Goal: Task Accomplishment & Management: Manage account settings

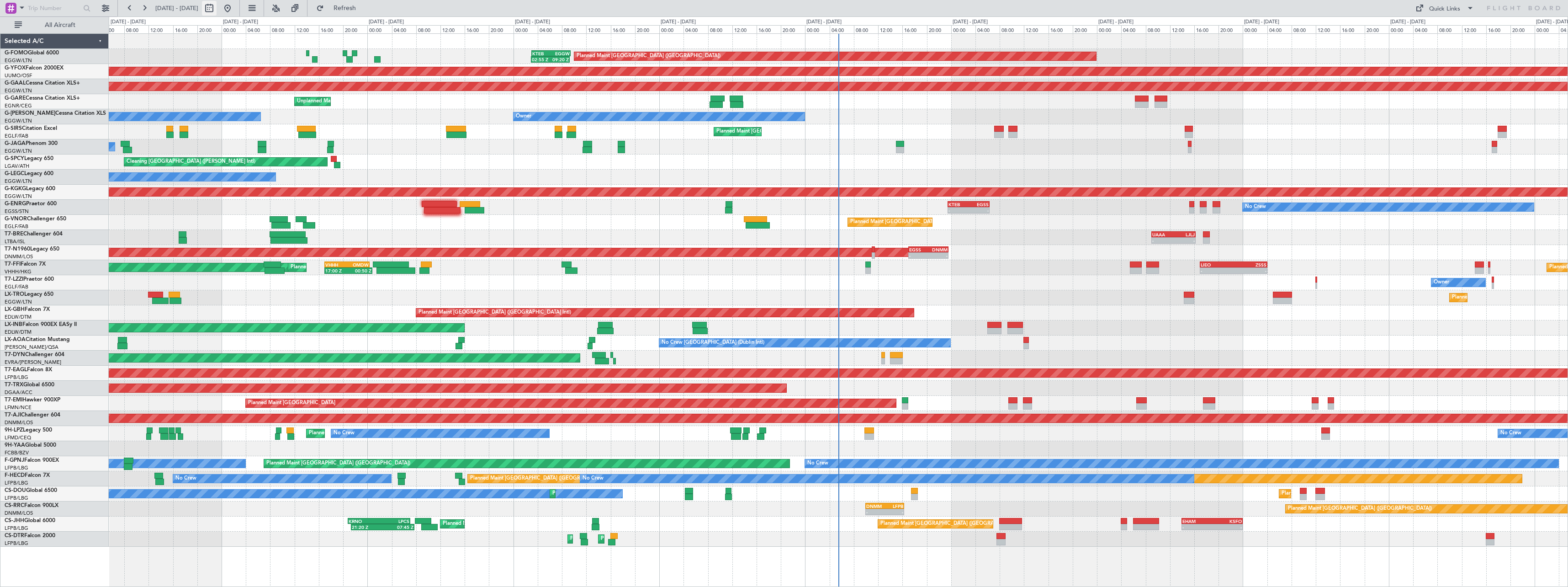
click at [217, 9] on button at bounding box center [209, 9] width 15 height 15
select select "8"
select select "2025"
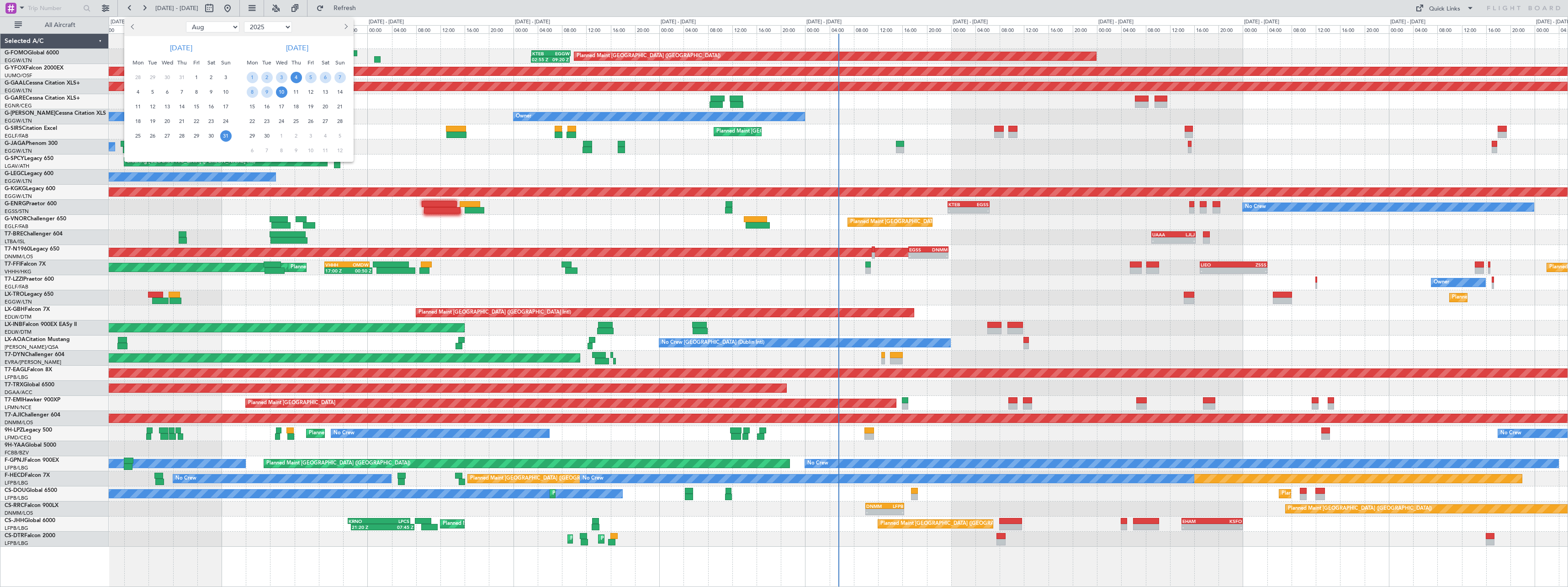
click at [296, 77] on span "4" at bounding box center [296, 77] width 12 height 12
click at [296, 107] on span "18" at bounding box center [296, 107] width 12 height 12
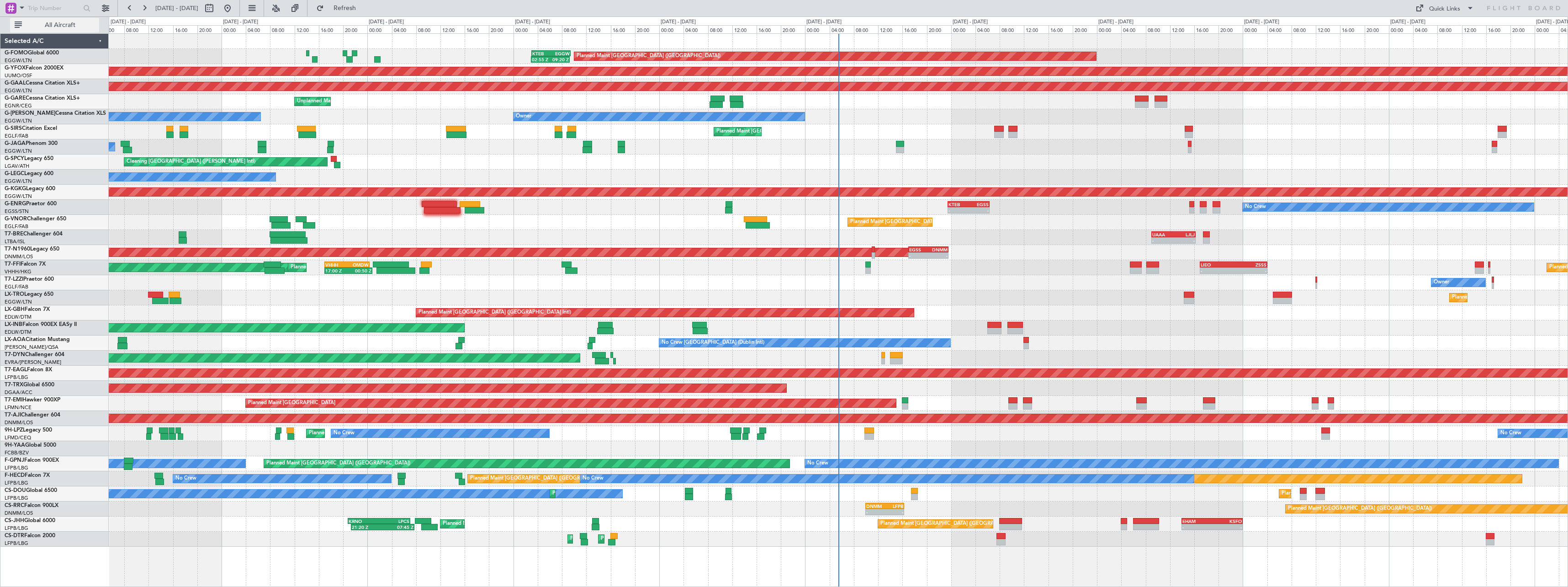
select select "9"
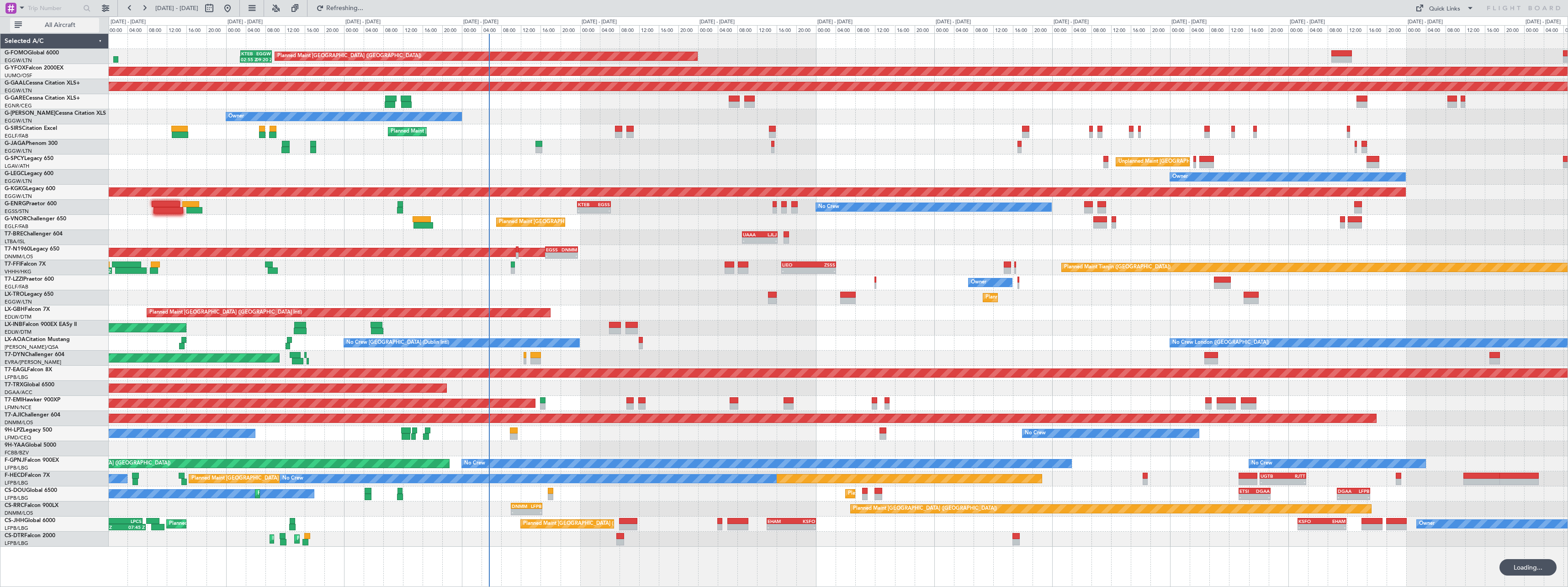
click at [38, 22] on span "All Aircraft" at bounding box center [60, 25] width 72 height 7
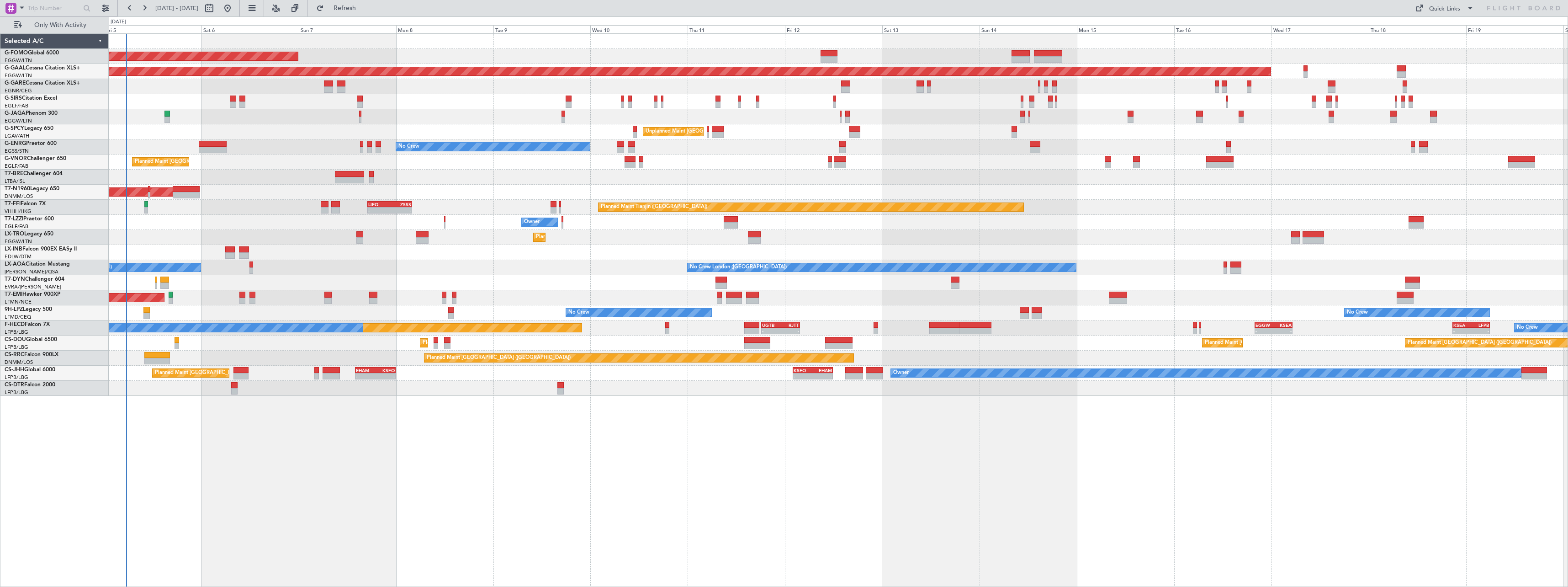
click at [305, 178] on div at bounding box center [838, 177] width 1459 height 15
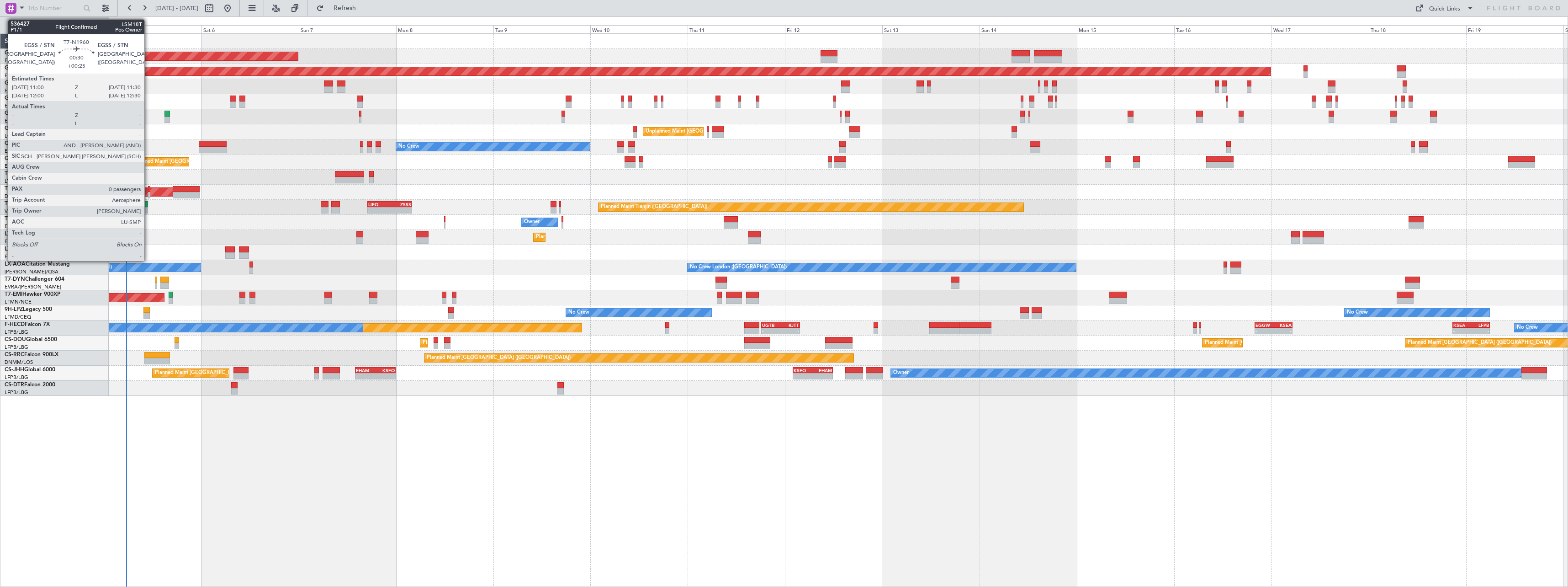
click at [149, 193] on div at bounding box center [149, 195] width 2 height 7
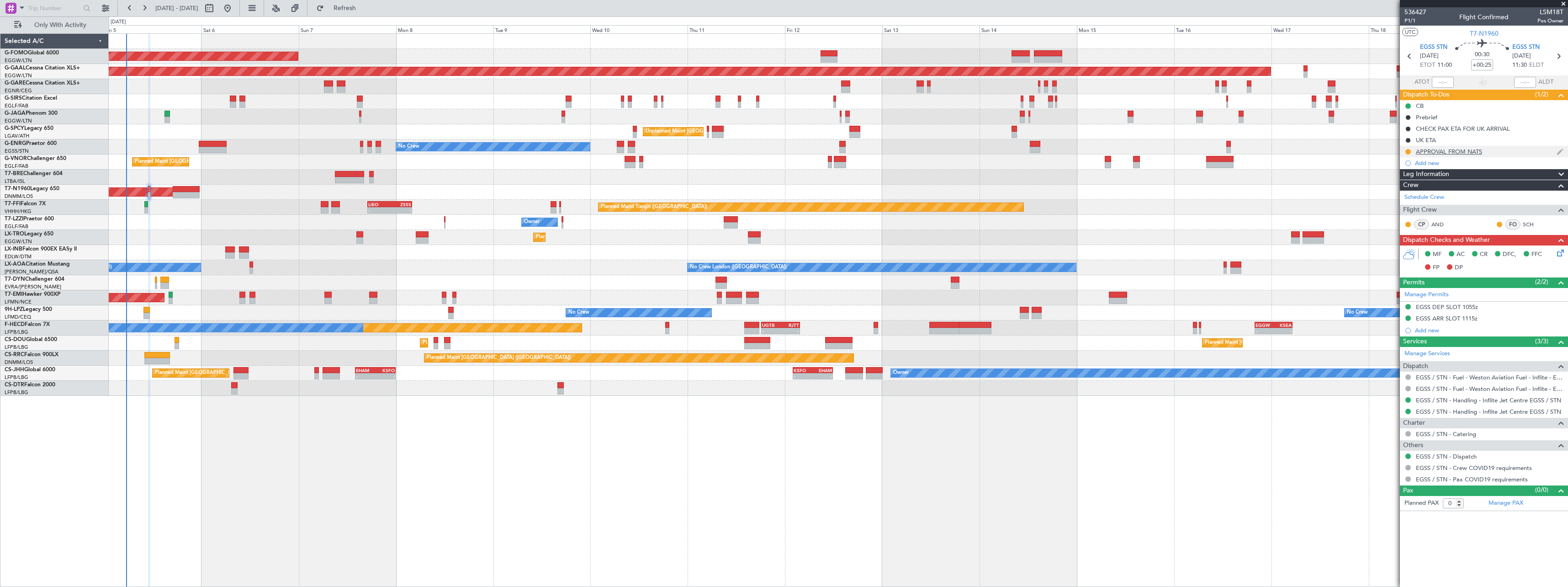
click at [1471, 155] on div "APPROVAL FROM NATS" at bounding box center [1484, 151] width 168 height 12
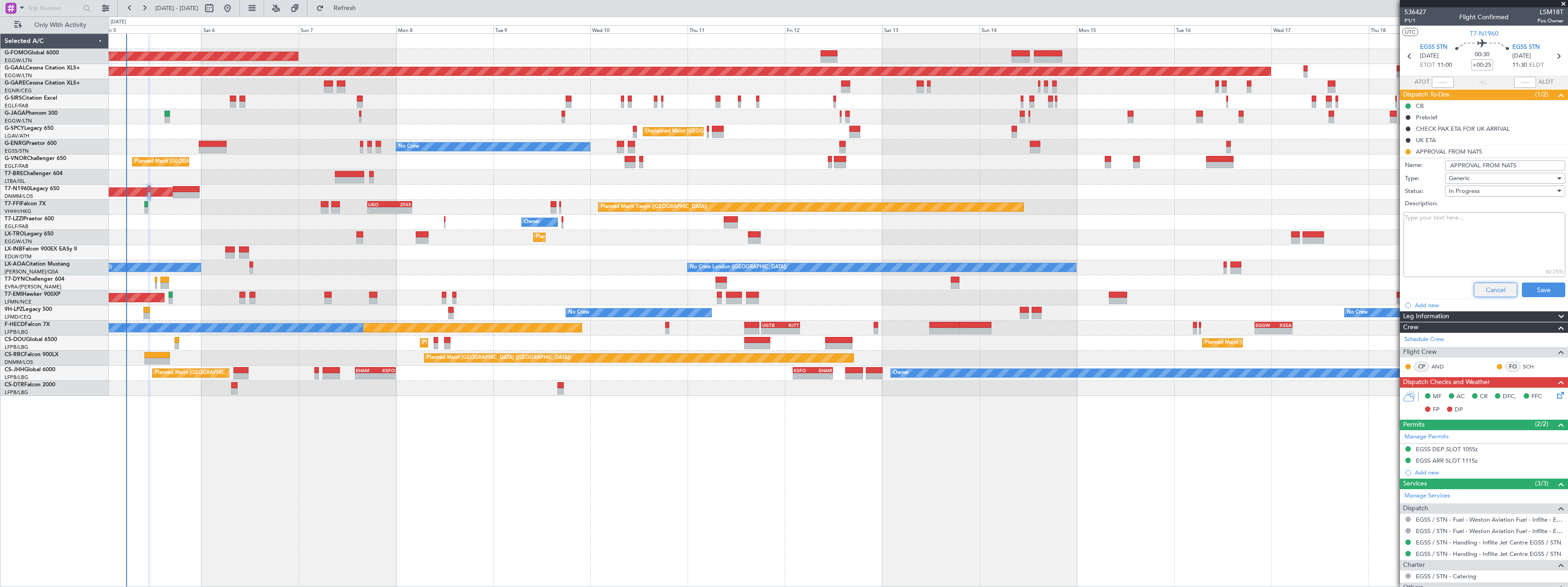
click at [1495, 287] on button "Cancel" at bounding box center [1495, 290] width 43 height 15
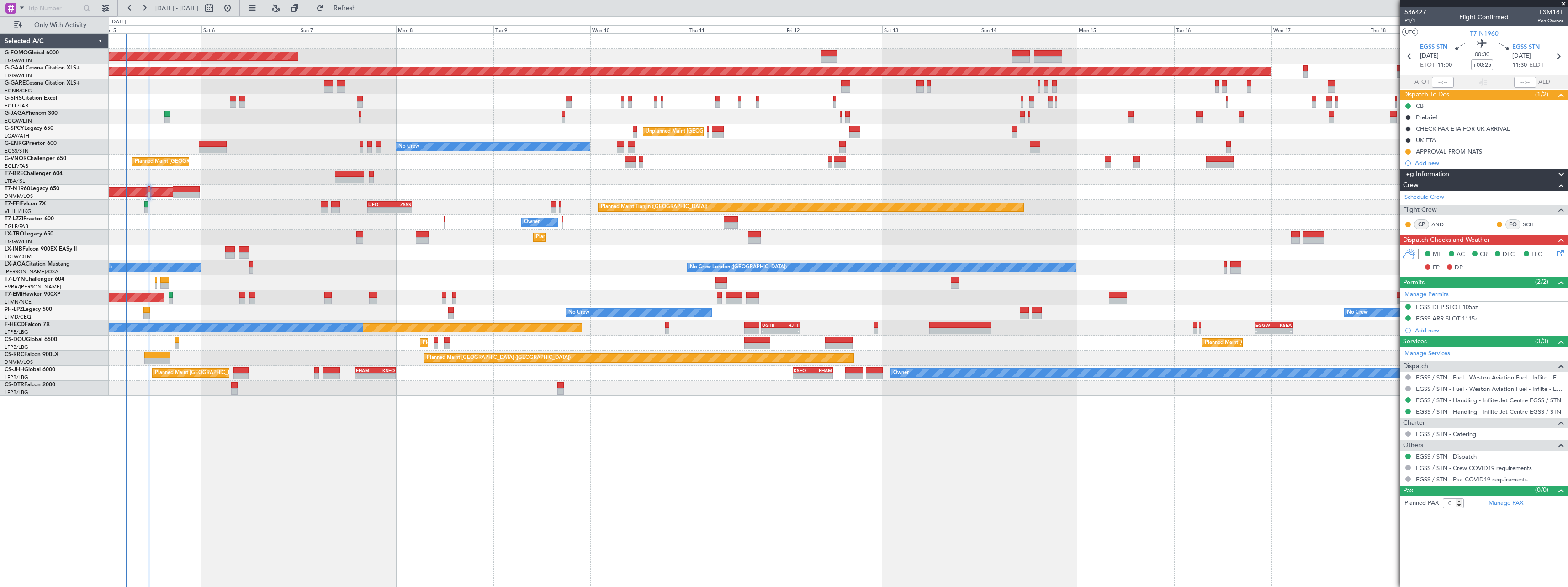
click at [1562, 250] on icon at bounding box center [1559, 251] width 7 height 7
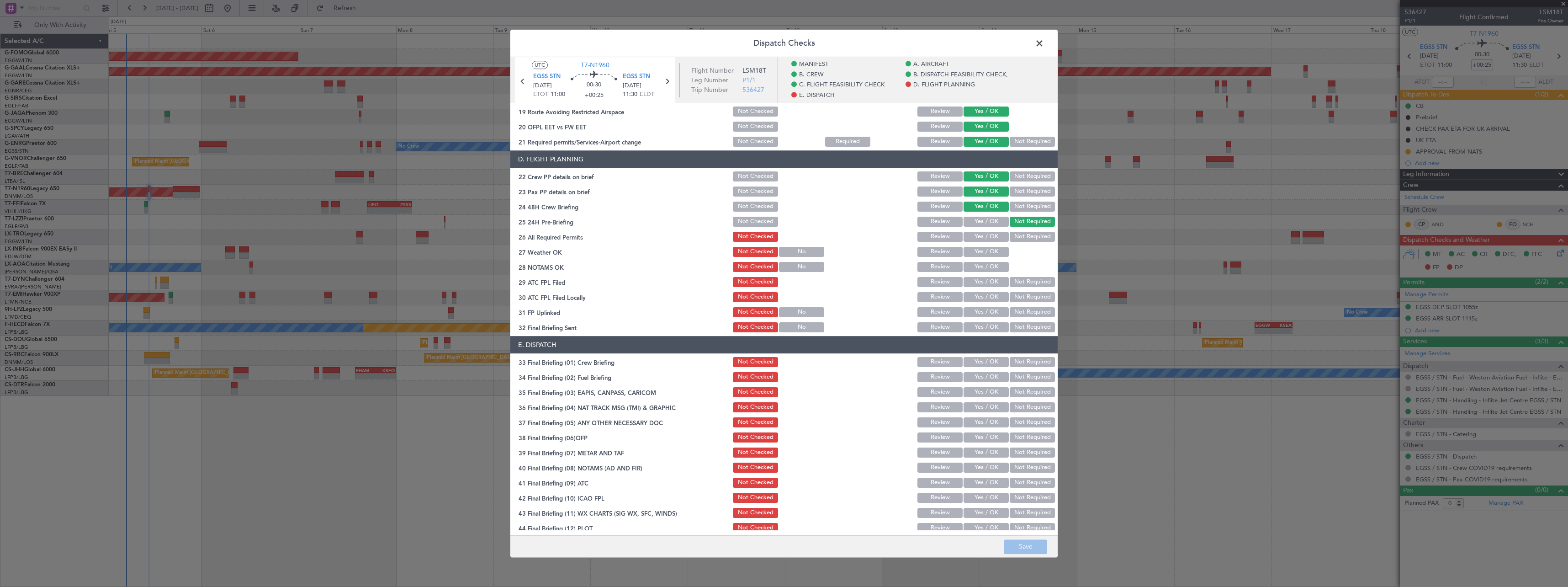
scroll to position [420, 0]
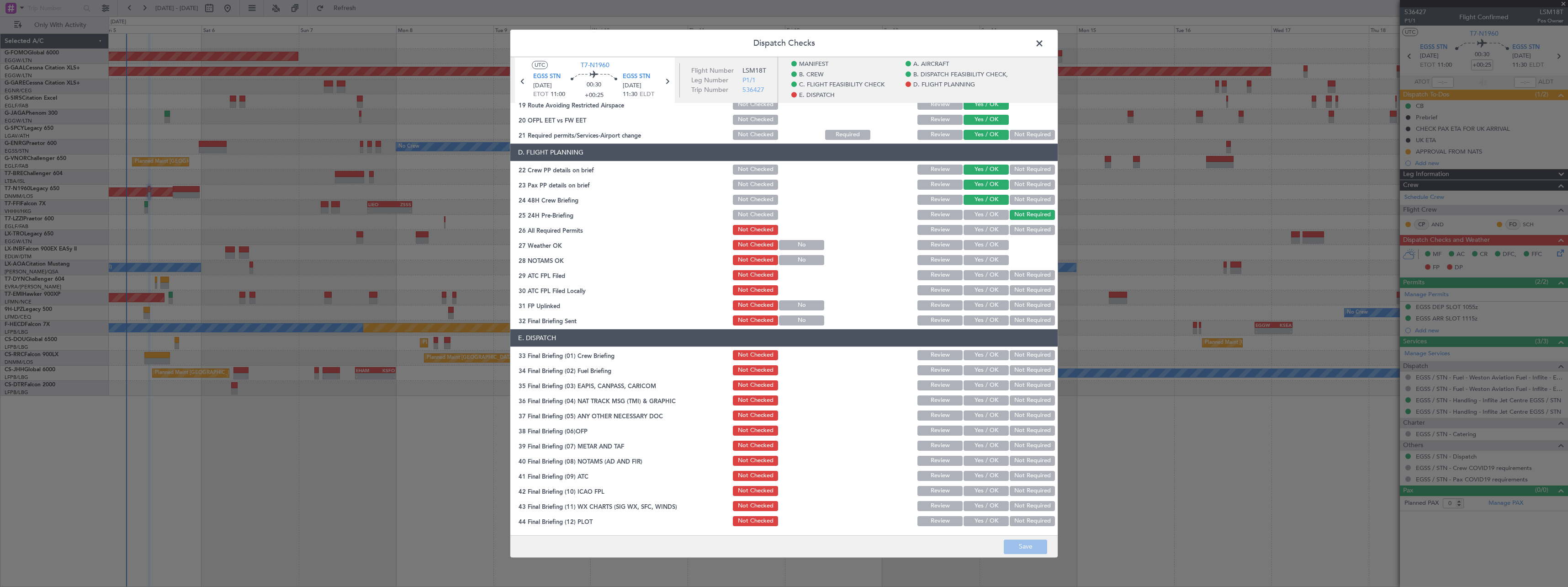
click at [1044, 41] on span at bounding box center [1044, 46] width 0 height 18
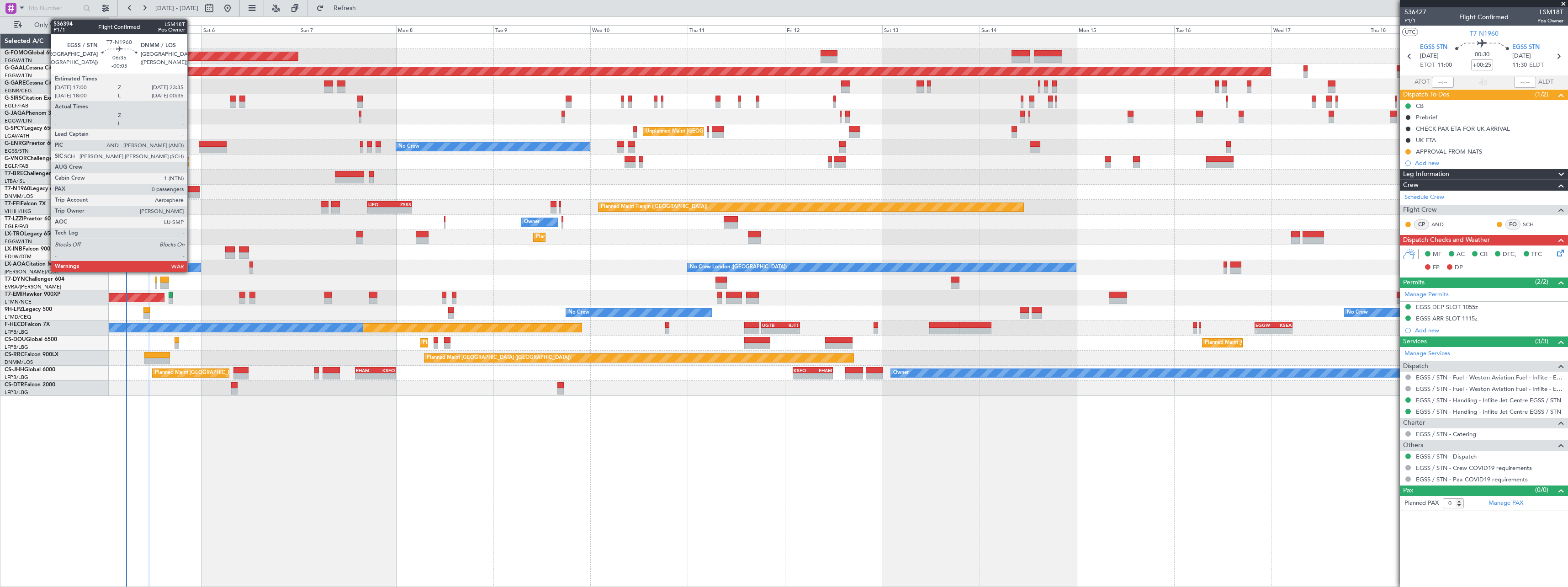
click at [191, 192] on div at bounding box center [186, 195] width 27 height 7
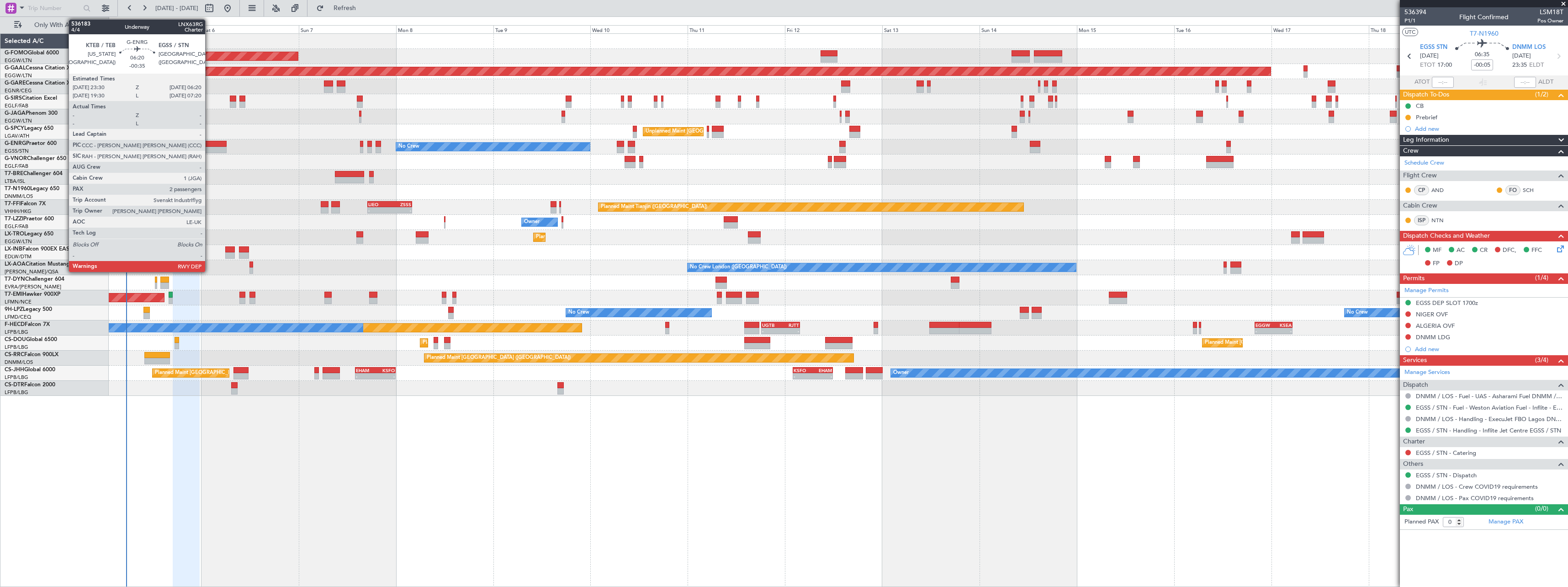
click at [209, 148] on div at bounding box center [213, 150] width 28 height 7
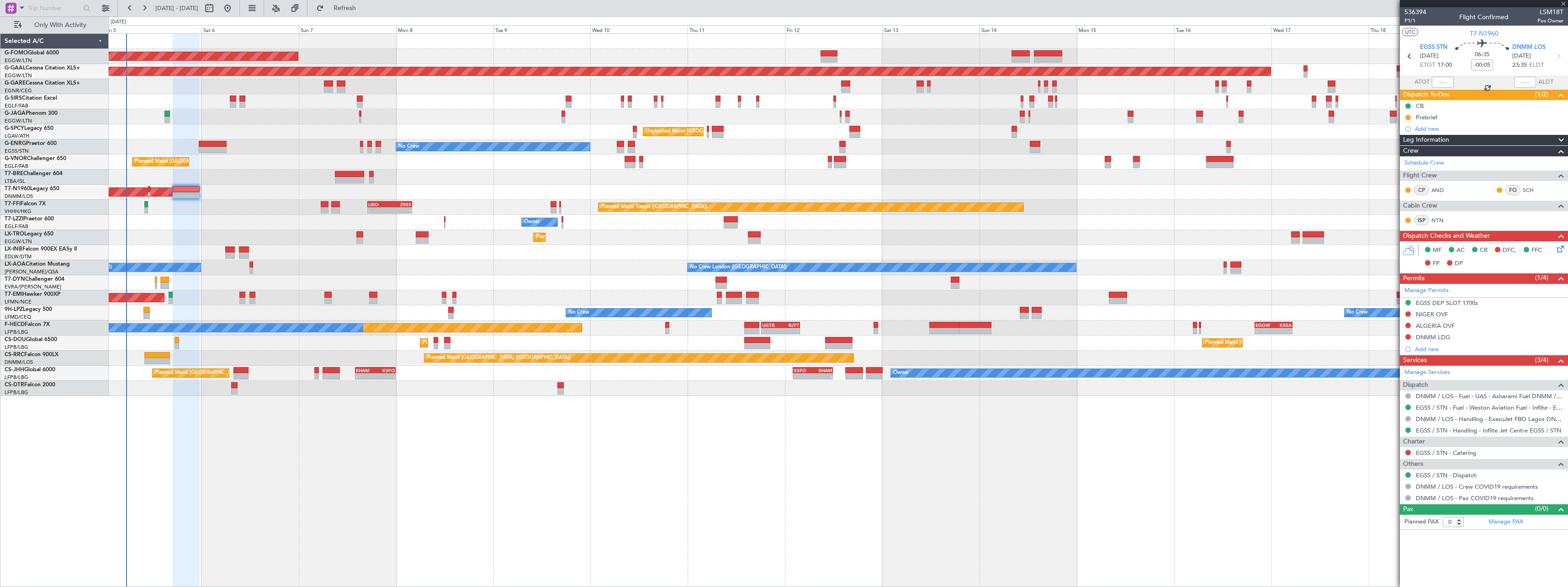
type input "-00:35"
type input "2"
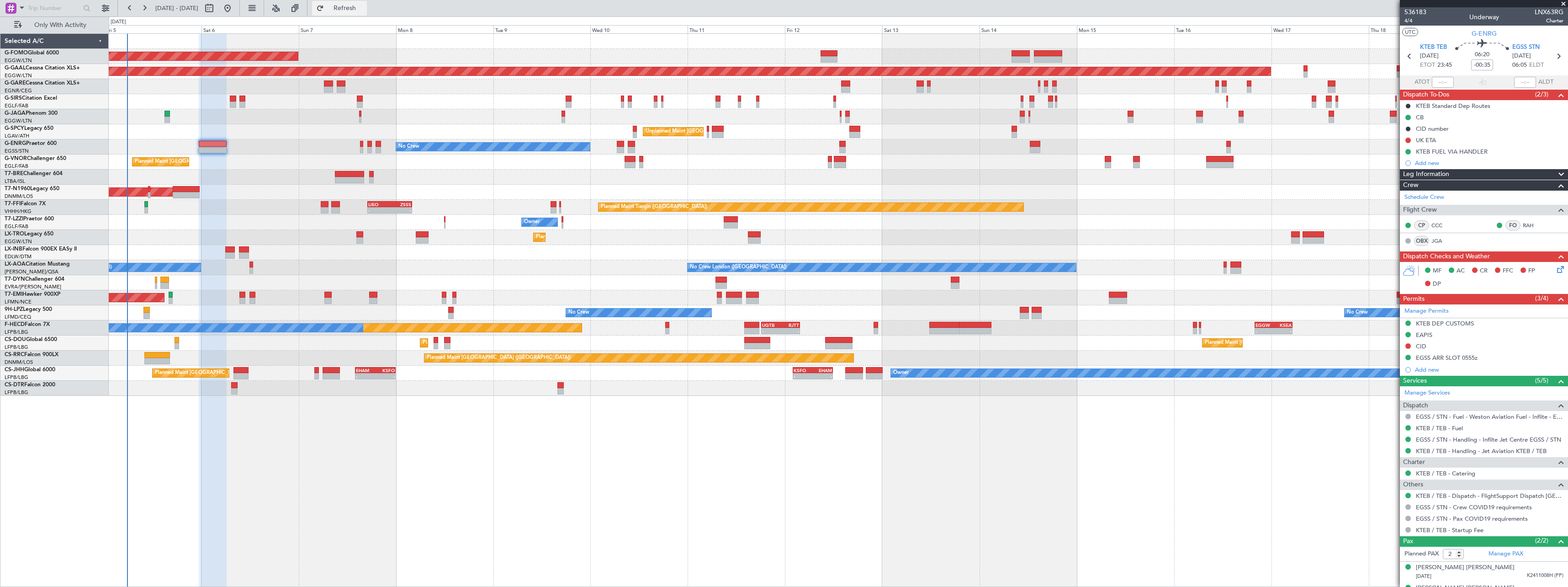
click at [364, 7] on span "Refresh" at bounding box center [345, 8] width 38 height 7
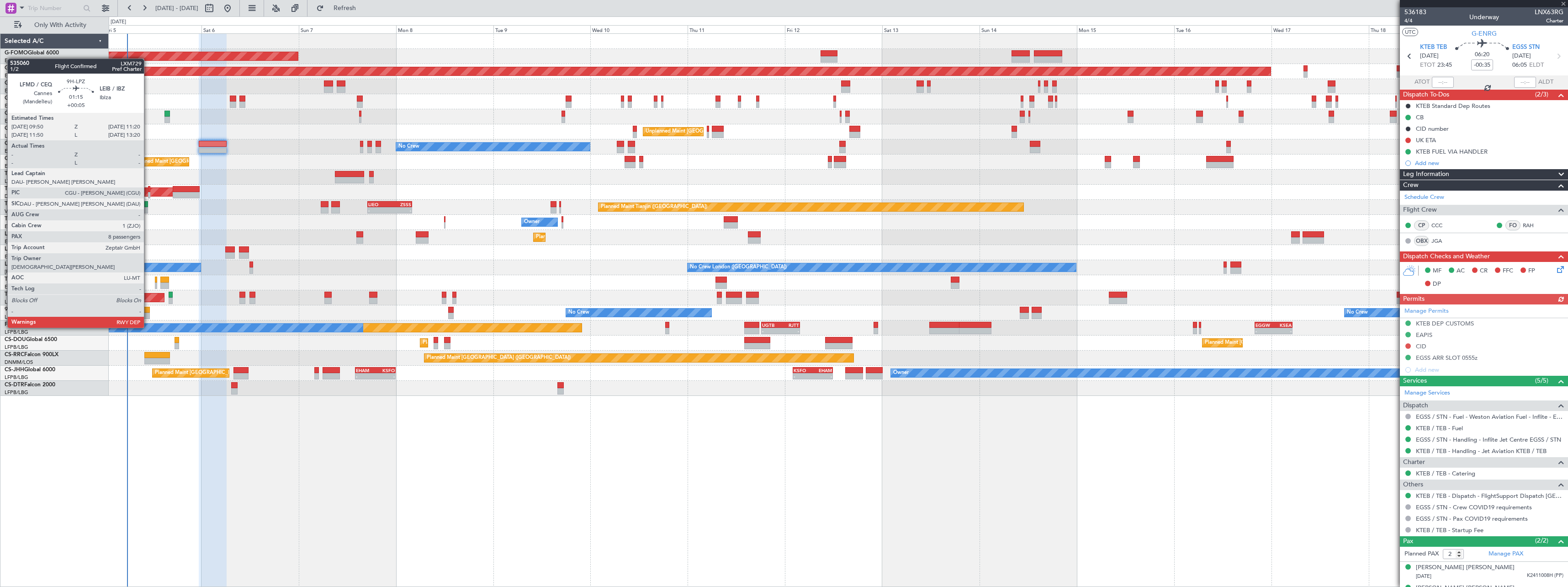
click at [148, 311] on div at bounding box center [147, 310] width 7 height 7
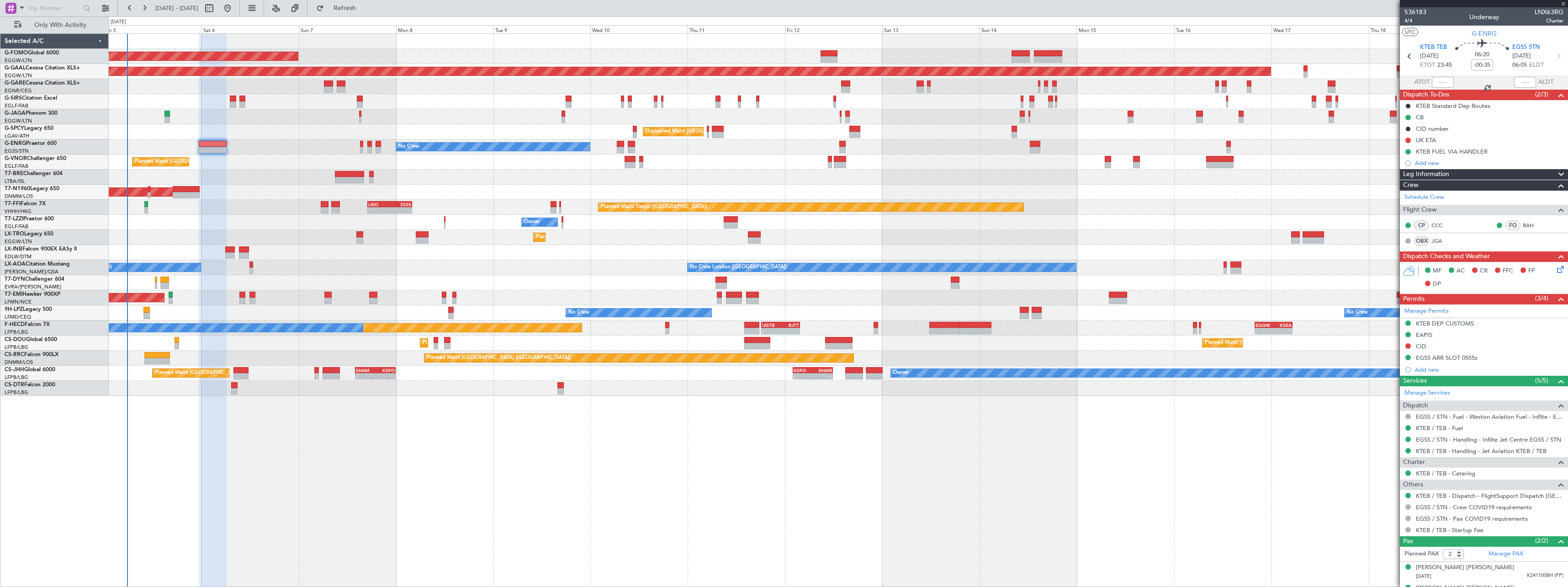
type input "+00:05"
type input "8"
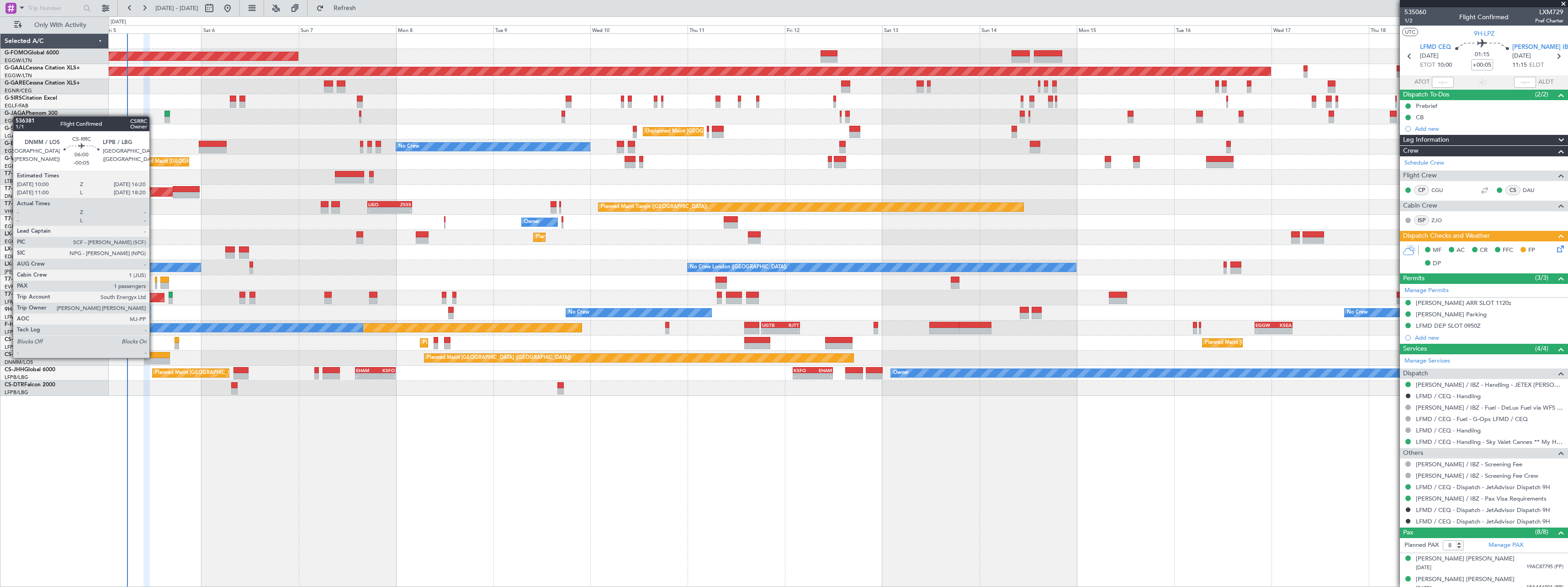
click at [153, 357] on div at bounding box center [157, 355] width 26 height 7
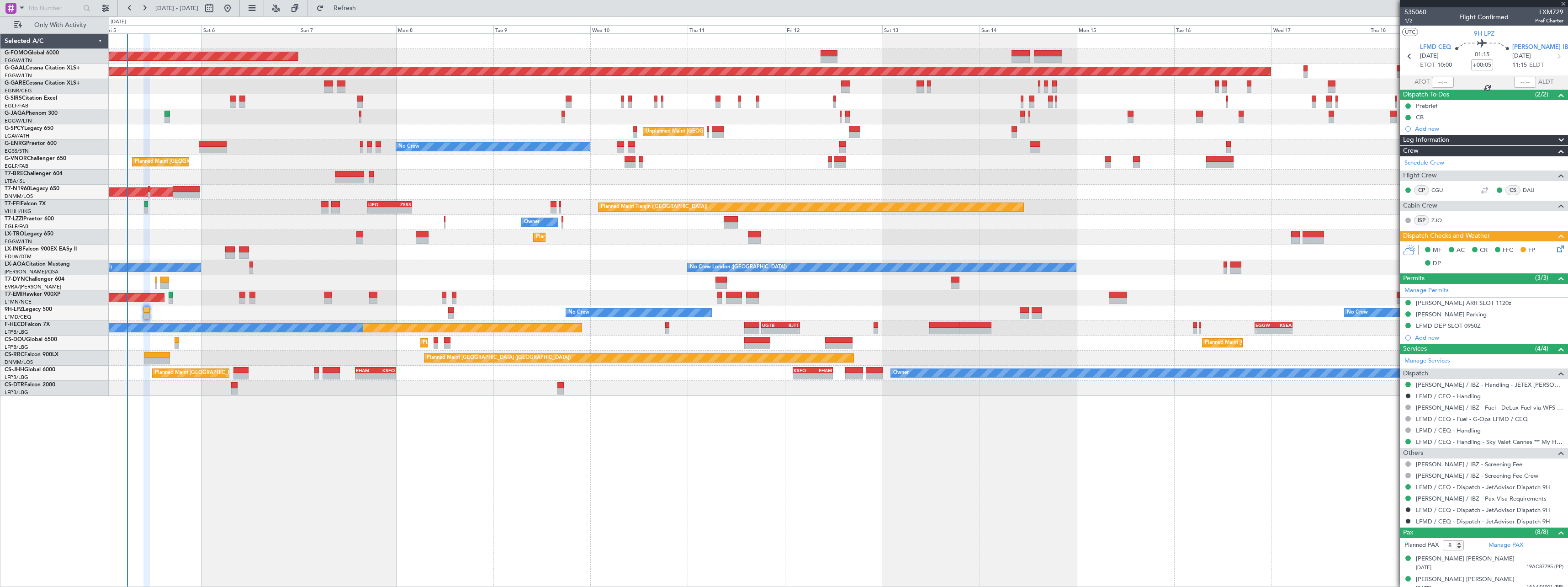
type input "-00:05"
type input "1"
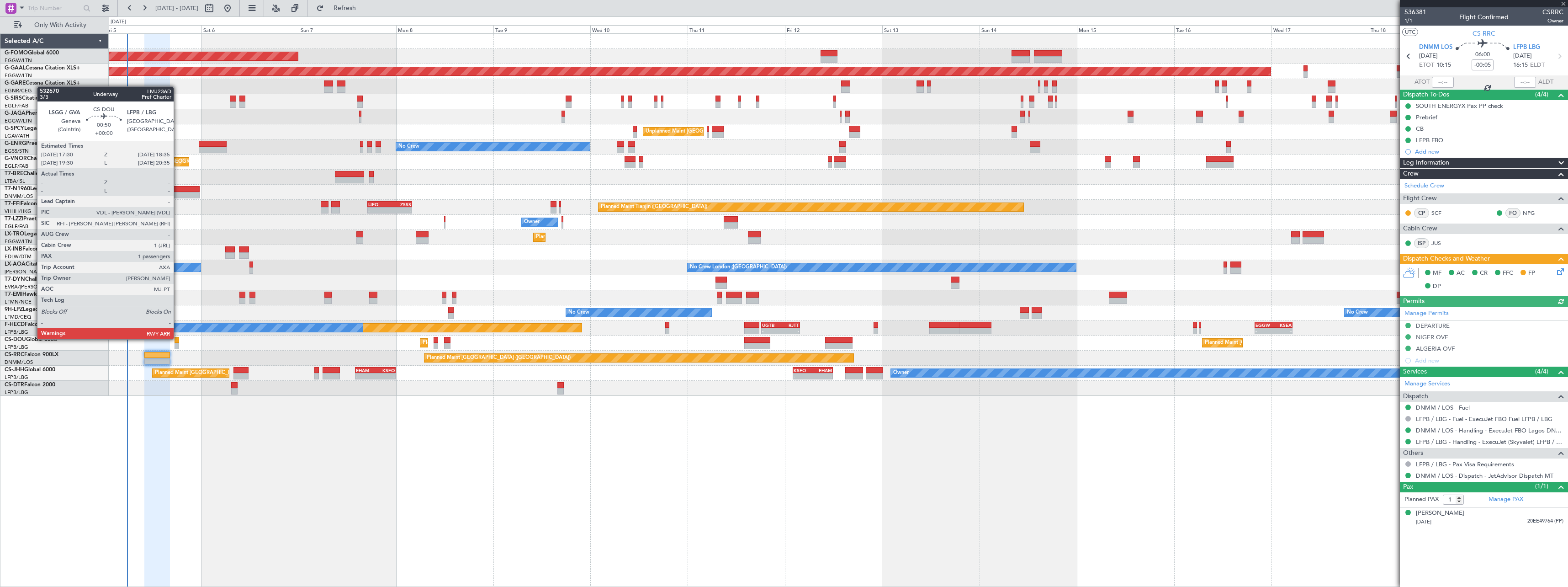
click at [178, 338] on div at bounding box center [177, 340] width 5 height 7
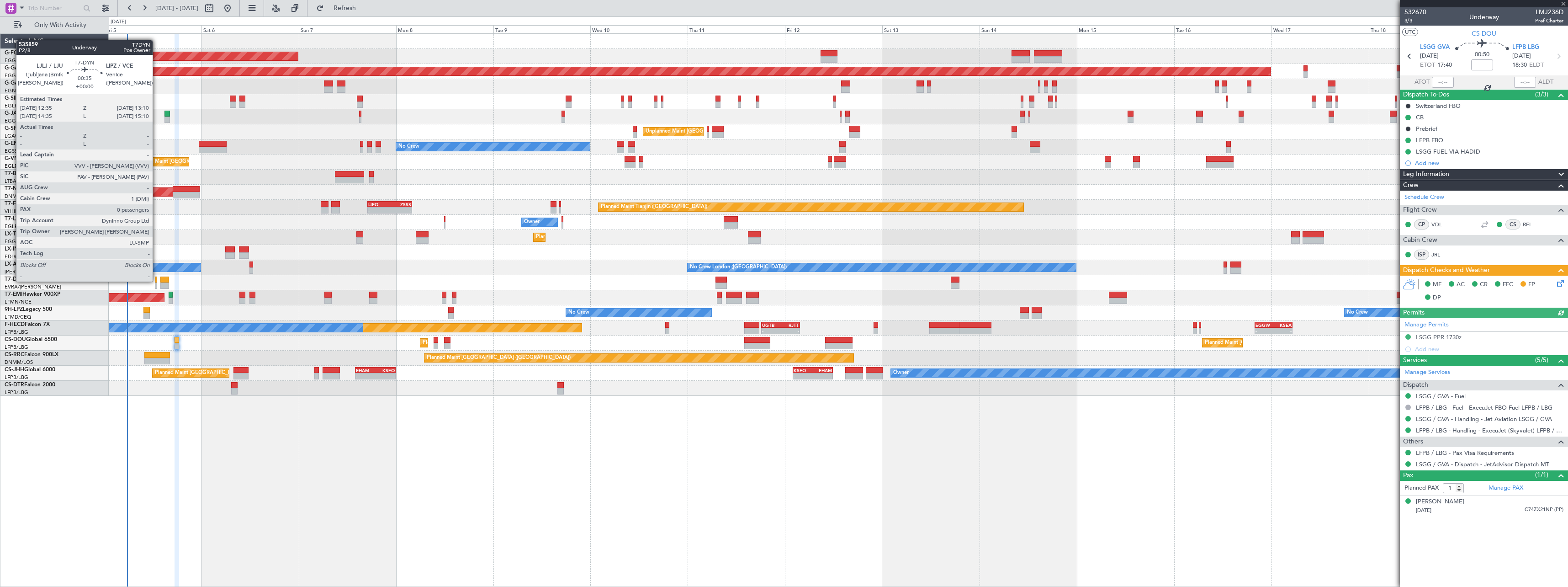
click at [156, 281] on div at bounding box center [156, 279] width 3 height 7
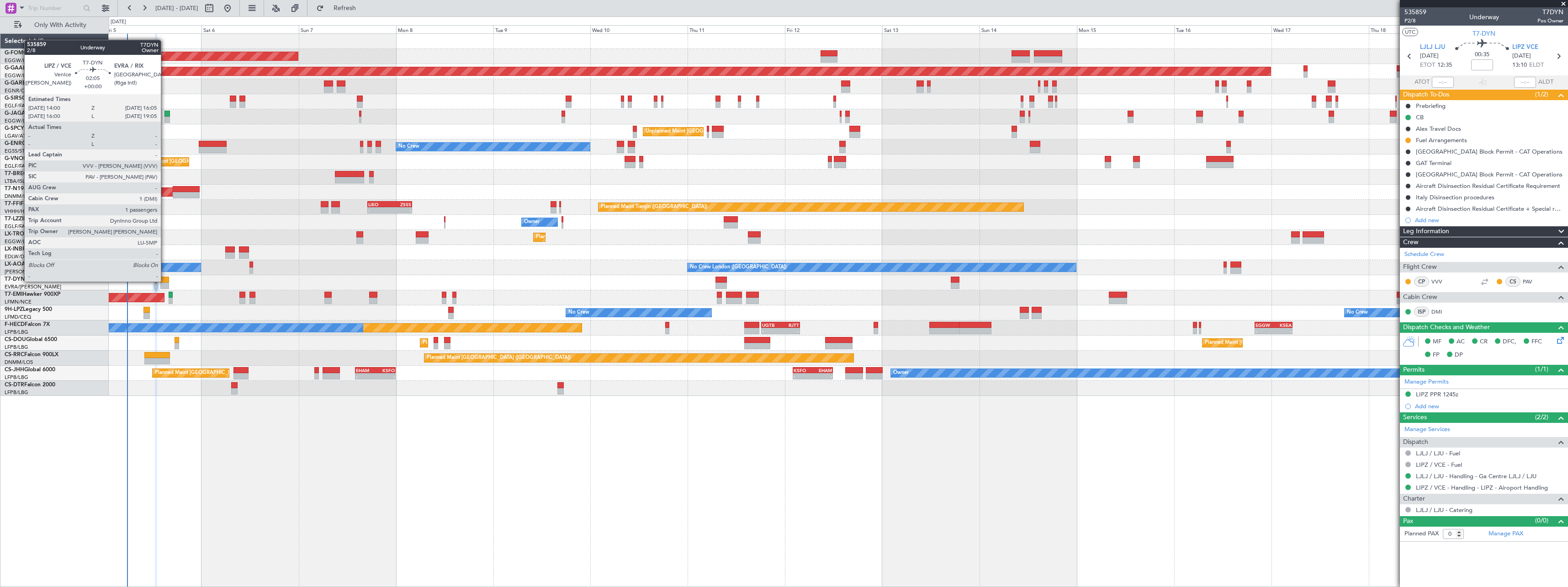
click at [165, 281] on div at bounding box center [164, 279] width 9 height 7
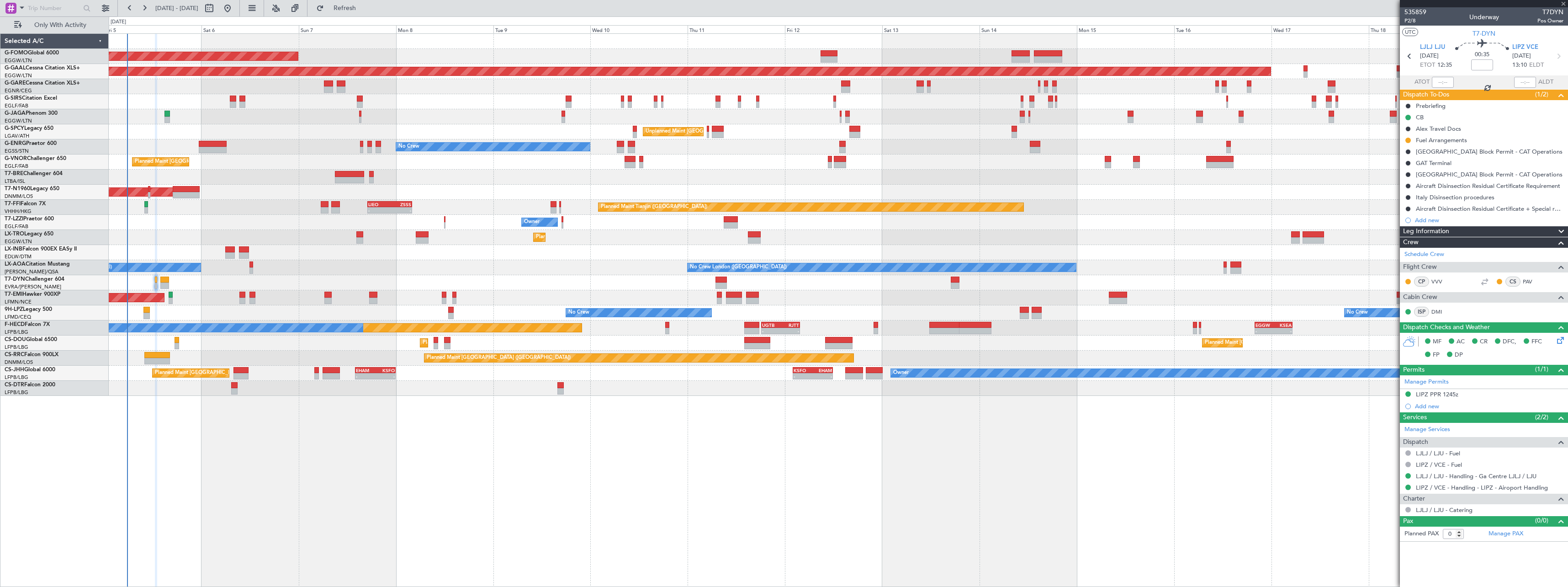
type input "1"
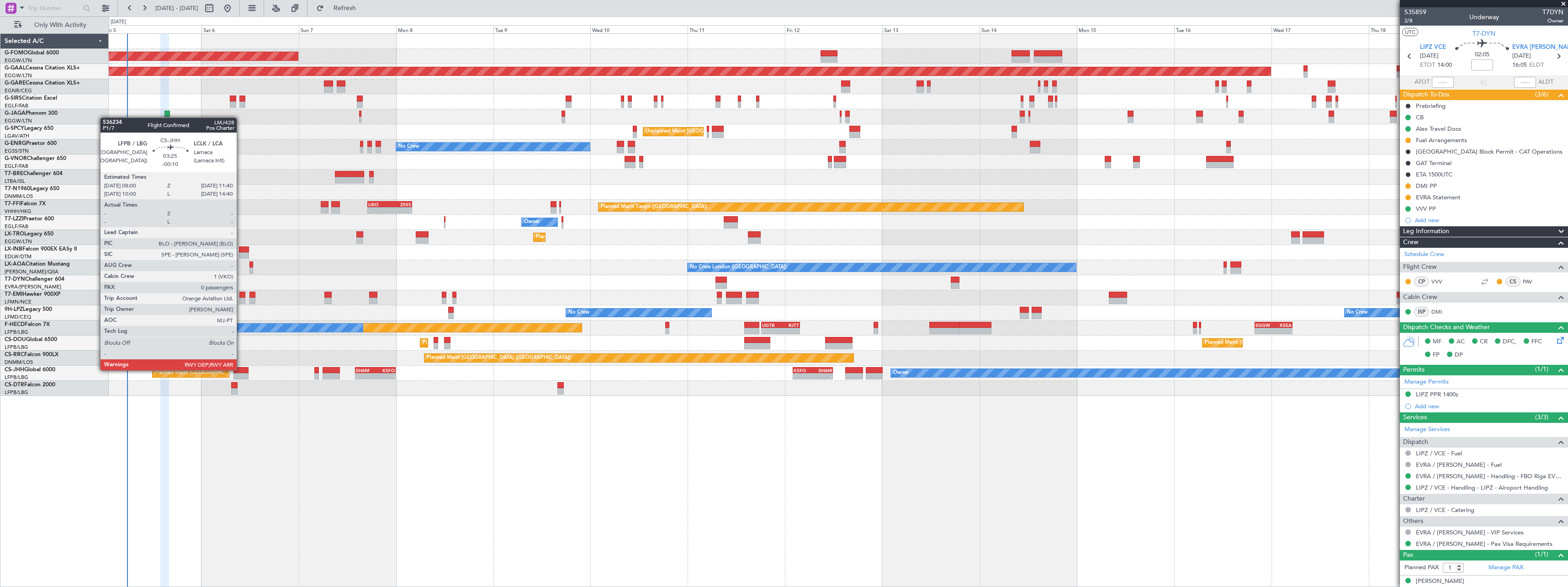
click at [241, 369] on div at bounding box center [241, 370] width 15 height 7
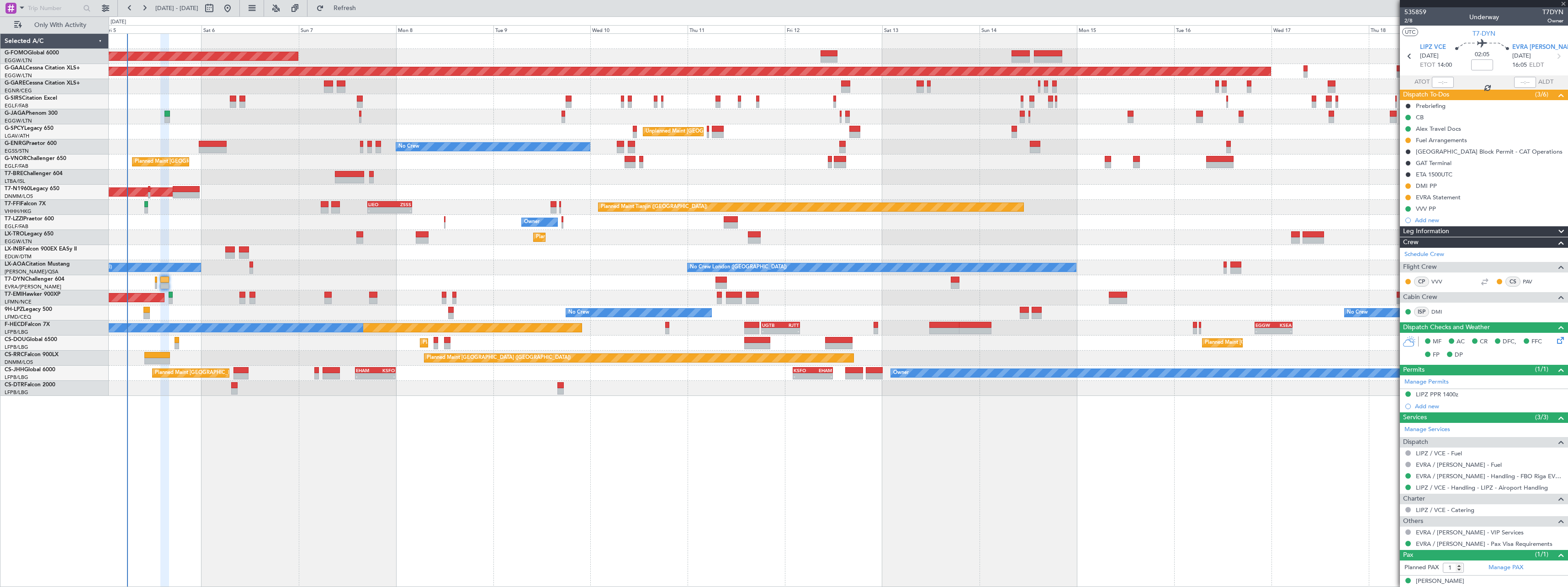
type input "-00:10"
type input "0"
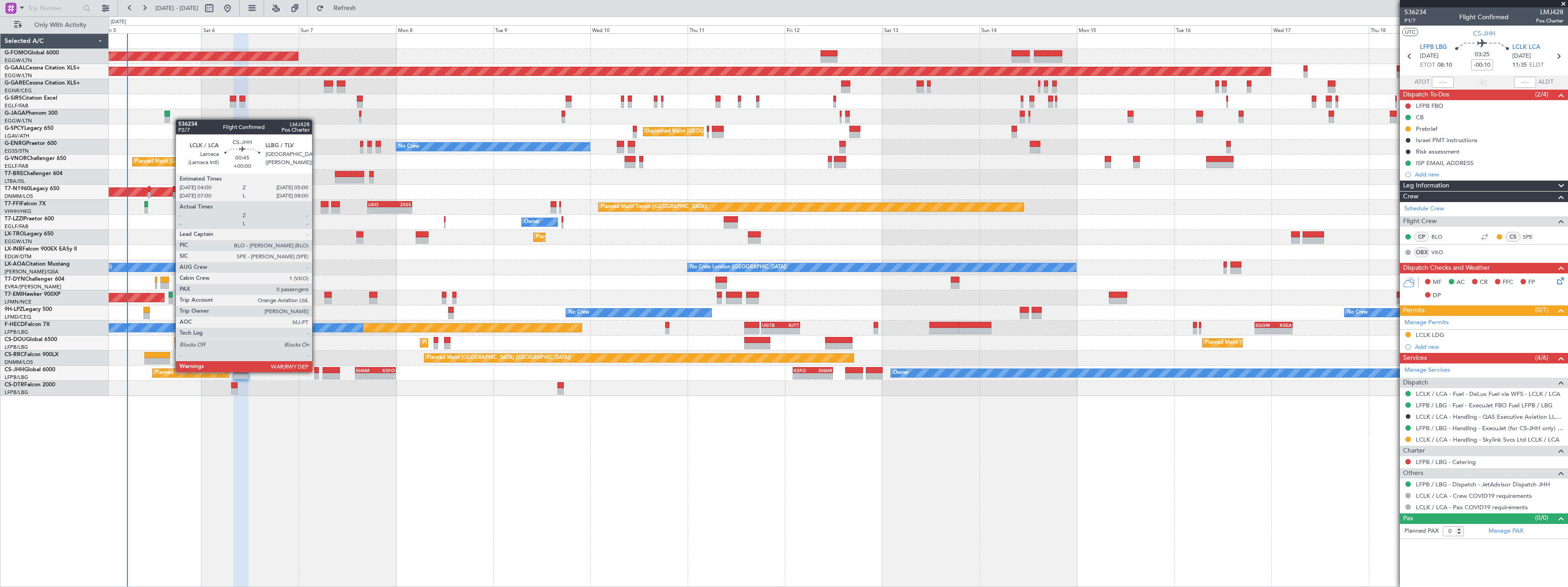
click at [316, 371] on div at bounding box center [316, 370] width 4 height 7
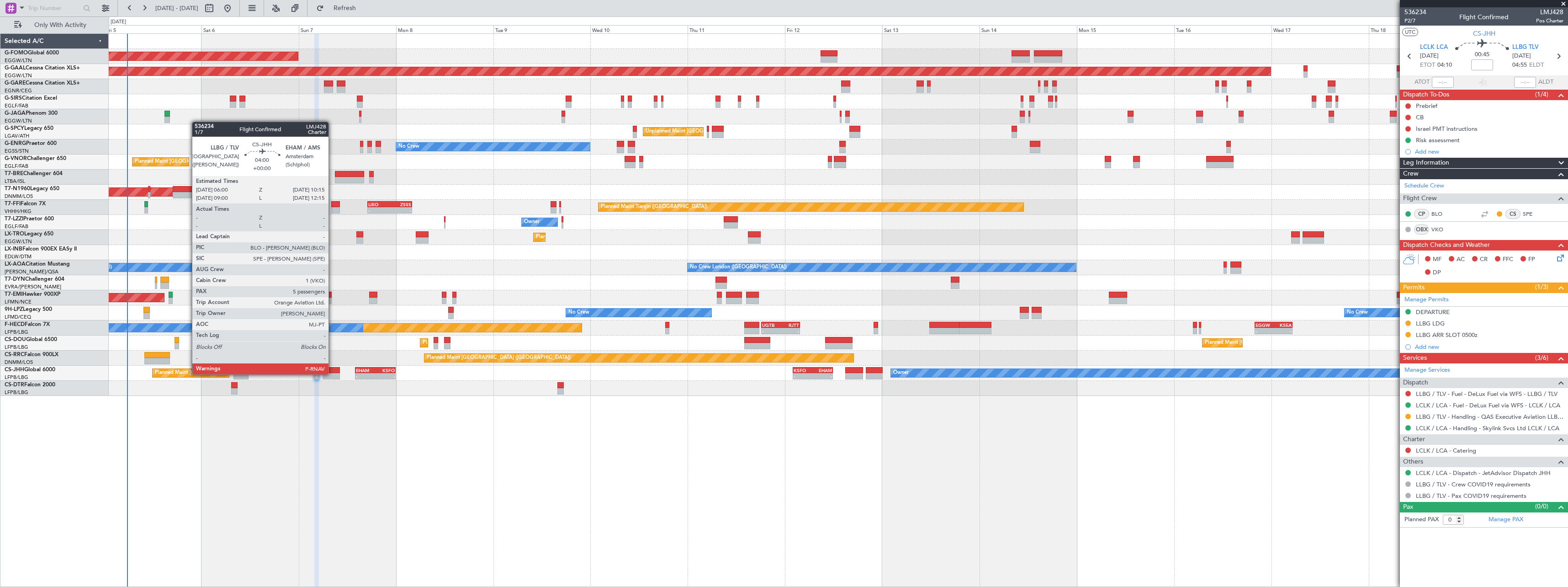
click at [332, 373] on div at bounding box center [331, 376] width 18 height 7
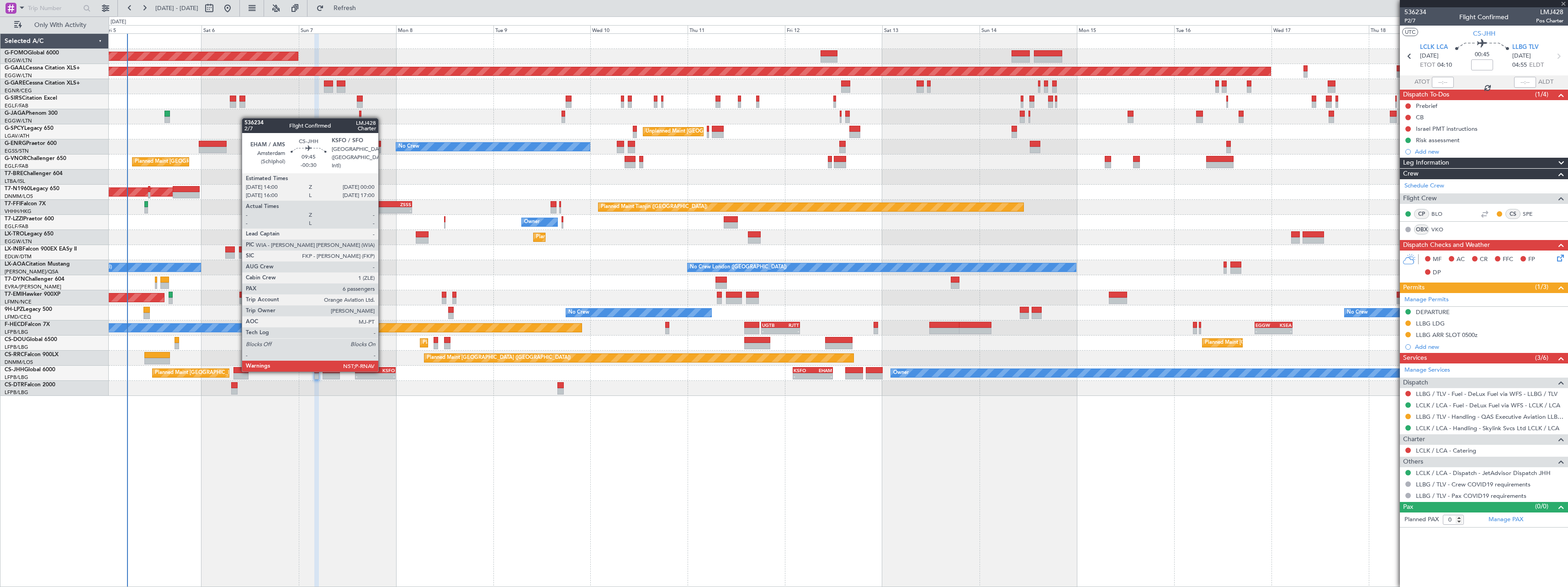
type input "5"
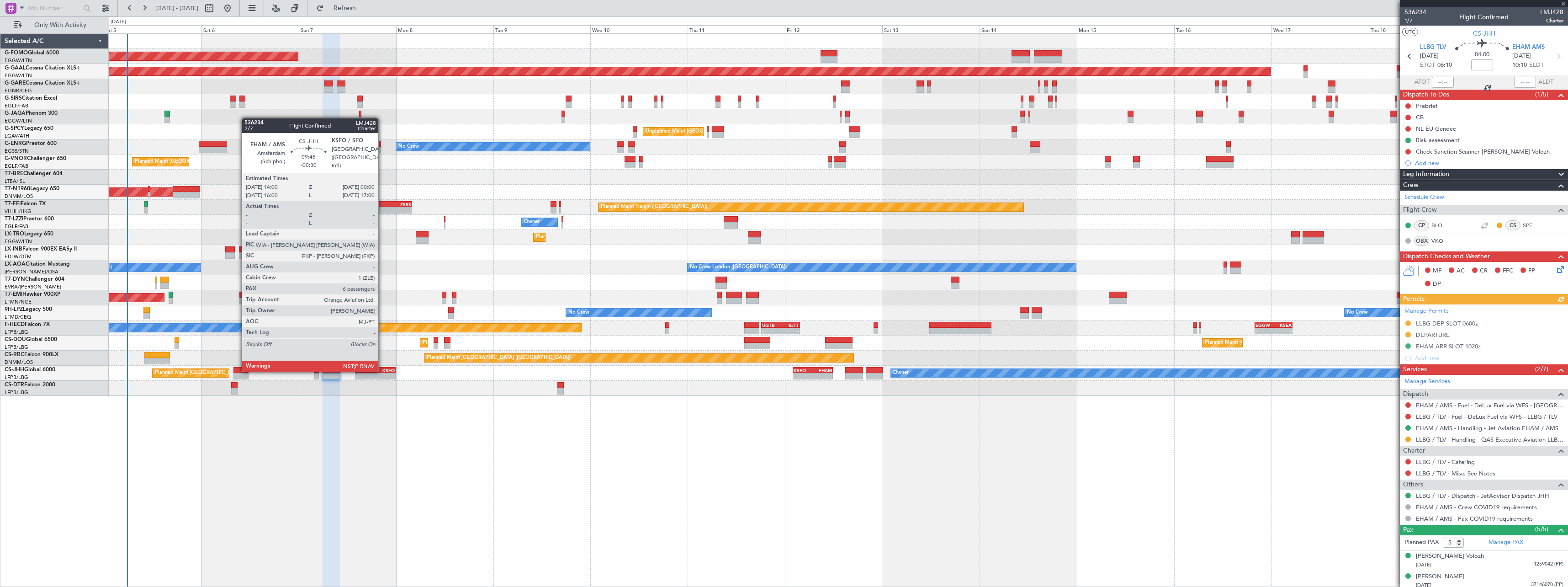
click at [382, 371] on div "KSFO" at bounding box center [385, 370] width 19 height 5
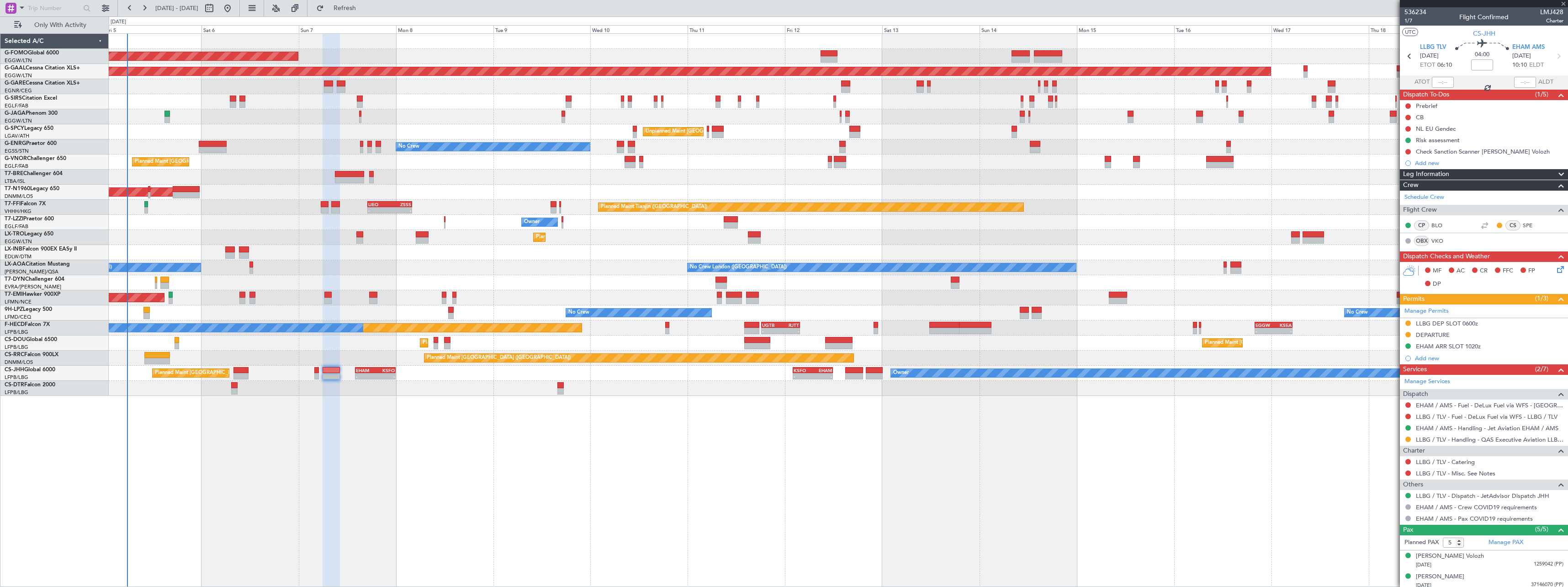
type input "-00:30"
type input "6"
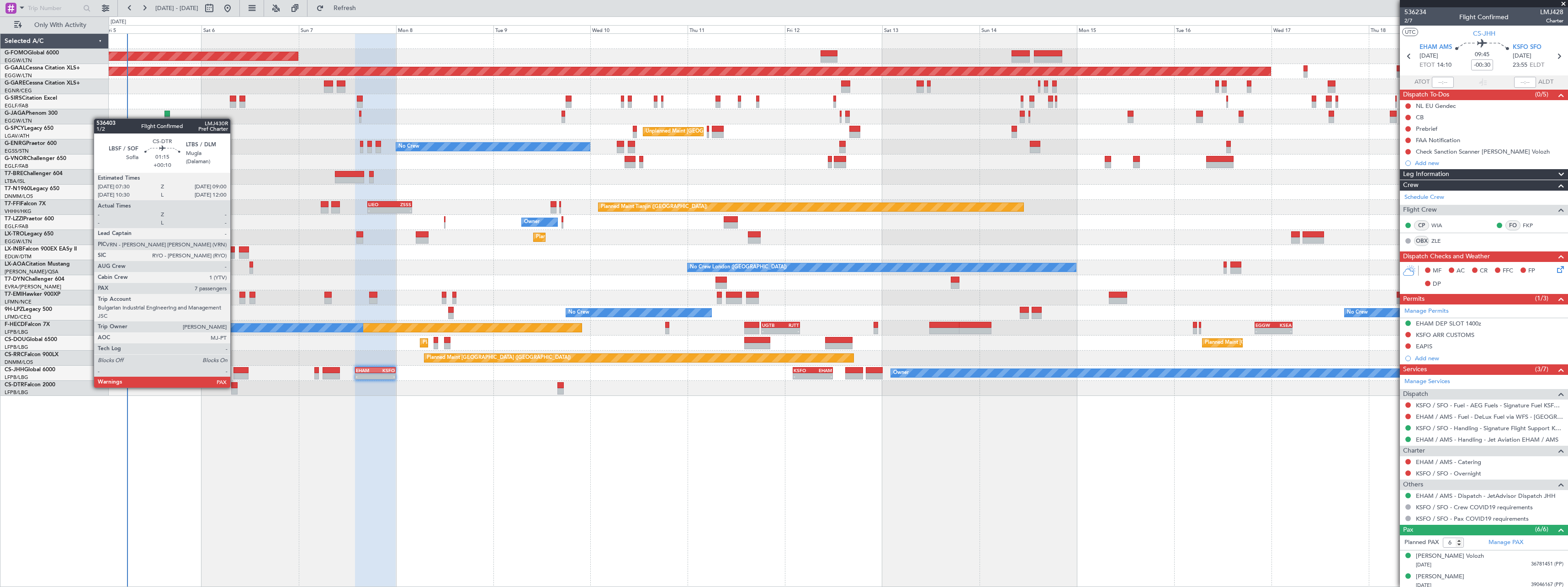
click at [234, 387] on div at bounding box center [234, 385] width 7 height 7
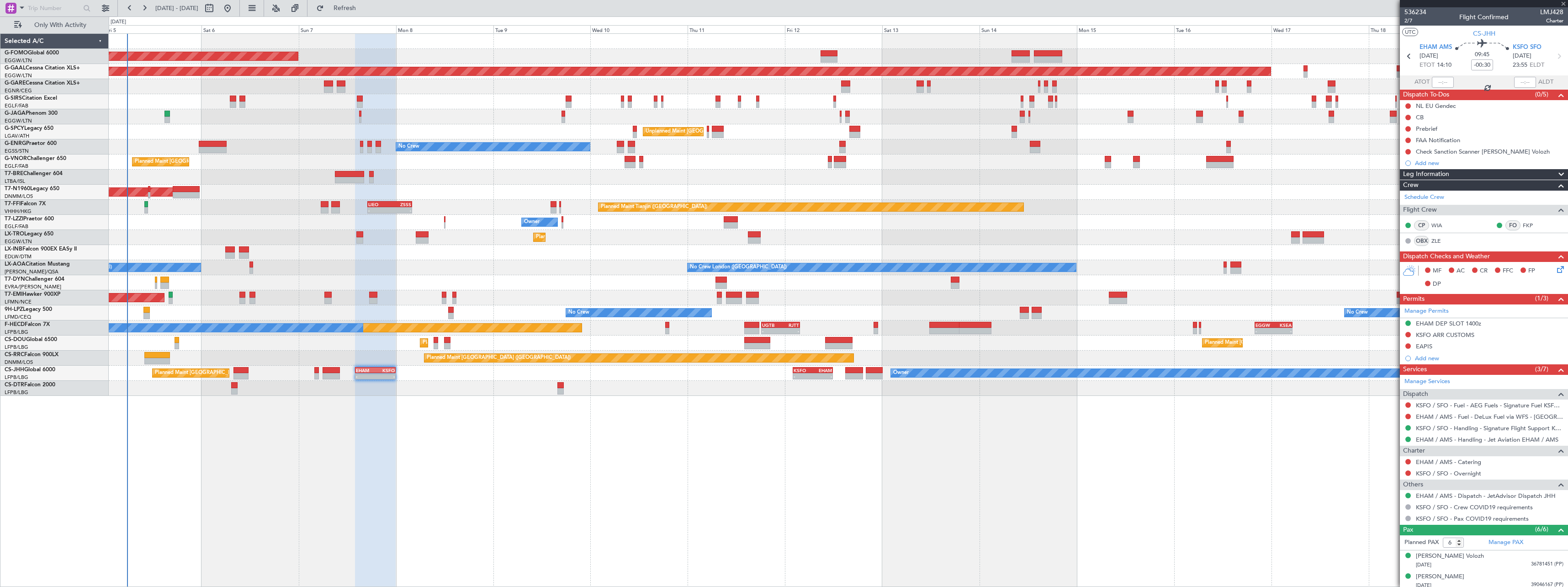
type input "+00:10"
type input "7"
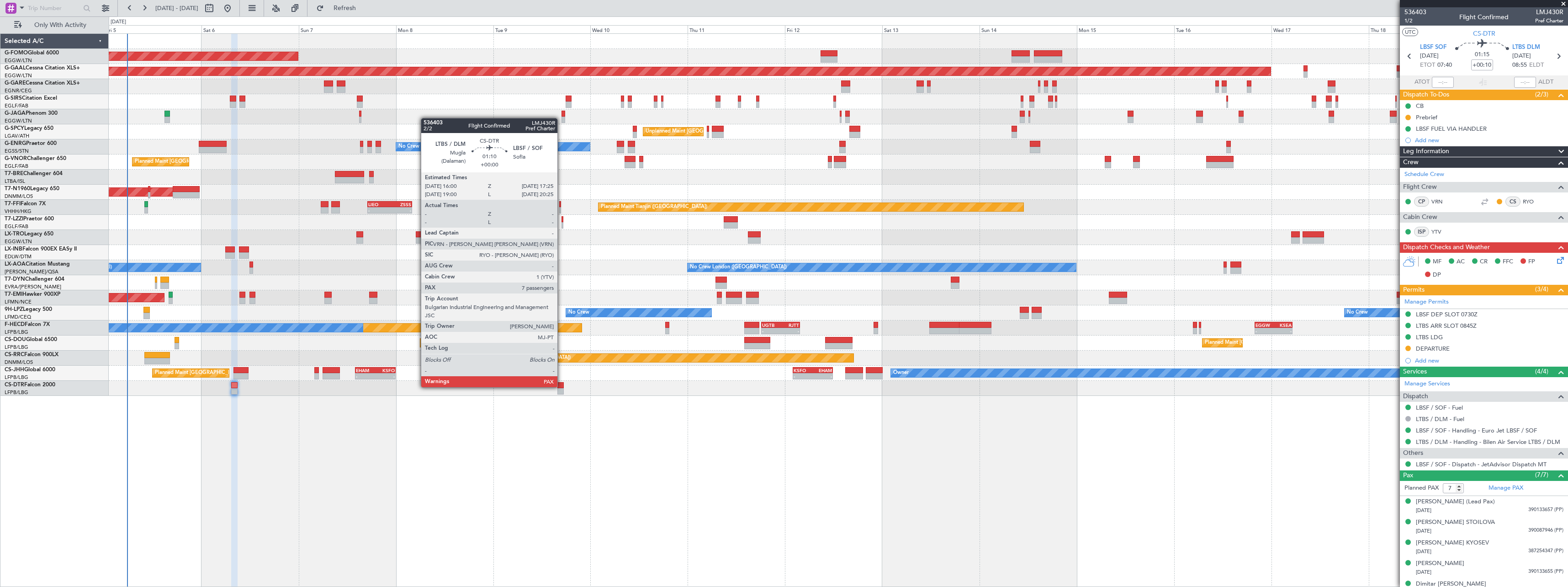
click at [561, 386] on div at bounding box center [561, 385] width 6 height 7
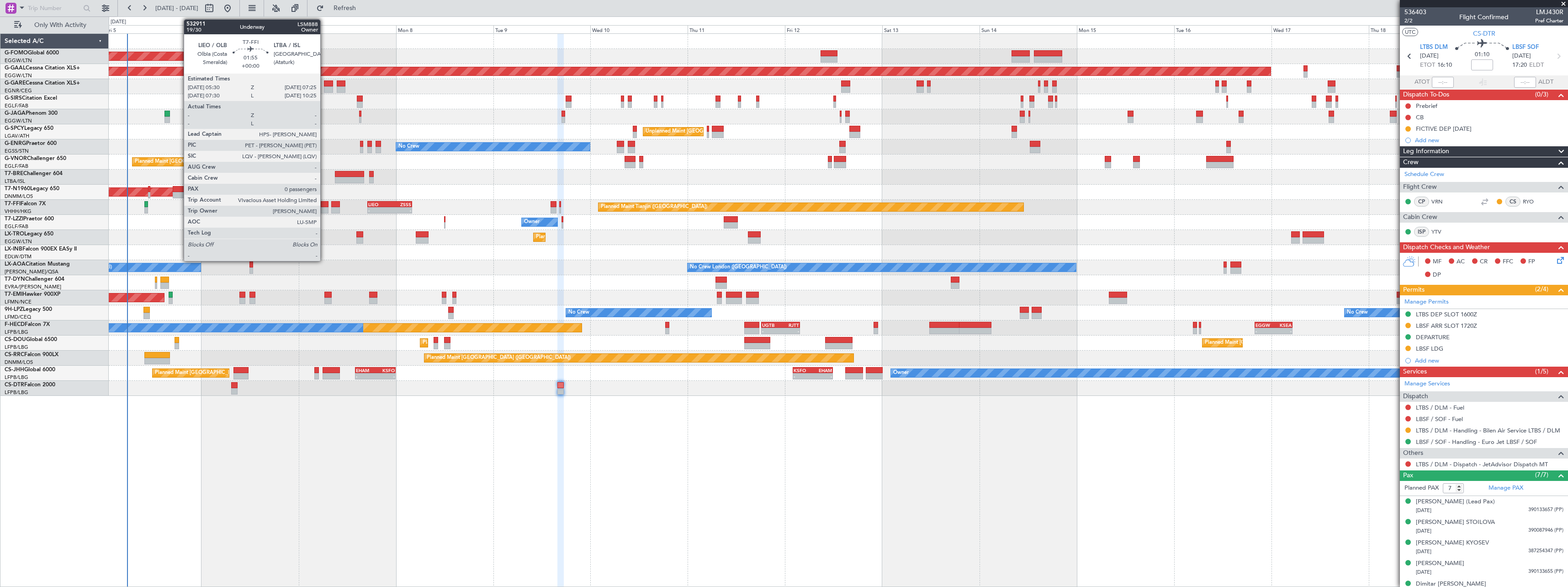
click at [324, 202] on div at bounding box center [325, 204] width 9 height 7
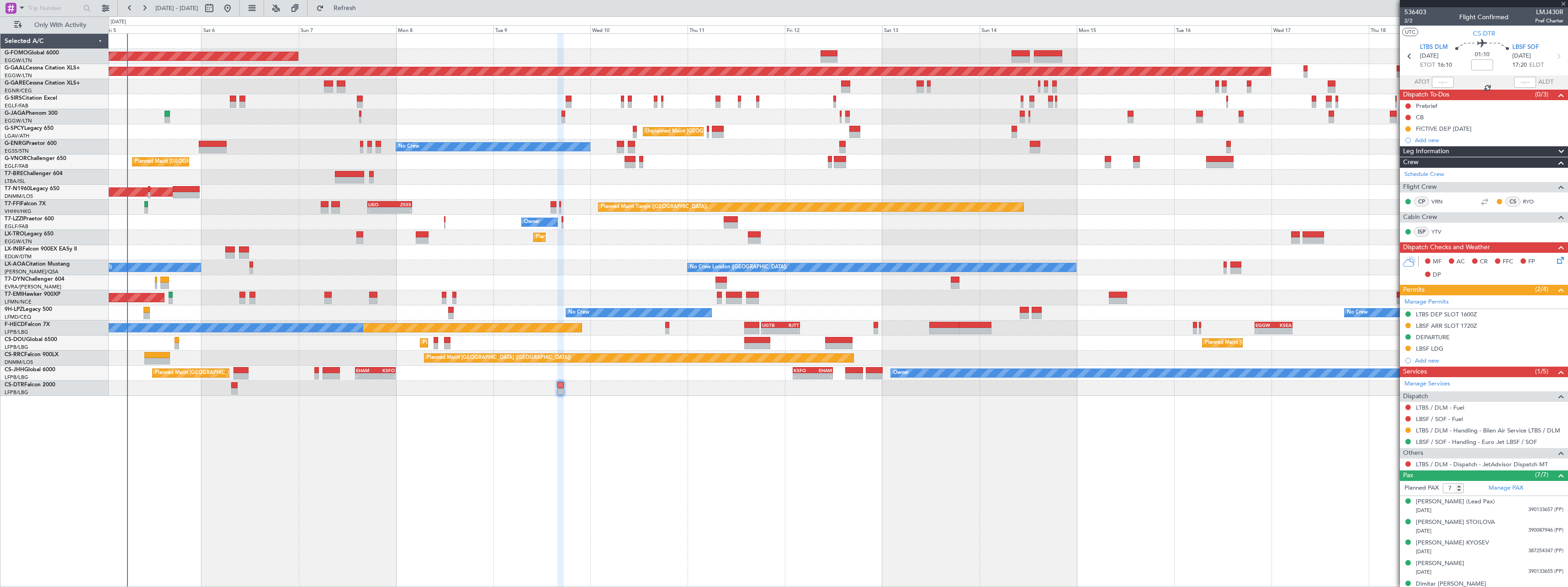
type input "0"
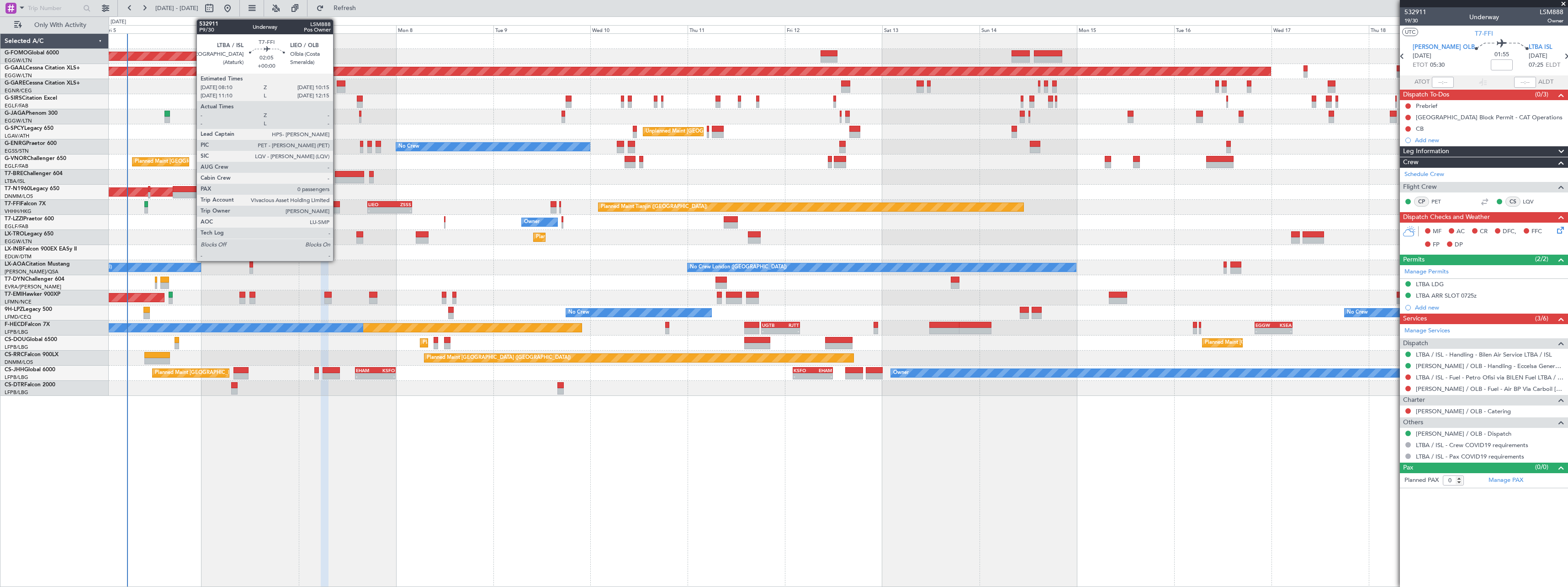
click at [337, 204] on div at bounding box center [335, 204] width 9 height 7
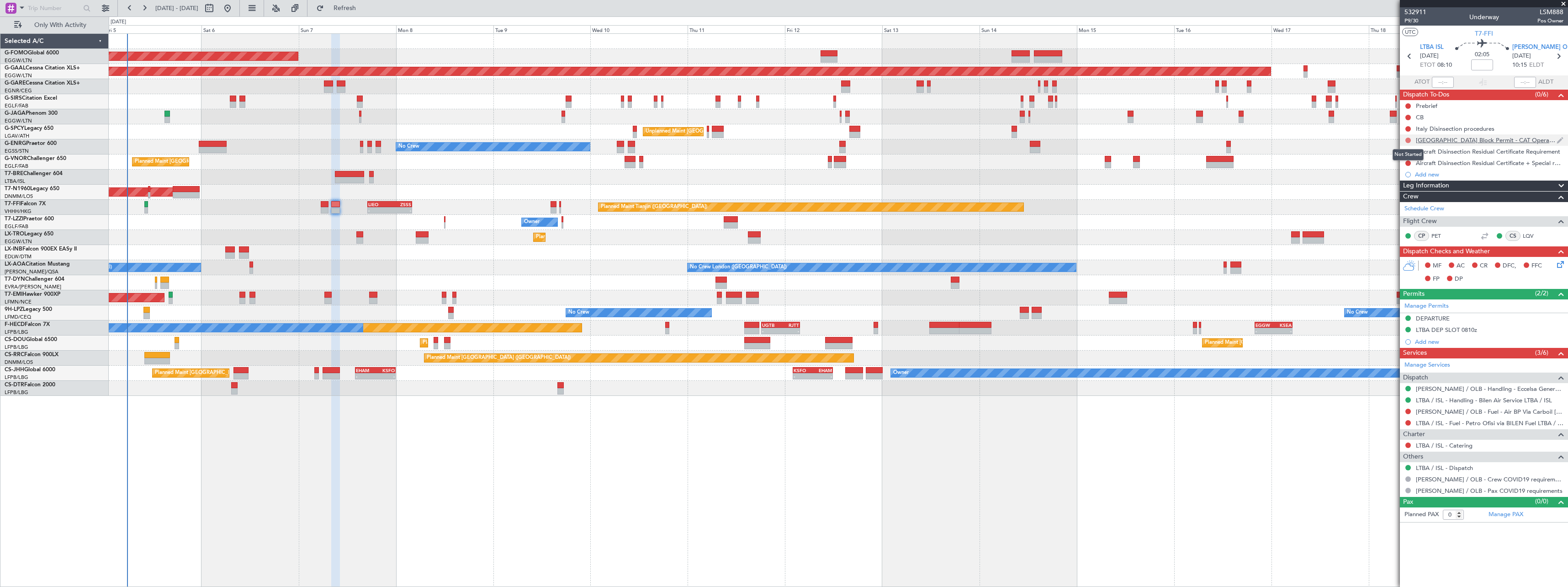
click at [1409, 139] on button at bounding box center [1408, 140] width 5 height 5
click at [1402, 195] on span "Cancelled" at bounding box center [1410, 194] width 26 height 9
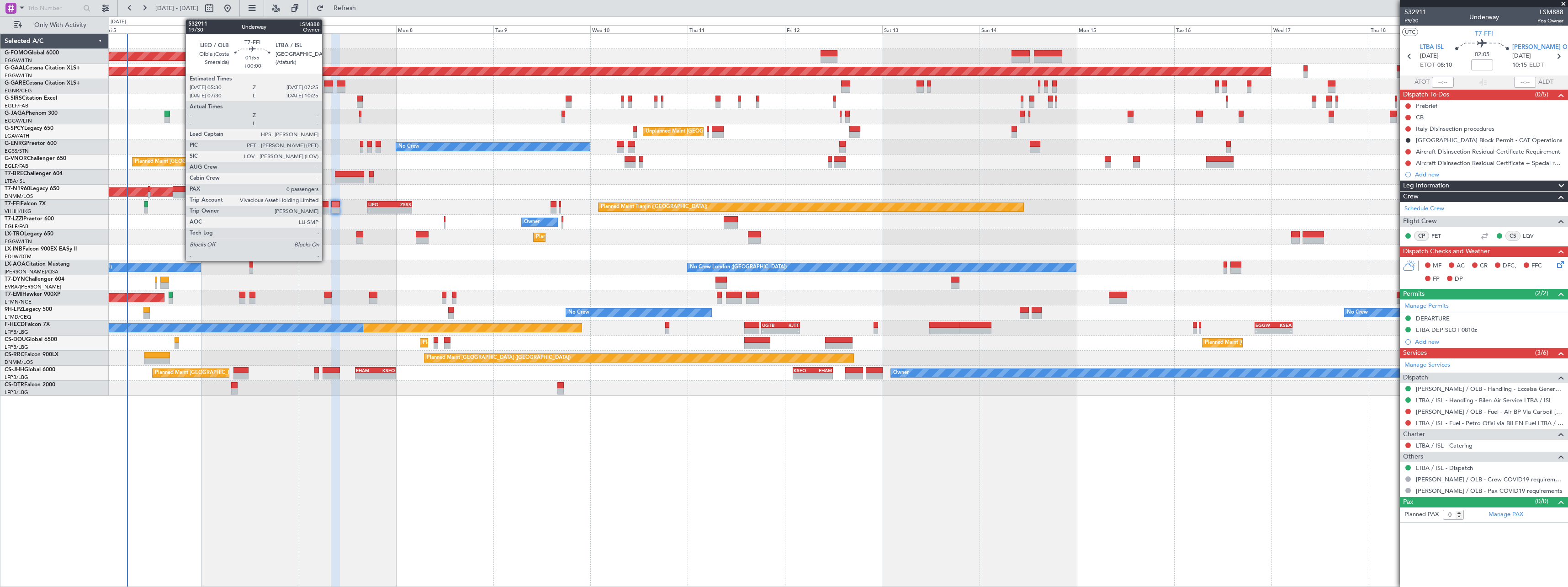
click at [326, 203] on div at bounding box center [325, 204] width 9 height 7
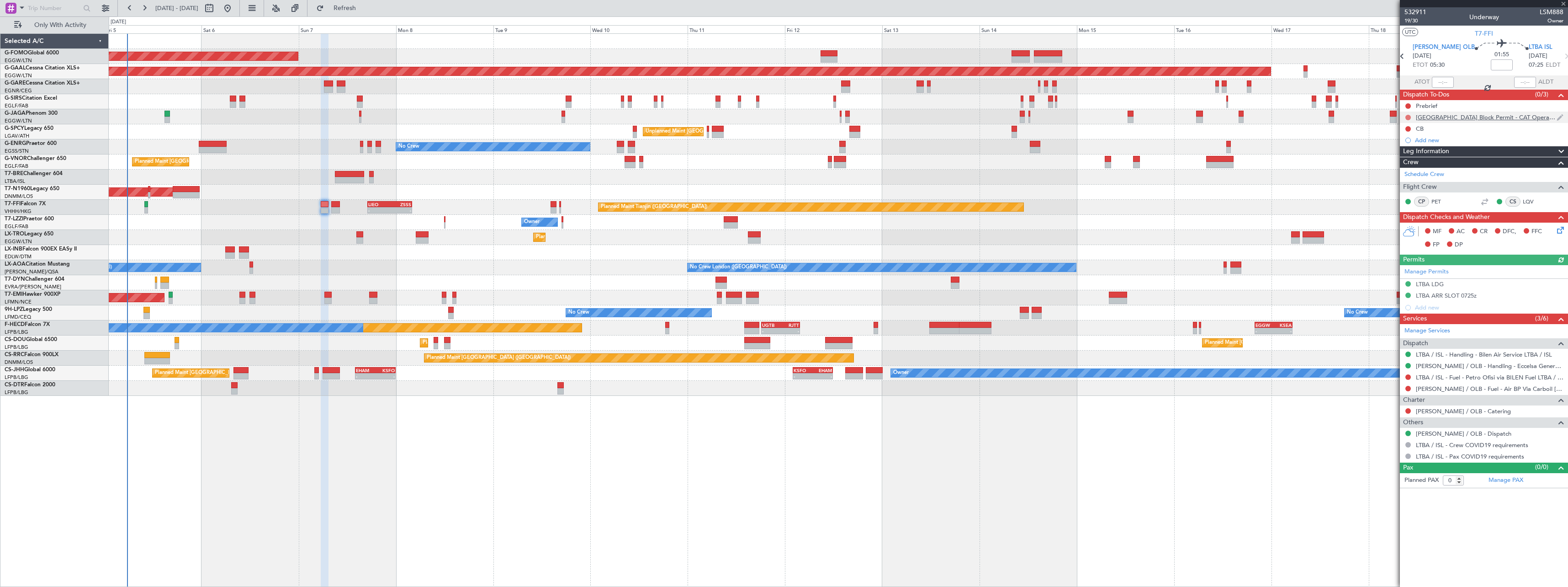
click at [1410, 118] on button at bounding box center [1408, 117] width 5 height 5
click at [1407, 169] on span "Cancelled" at bounding box center [1410, 171] width 26 height 9
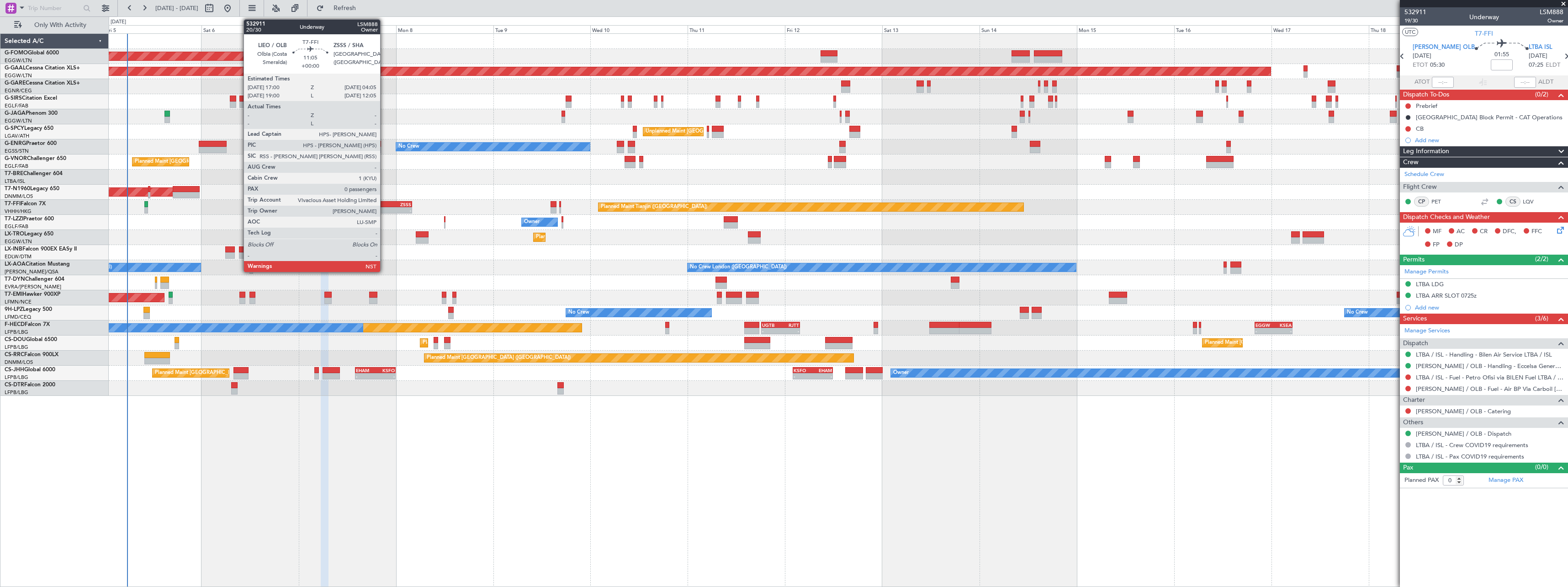
click at [384, 205] on div "LIEO" at bounding box center [379, 204] width 21 height 5
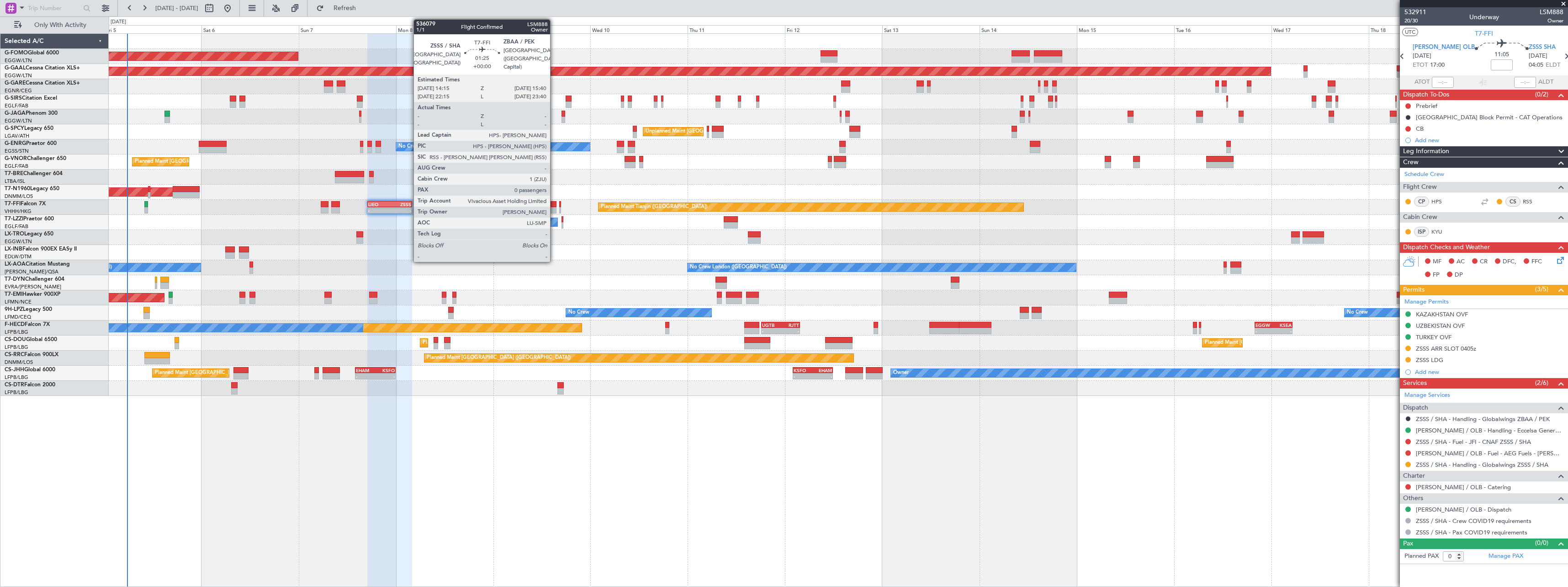
click at [554, 205] on div at bounding box center [553, 204] width 6 height 7
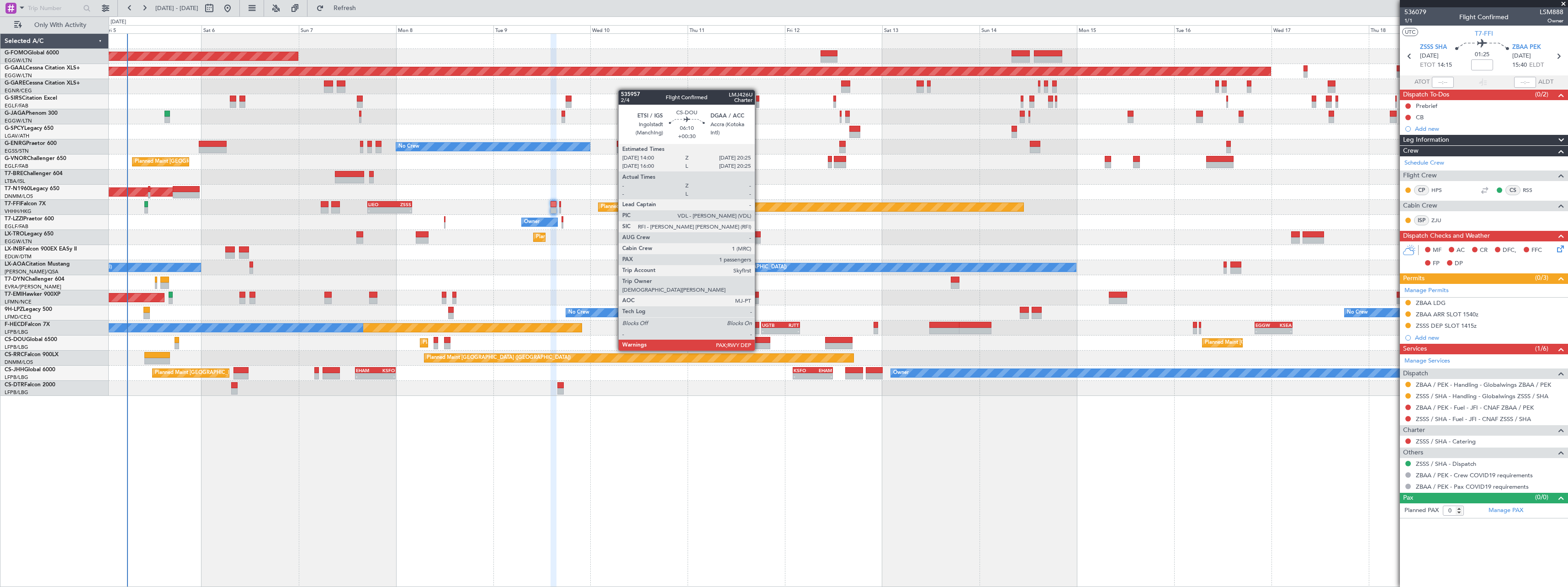
click at [759, 342] on div at bounding box center [757, 340] width 26 height 7
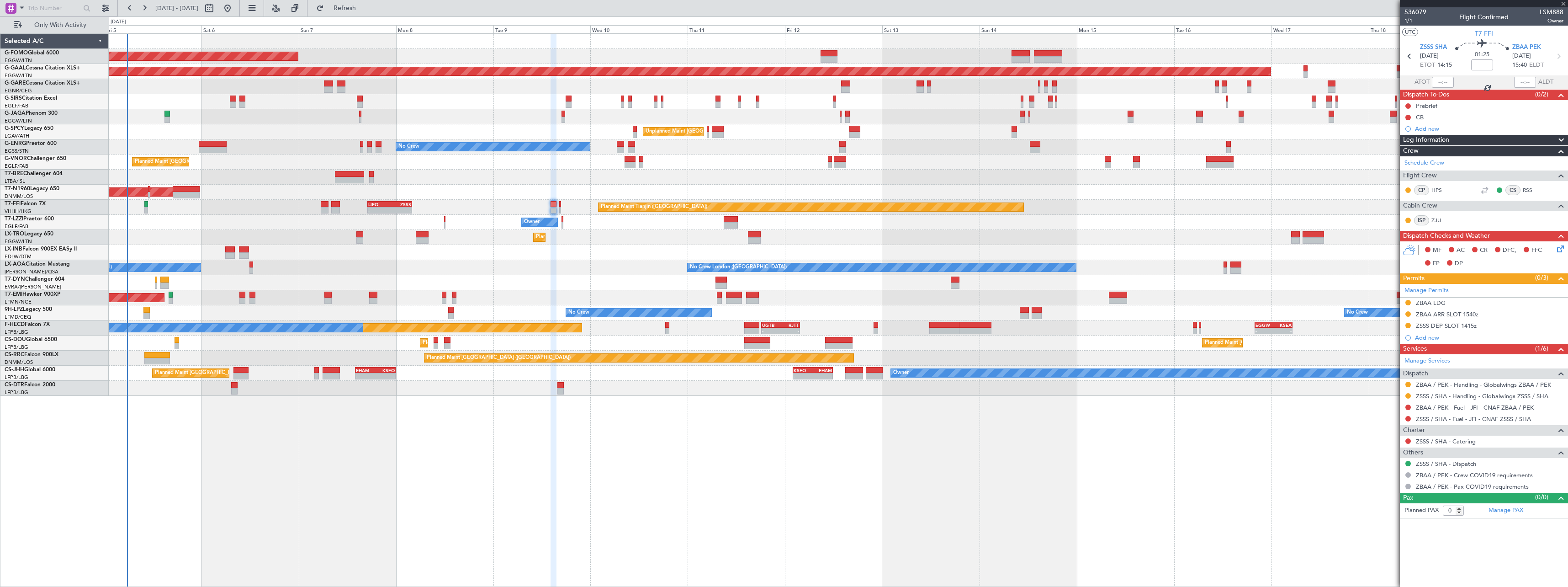
type input "+00:30"
type input "6"
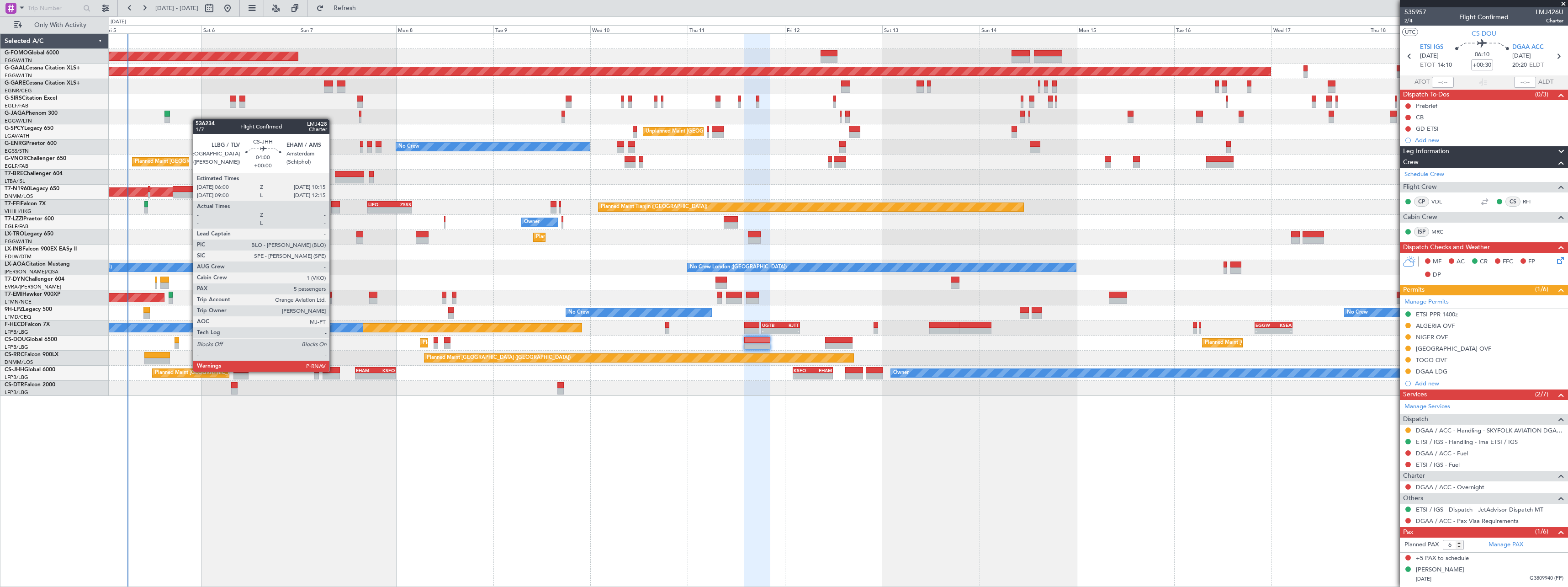
click at [334, 371] on div at bounding box center [331, 370] width 18 height 7
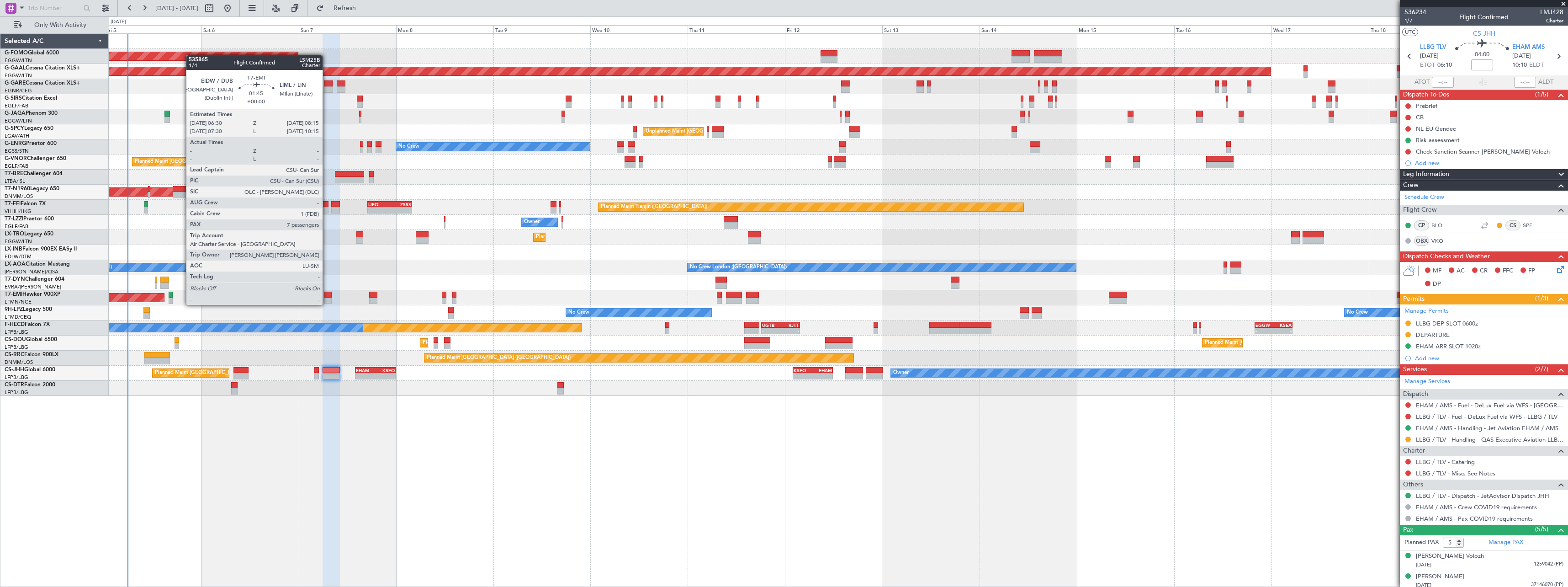
click at [327, 296] on div at bounding box center [328, 295] width 7 height 7
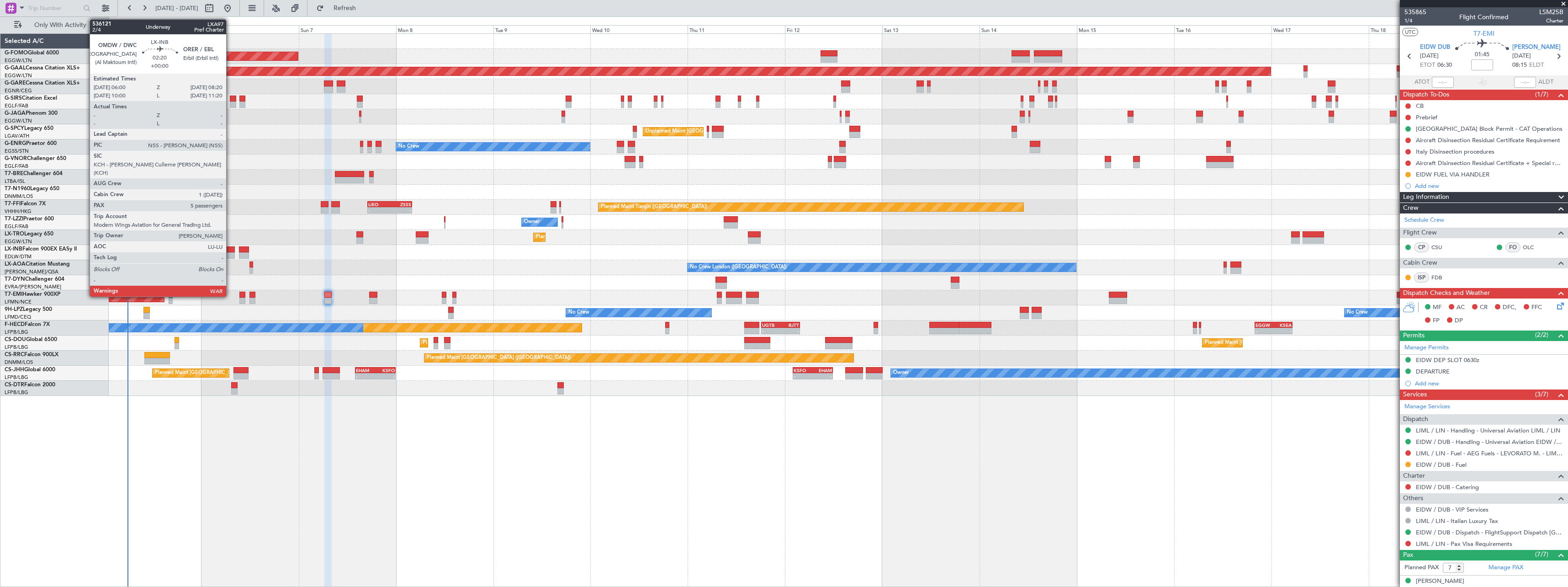
click at [230, 250] on div at bounding box center [230, 250] width 10 height 7
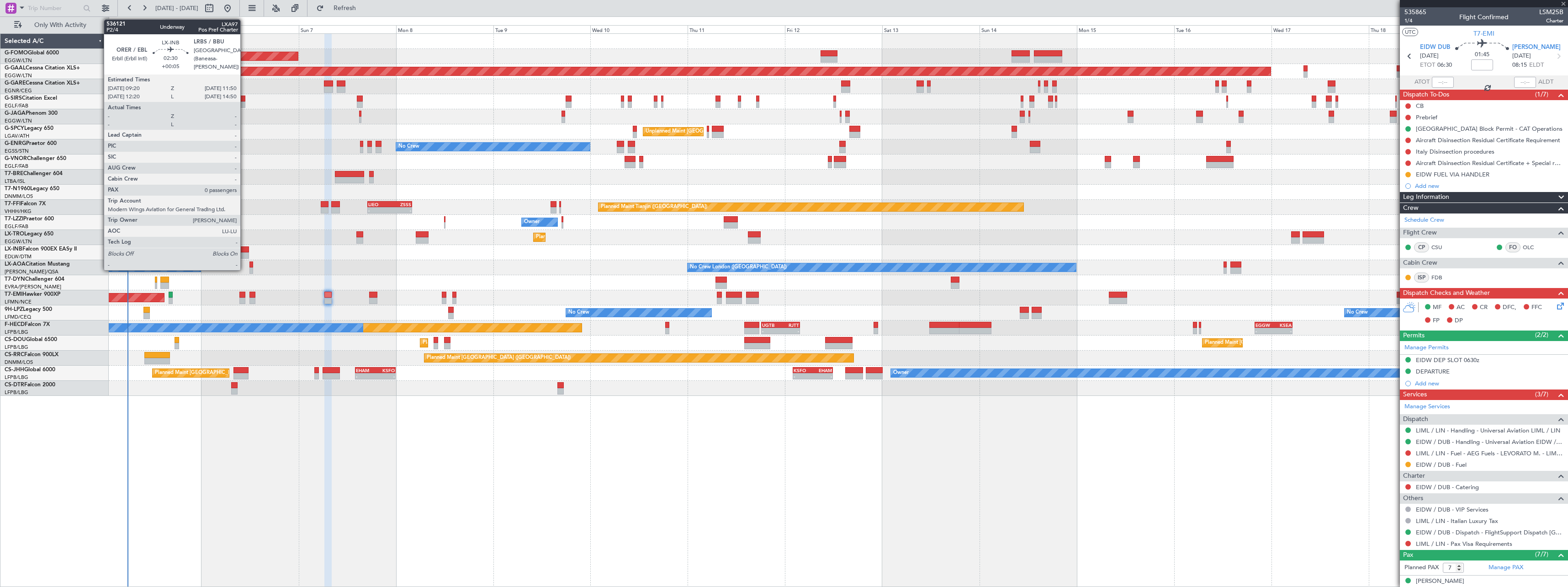
type input "5"
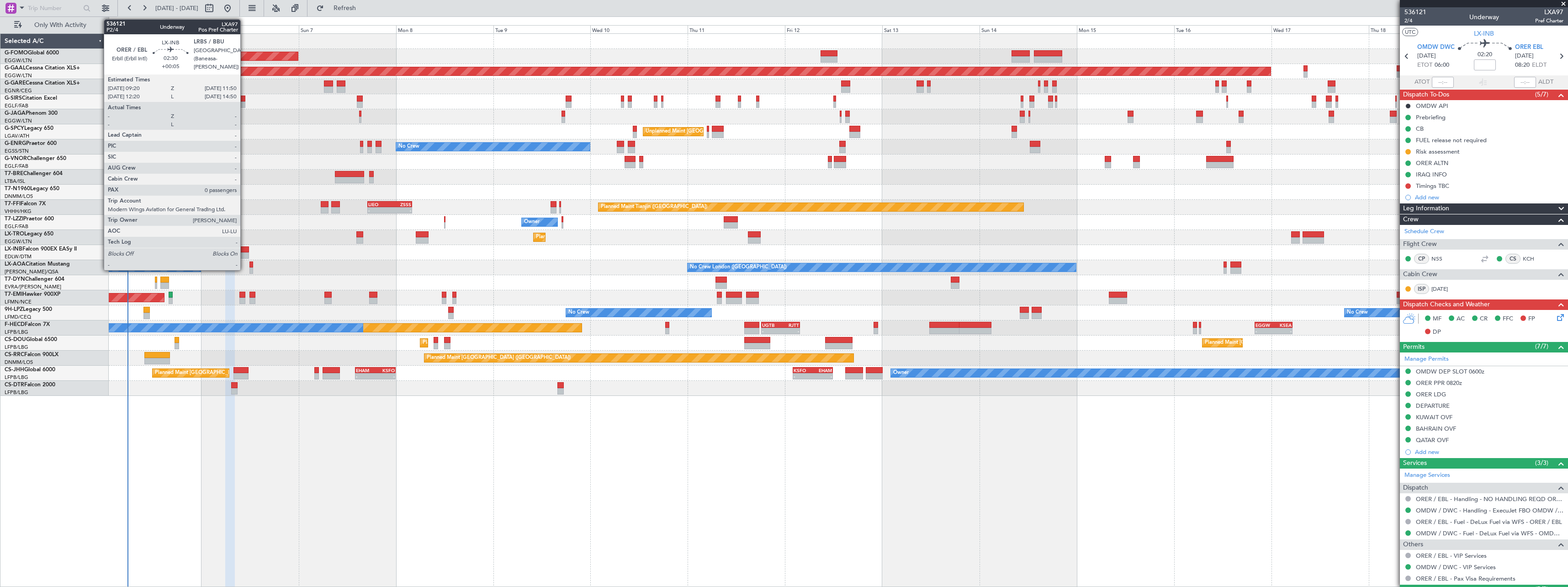
click at [245, 249] on div at bounding box center [244, 250] width 10 height 7
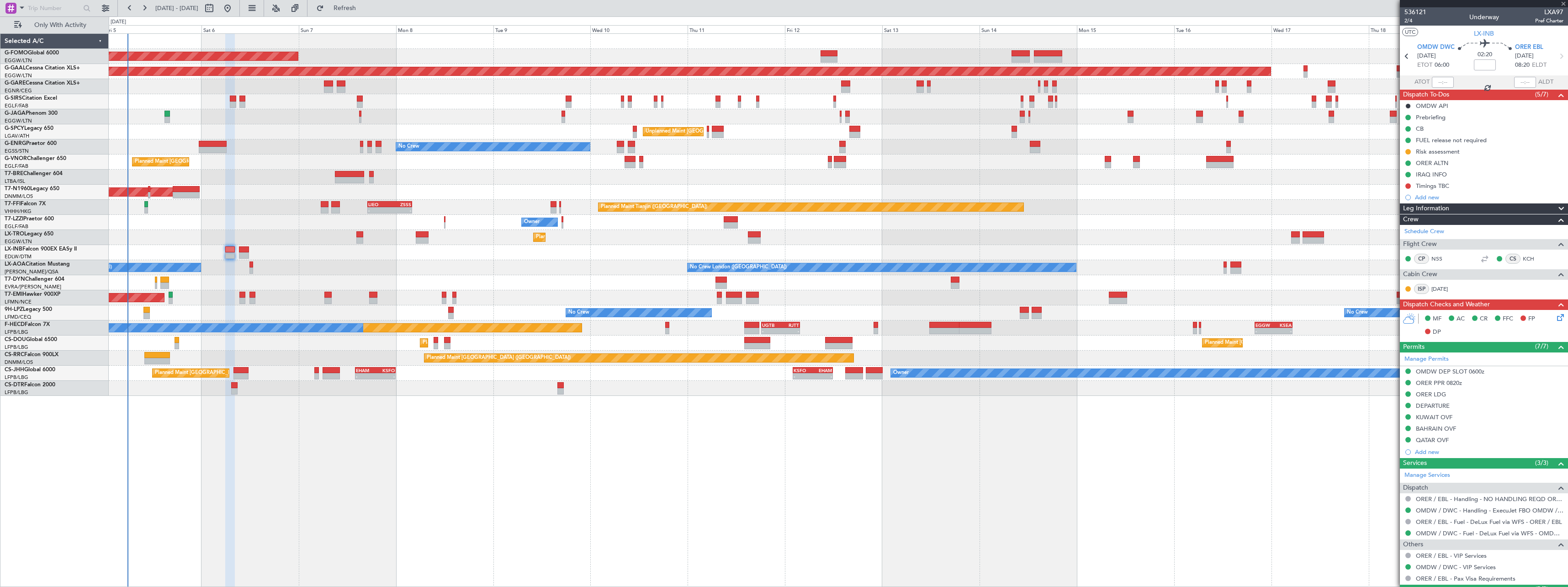
type input "+00:05"
type input "0"
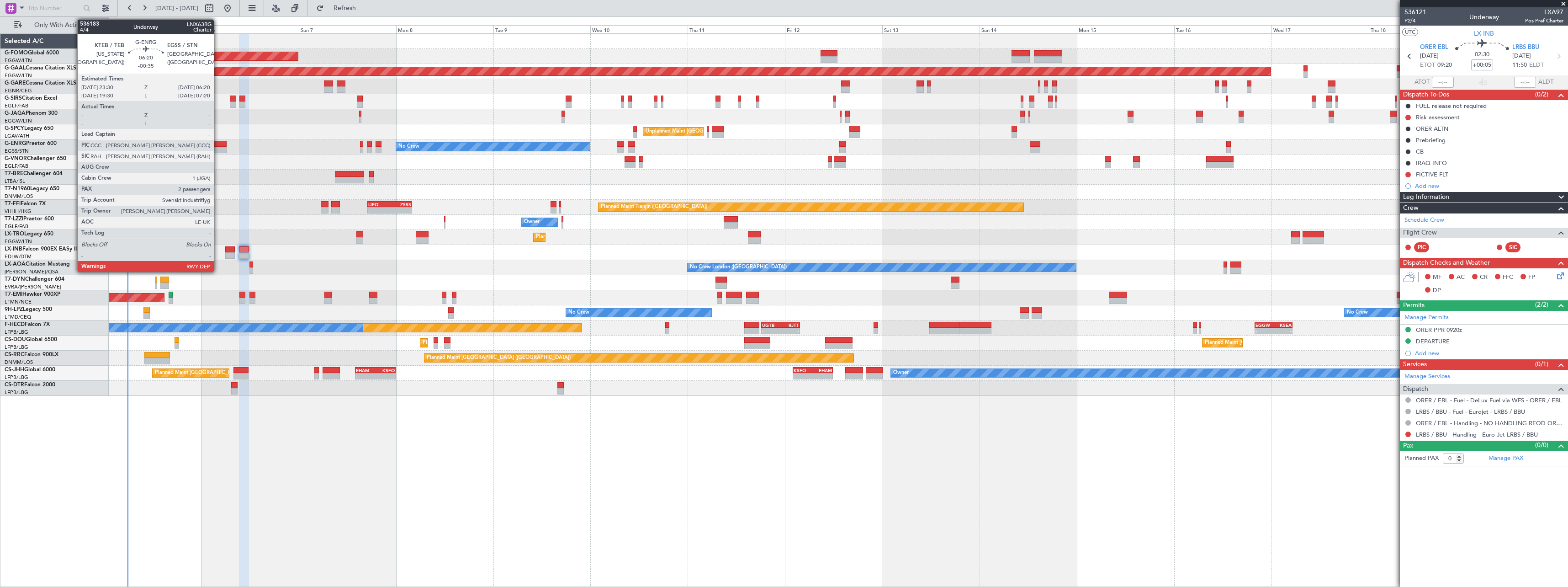
click at [218, 146] on div at bounding box center [213, 144] width 28 height 7
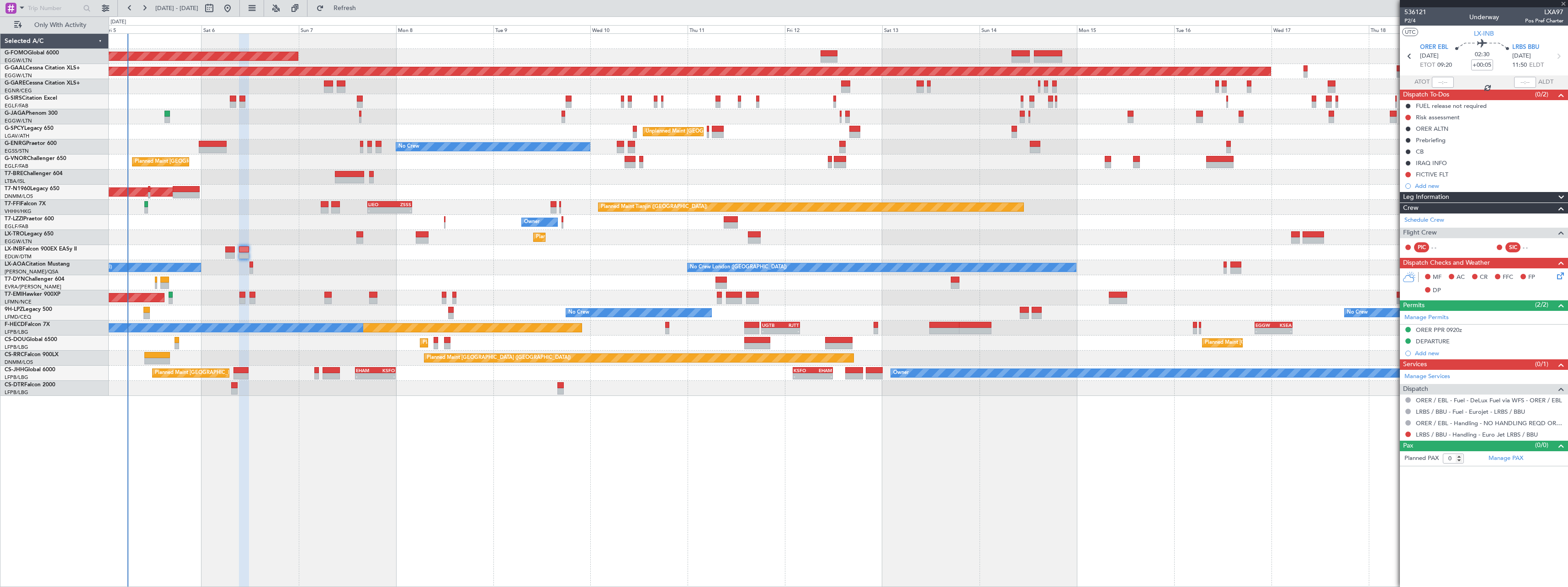
type input "-00:35"
type input "2"
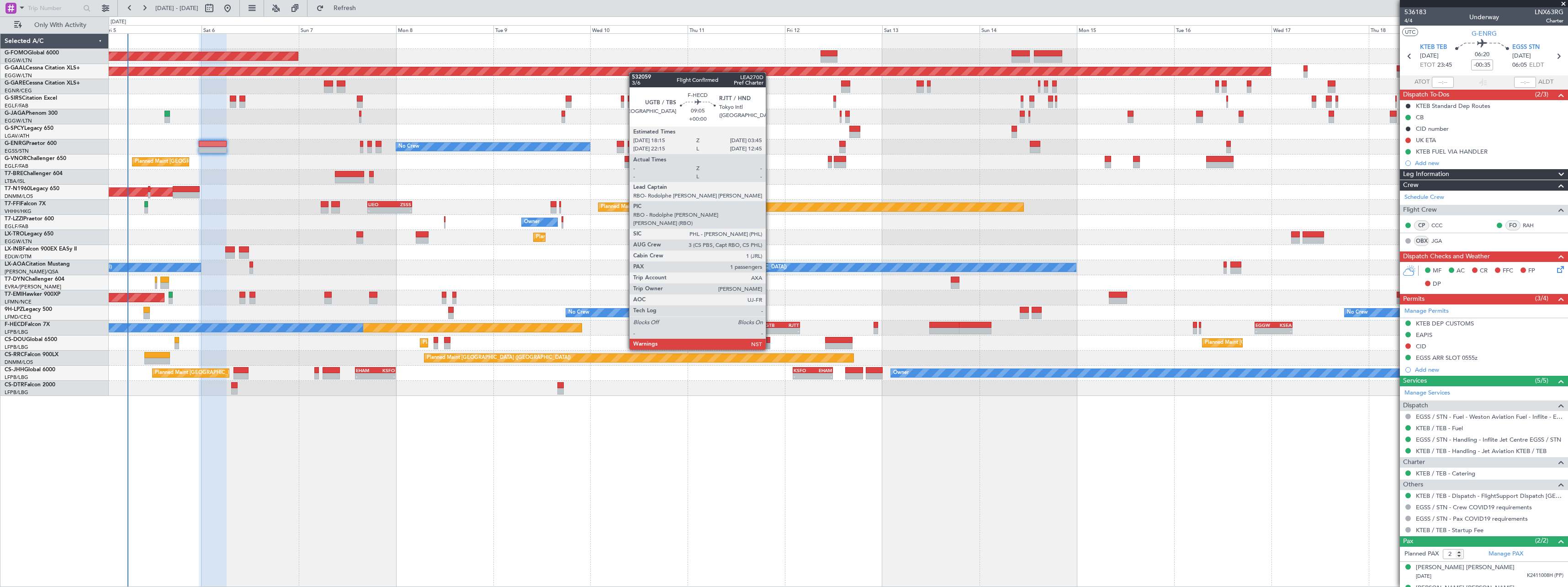
click at [770, 324] on div "UGTB" at bounding box center [771, 325] width 18 height 5
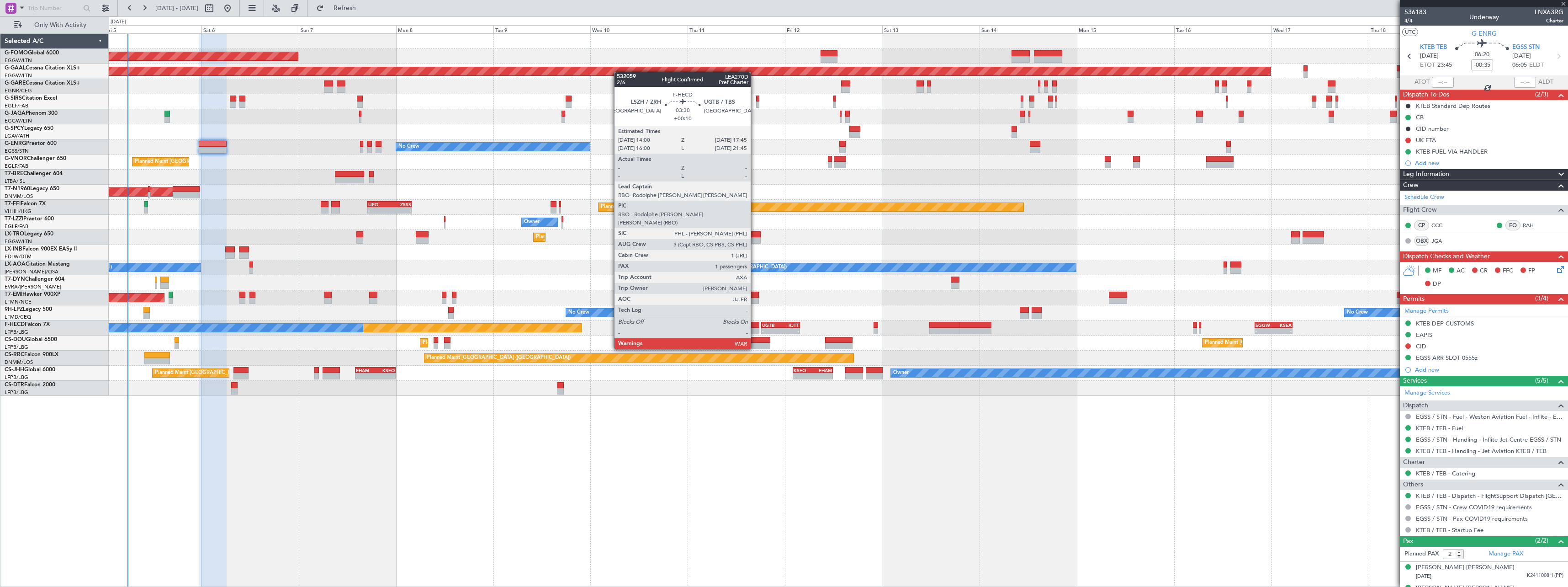
type input "1"
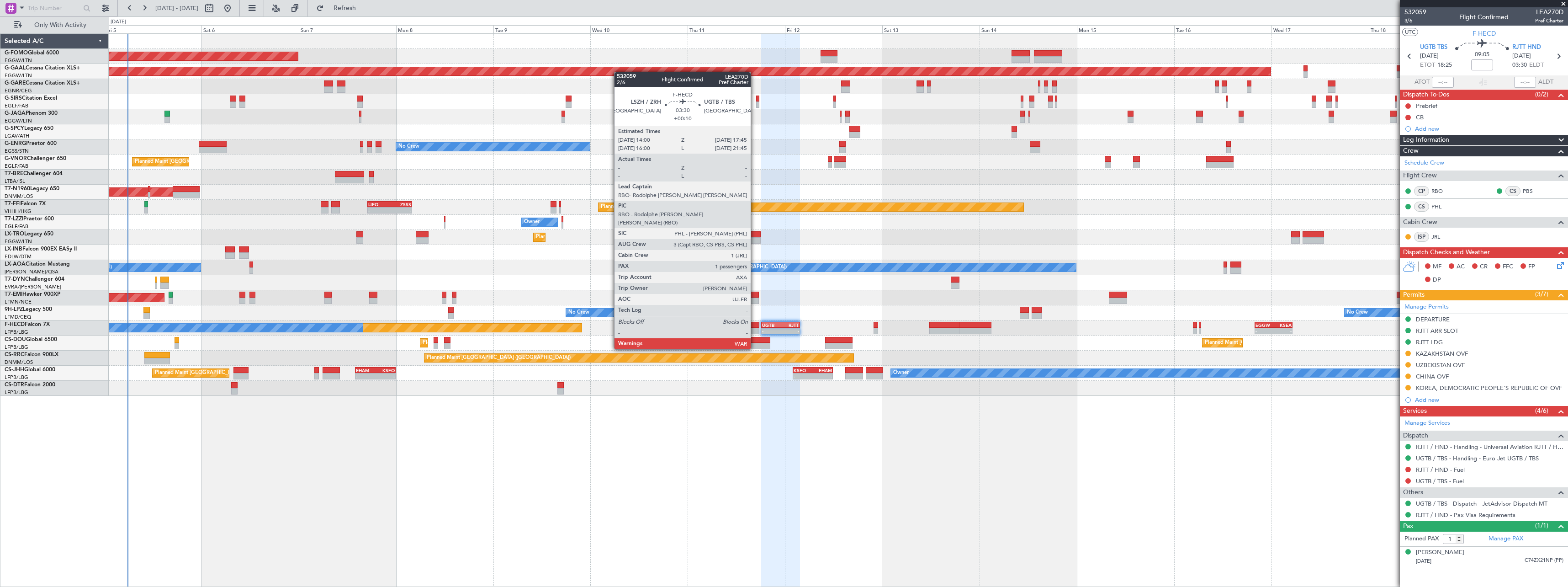
click at [755, 323] on div at bounding box center [752, 325] width 16 height 7
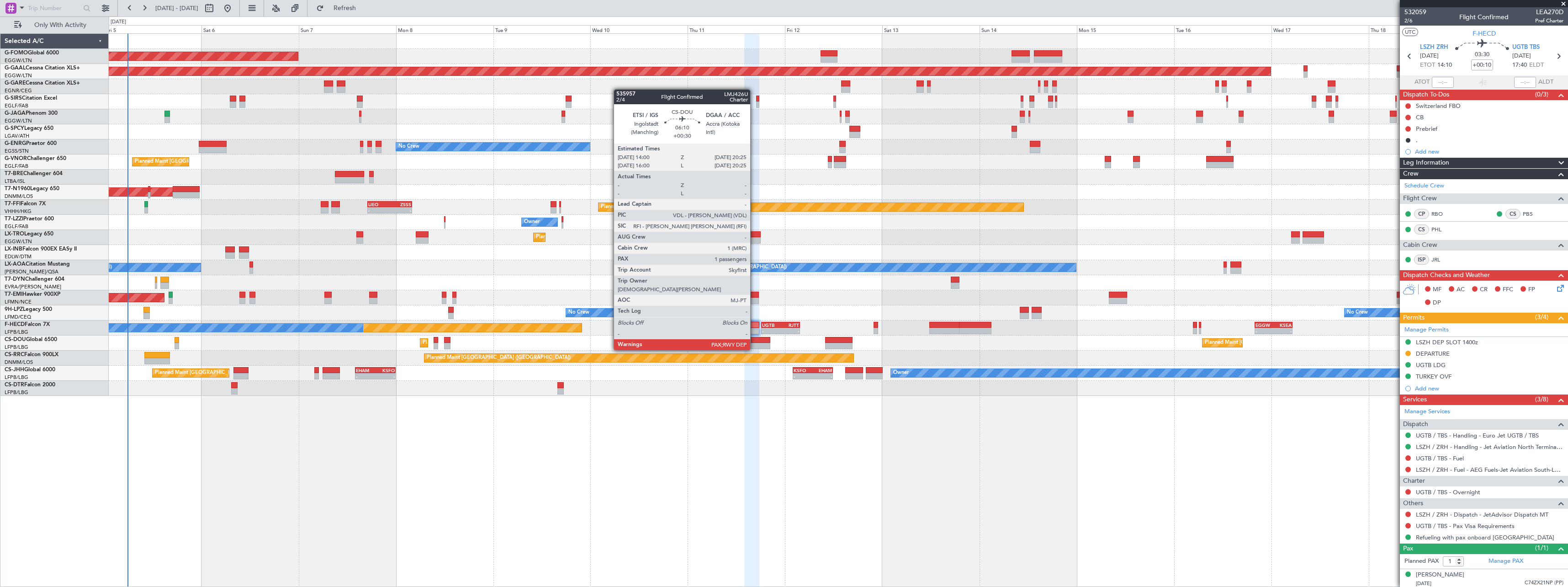
click at [754, 341] on div at bounding box center [757, 340] width 26 height 7
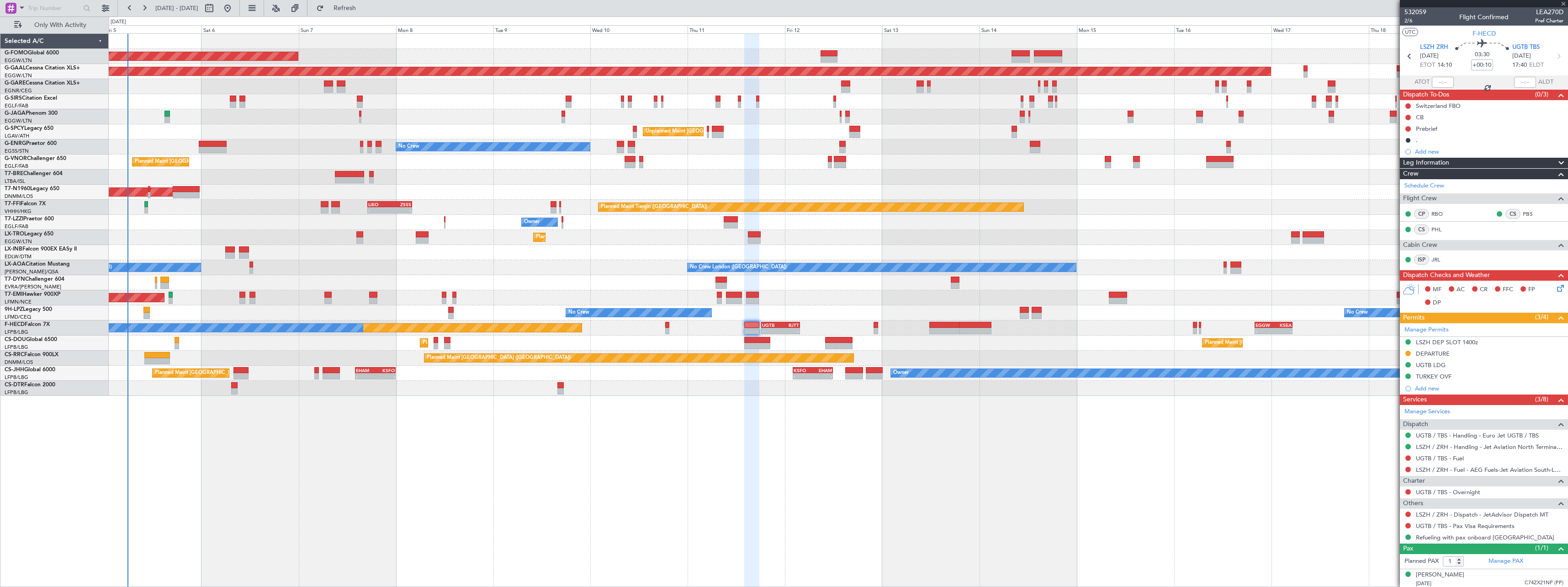
type input "+00:30"
type input "6"
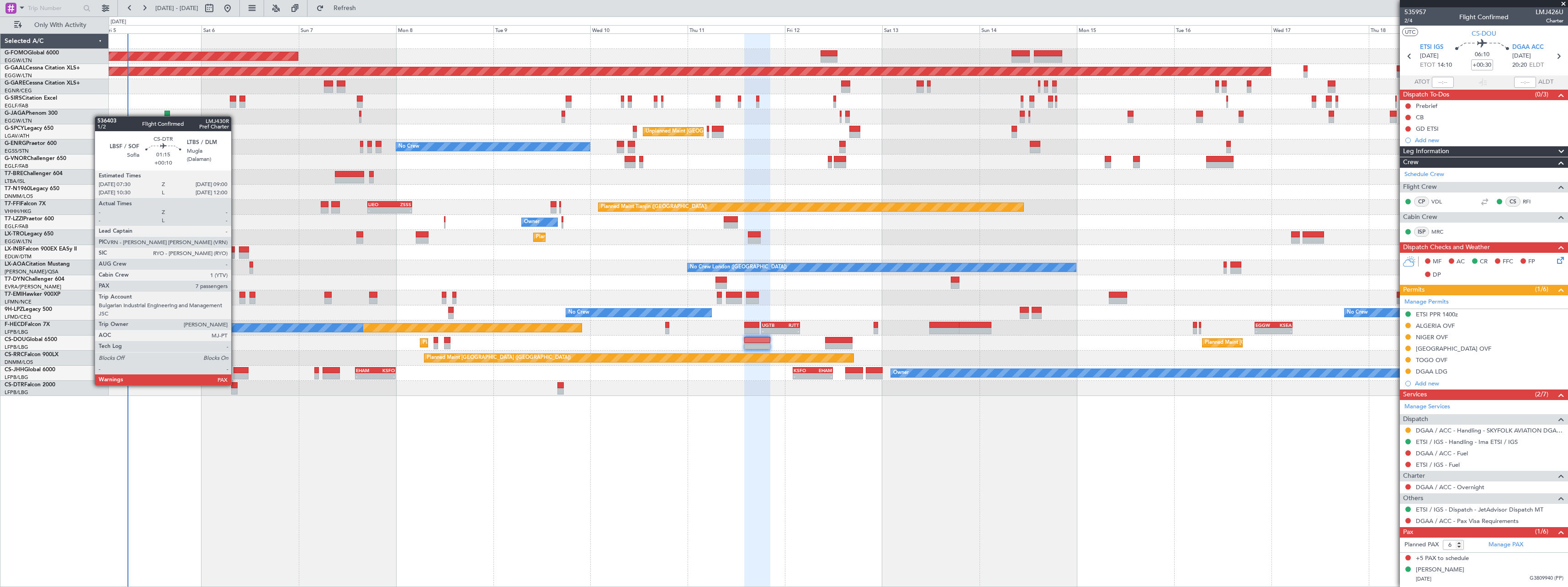
click at [236, 384] on div at bounding box center [234, 385] width 7 height 7
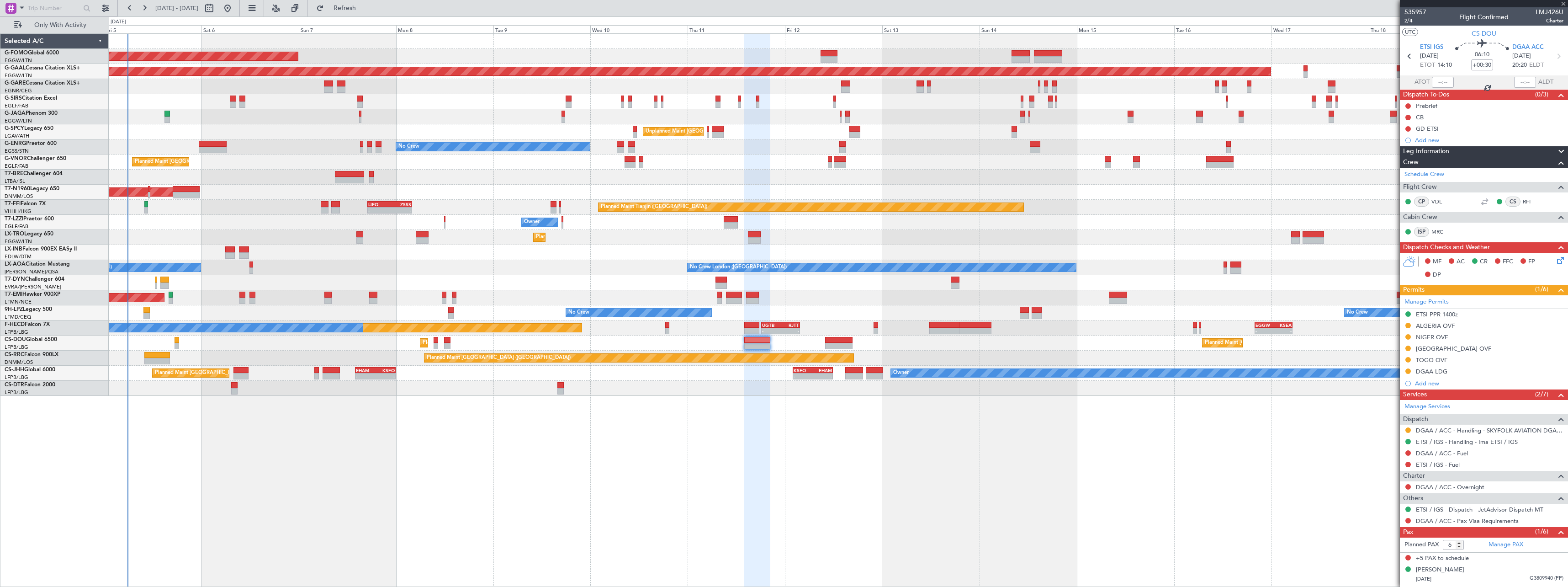
type input "+00:10"
type input "7"
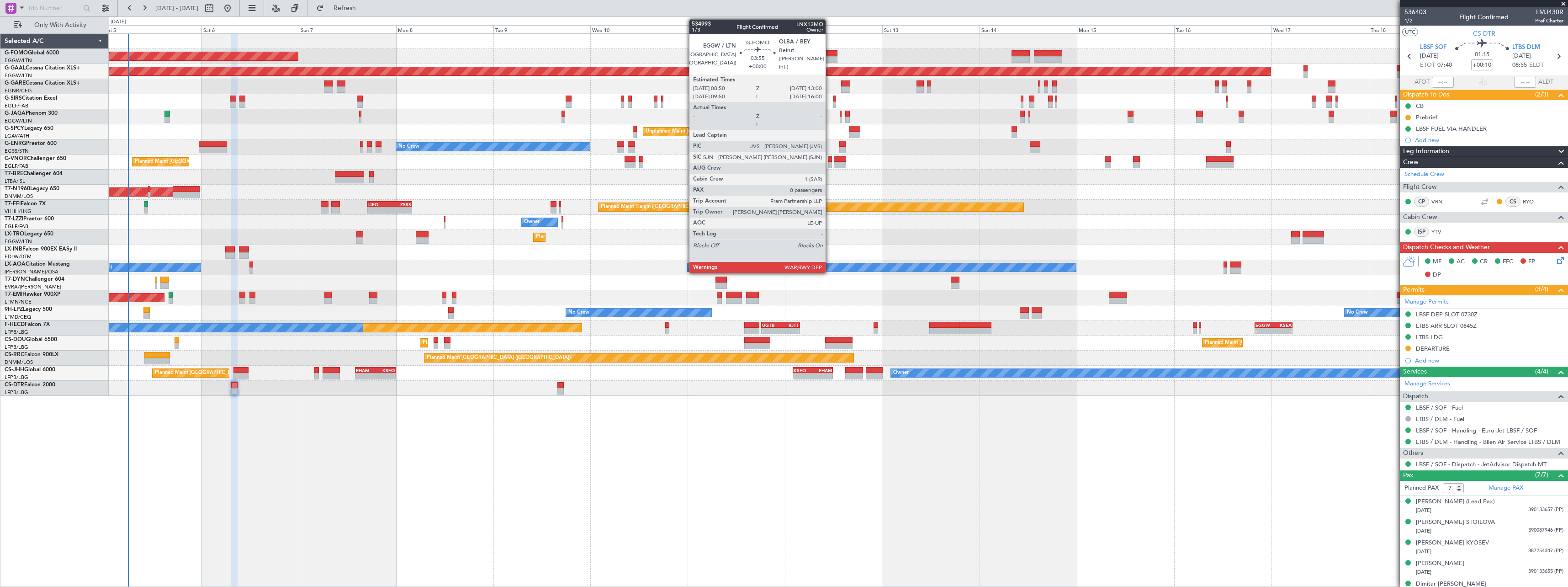
click at [830, 52] on div at bounding box center [829, 54] width 17 height 7
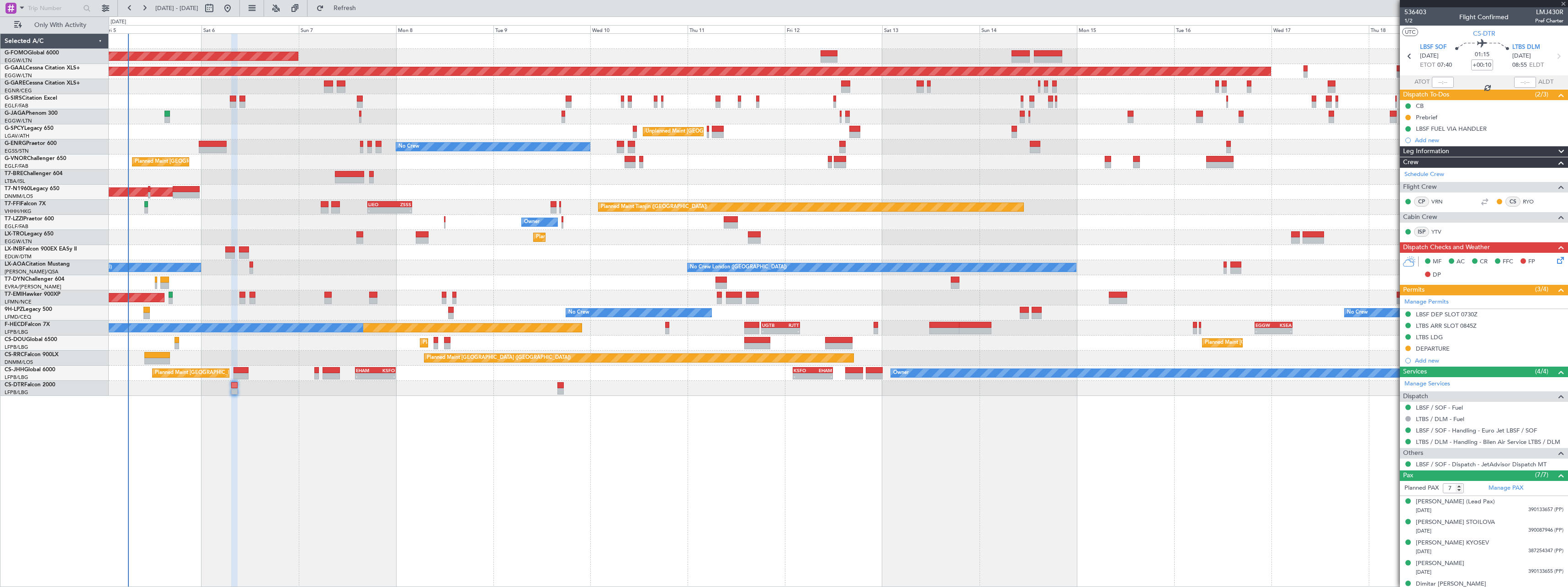
type input "0"
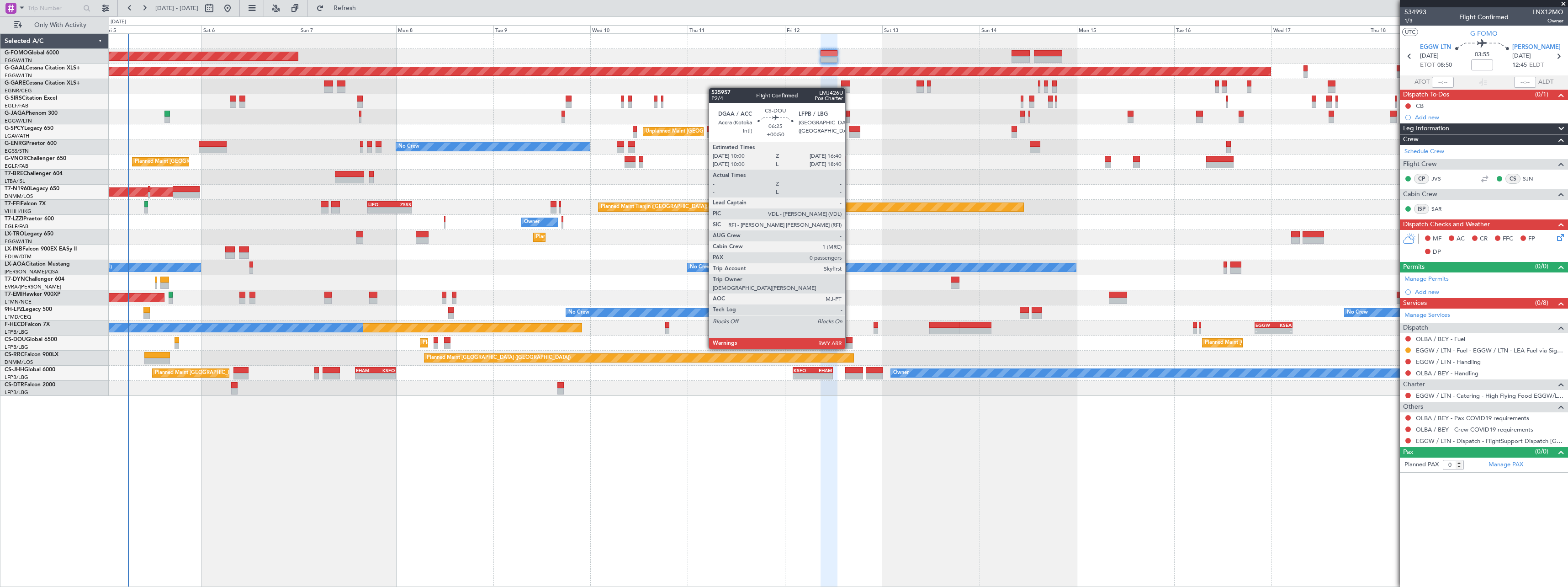
click at [849, 340] on div at bounding box center [839, 340] width 27 height 7
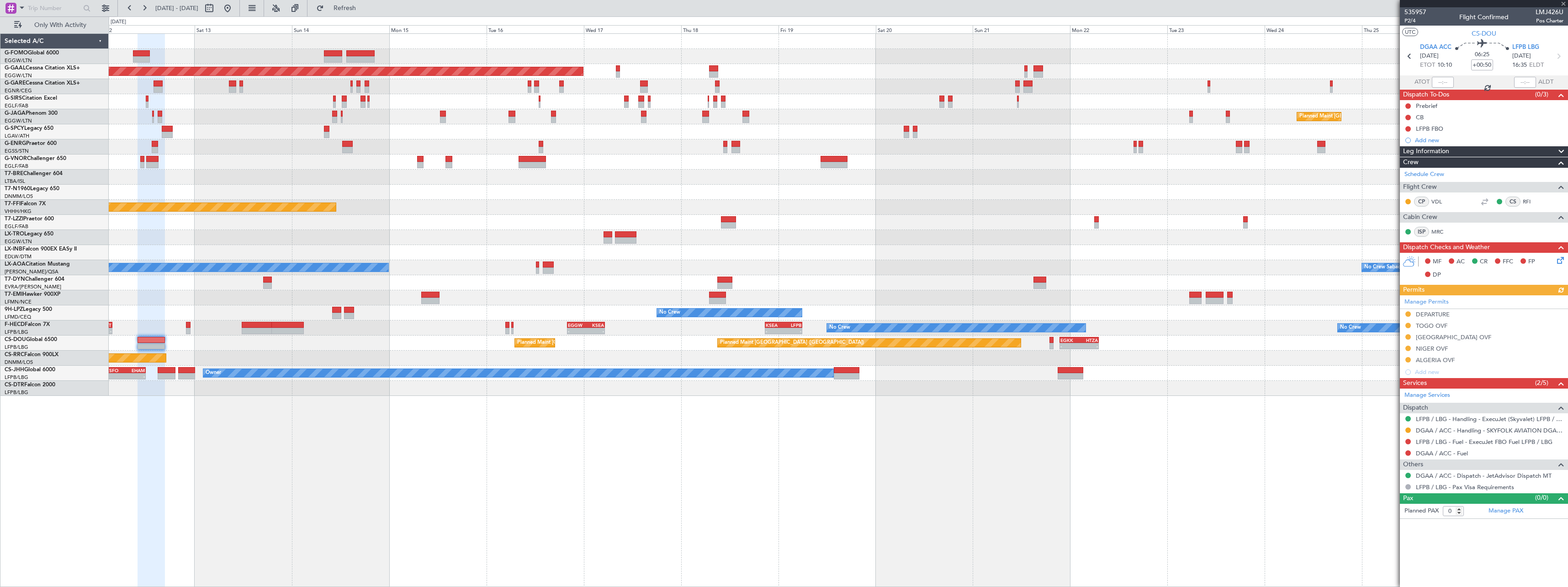
click at [449, 485] on div "Planned Maint Dusseldorf Planned Maint London (Luton) Unplanned Maint Athens (E…" at bounding box center [838, 310] width 1459 height 554
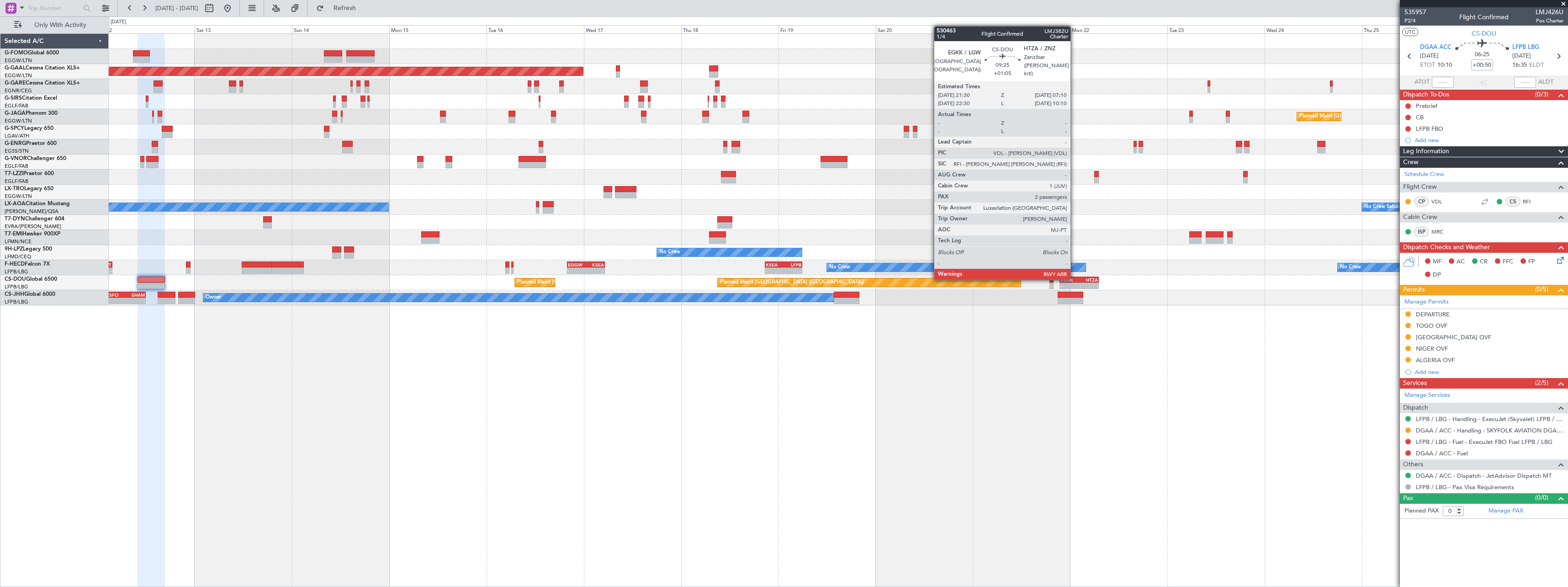
click at [1074, 279] on div "EGKK" at bounding box center [1069, 279] width 19 height 5
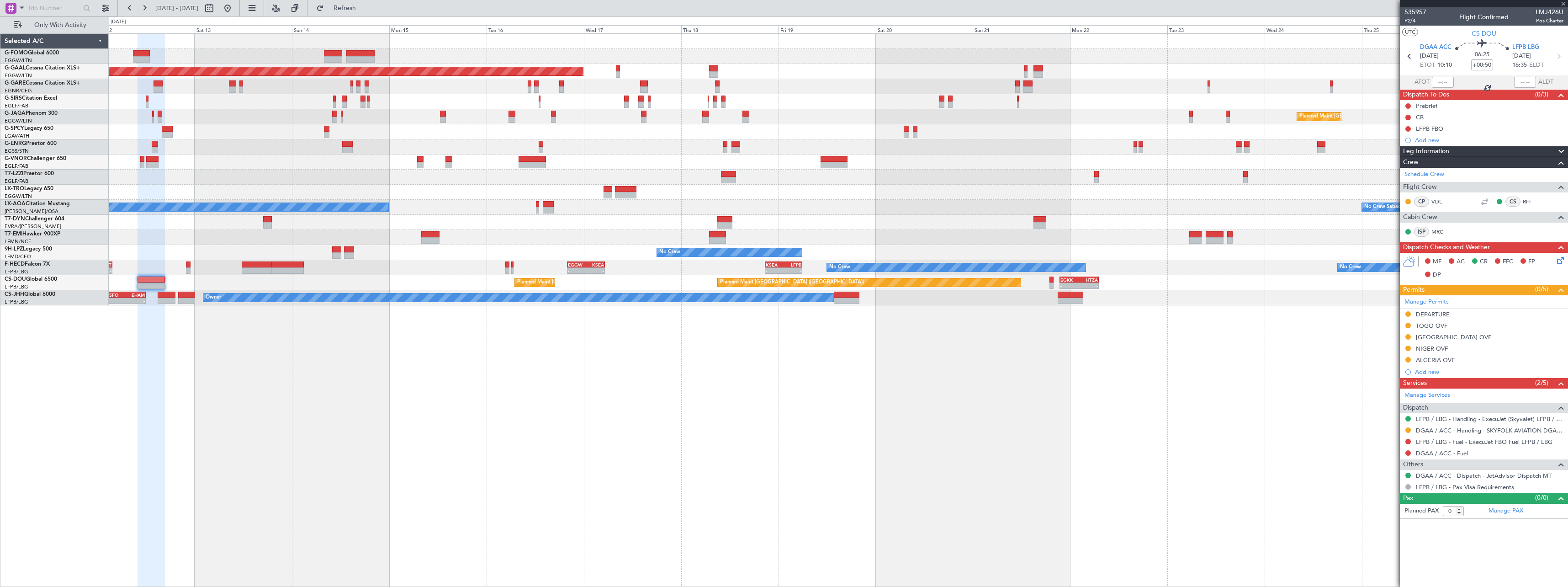
type input "+01:05"
type input "2"
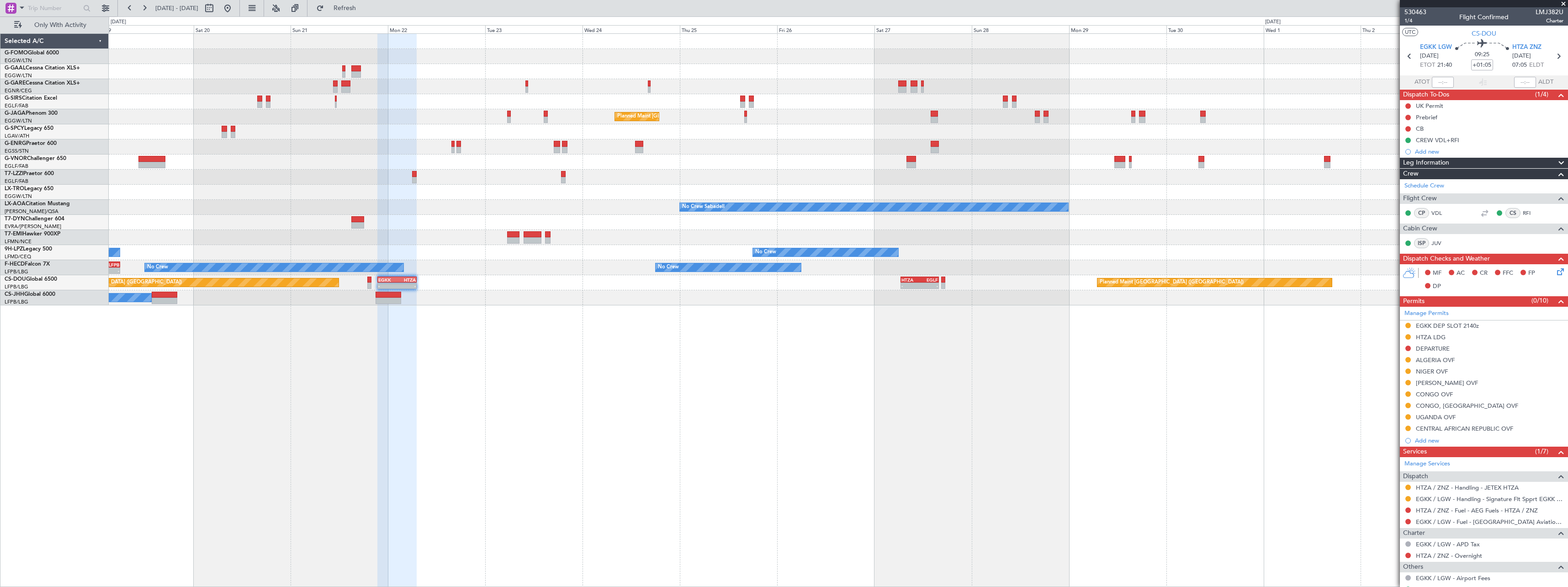
click at [453, 382] on div "Planned Maint Dusseldorf Planned Maint [GEOGRAPHIC_DATA] ([GEOGRAPHIC_DATA]) No…" at bounding box center [838, 310] width 1459 height 554
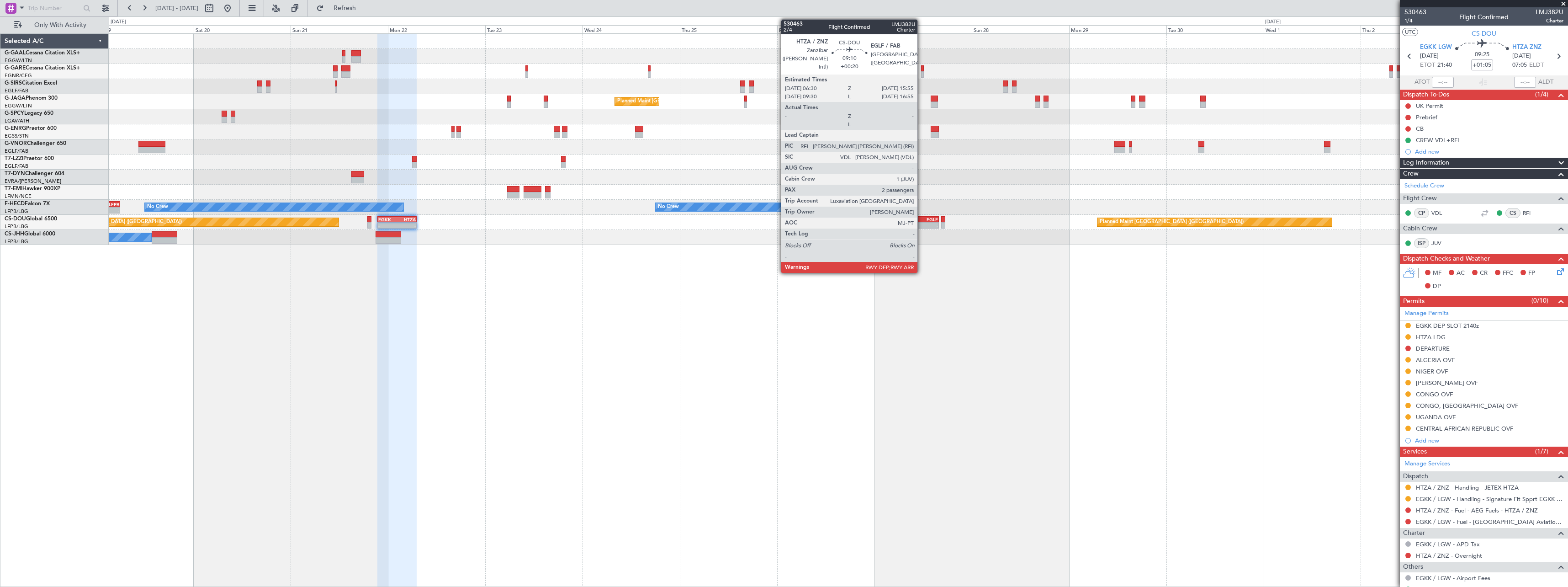
click at [922, 218] on div "EGLF" at bounding box center [929, 219] width 18 height 5
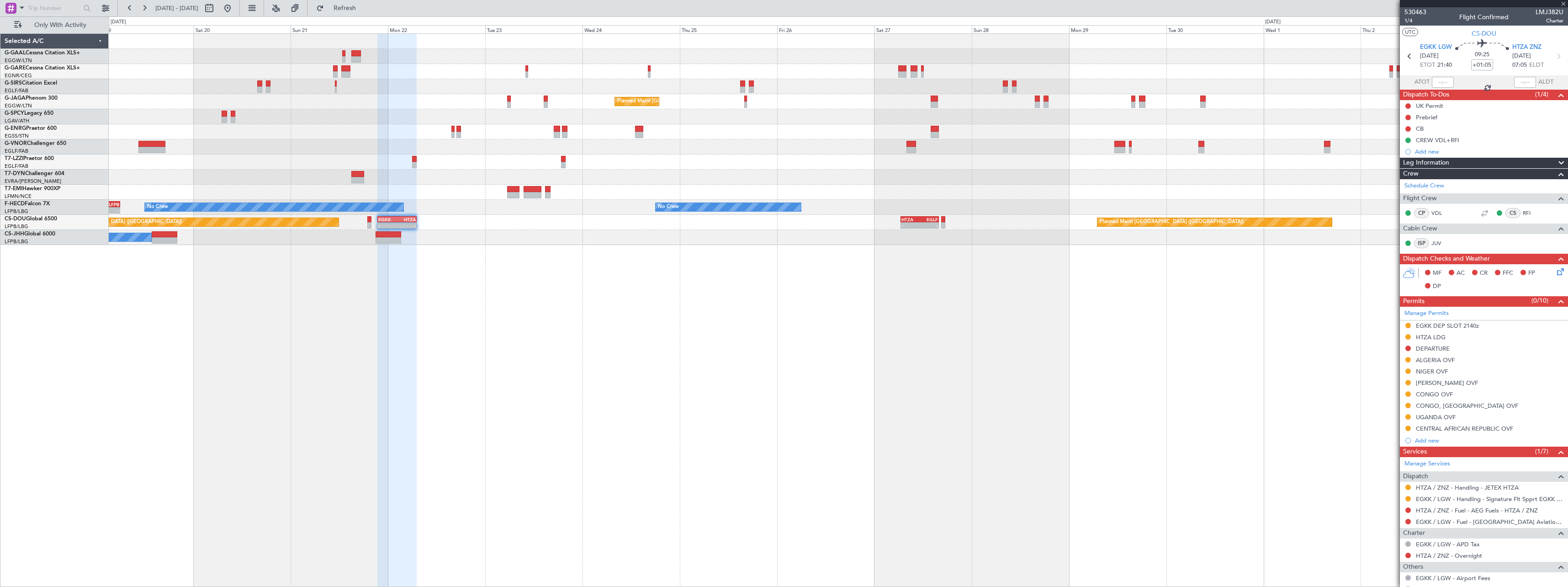
type input "+00:20"
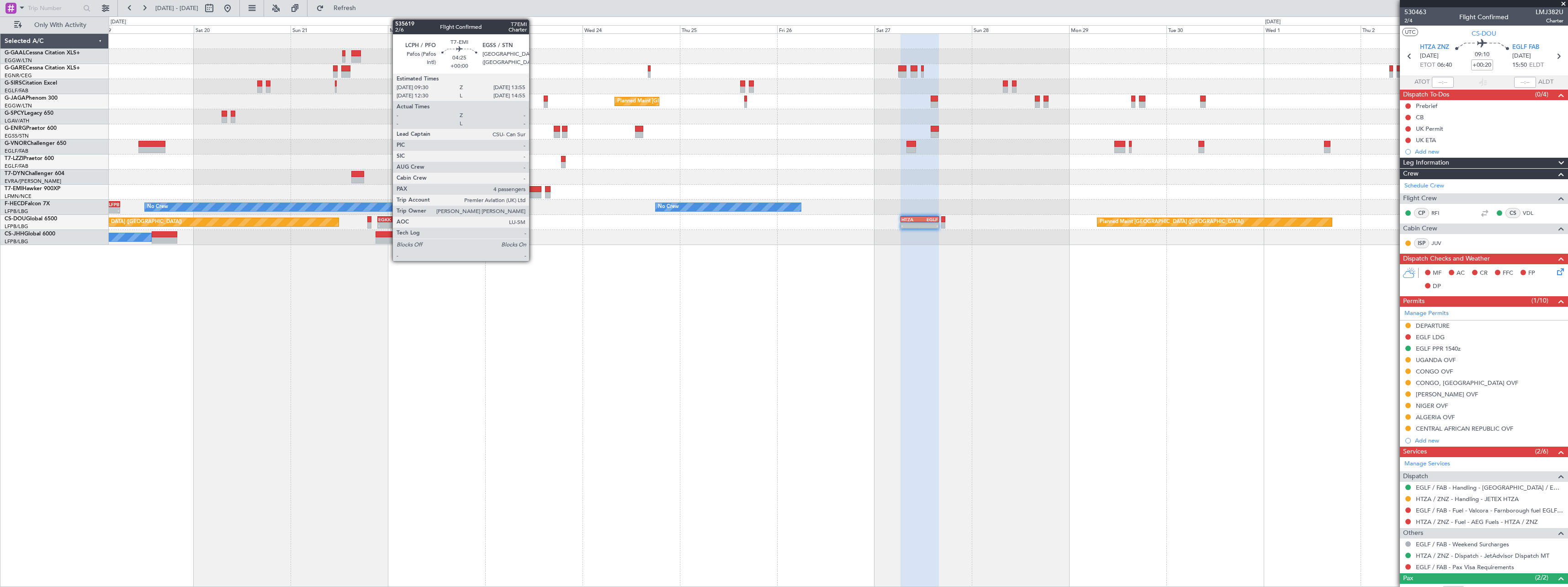
click at [533, 186] on div at bounding box center [533, 189] width 18 height 7
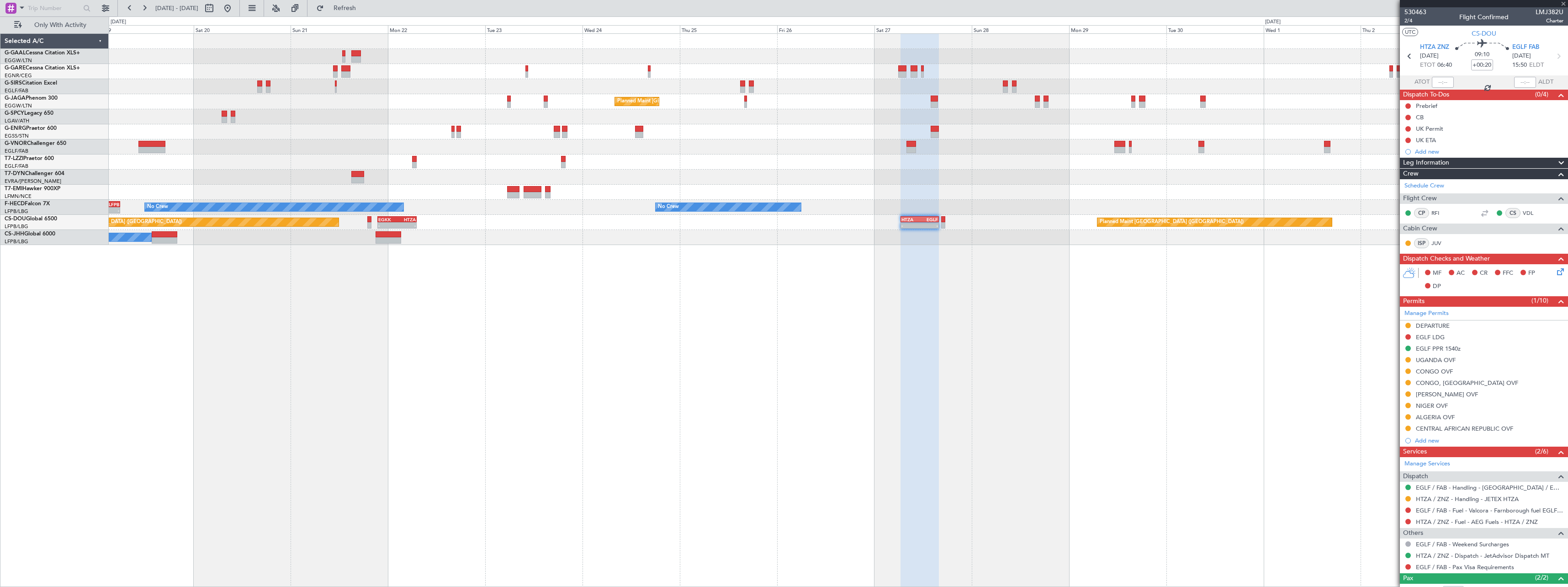
type input "4"
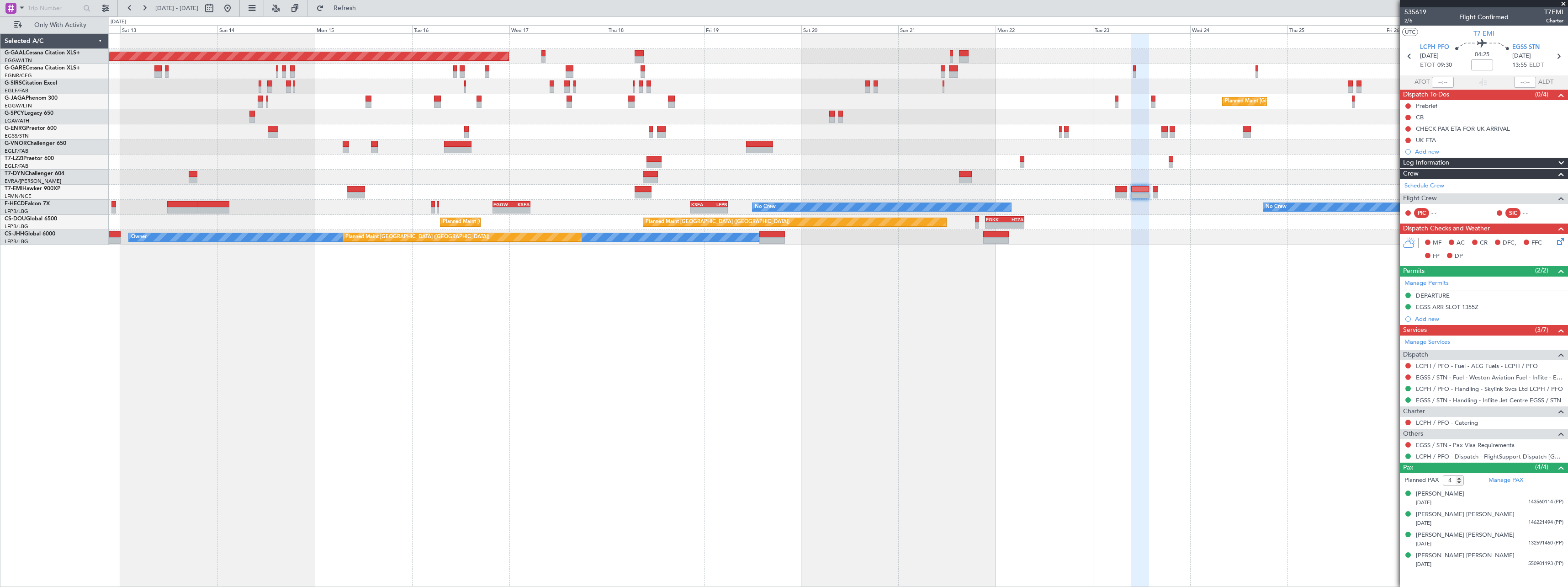
click at [904, 386] on div "Planned Maint Dusseldorf Planned Maint [GEOGRAPHIC_DATA] ([GEOGRAPHIC_DATA]) Un…" at bounding box center [838, 310] width 1459 height 554
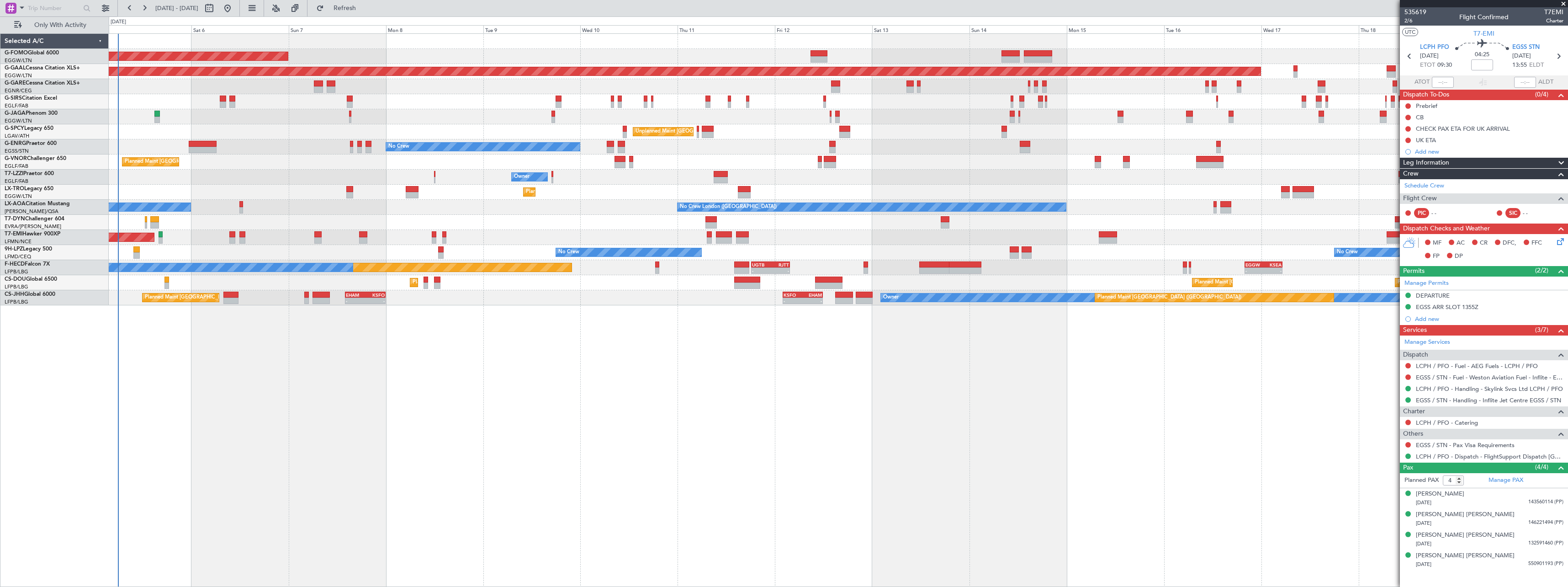
click at [1112, 397] on div "Planned Maint [GEOGRAPHIC_DATA] ([GEOGRAPHIC_DATA]) Planned [GEOGRAPHIC_DATA] U…" at bounding box center [838, 310] width 1459 height 554
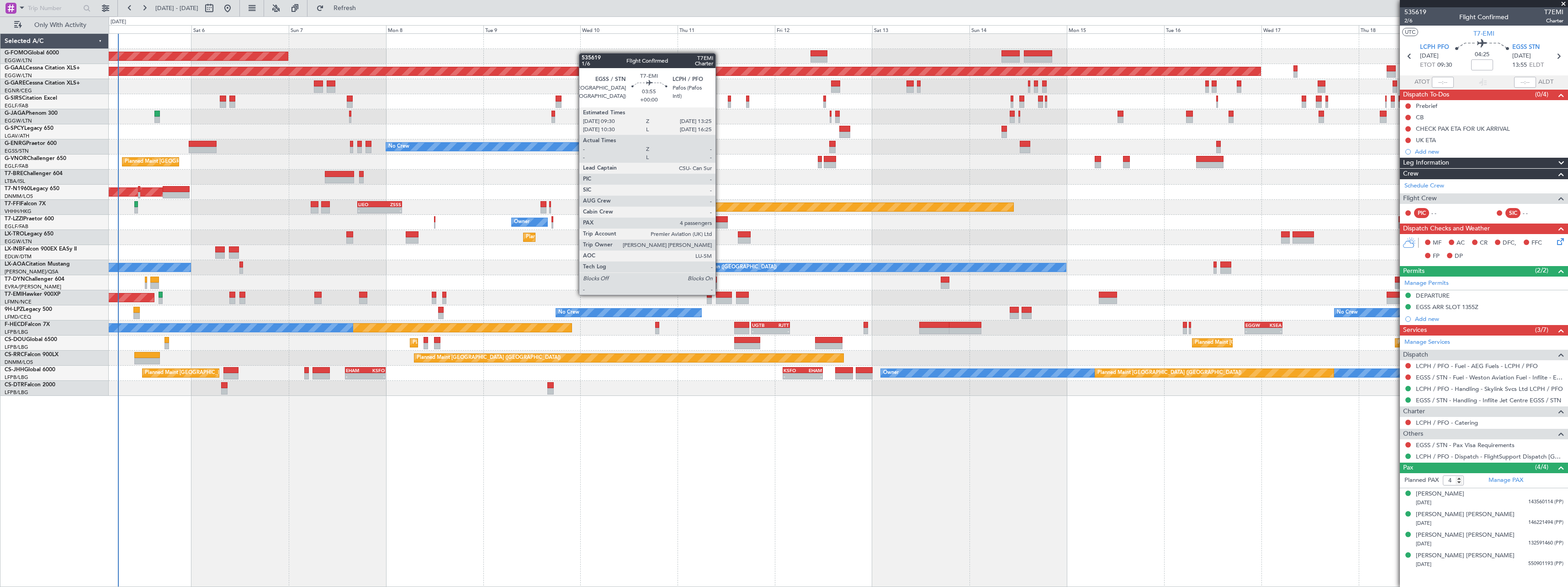
click at [719, 294] on div at bounding box center [724, 295] width 16 height 7
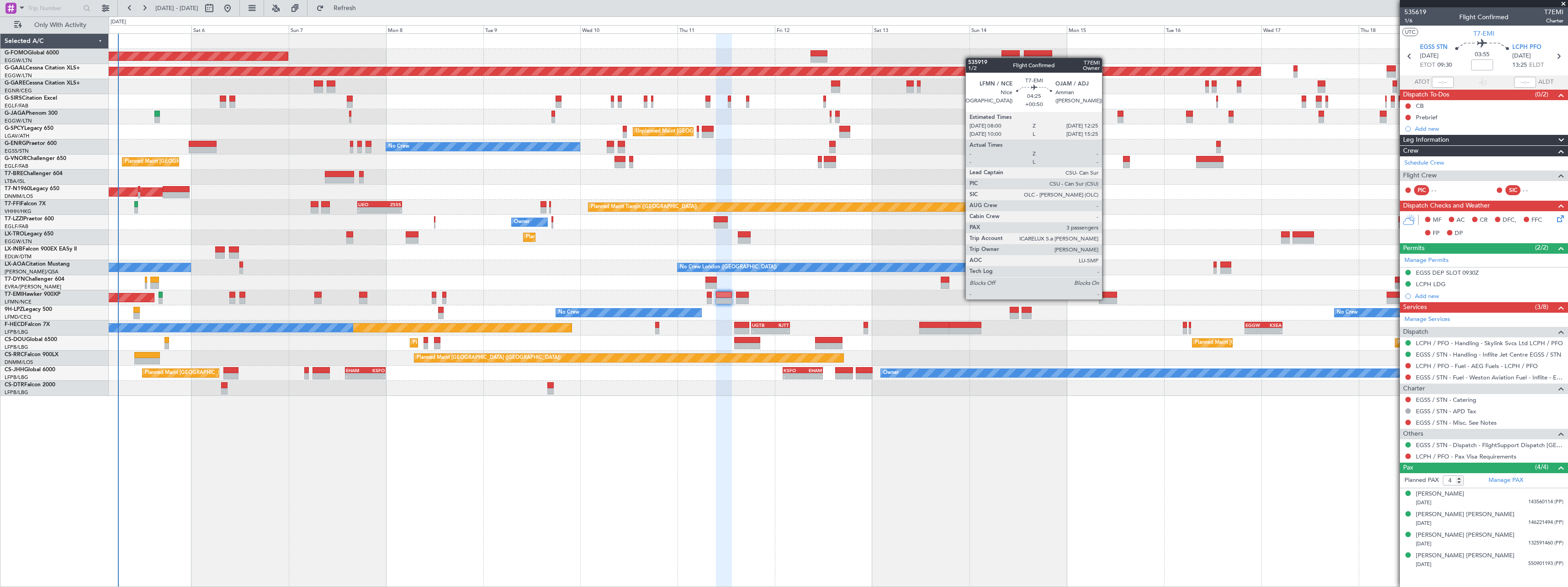
click at [1106, 298] on div at bounding box center [1108, 301] width 18 height 7
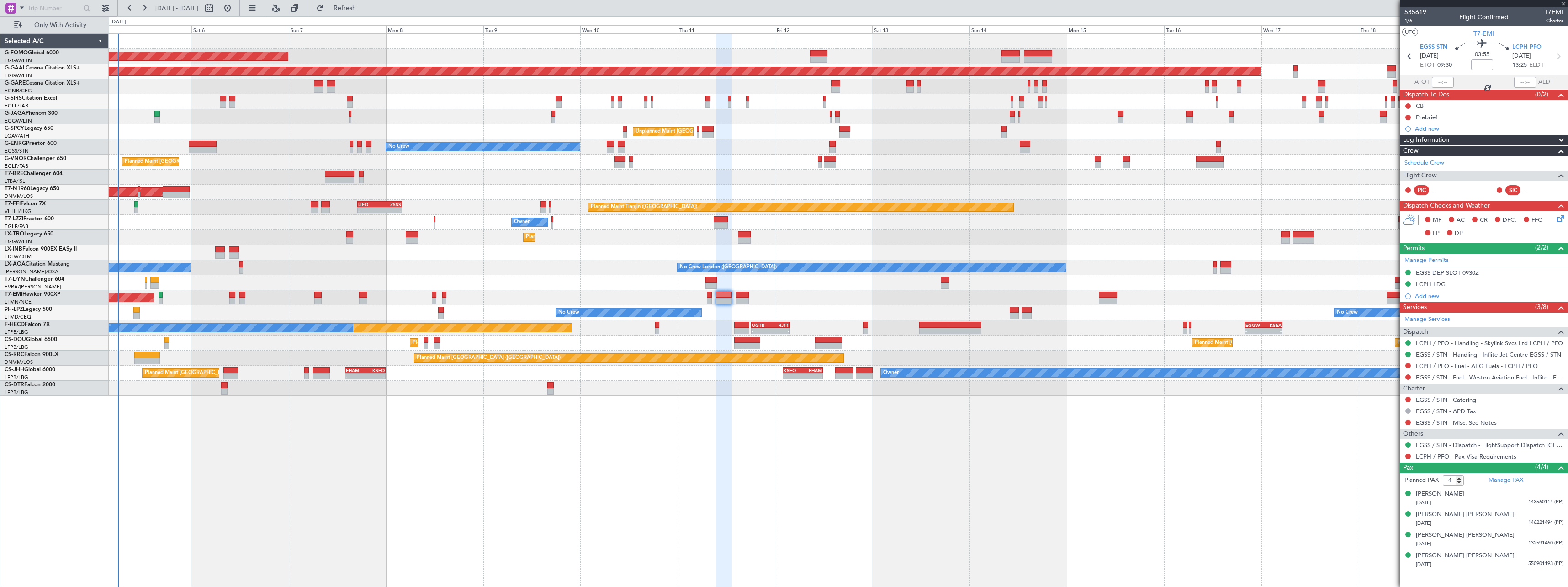
type input "+00:50"
type input "3"
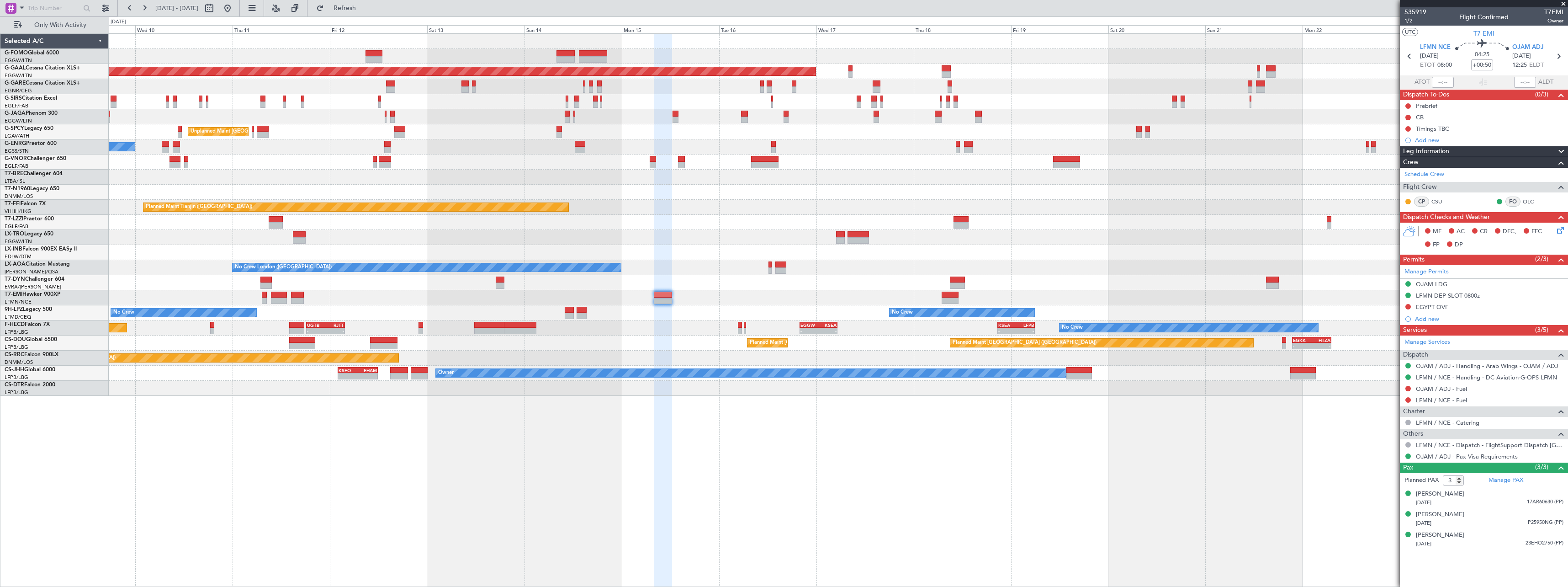
click at [646, 457] on div "Planned Maint London (Luton) Planned Maint Dusseldorf Planned Maint London (Lut…" at bounding box center [838, 310] width 1459 height 554
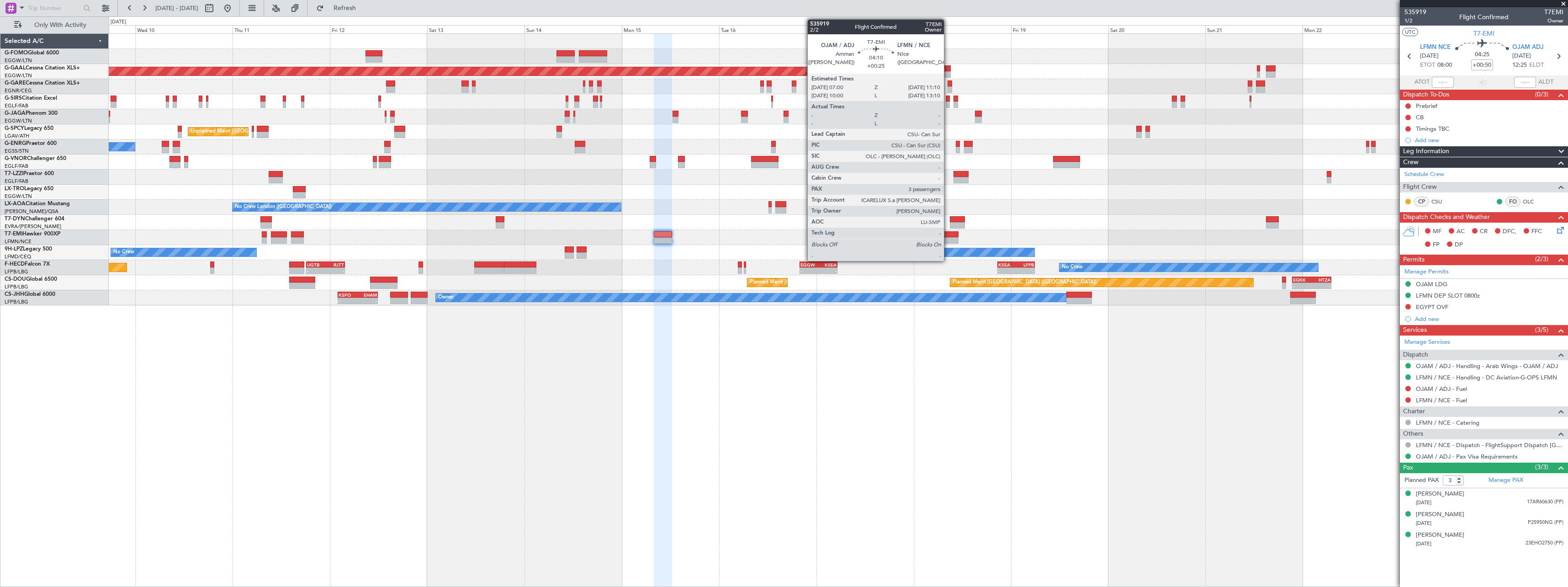
click at [948, 236] on div at bounding box center [950, 234] width 17 height 7
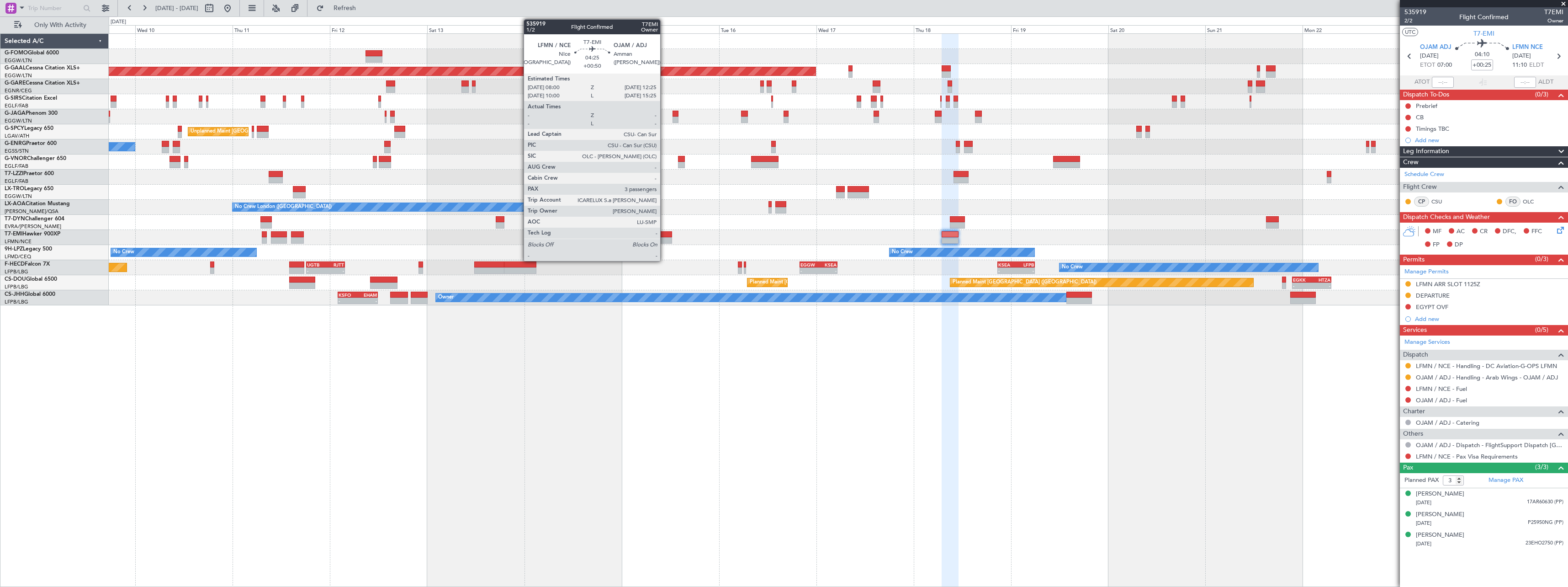
click at [664, 234] on div at bounding box center [663, 234] width 18 height 7
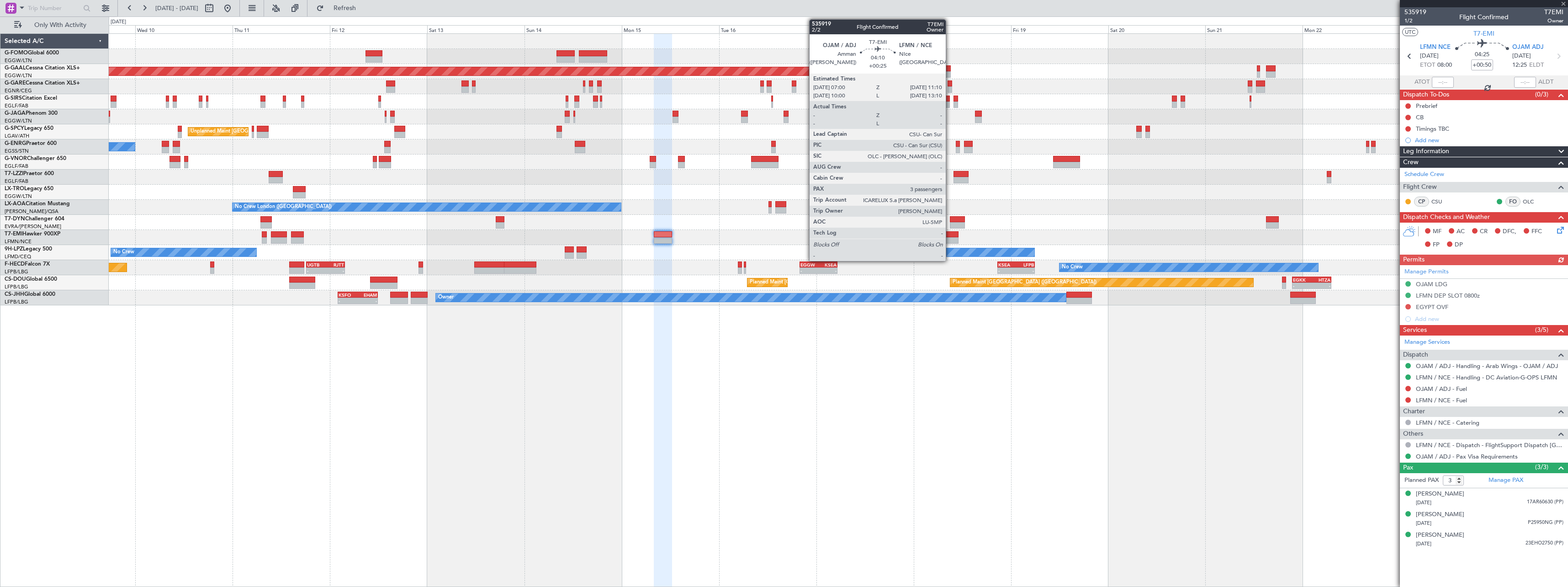
click at [950, 239] on div at bounding box center [950, 241] width 17 height 7
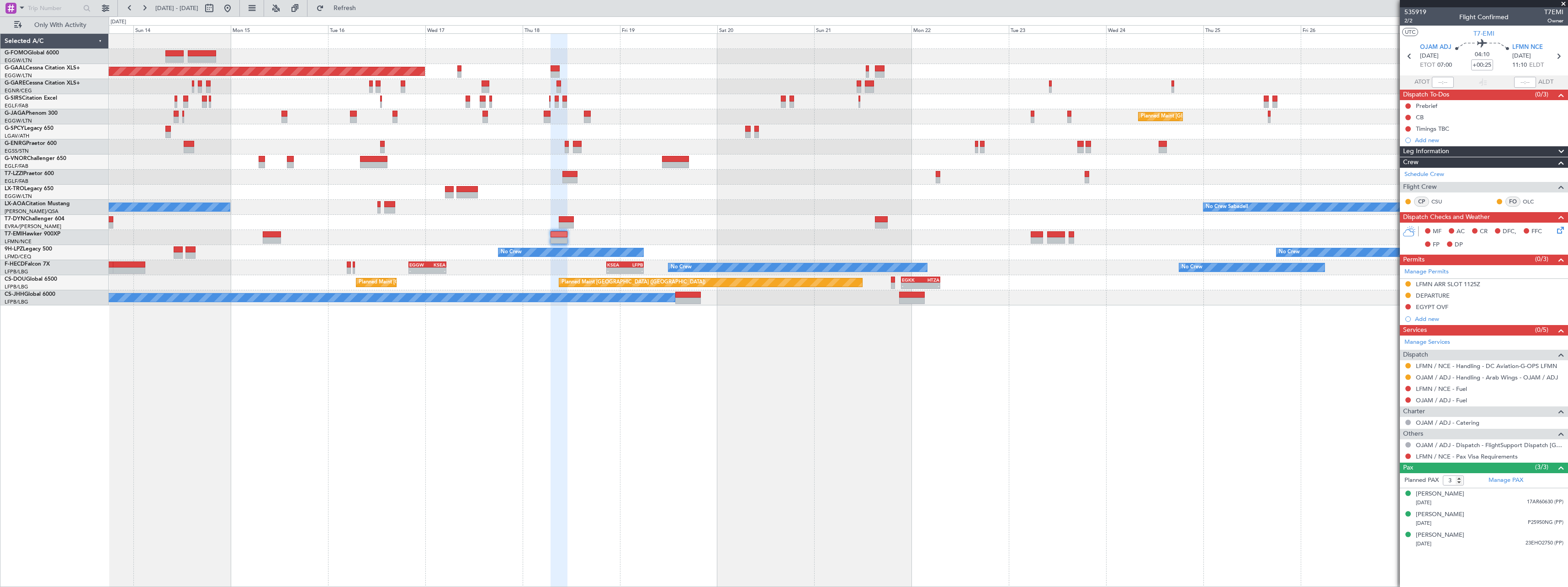
click at [717, 337] on div "Planned Maint Dusseldorf Planned Maint London (Luton) Unplanned Maint Athens (E…" at bounding box center [838, 310] width 1459 height 554
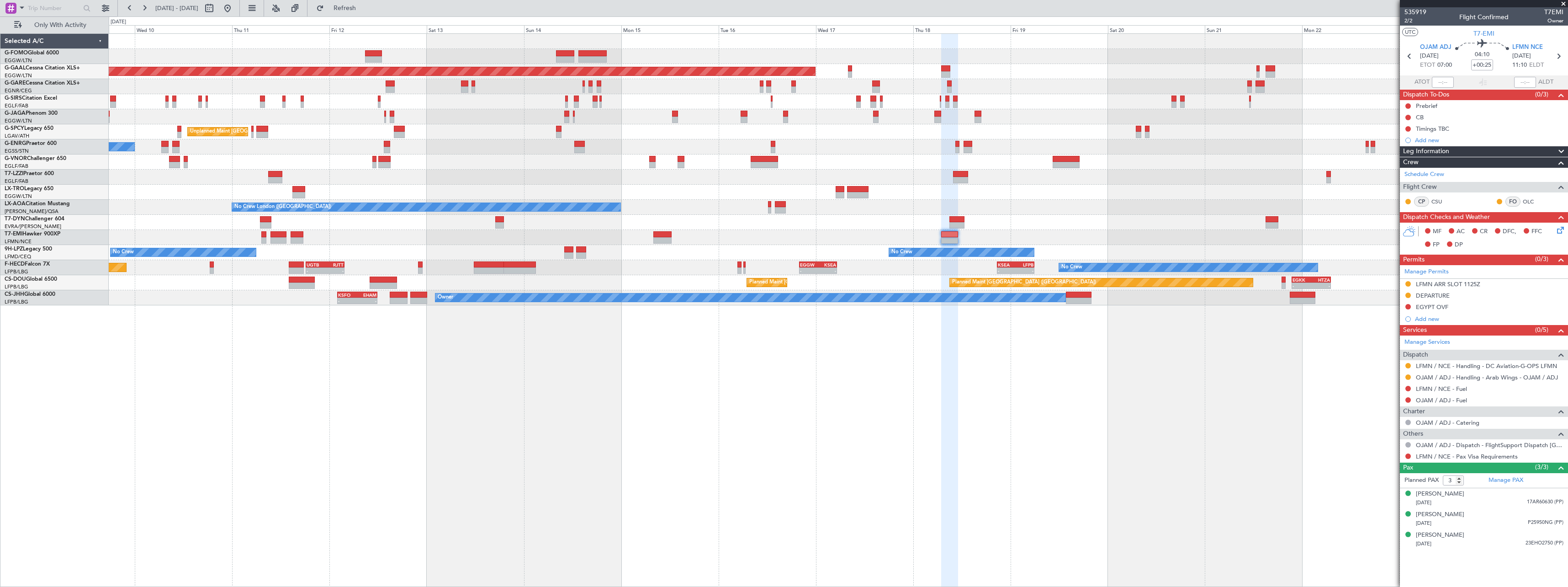
click at [728, 439] on div "Planned Maint London (Luton) Planned Maint Dusseldorf Planned Maint London (Lut…" at bounding box center [838, 310] width 1459 height 554
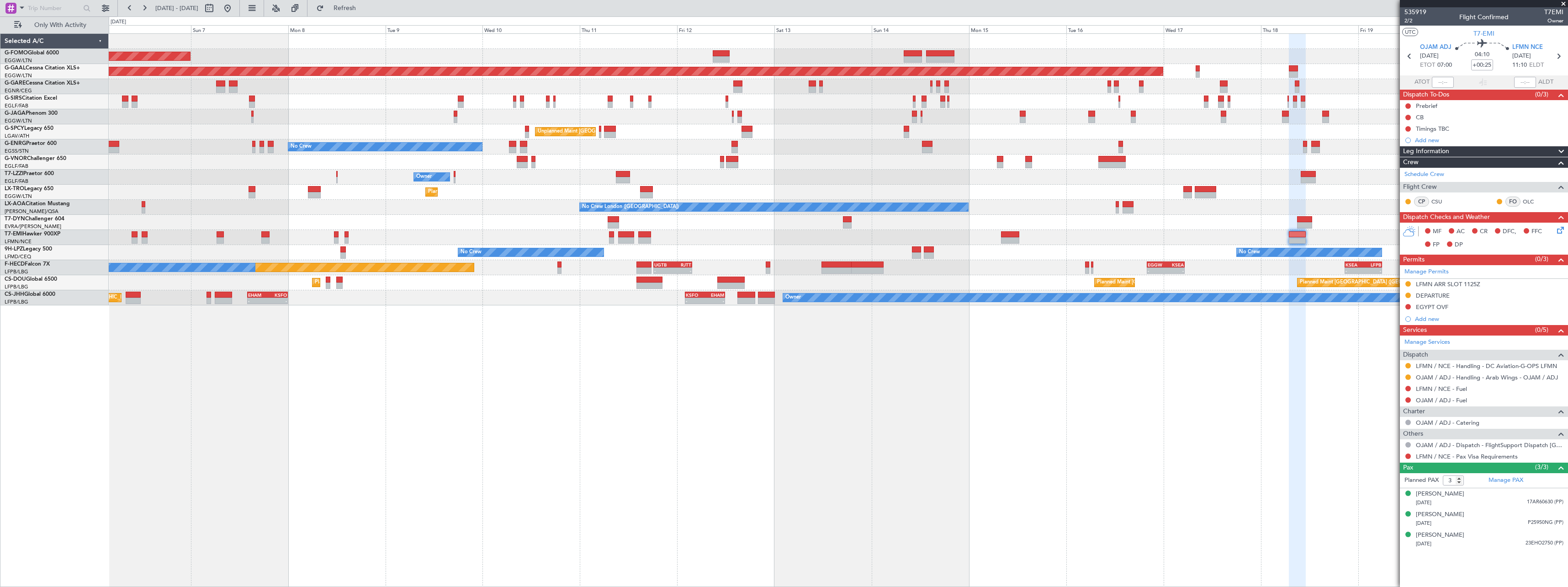
click at [649, 424] on div "Planned Maint London (Luton) Planned Maint Dusseldorf Planned Maint London (Far…" at bounding box center [838, 310] width 1459 height 554
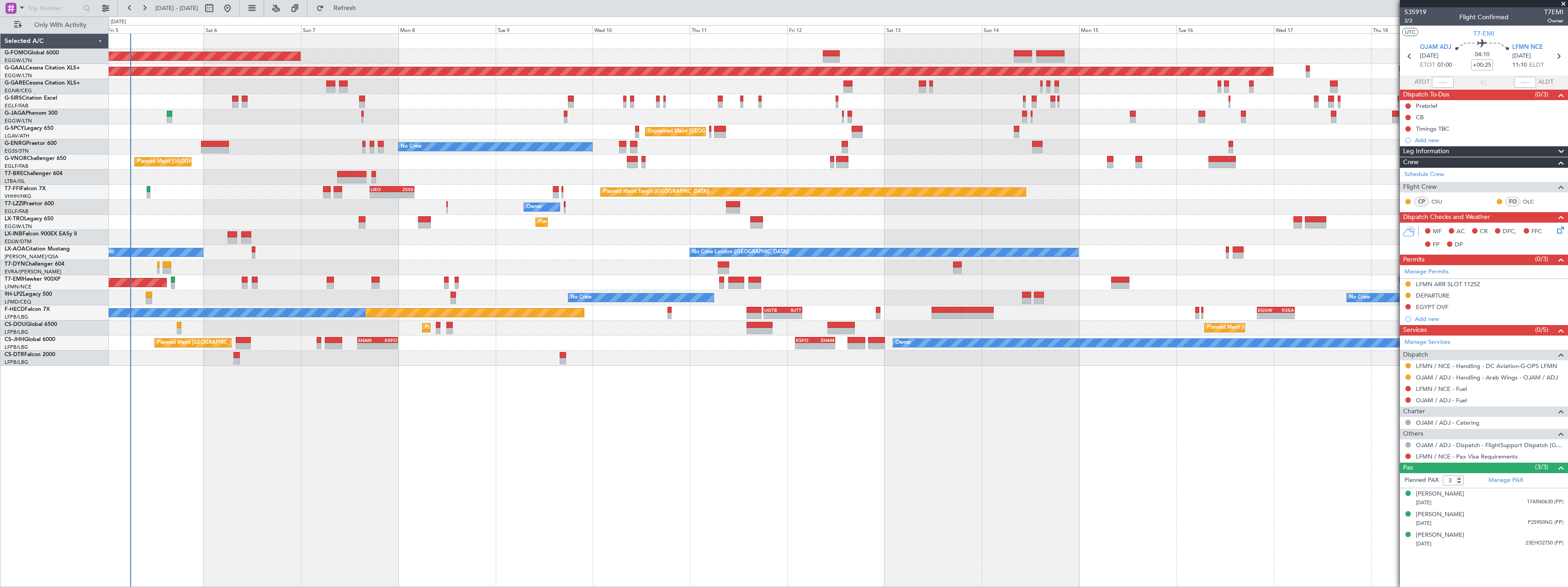
click at [464, 435] on div "Planned Maint London (Luton) Planned Maint Dusseldorf Unplanned Maint Chester P…" at bounding box center [838, 310] width 1459 height 554
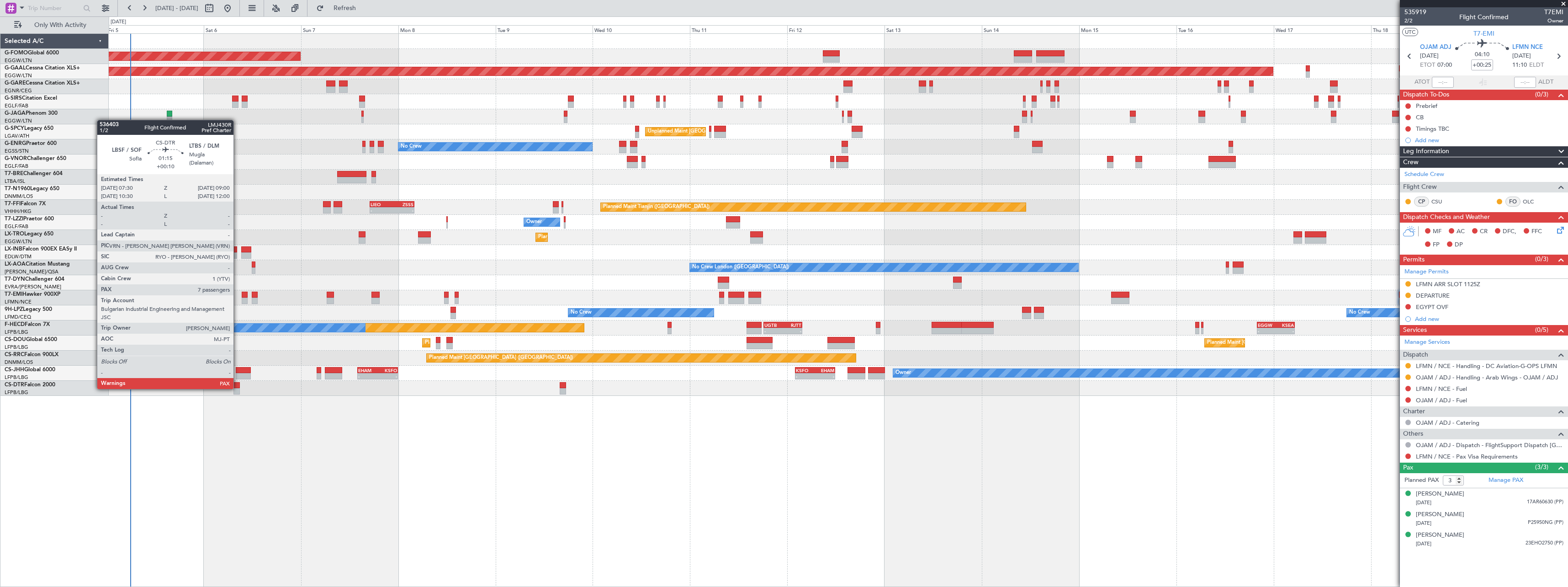
click at [237, 388] on div at bounding box center [237, 391] width 7 height 7
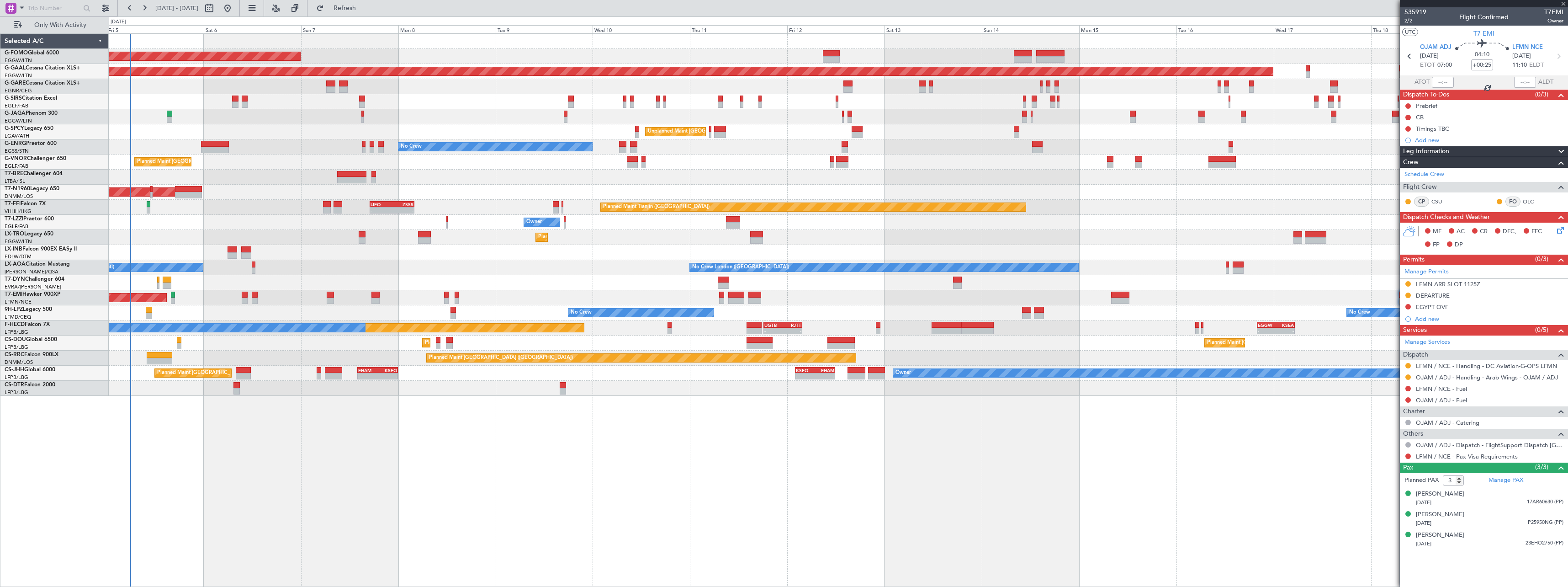
type input "+00:10"
type input "7"
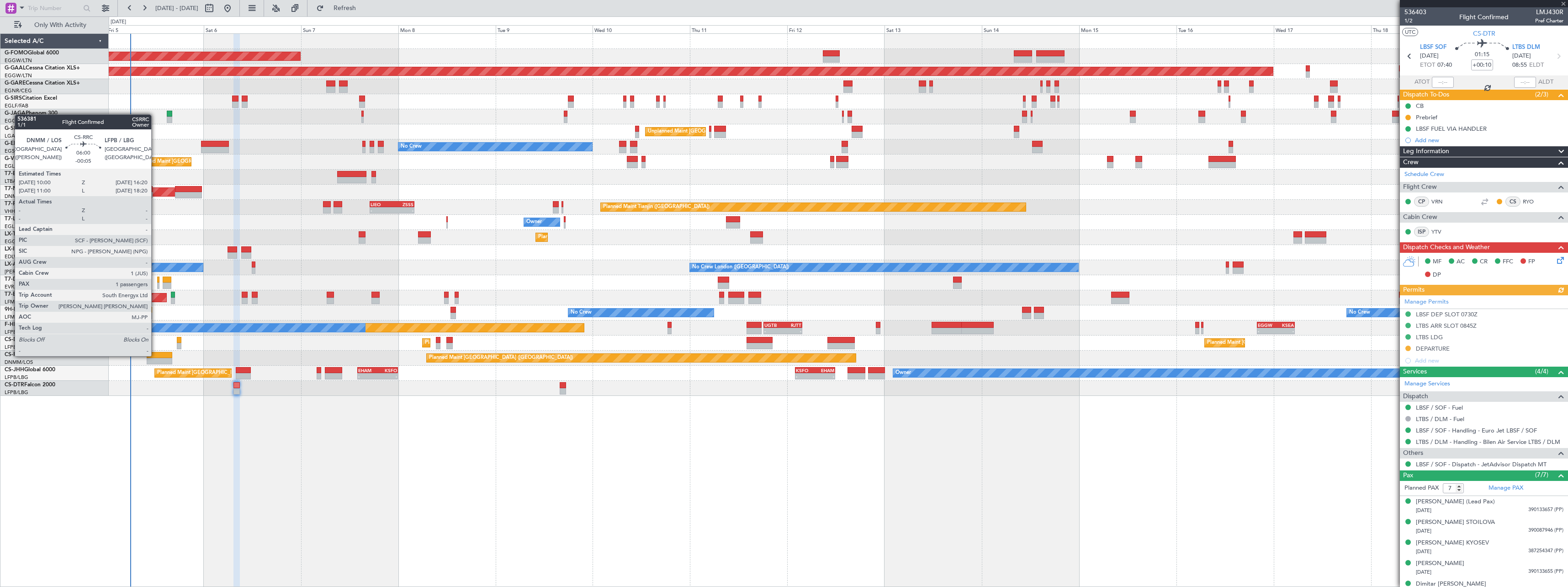
click at [155, 355] on div at bounding box center [159, 355] width 26 height 7
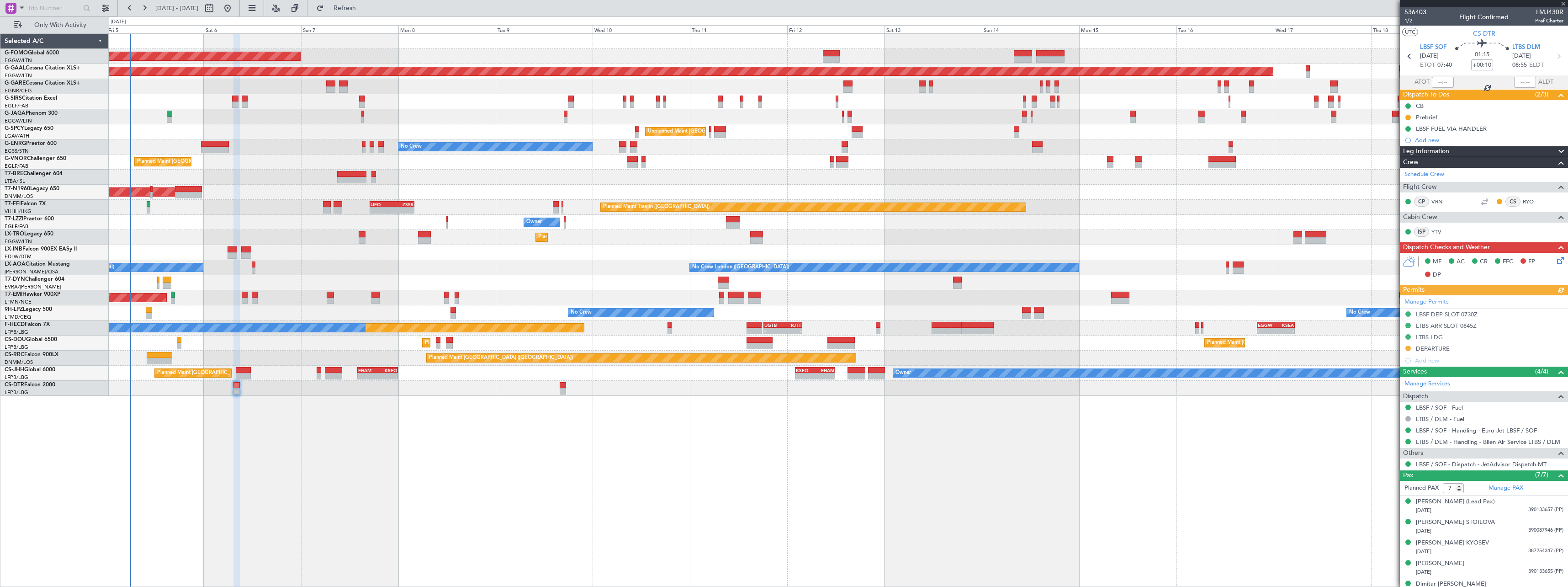
type input "-00:05"
type input "1"
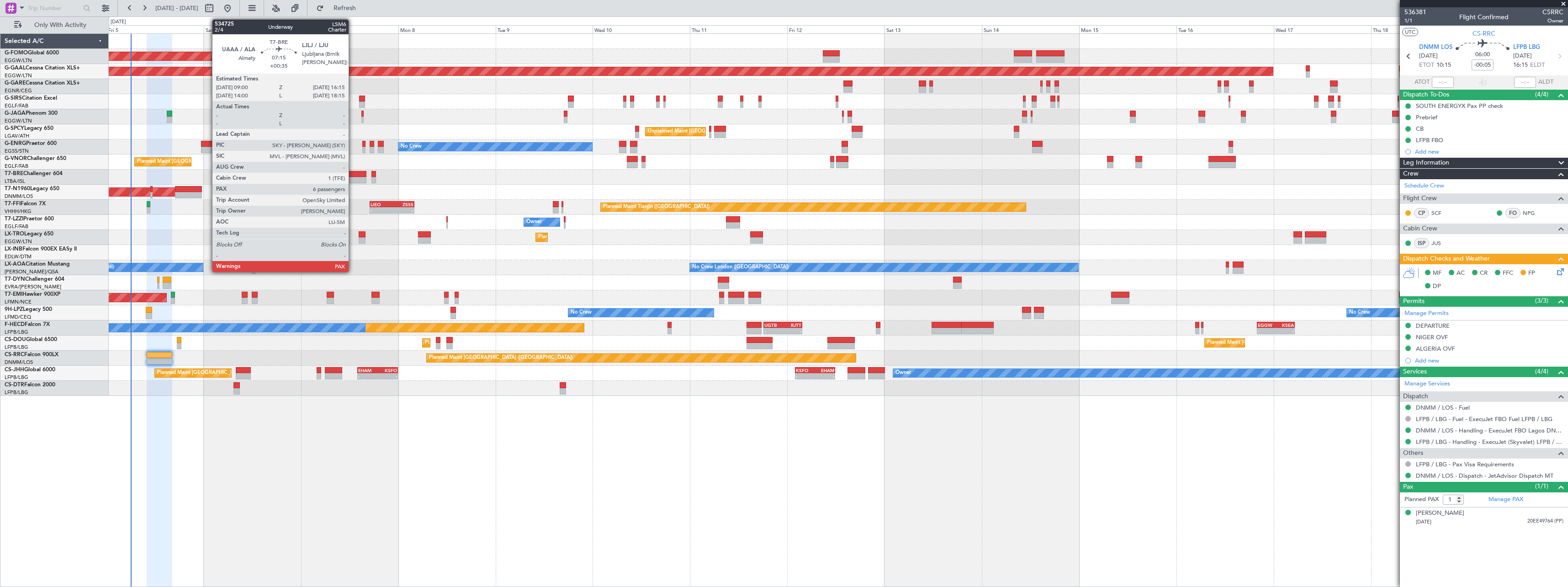
click at [352, 172] on div at bounding box center [352, 174] width 30 height 7
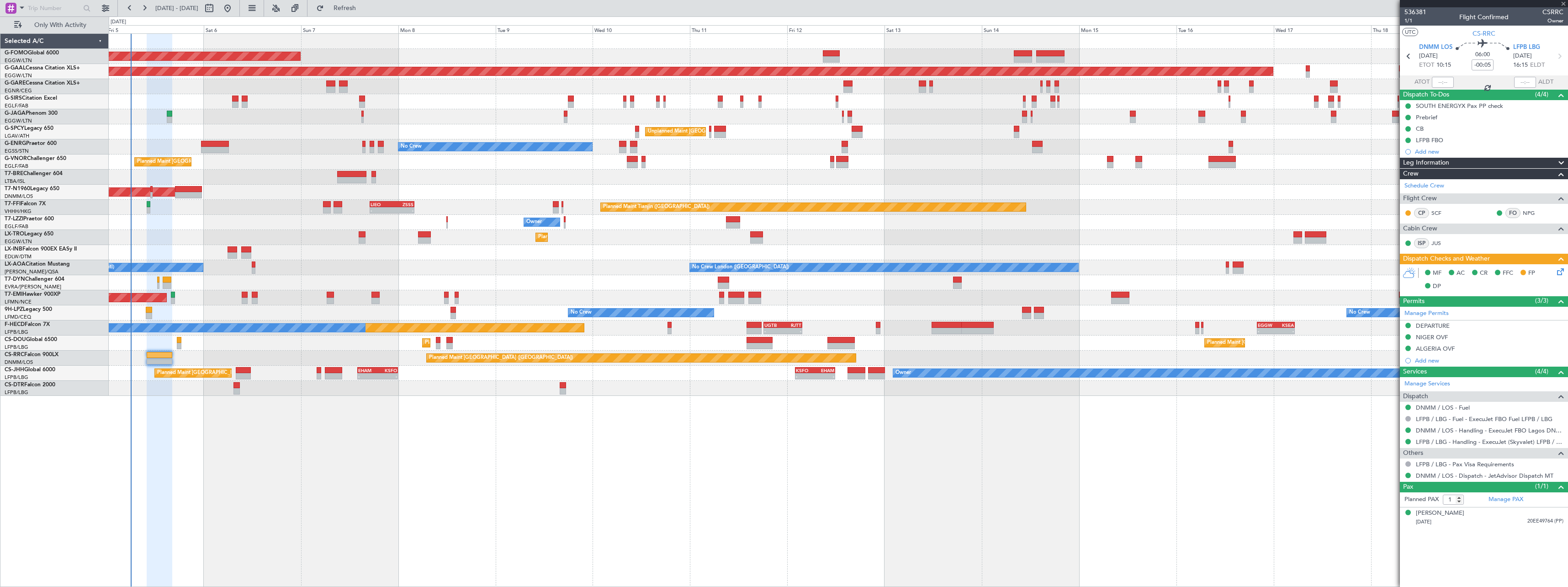
type input "+00:35"
type input "7"
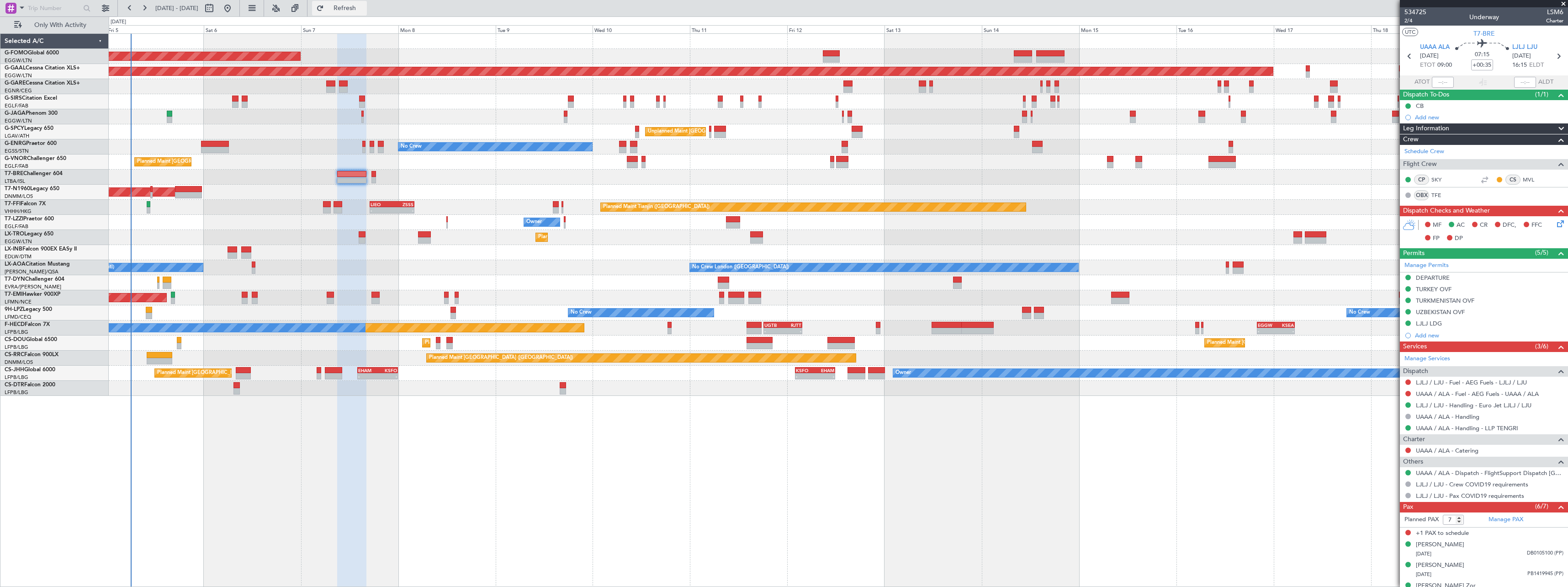
click at [364, 5] on span "Refresh" at bounding box center [345, 8] width 38 height 7
click at [364, 10] on span "Refresh" at bounding box center [345, 8] width 38 height 7
click at [364, 7] on span "Refresh" at bounding box center [345, 8] width 38 height 7
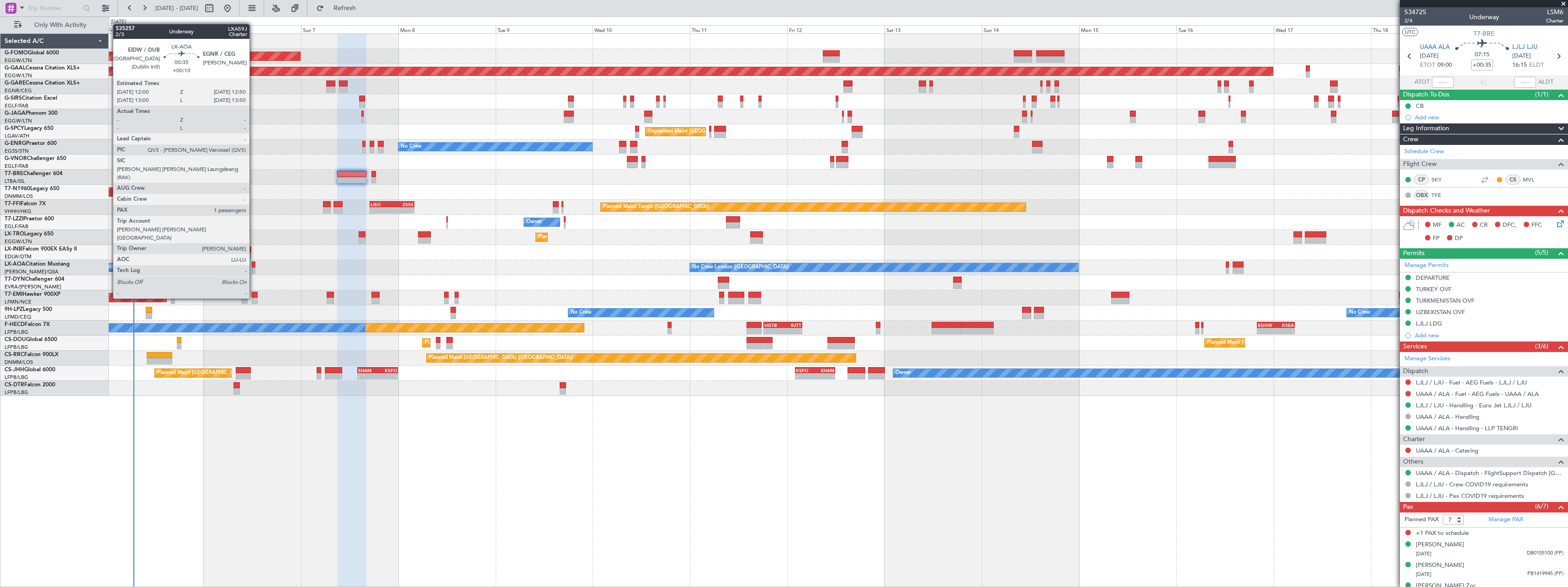
click at [254, 265] on div at bounding box center [254, 264] width 4 height 7
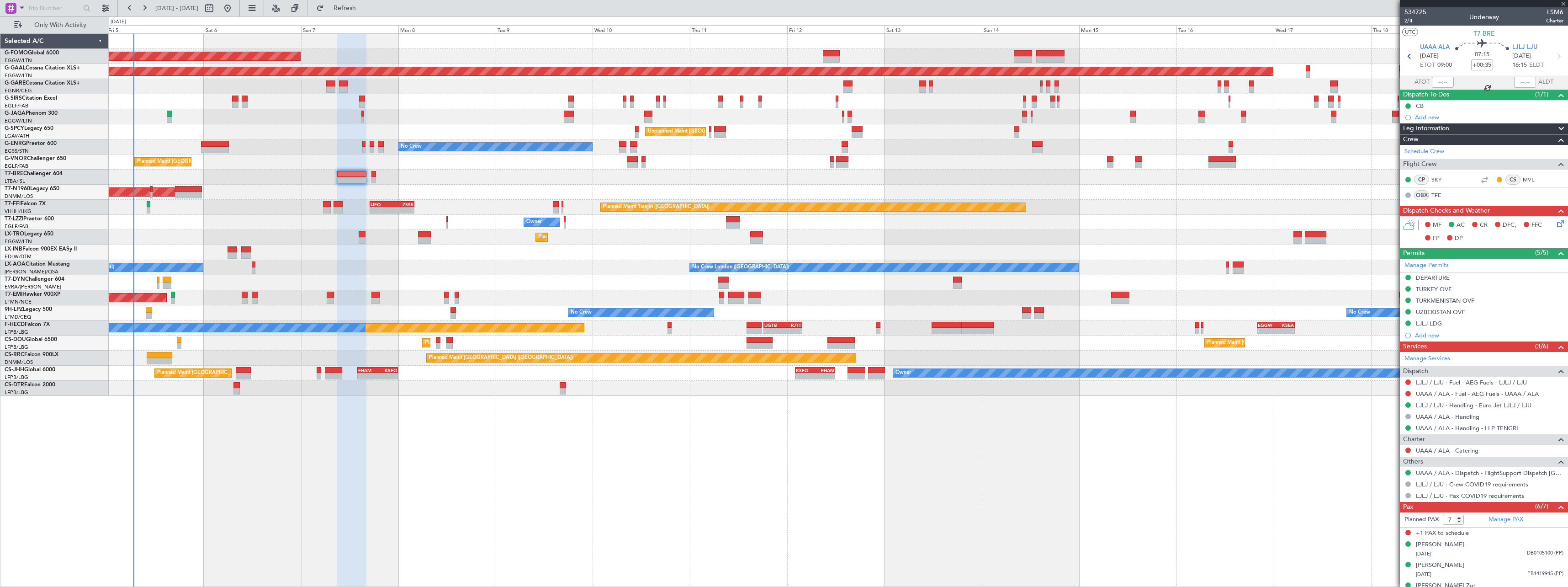
type input "+00:10"
type input "1"
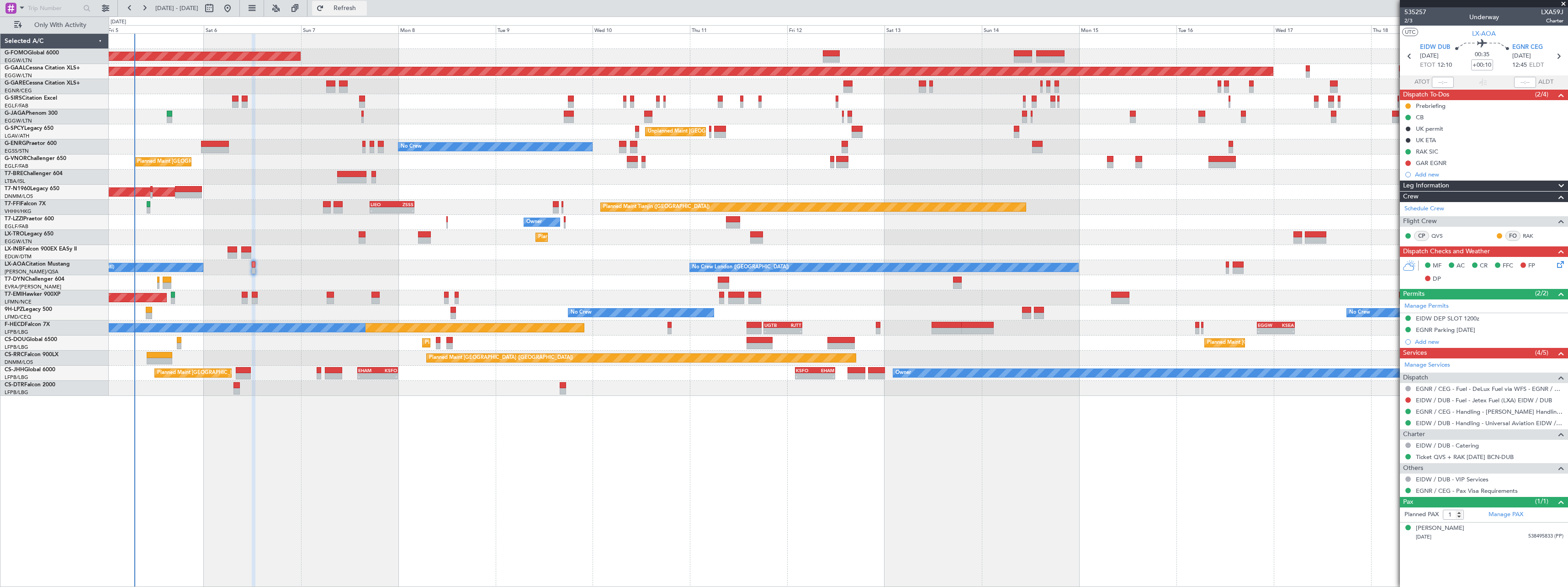
click at [364, 7] on span "Refresh" at bounding box center [345, 8] width 38 height 7
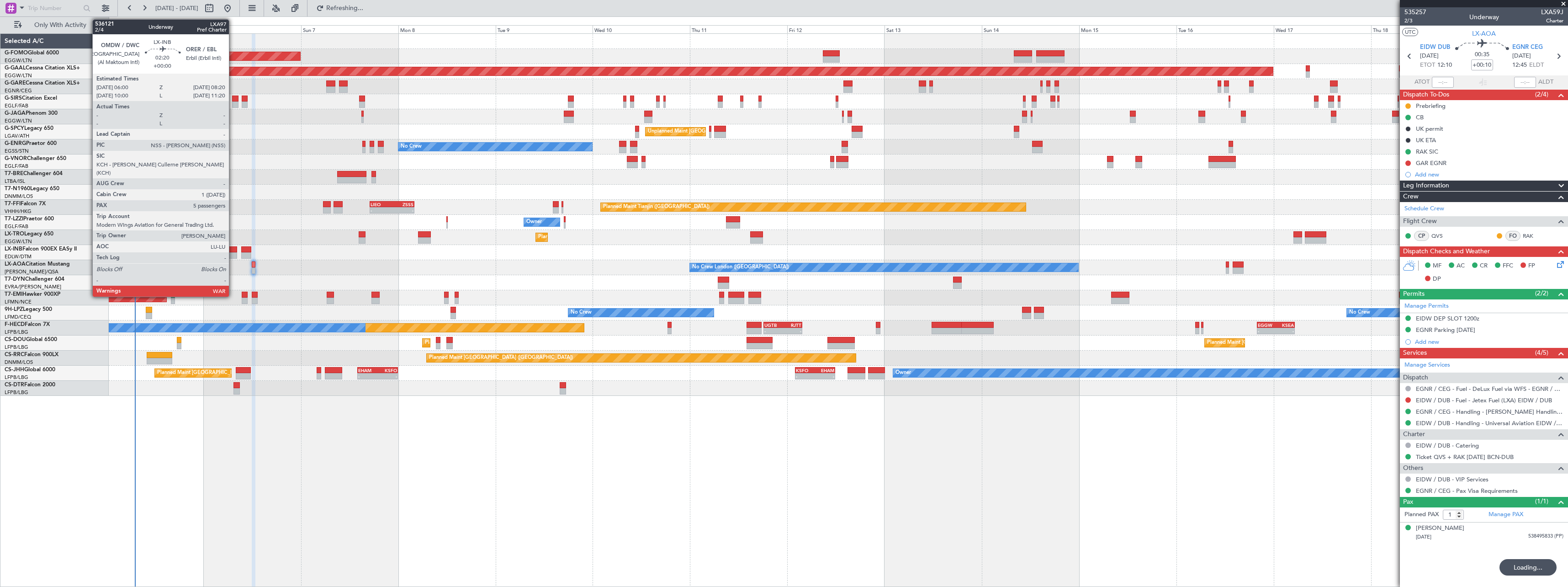
click at [233, 248] on div at bounding box center [233, 250] width 10 height 7
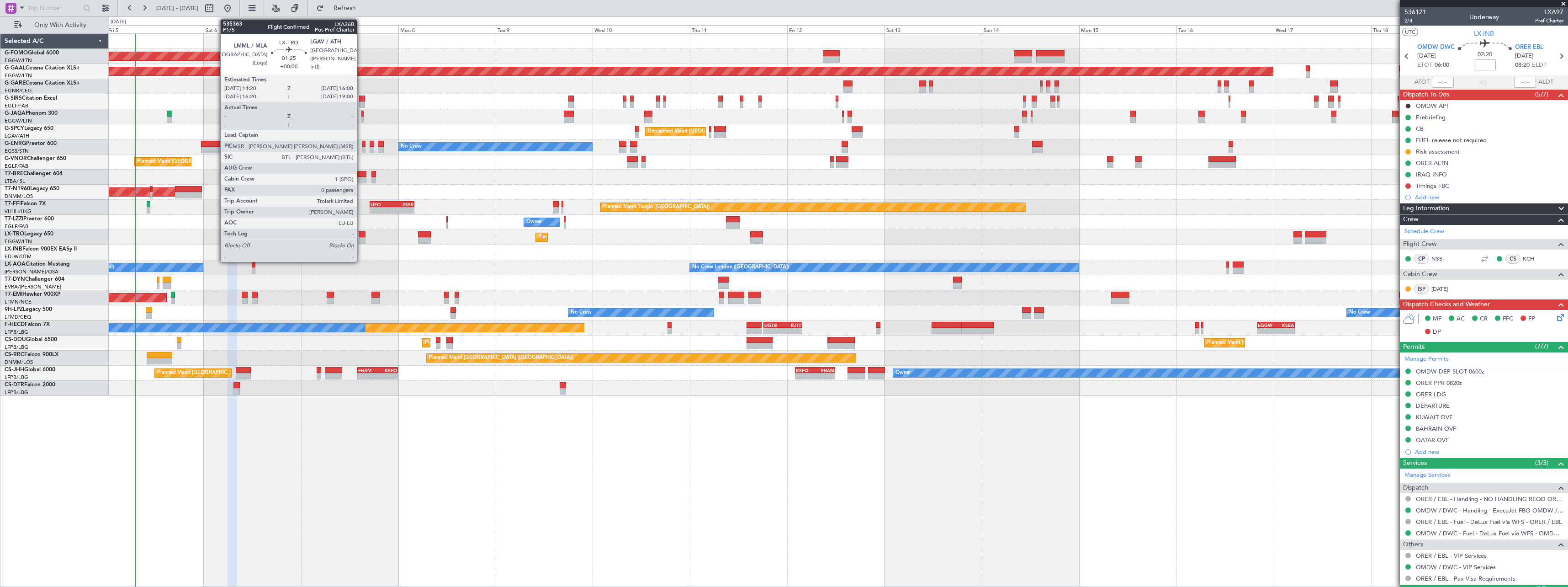
click at [361, 232] on div at bounding box center [362, 234] width 7 height 7
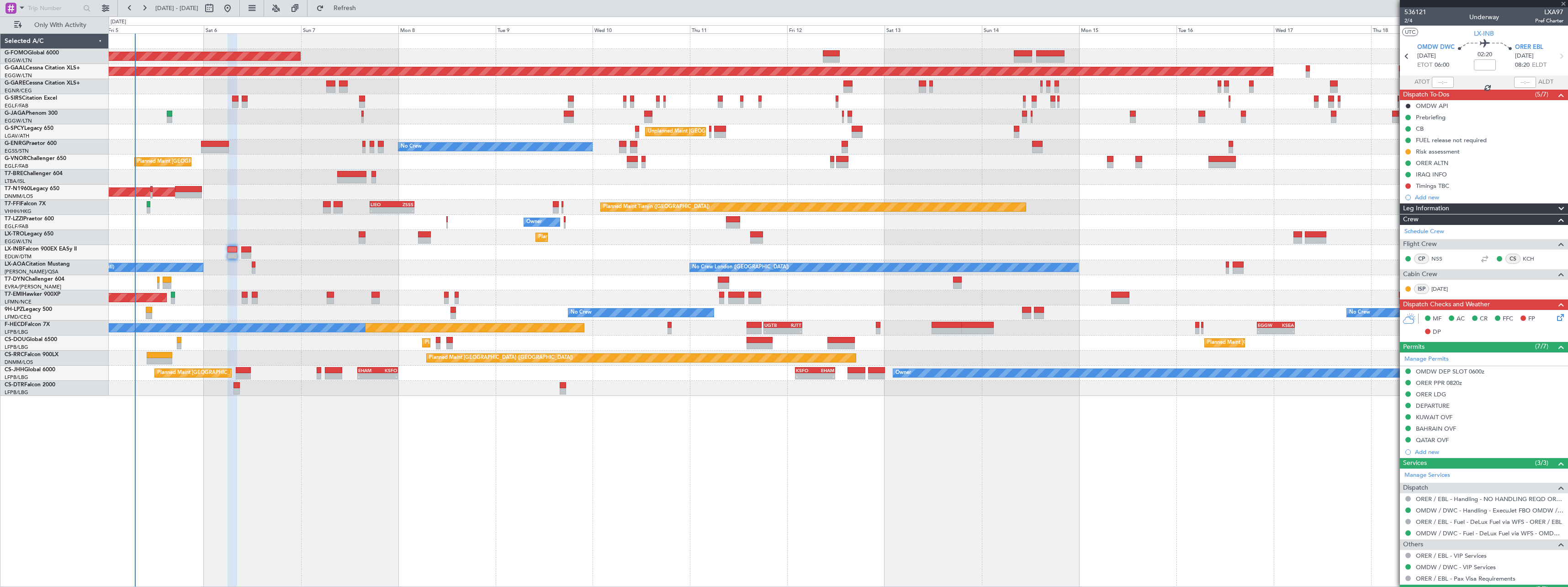
type input "0"
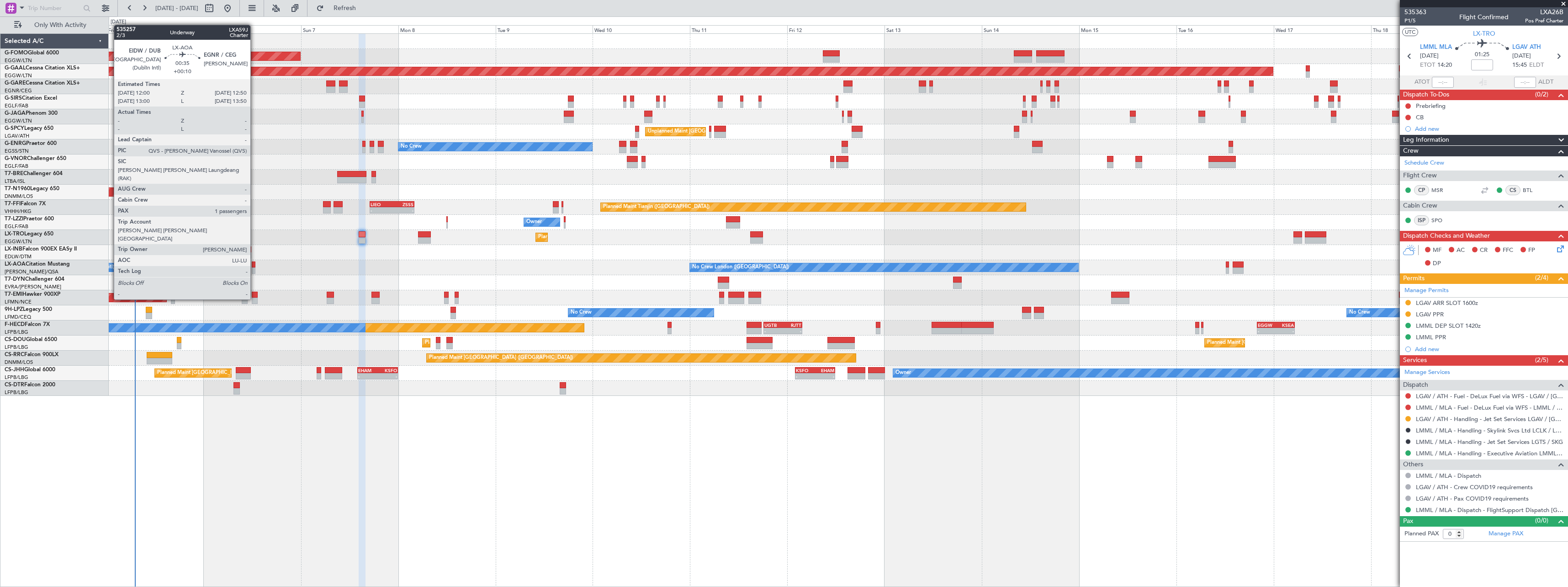
click at [254, 265] on div at bounding box center [254, 264] width 4 height 7
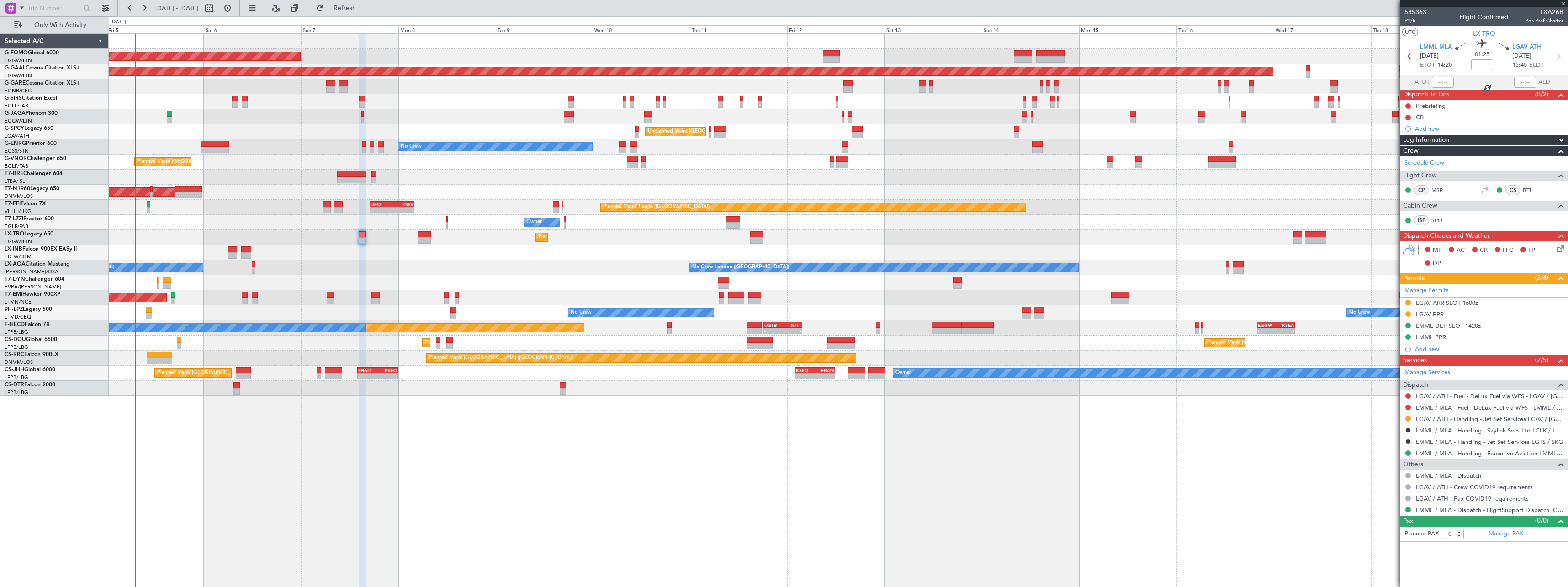
type input "+00:10"
type input "1"
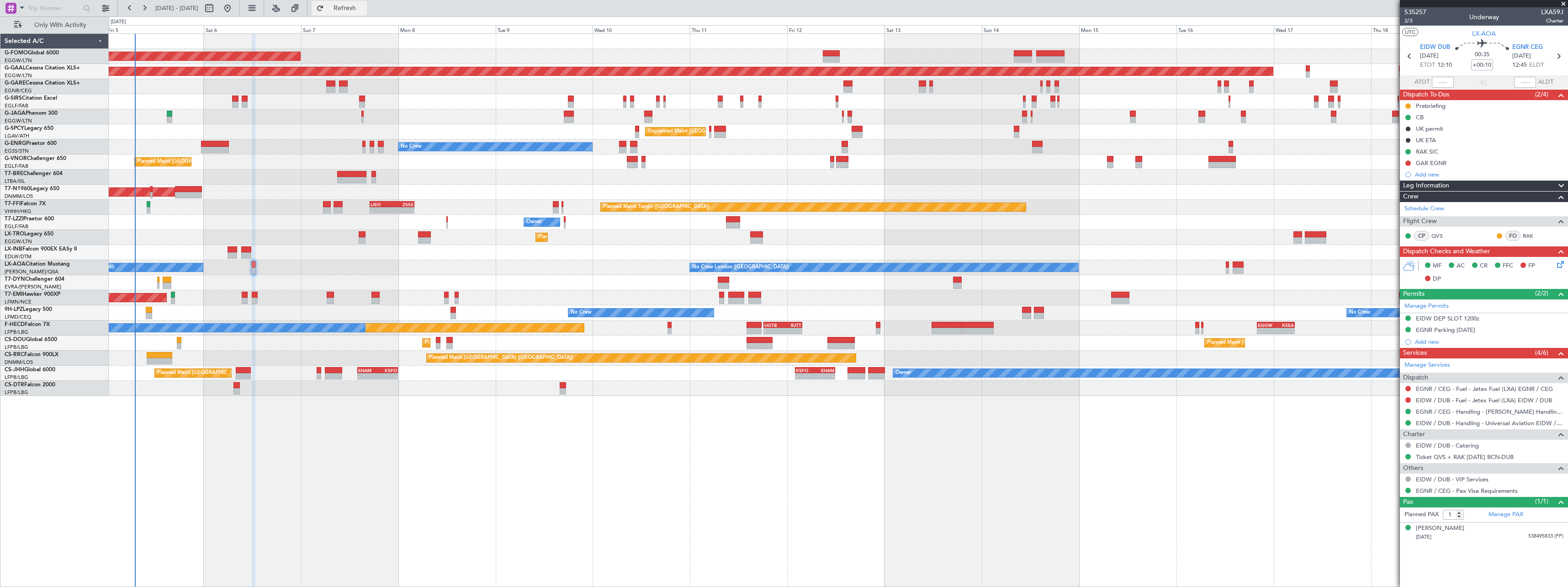
click at [364, 9] on span "Refresh" at bounding box center [345, 8] width 38 height 7
click at [103, 9] on button at bounding box center [105, 9] width 15 height 15
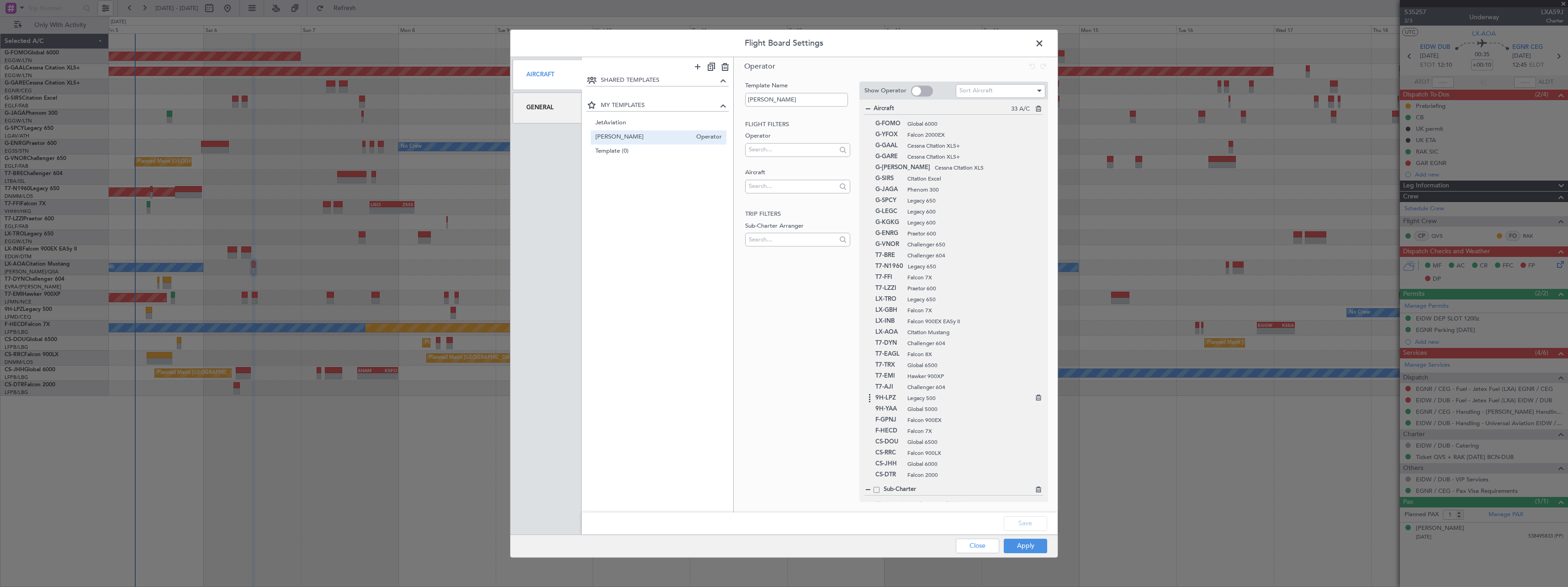
scroll to position [24, 0]
click at [878, 477] on span at bounding box center [878, 480] width 6 height 6
click at [882, 477] on input "checkbox" at bounding box center [882, 477] width 0 height 0
click at [878, 490] on span at bounding box center [878, 491] width 6 height 6
click at [882, 488] on input "checkbox" at bounding box center [882, 488] width 0 height 0
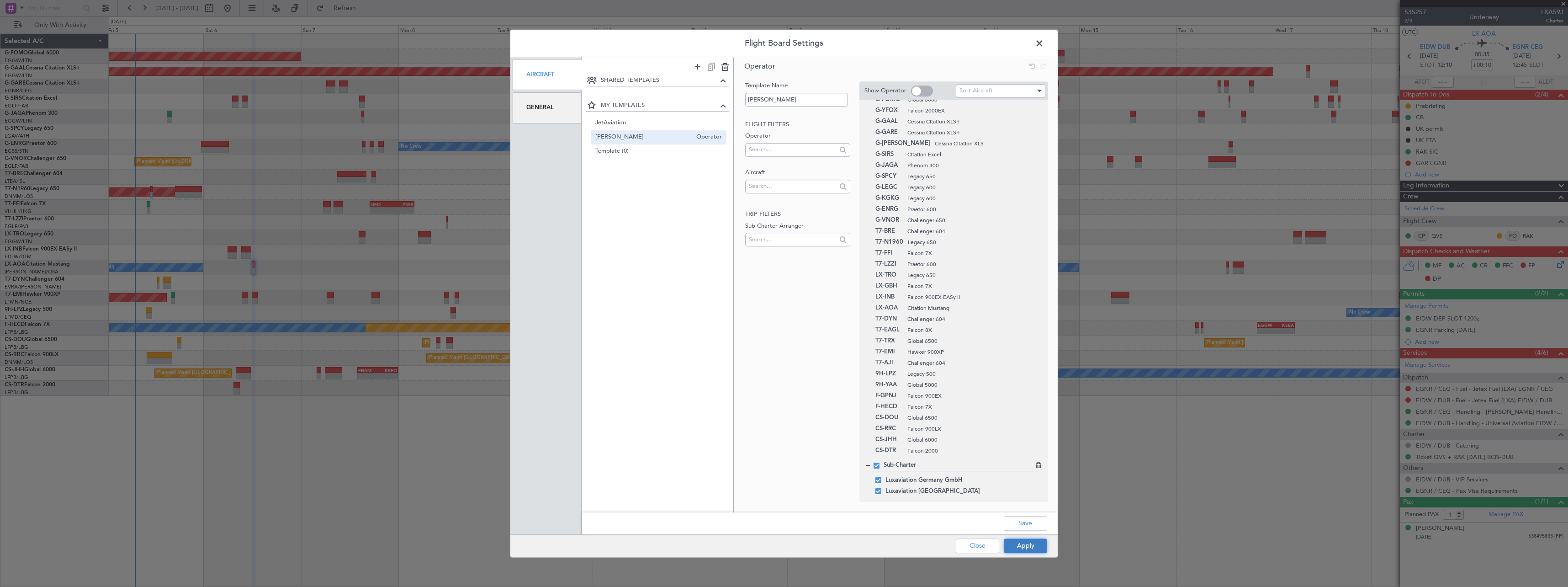
click at [1020, 547] on button "Apply" at bounding box center [1025, 546] width 43 height 15
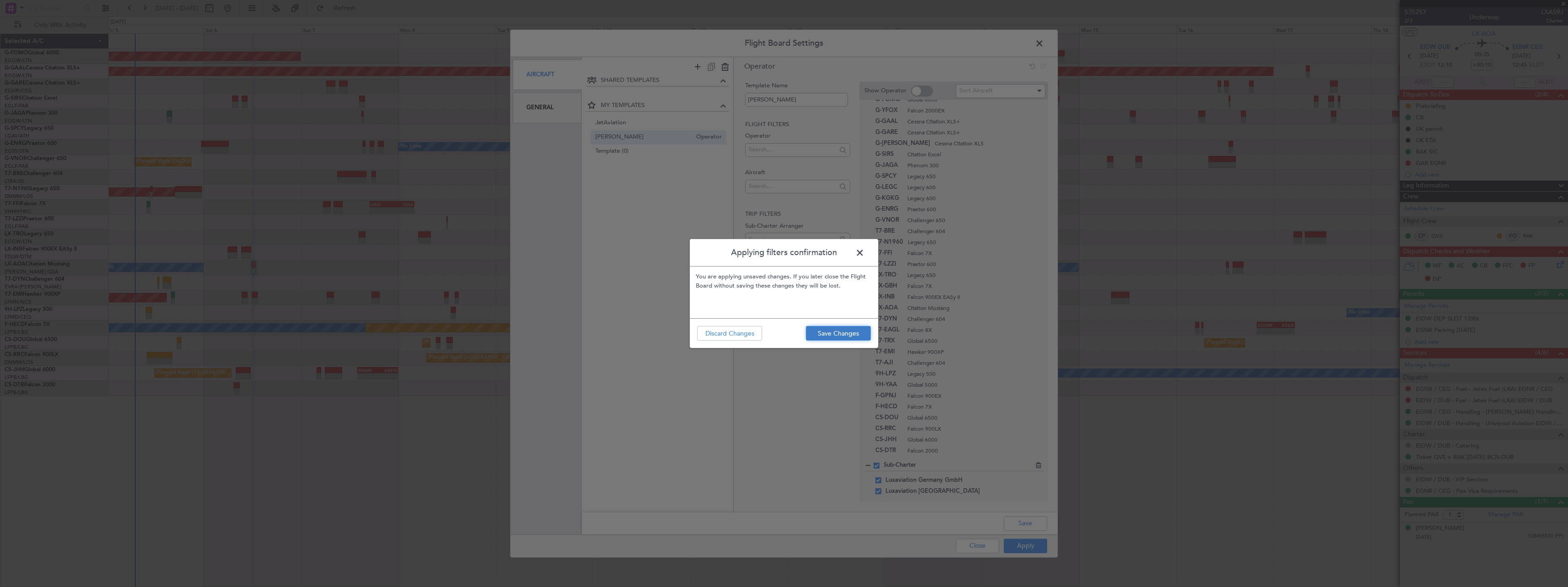
click at [826, 334] on button "Save Changes" at bounding box center [838, 333] width 65 height 15
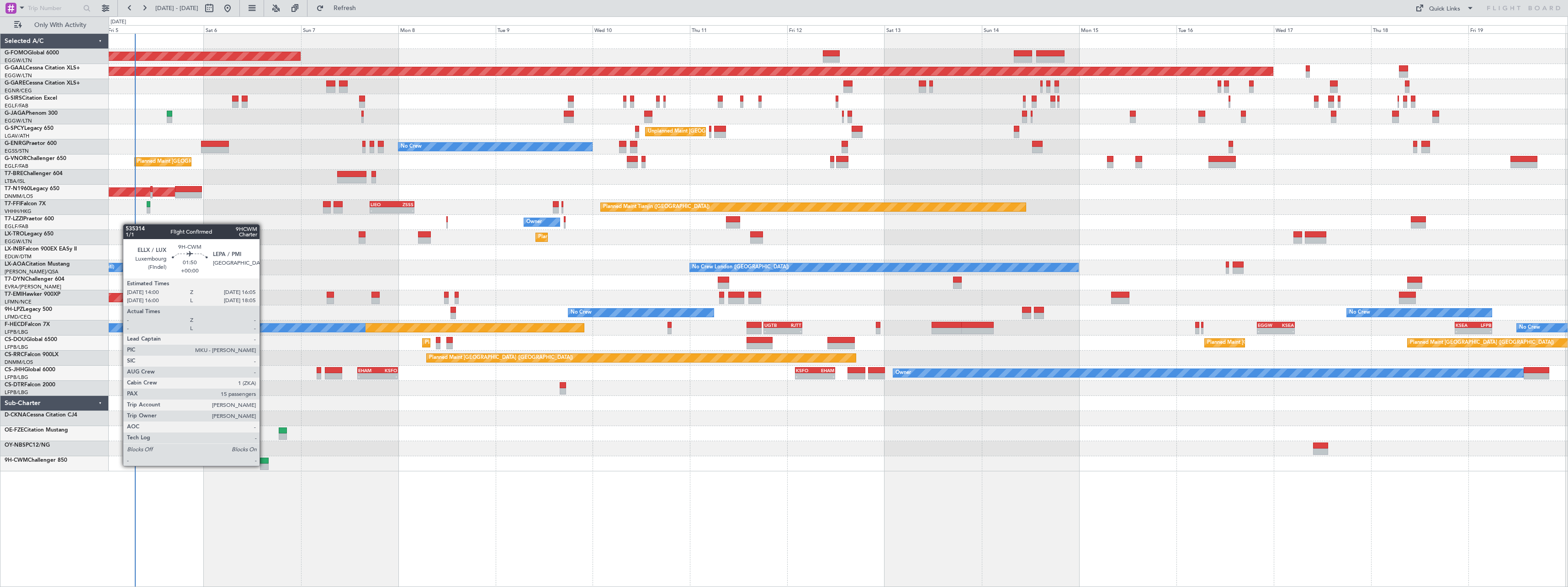
click at [264, 465] on div at bounding box center [264, 466] width 9 height 7
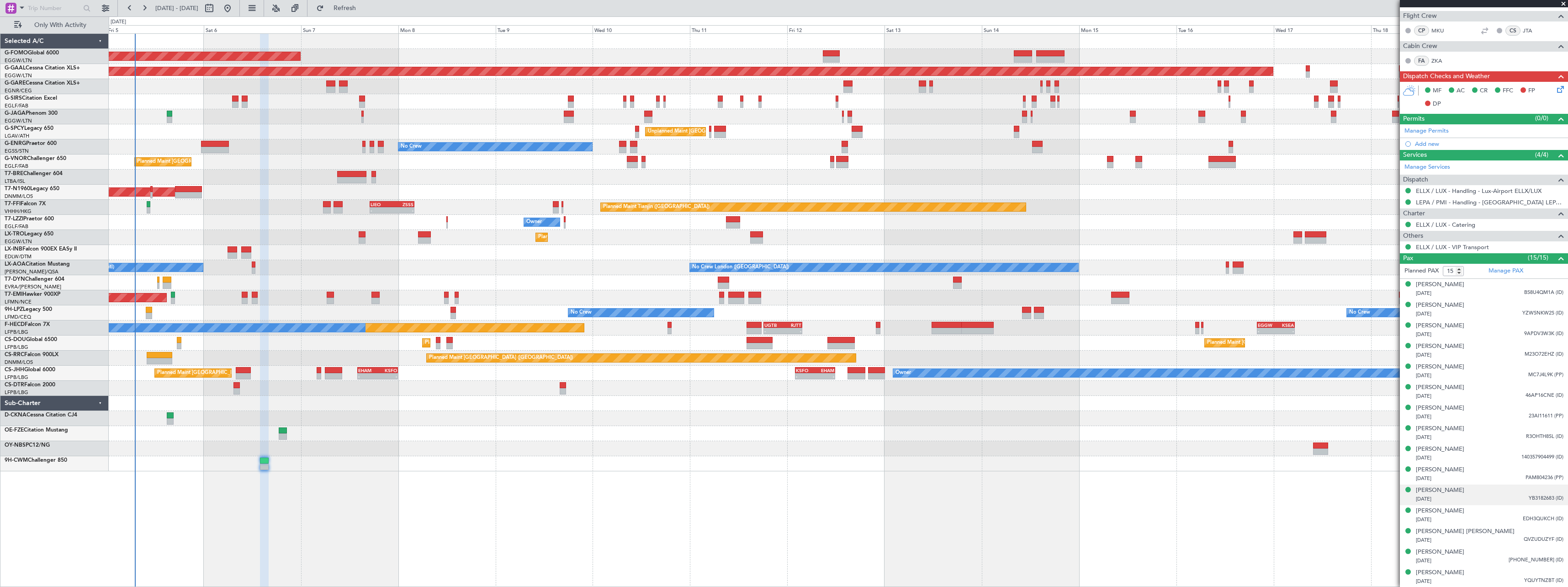
scroll to position [0, 0]
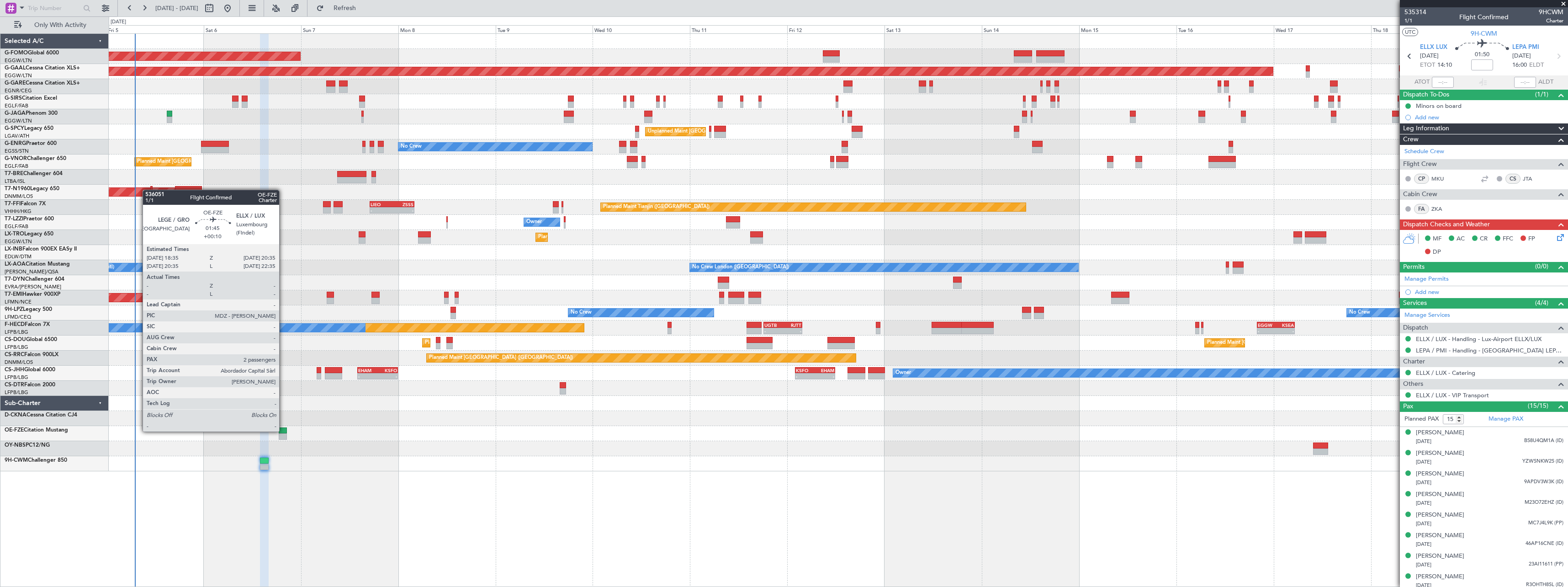
click at [283, 431] on div at bounding box center [283, 431] width 9 height 7
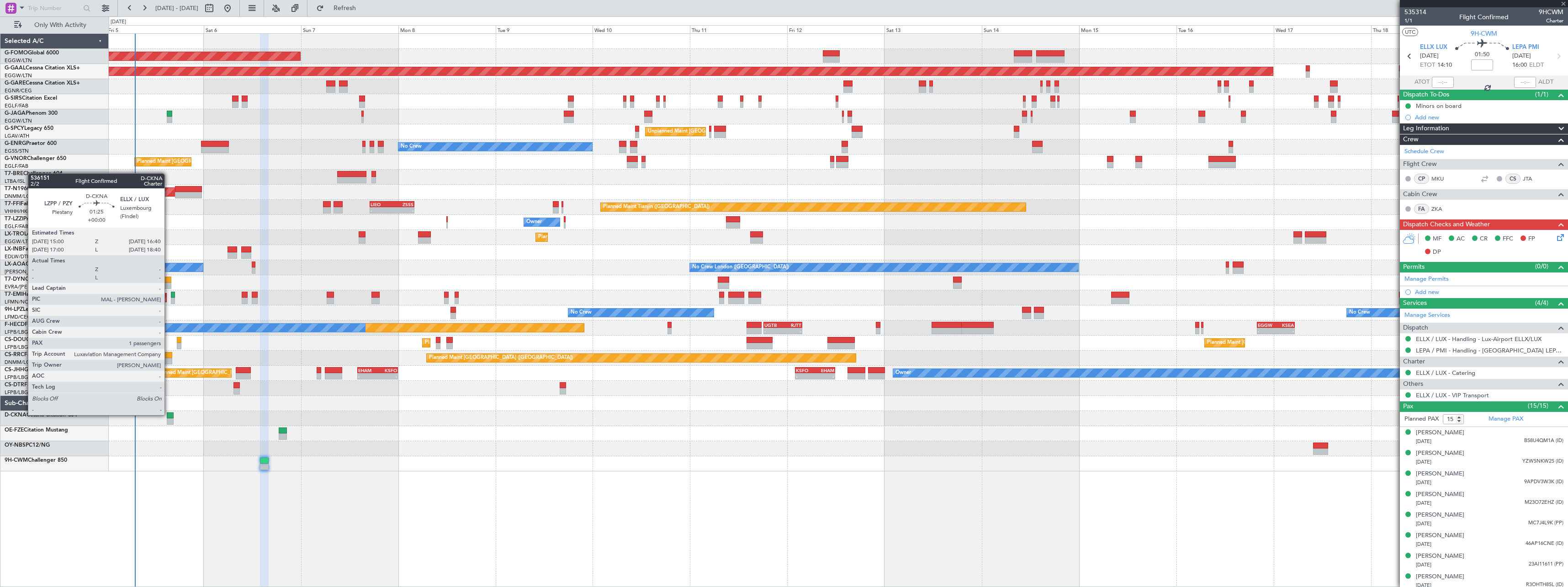
type input "+00:10"
type input "2"
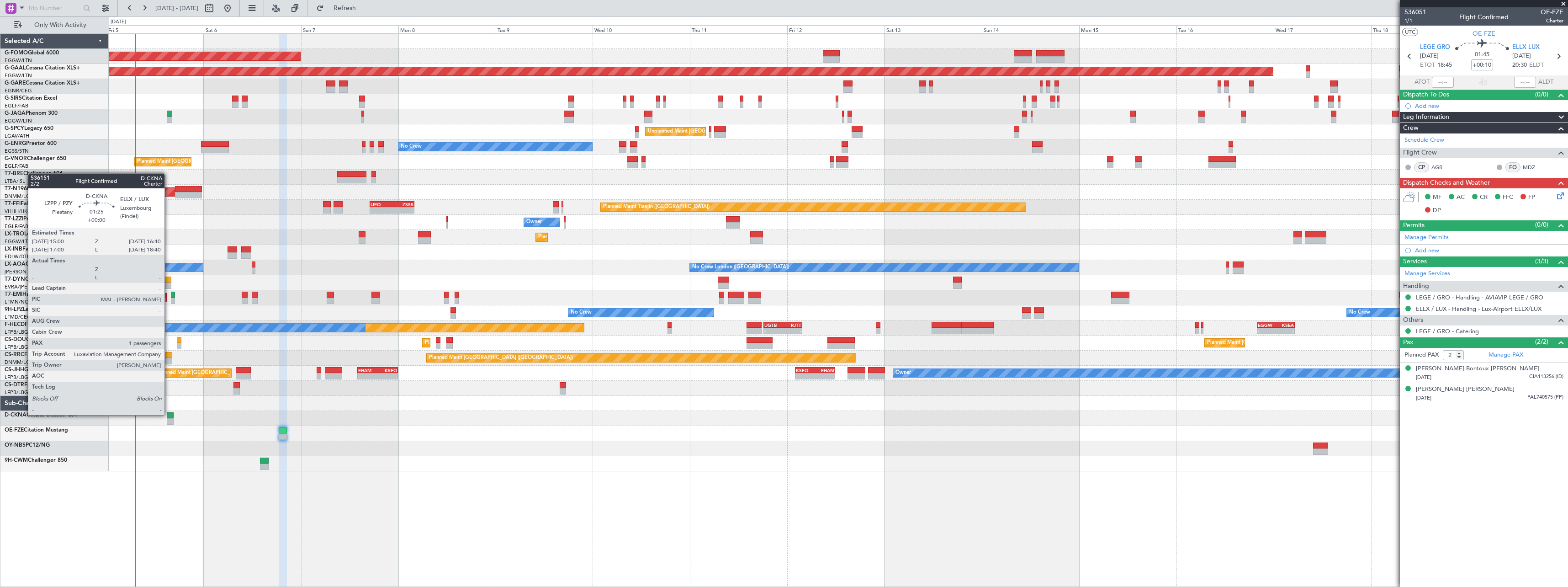
click at [169, 414] on div at bounding box center [170, 415] width 7 height 7
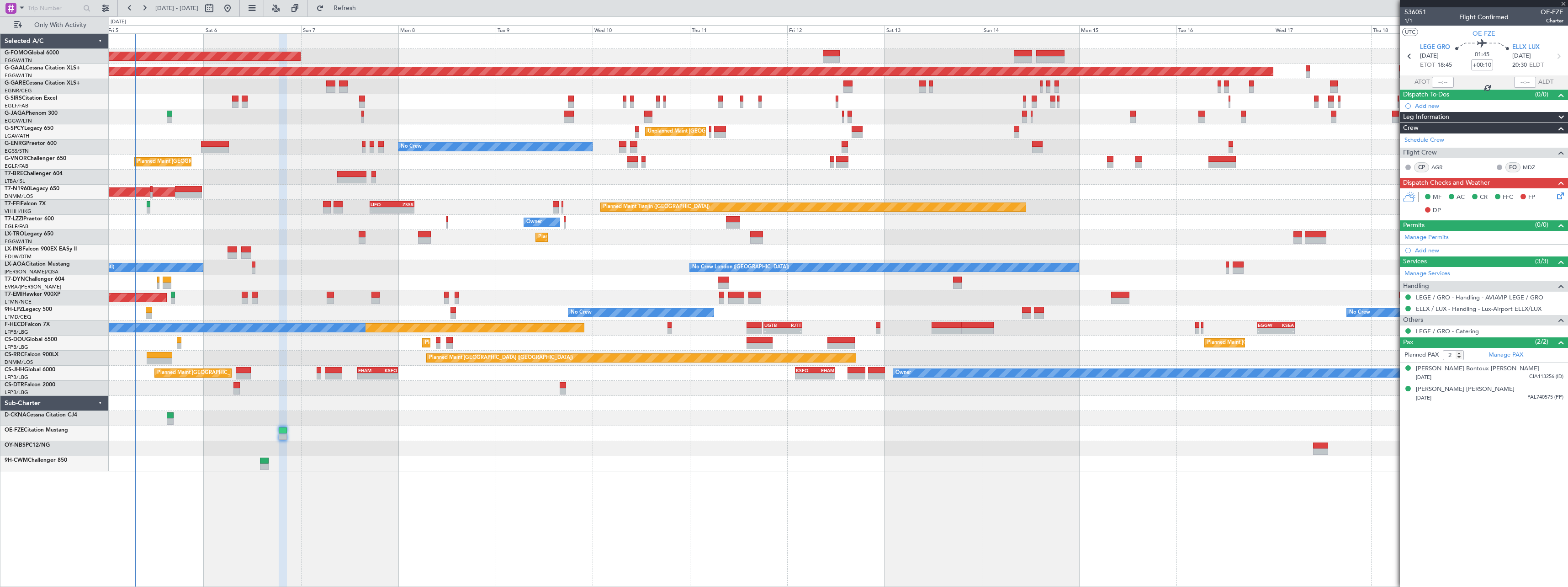
type input "1"
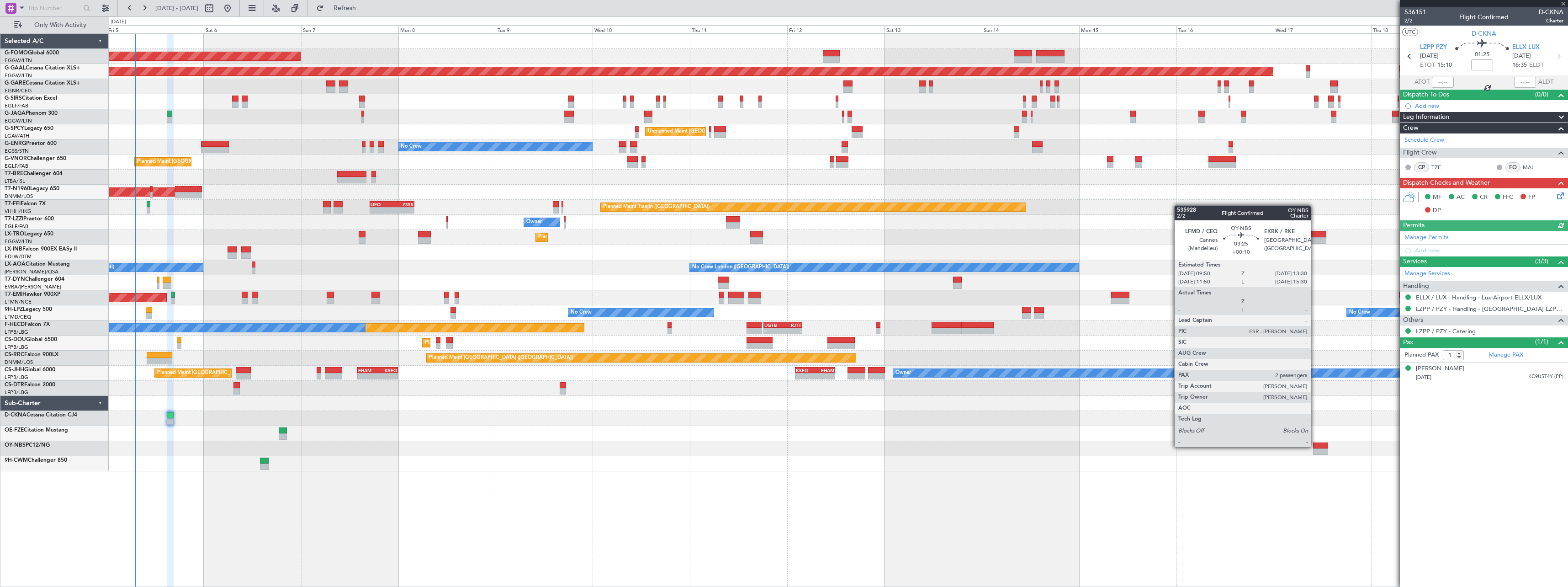
click at [1315, 446] on div at bounding box center [1320, 446] width 15 height 7
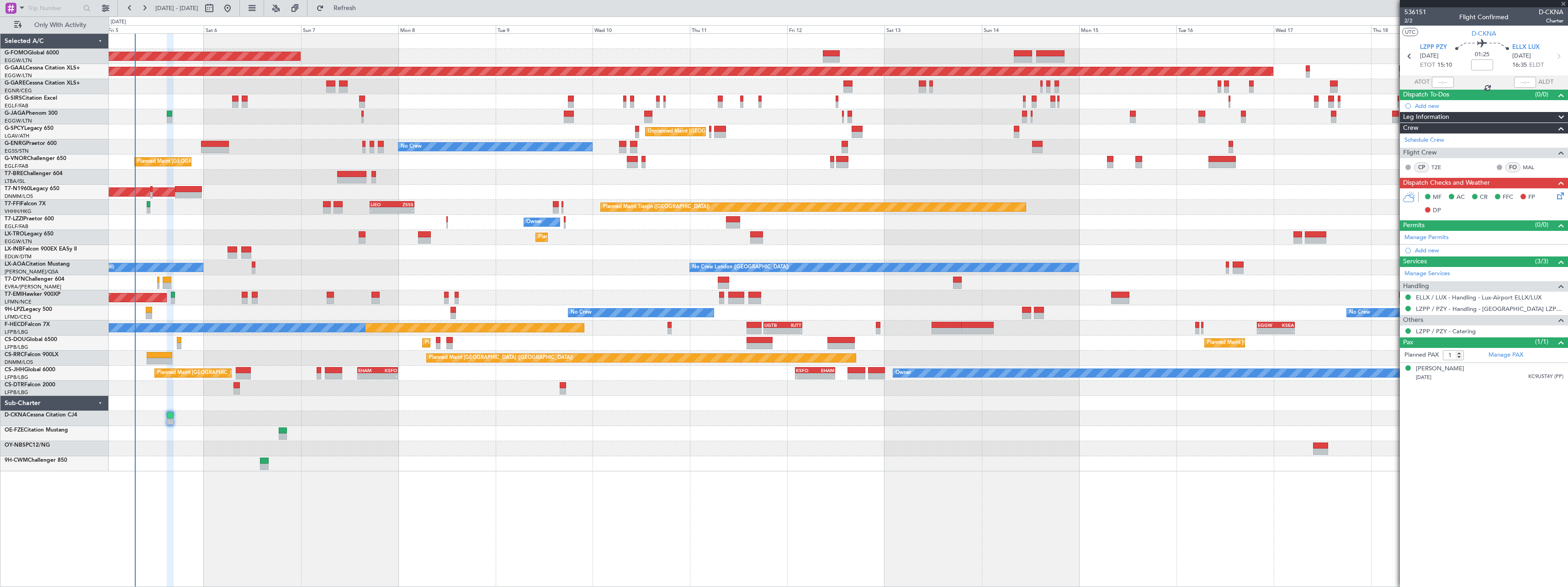
type input "+00:10"
type input "2"
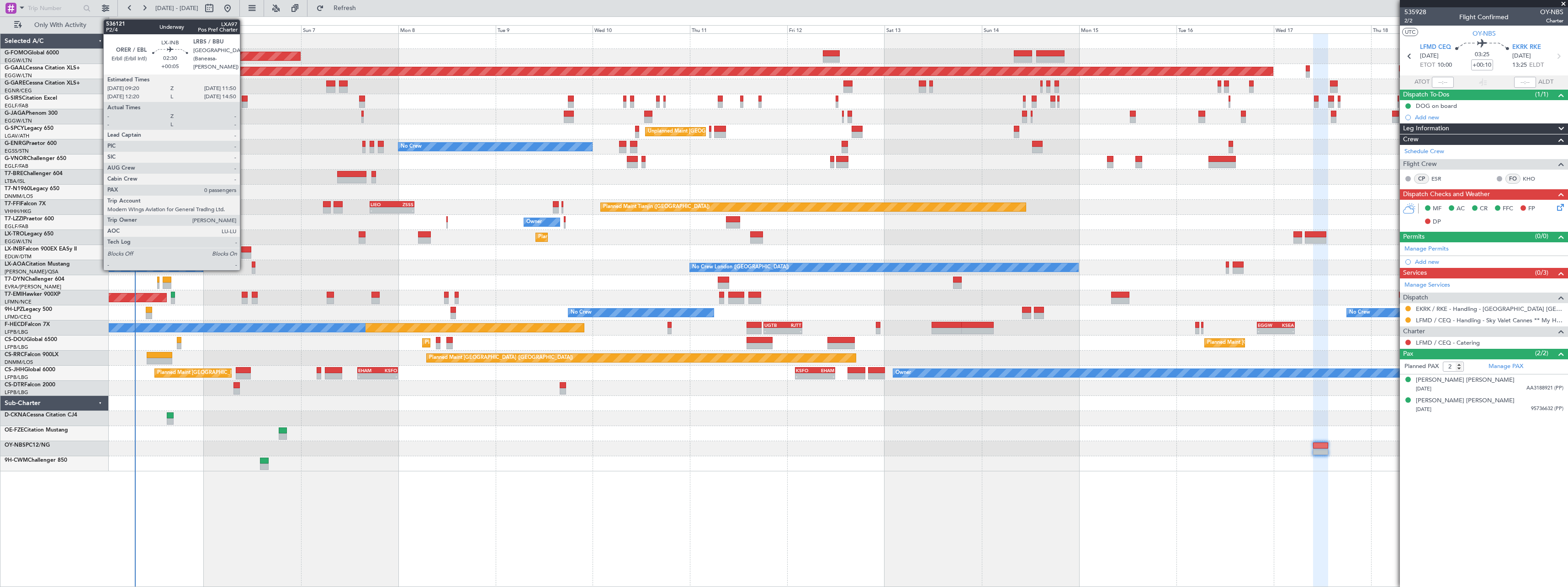
click at [244, 248] on div at bounding box center [246, 250] width 10 height 7
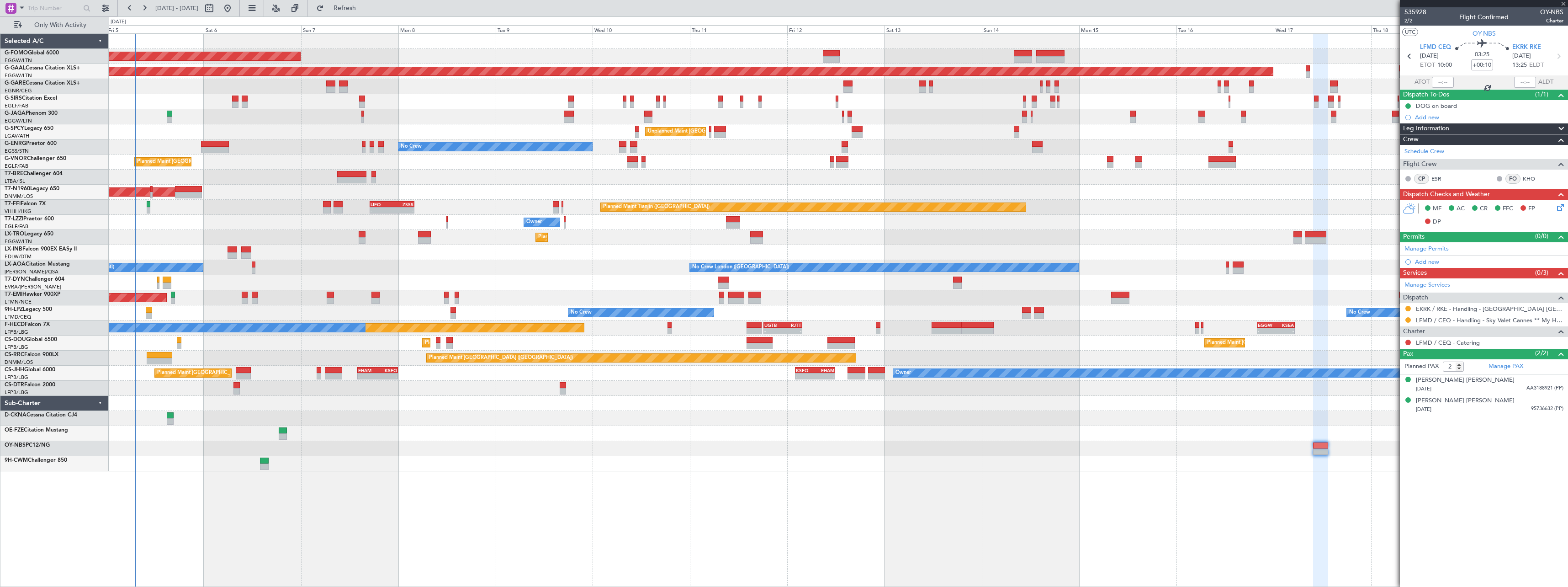
type input "+00:05"
type input "0"
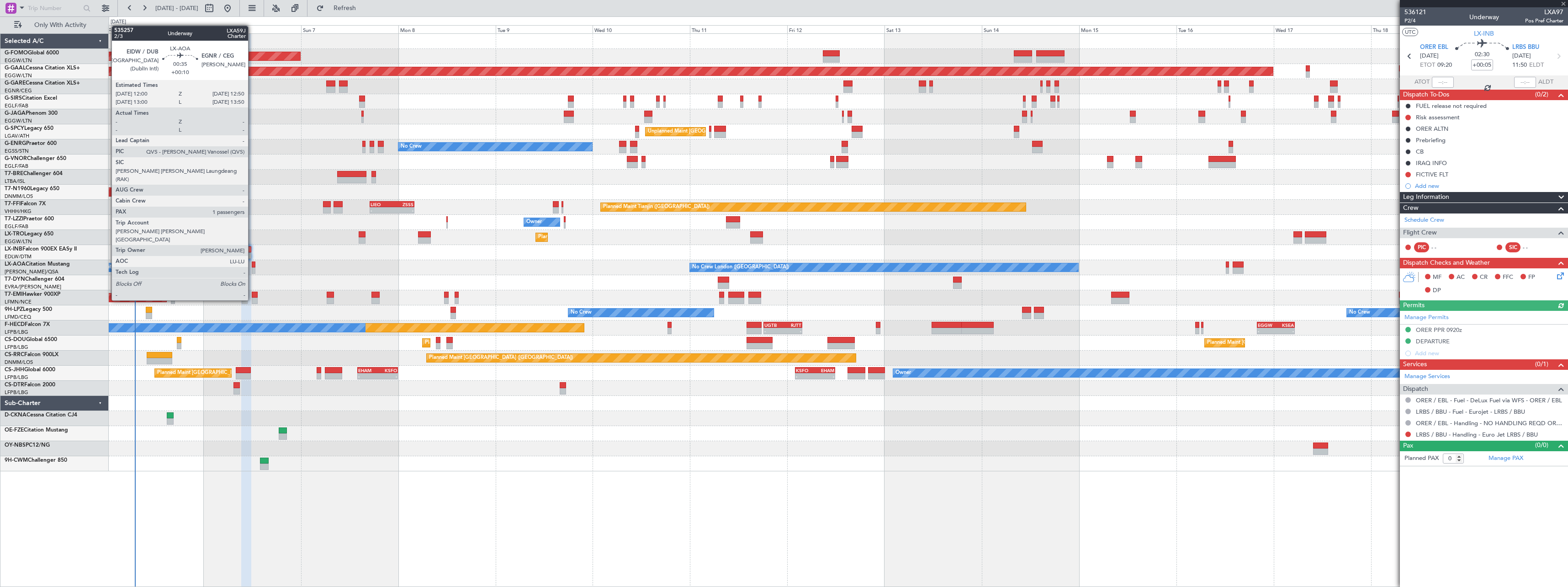
click at [252, 267] on div at bounding box center [254, 264] width 4 height 7
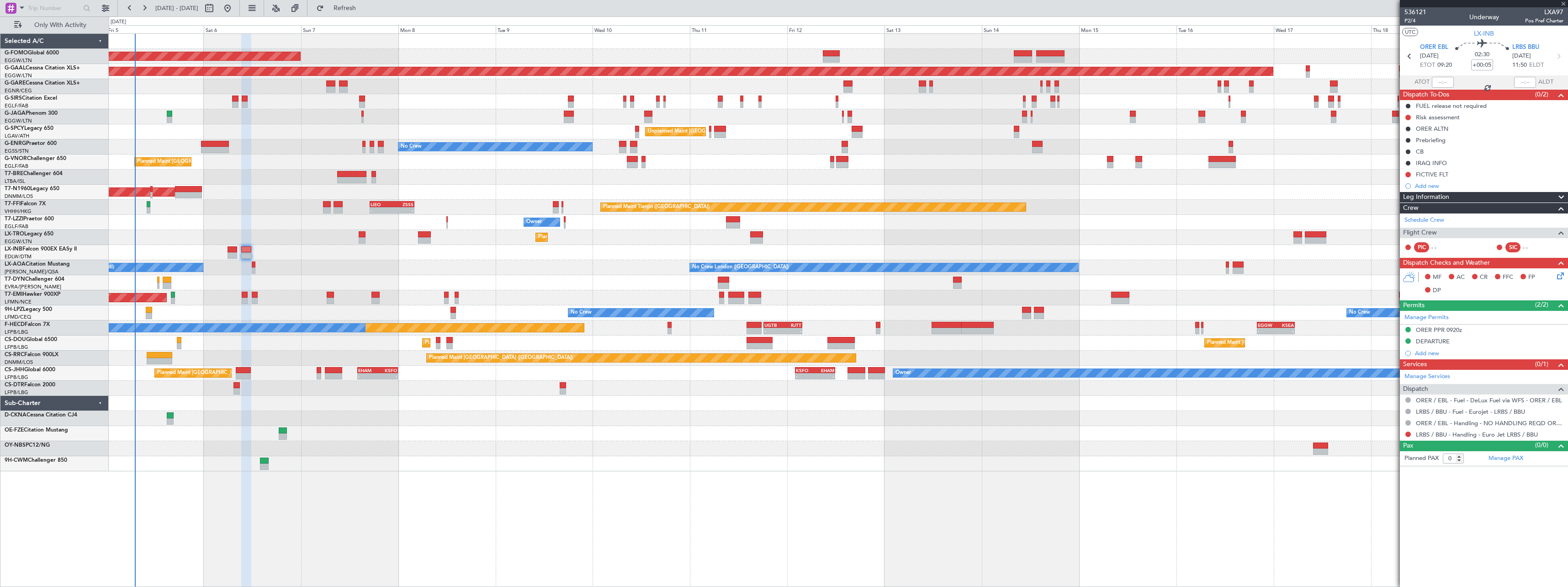
type input "+00:10"
type input "1"
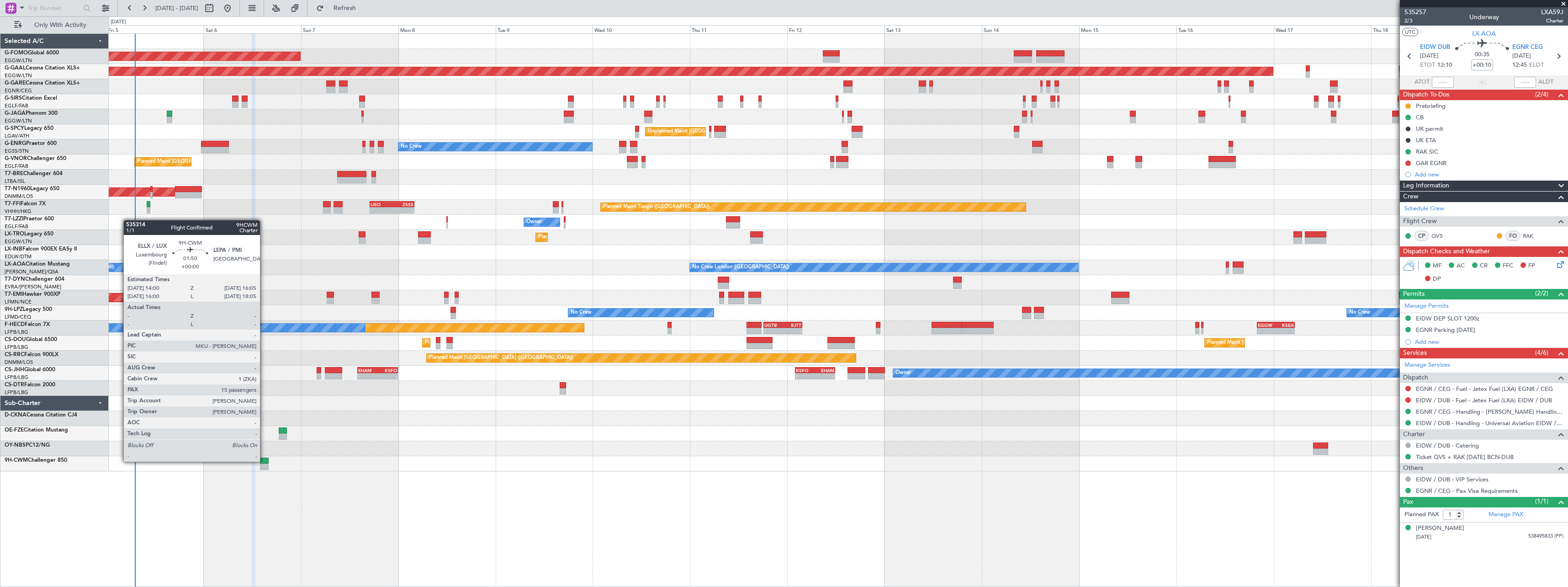
click at [264, 461] on div at bounding box center [264, 460] width 9 height 7
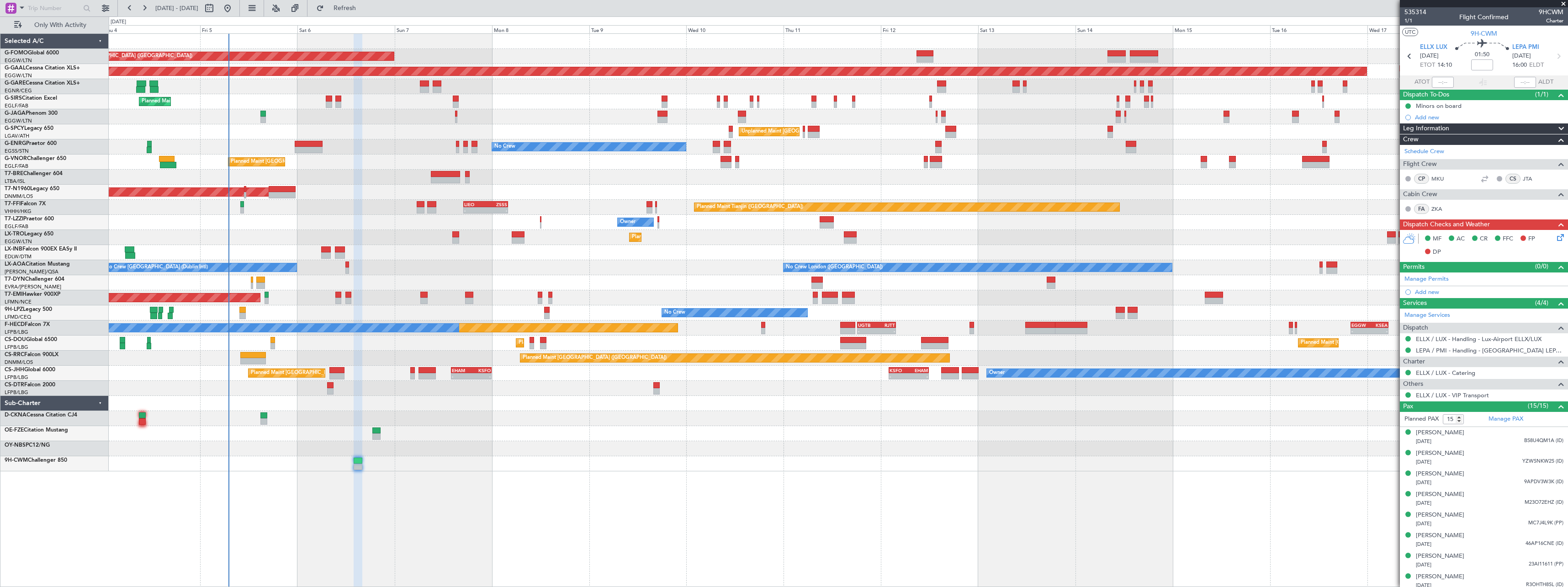
click at [266, 454] on div at bounding box center [838, 448] width 1459 height 15
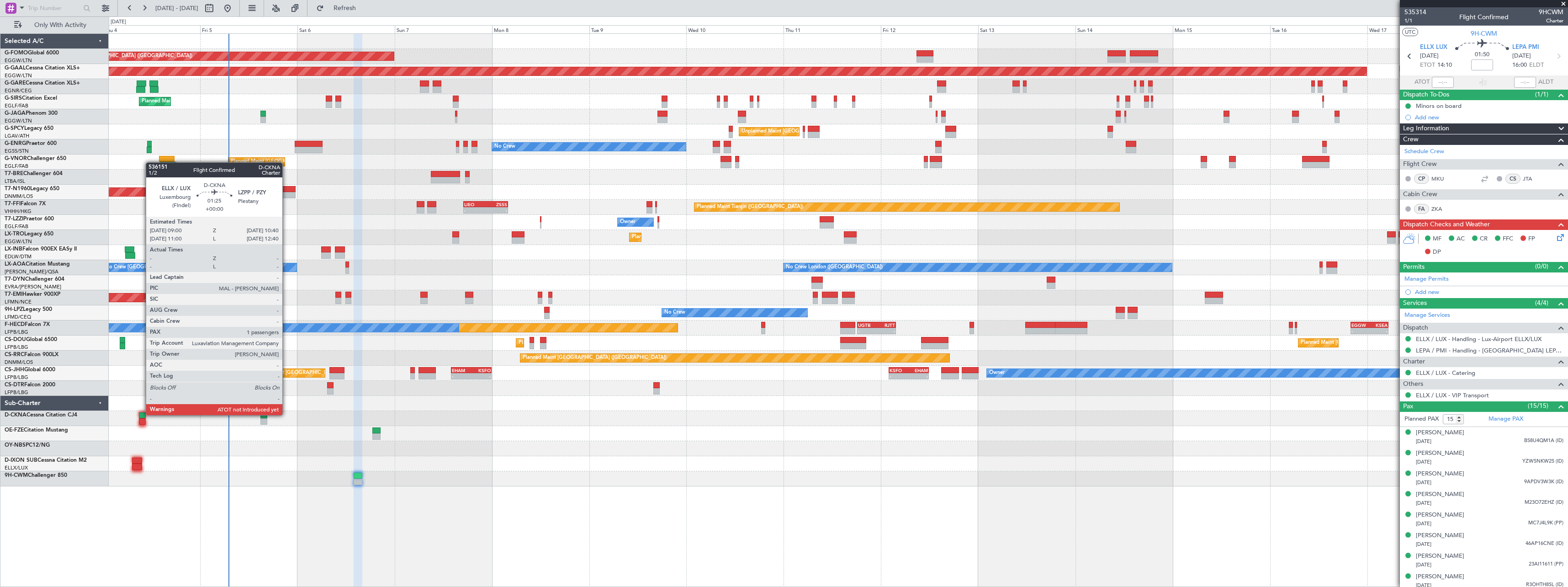
click at [141, 414] on div at bounding box center [142, 415] width 7 height 7
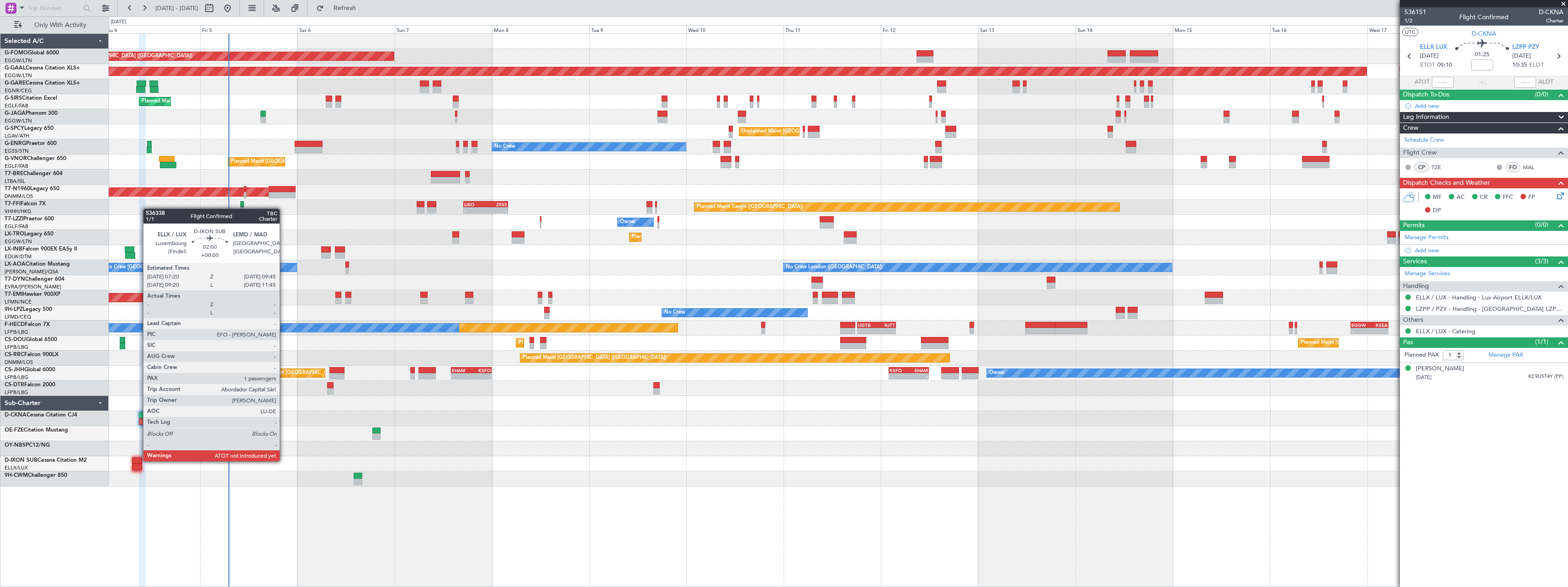
click at [138, 460] on div at bounding box center [137, 460] width 10 height 7
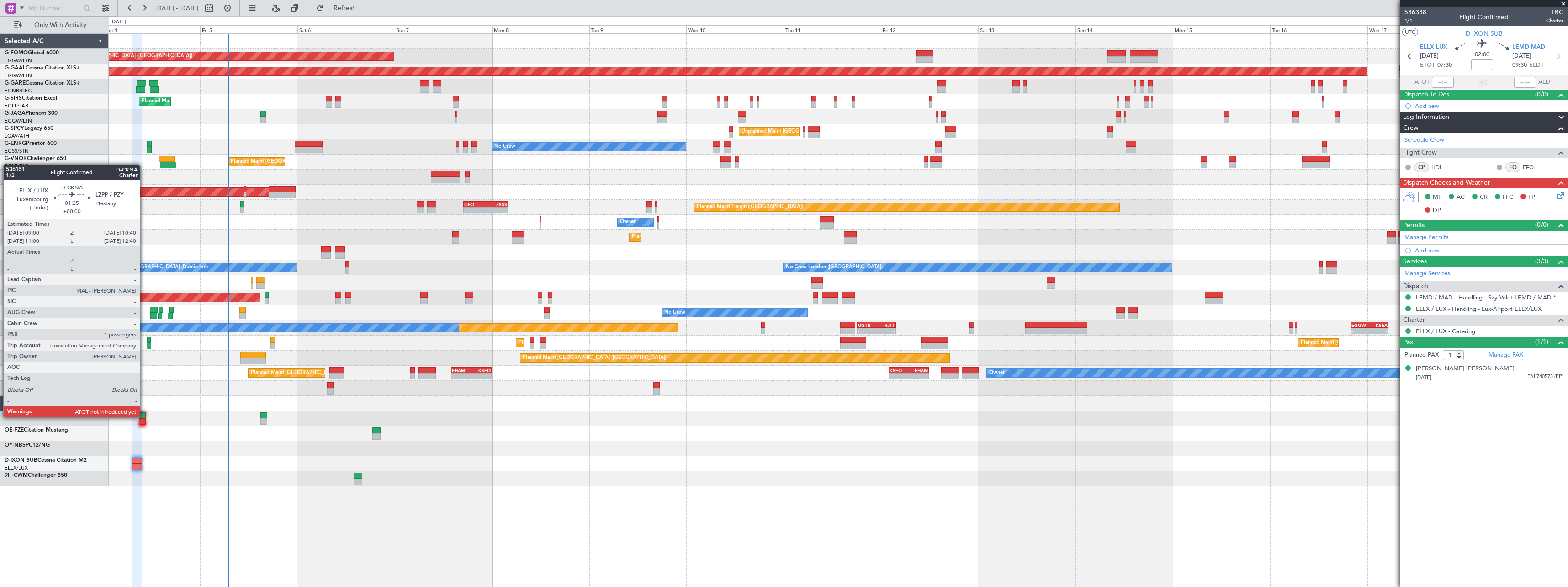
click at [144, 417] on div at bounding box center [142, 415] width 7 height 7
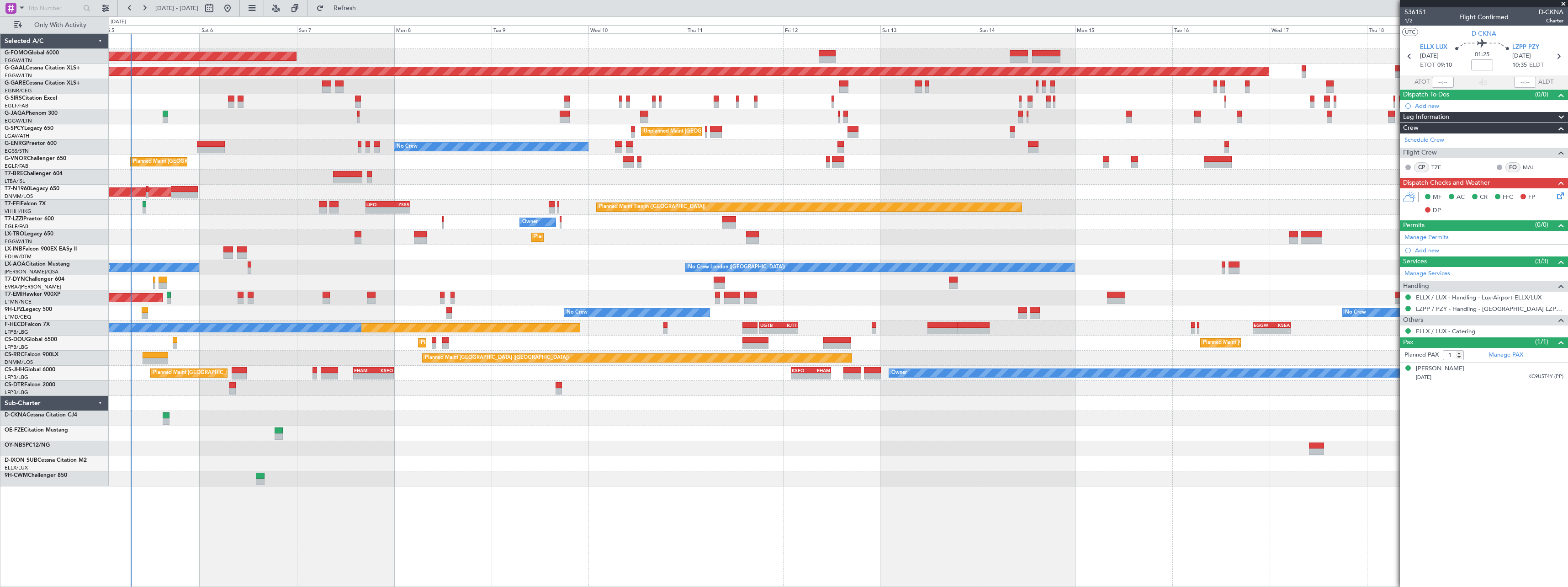
click at [354, 523] on div "Planned Maint London (Luton) Planned Maint Dusseldorf Unplanned Maint Chester P…" at bounding box center [838, 310] width 1459 height 554
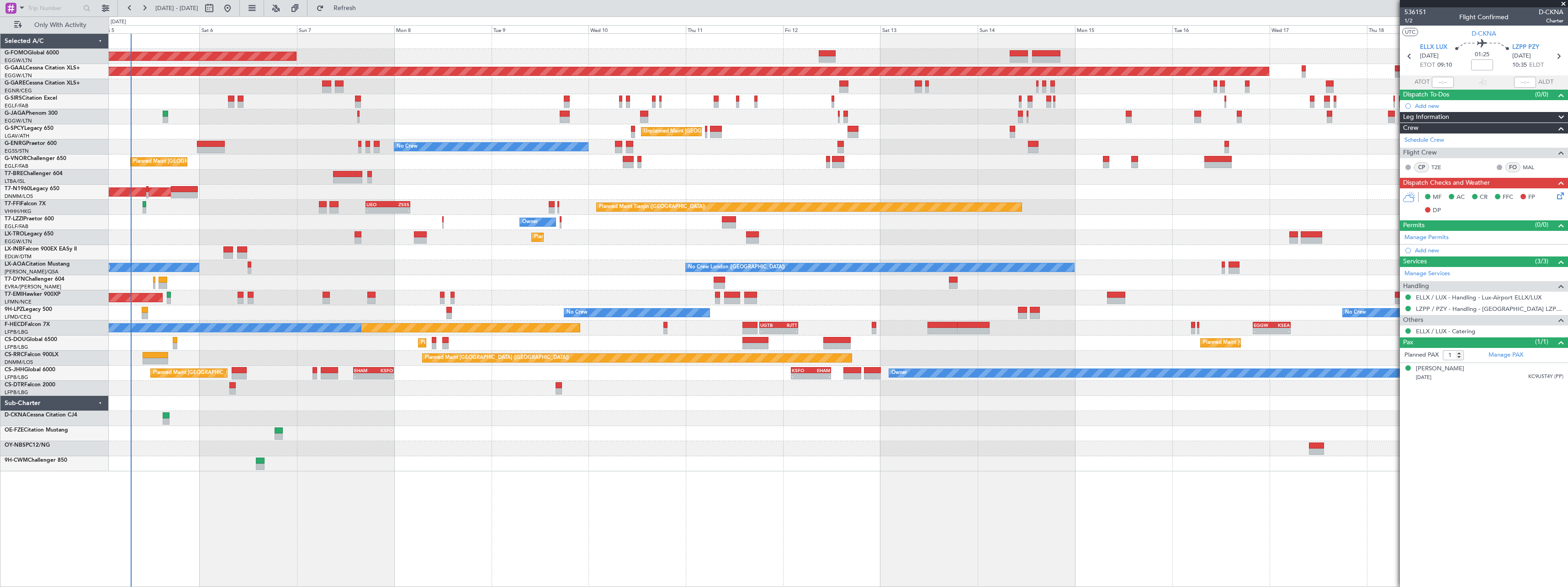
click at [422, 522] on div "Planned Maint London (Luton) Planned Maint Dusseldorf Unplanned Maint Chester P…" at bounding box center [838, 310] width 1459 height 554
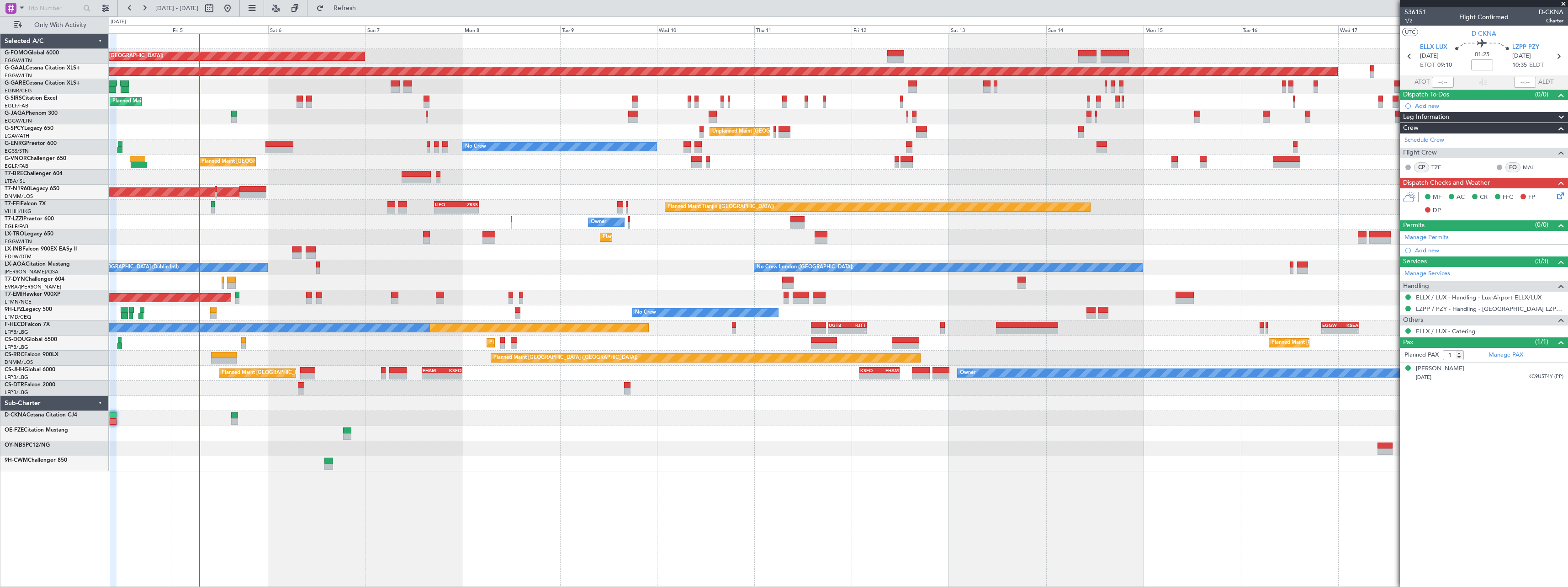
click at [450, 521] on div "Planned Maint London (Luton) Planned Maint Dusseldorf Unplanned Maint Chester P…" at bounding box center [838, 310] width 1459 height 554
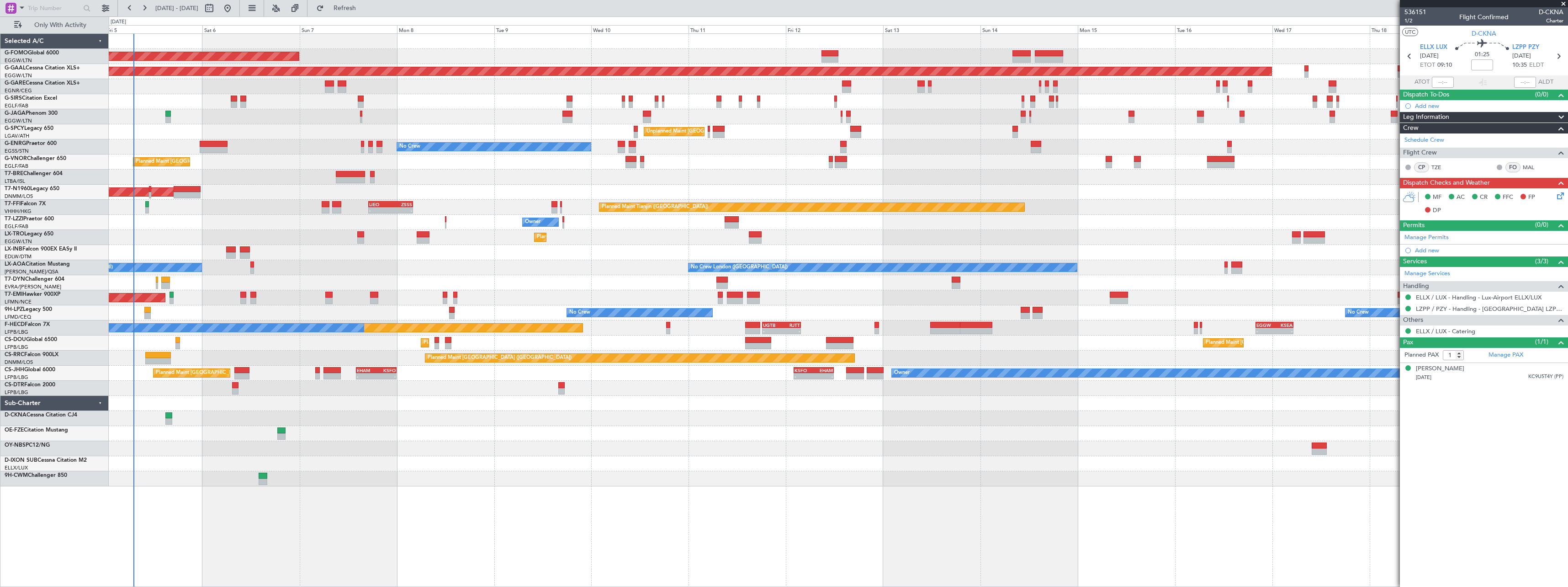
click at [276, 533] on div "Planned Maint London (Luton) Planned Maint Dusseldorf Unplanned Maint Chester P…" at bounding box center [838, 310] width 1459 height 554
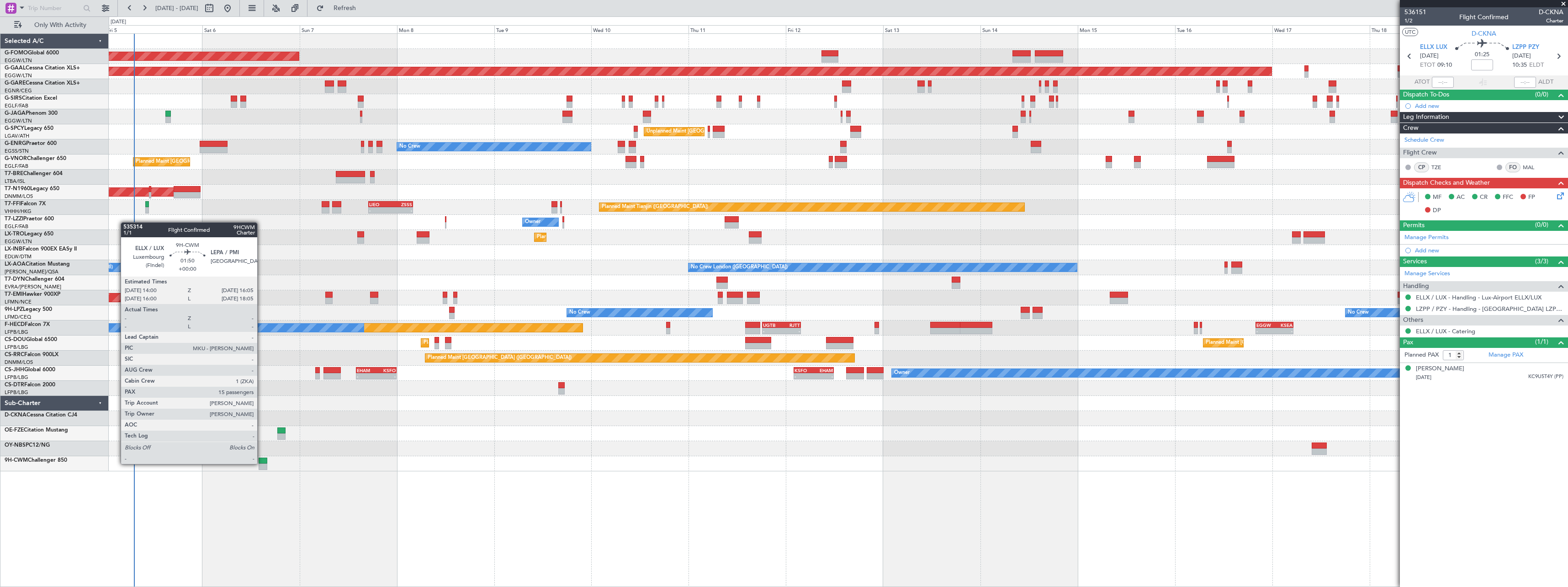
click at [261, 463] on div at bounding box center [263, 460] width 9 height 7
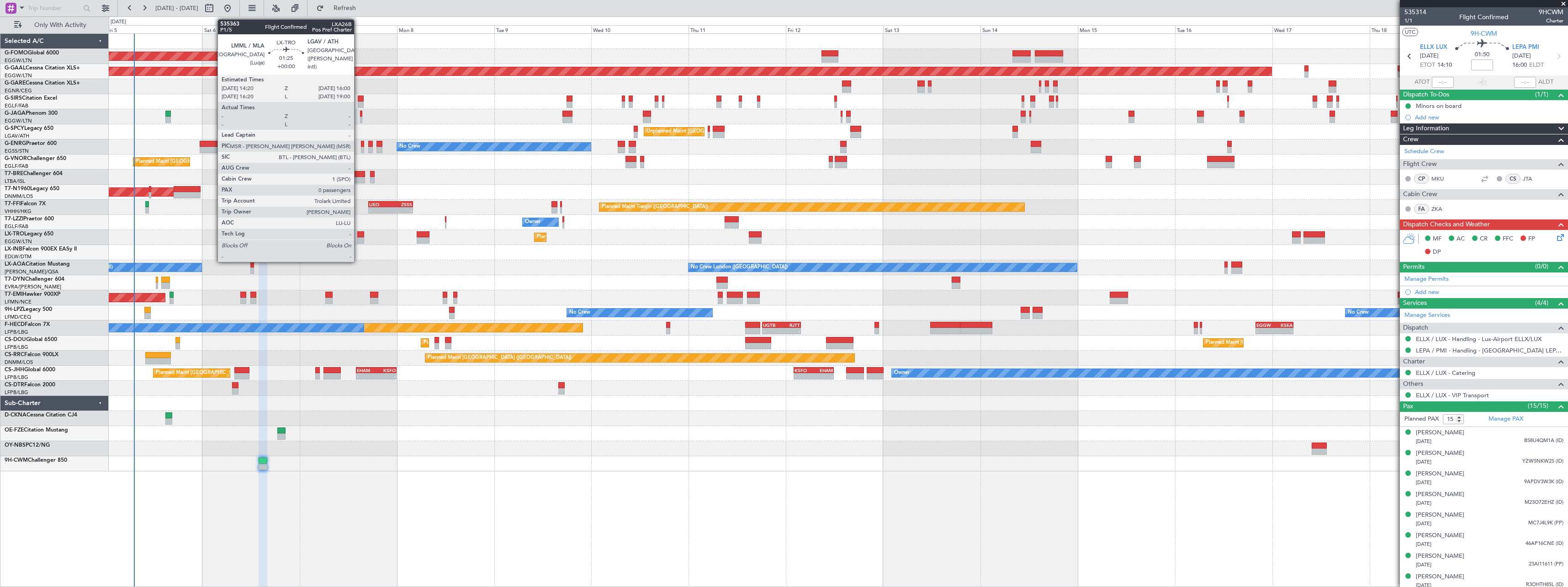
click at [358, 237] on div at bounding box center [360, 234] width 7 height 7
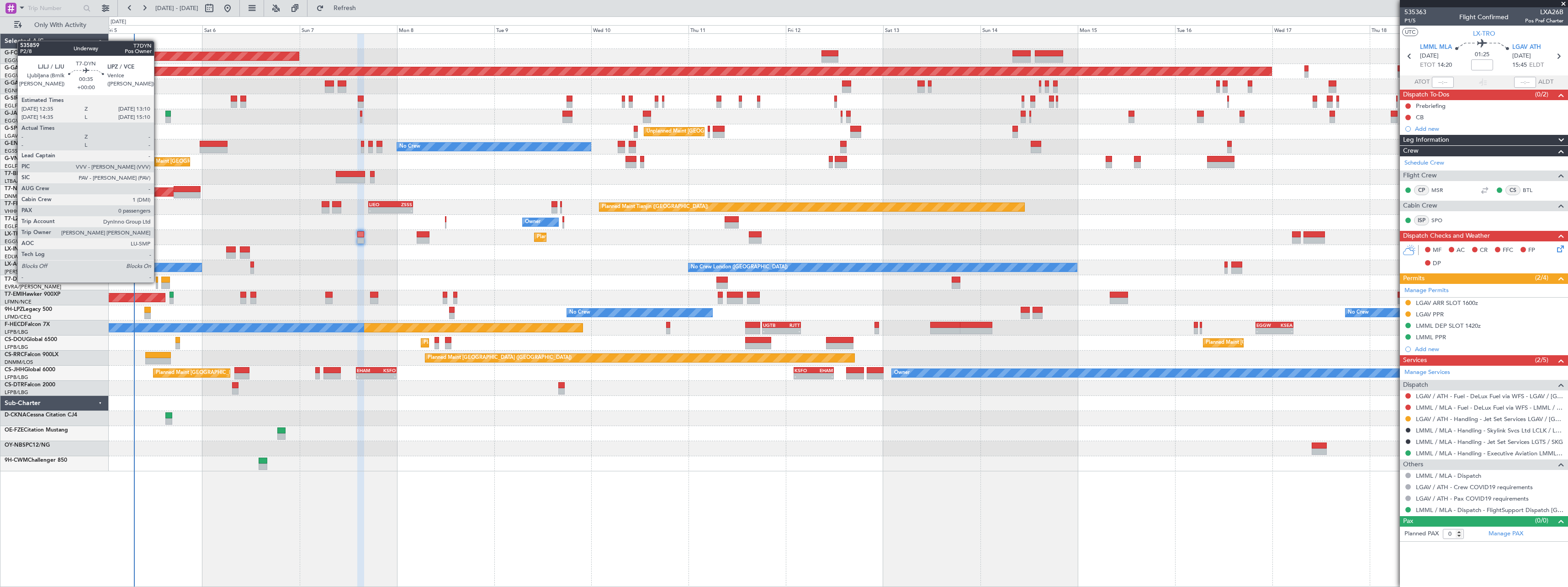
click at [158, 281] on div at bounding box center [157, 279] width 3 height 7
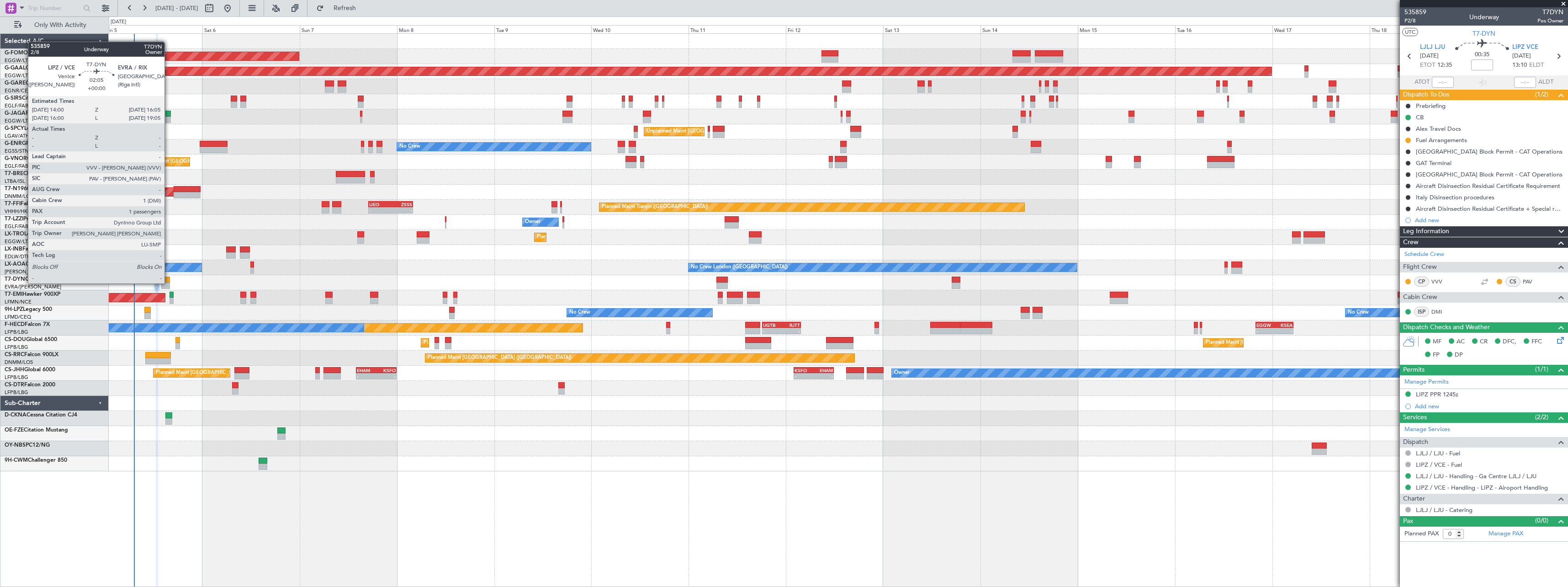
click at [169, 283] on div at bounding box center [166, 286] width 9 height 7
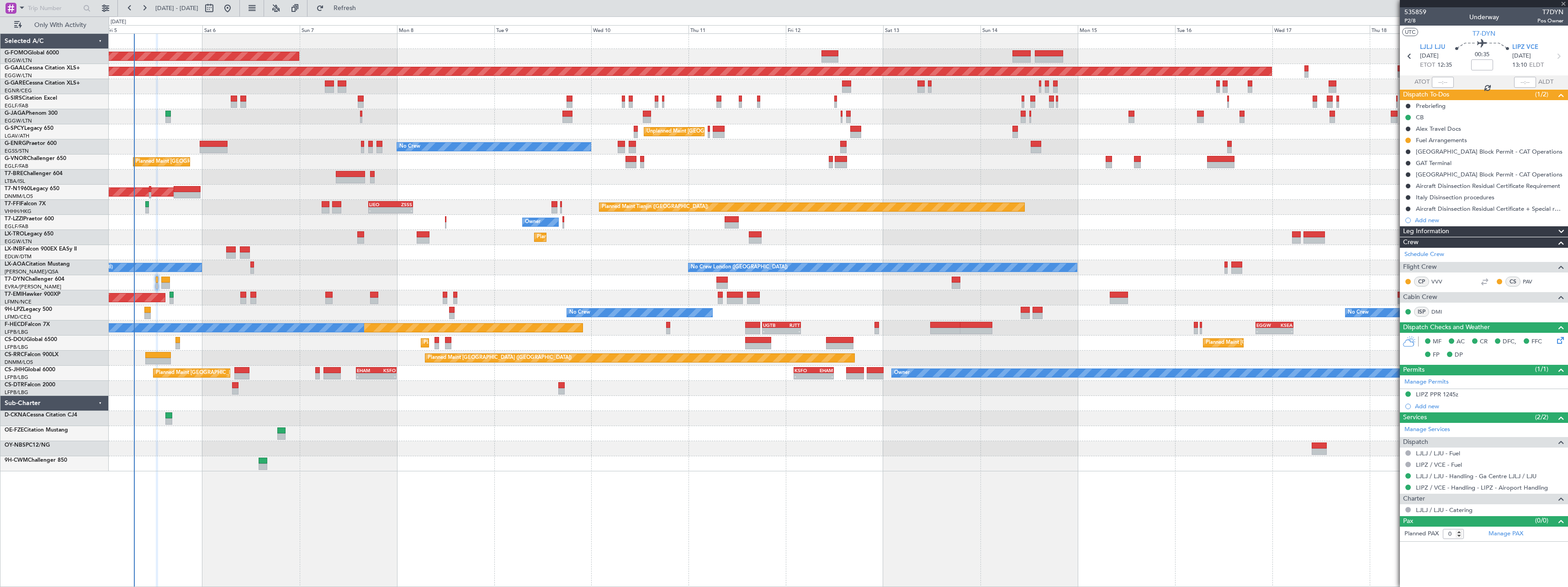
type input "1"
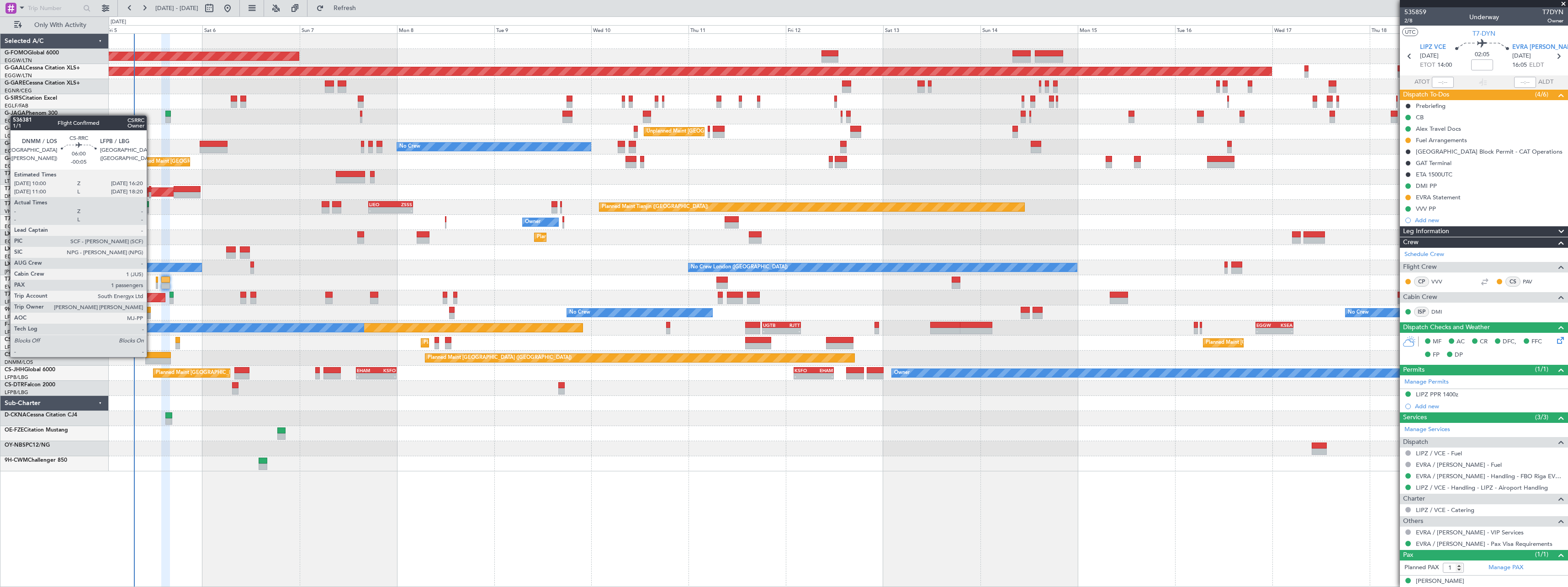
click at [151, 356] on div at bounding box center [158, 355] width 26 height 7
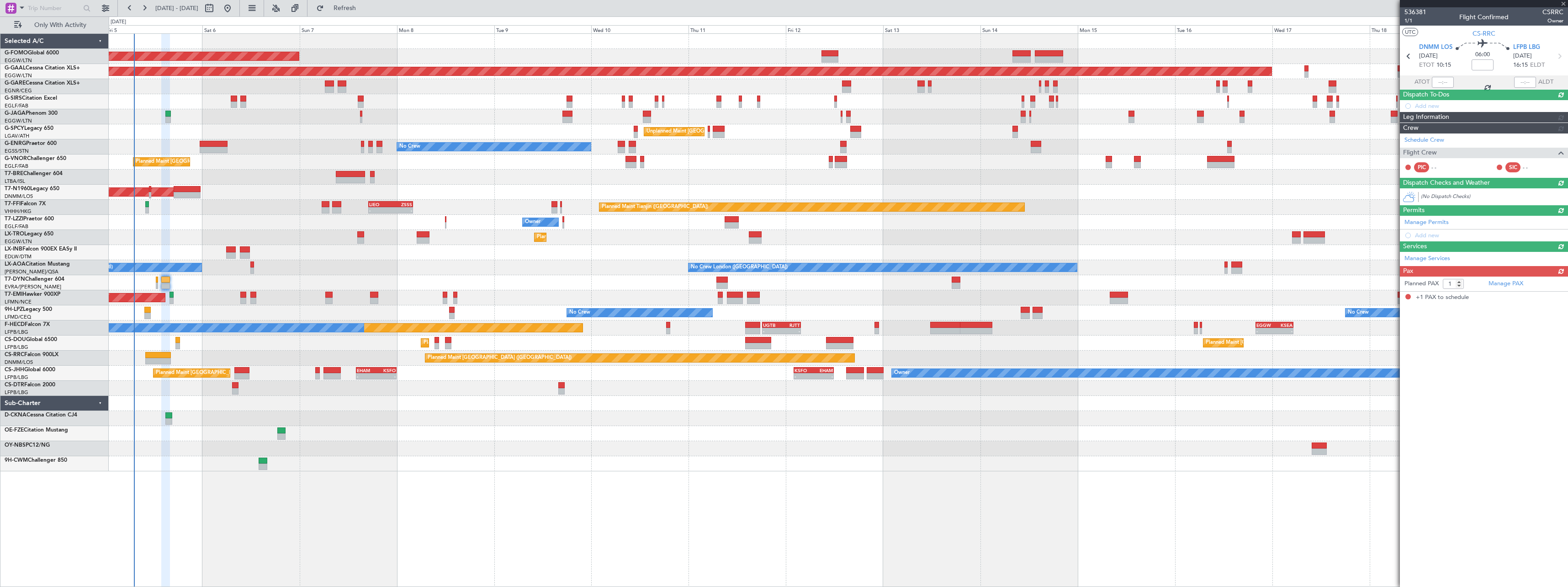
type input "-00:05"
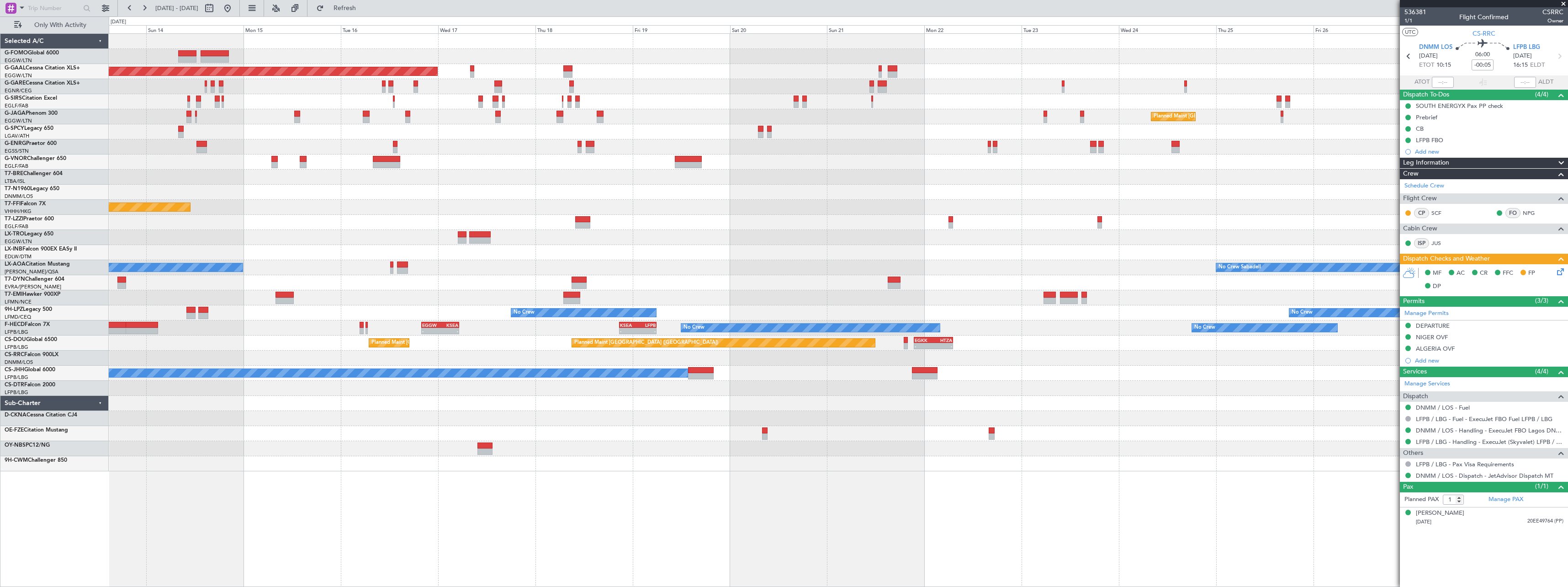
click at [118, 477] on div "Planned Maint Dusseldorf Planned Maint London (Luton) Unplanned Maint Athens (E…" at bounding box center [838, 310] width 1459 height 554
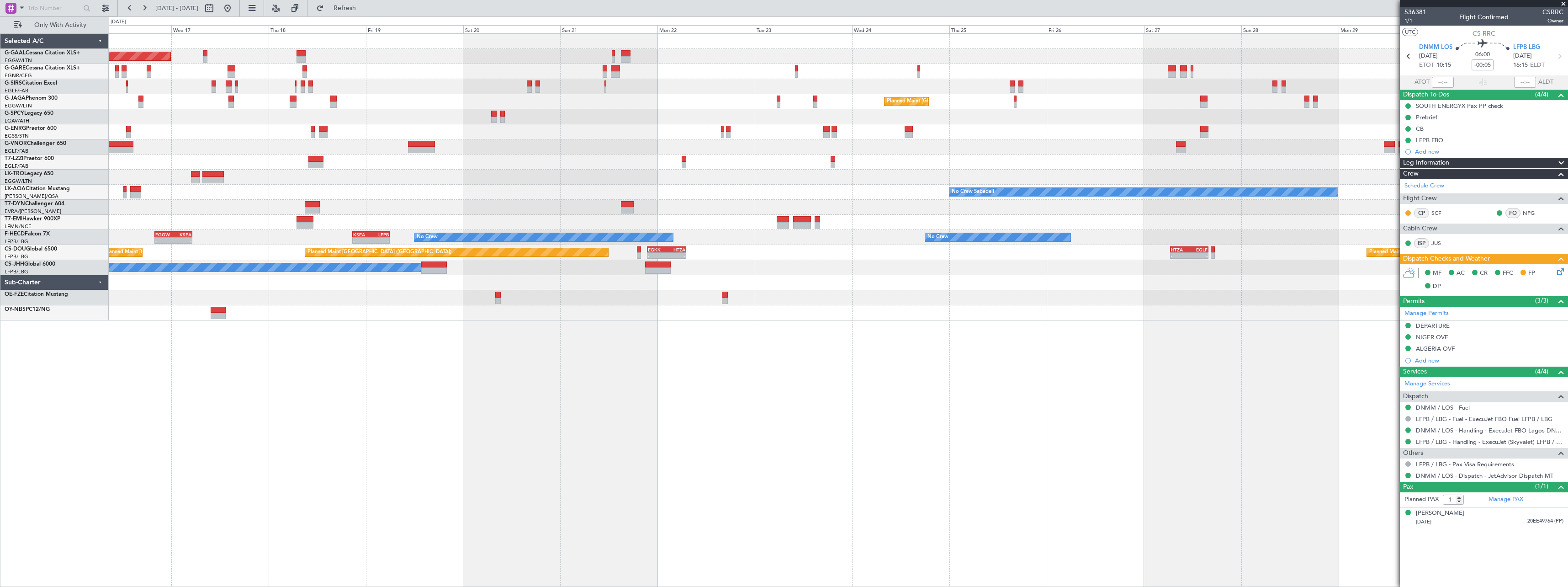
click at [819, 440] on div "Planned Maint Dusseldorf Planned Maint London (Luton) No Crew Sabadell No Crew …" at bounding box center [838, 310] width 1459 height 554
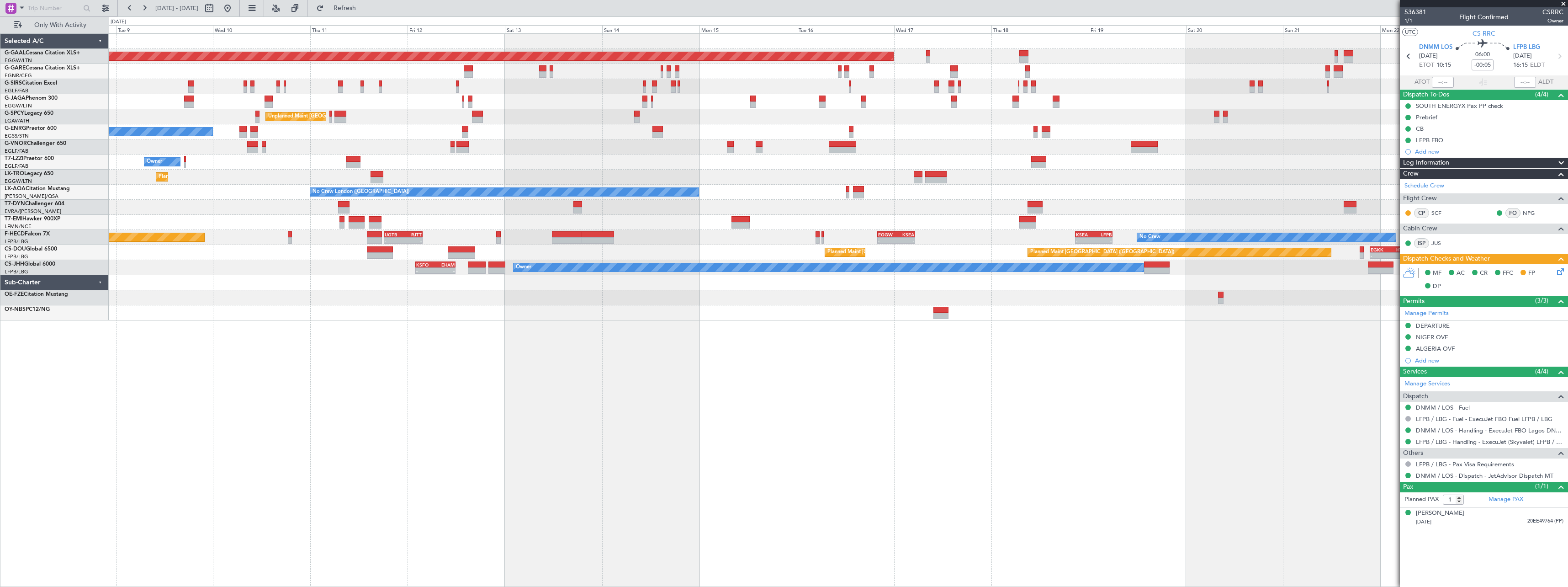
click at [1193, 421] on div "Planned Maint Dusseldorf Planned Maint London (Luton) Unplanned Maint Athens (E…" at bounding box center [838, 310] width 1459 height 554
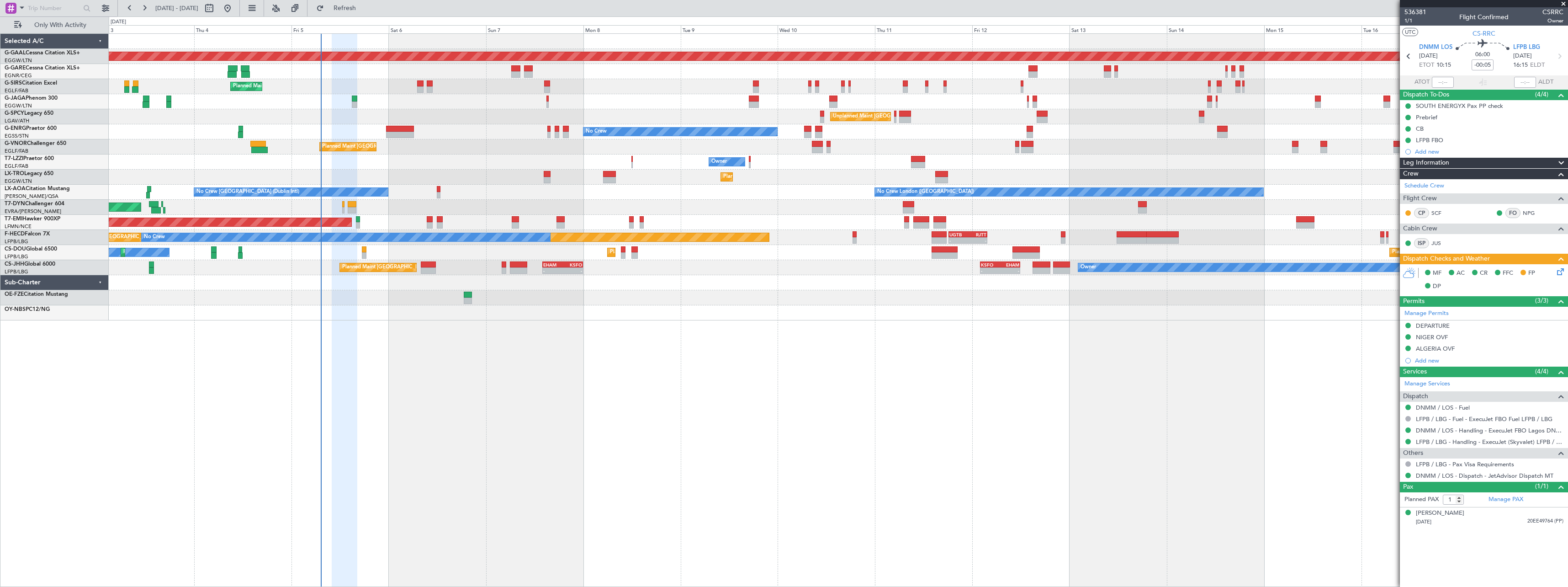
click at [1085, 432] on div "Planned Maint Dusseldorf Unplanned Maint Chester Planned Maint London (Farnboro…" at bounding box center [838, 310] width 1459 height 554
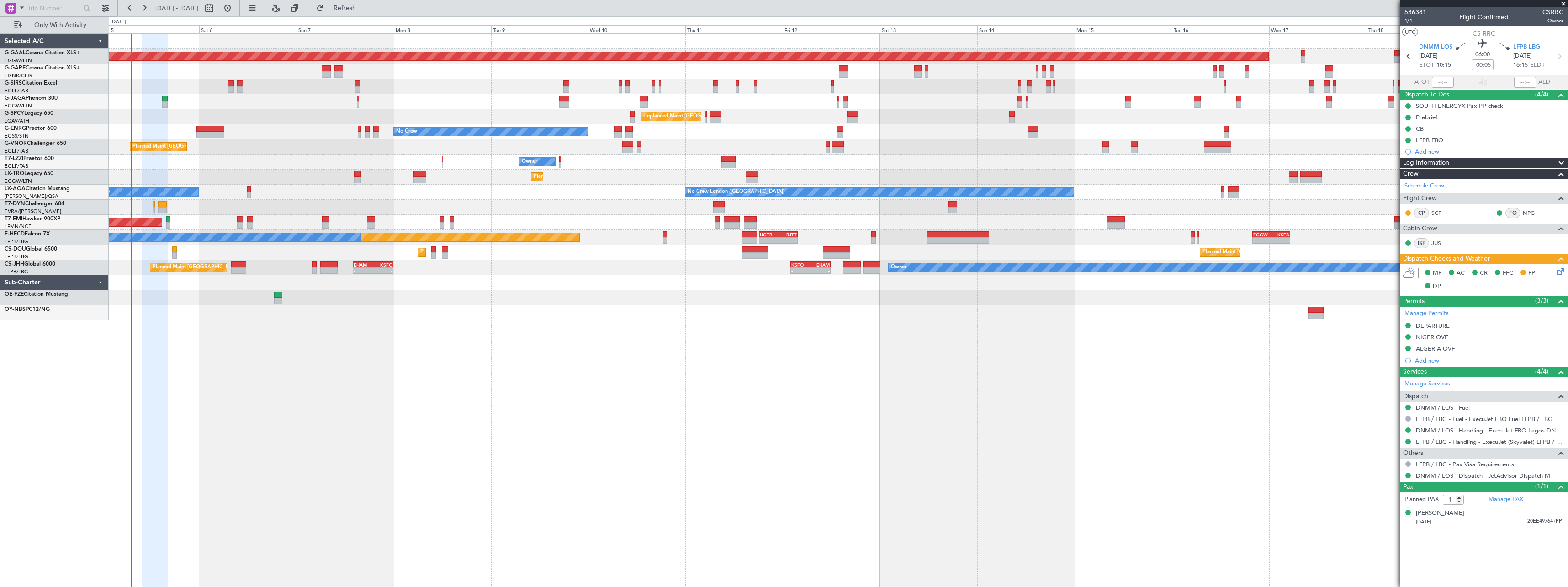
click at [444, 470] on div "Planned Maint Dusseldorf Unplanned Maint Chester Planned Maint London (Farnboro…" at bounding box center [838, 310] width 1459 height 554
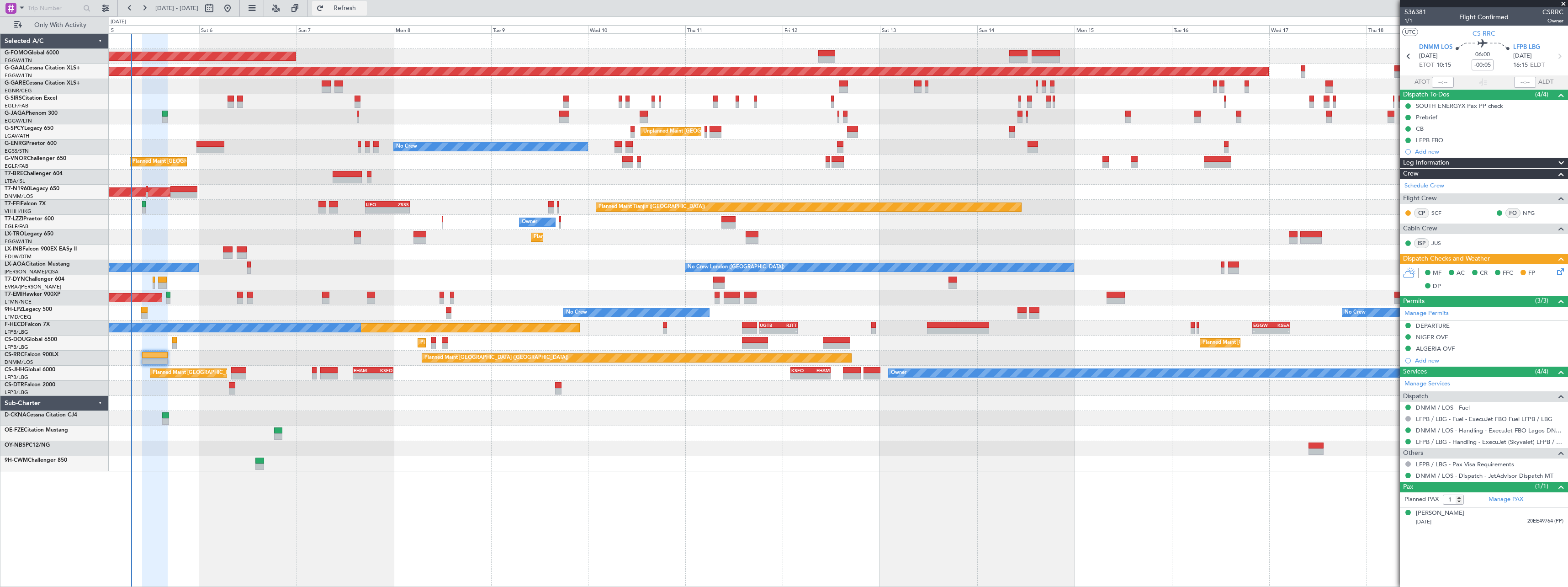
click at [364, 10] on span "Refresh" at bounding box center [345, 8] width 38 height 7
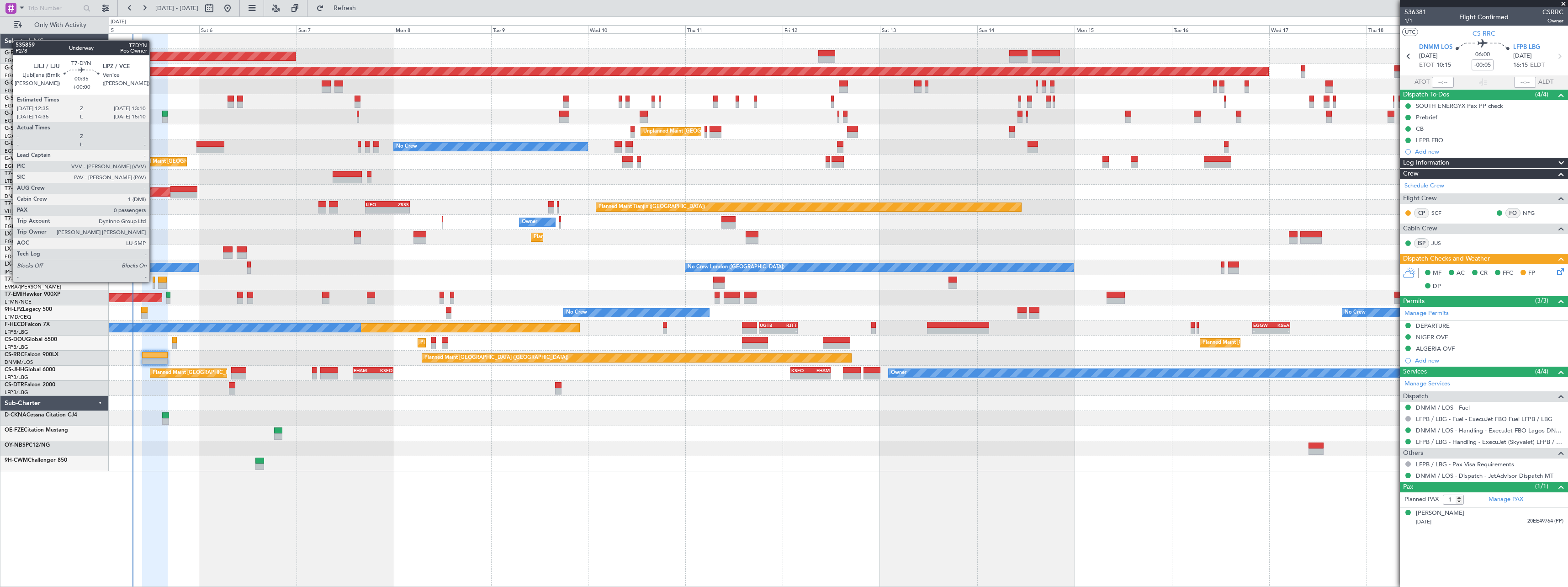
click at [153, 281] on div at bounding box center [154, 279] width 3 height 7
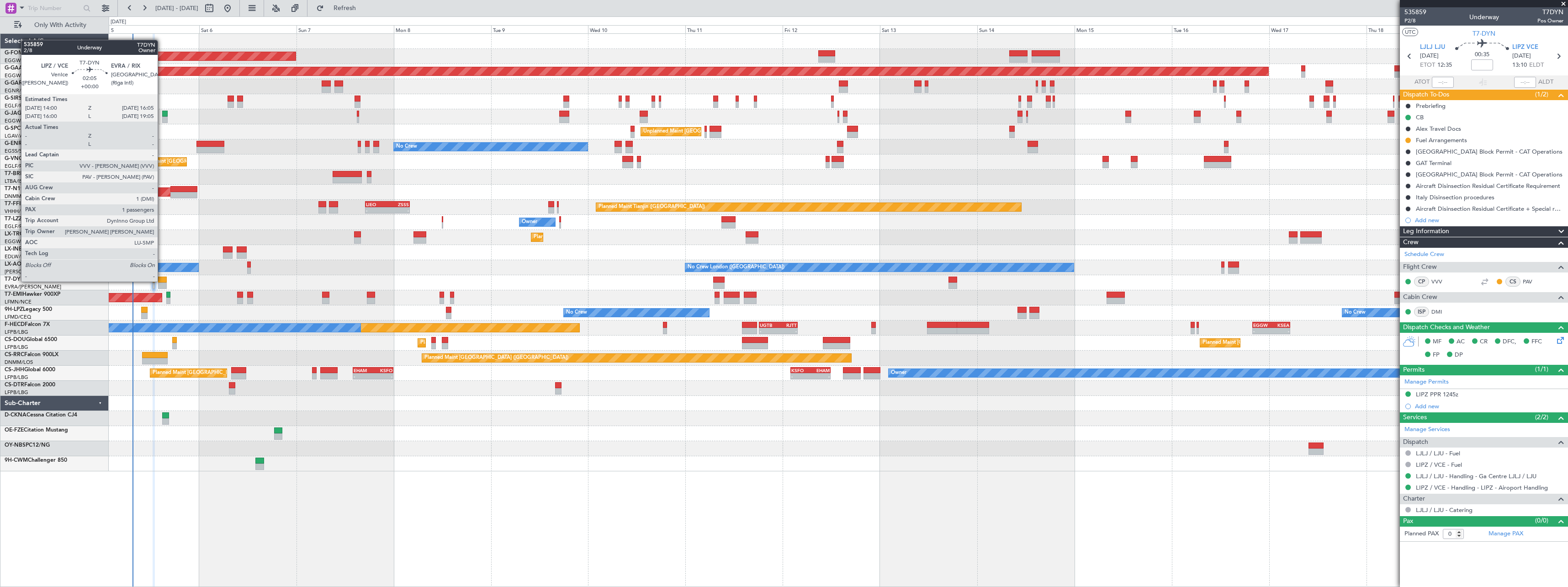
click at [162, 281] on div at bounding box center [163, 279] width 9 height 7
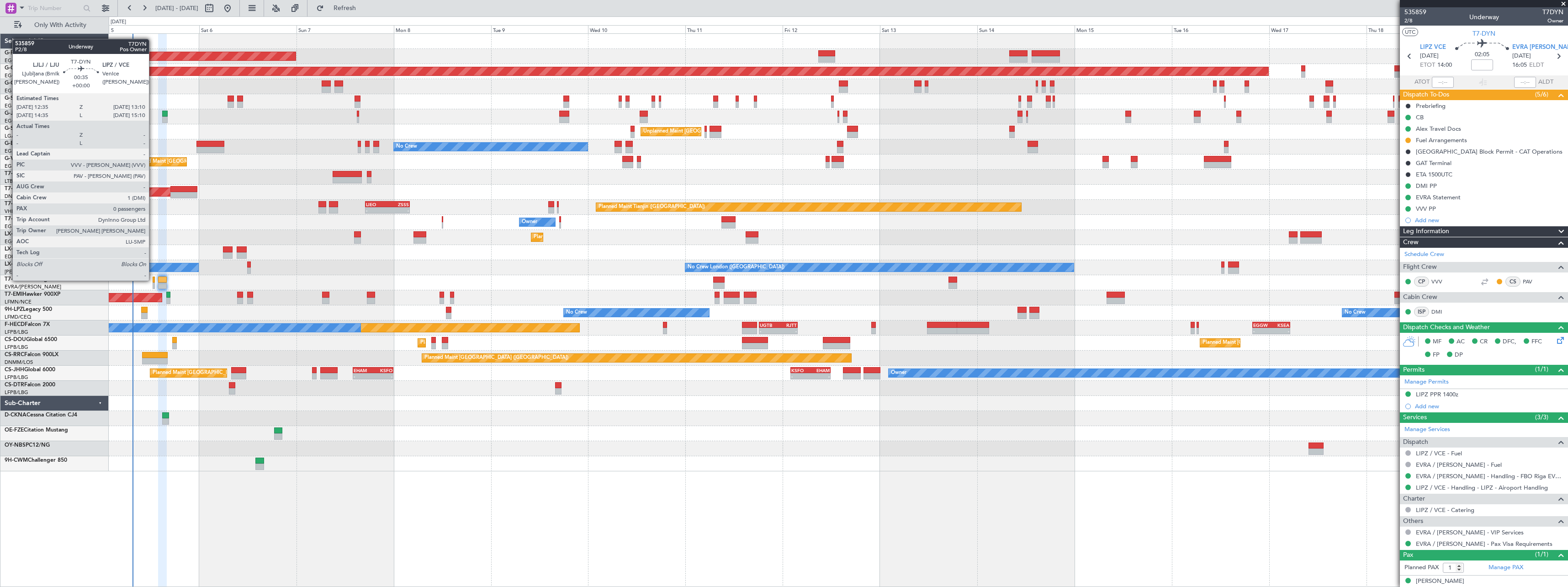
click at [153, 279] on div at bounding box center [154, 279] width 3 height 7
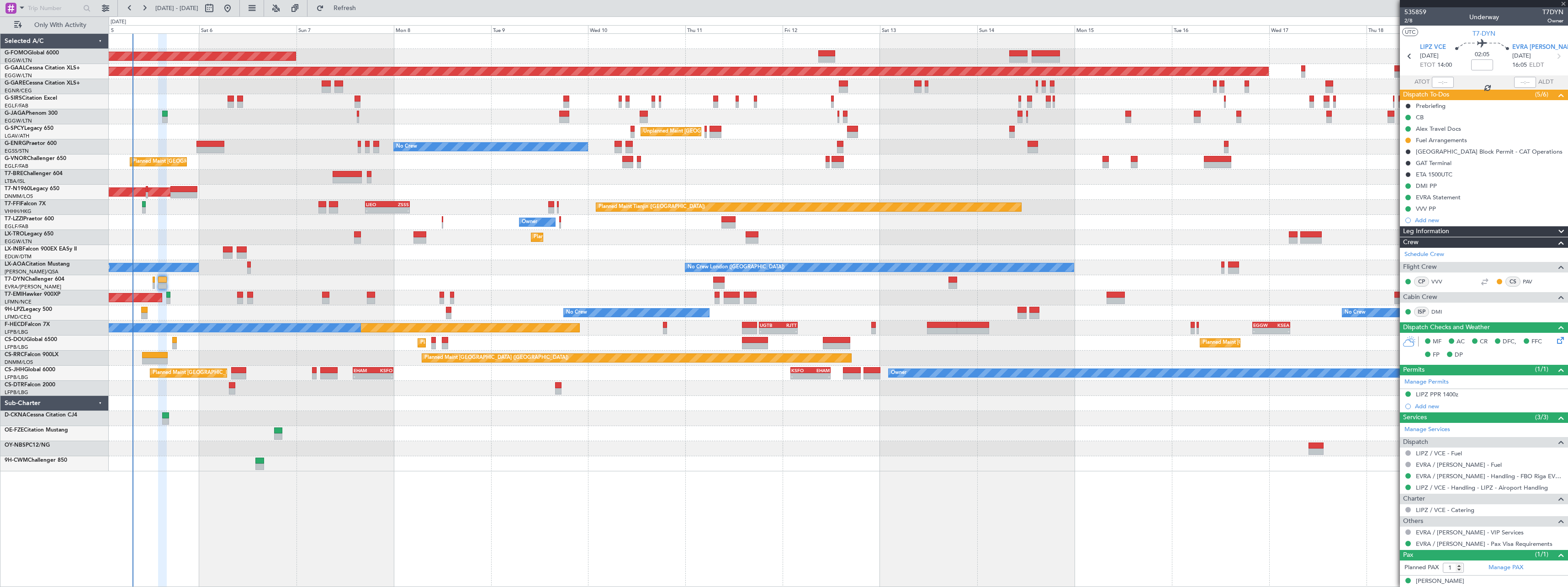
type input "0"
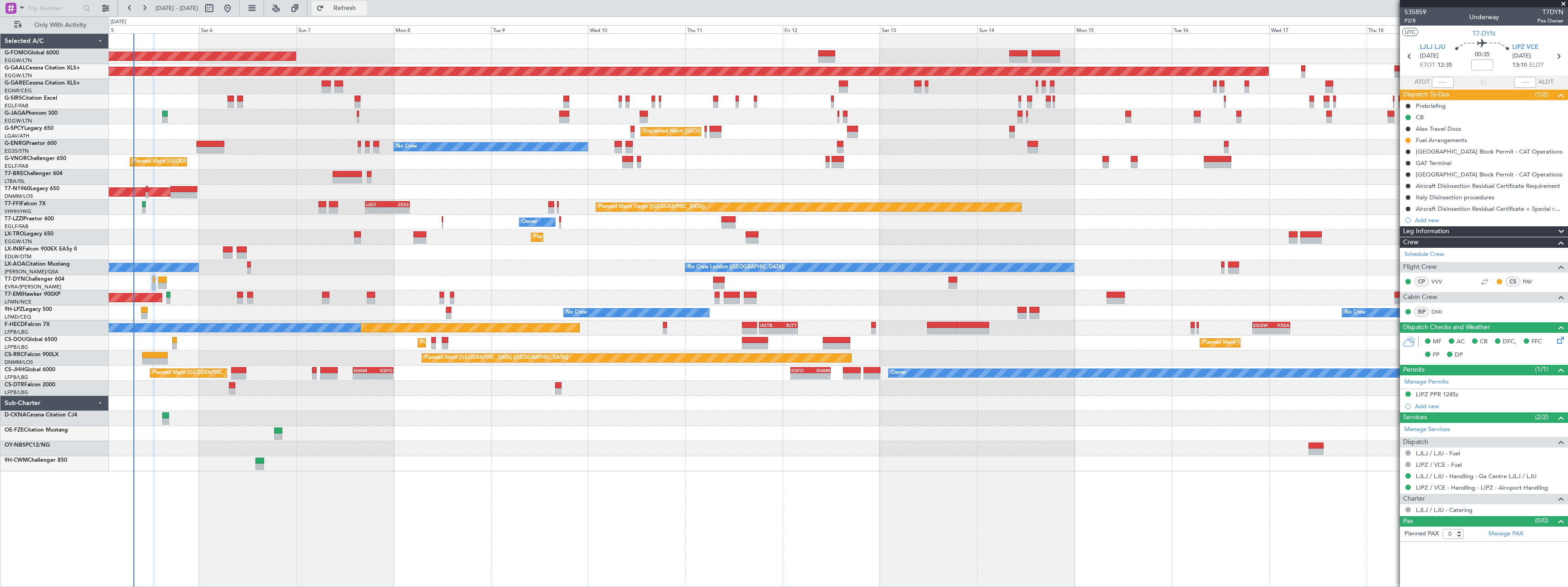
click at [364, 9] on span "Refresh" at bounding box center [345, 8] width 38 height 7
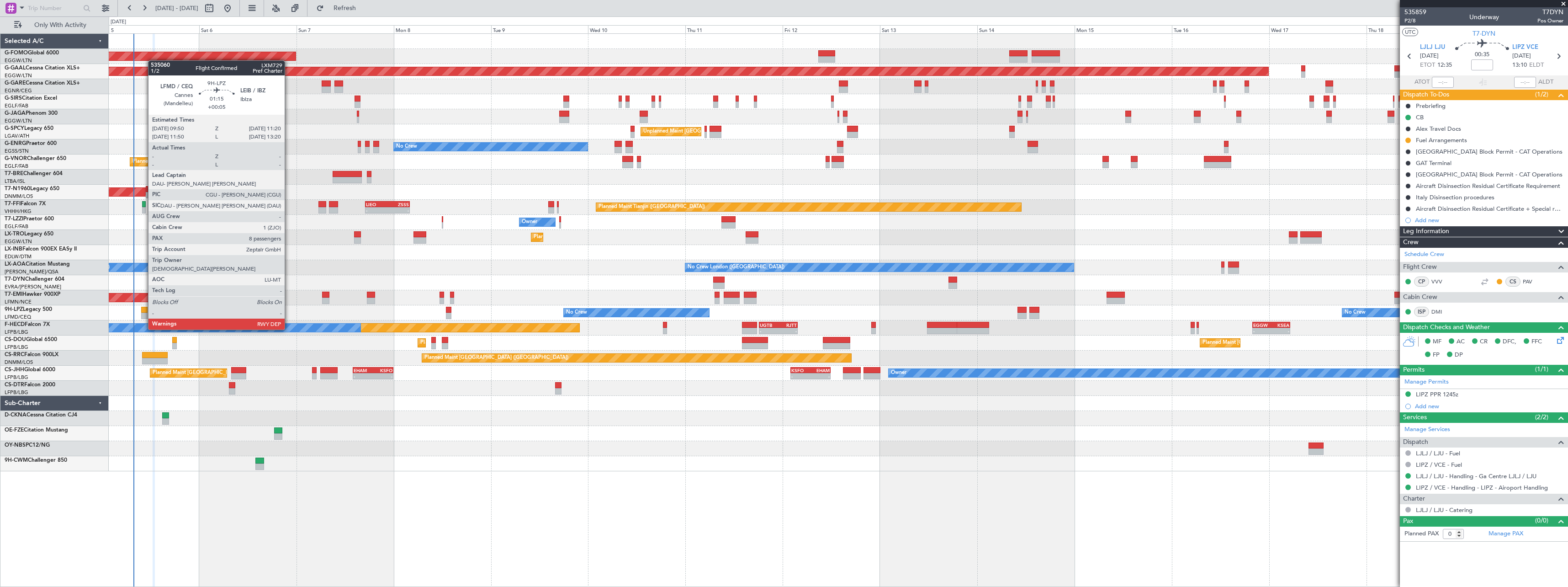
click at [144, 312] on div at bounding box center [144, 310] width 7 height 7
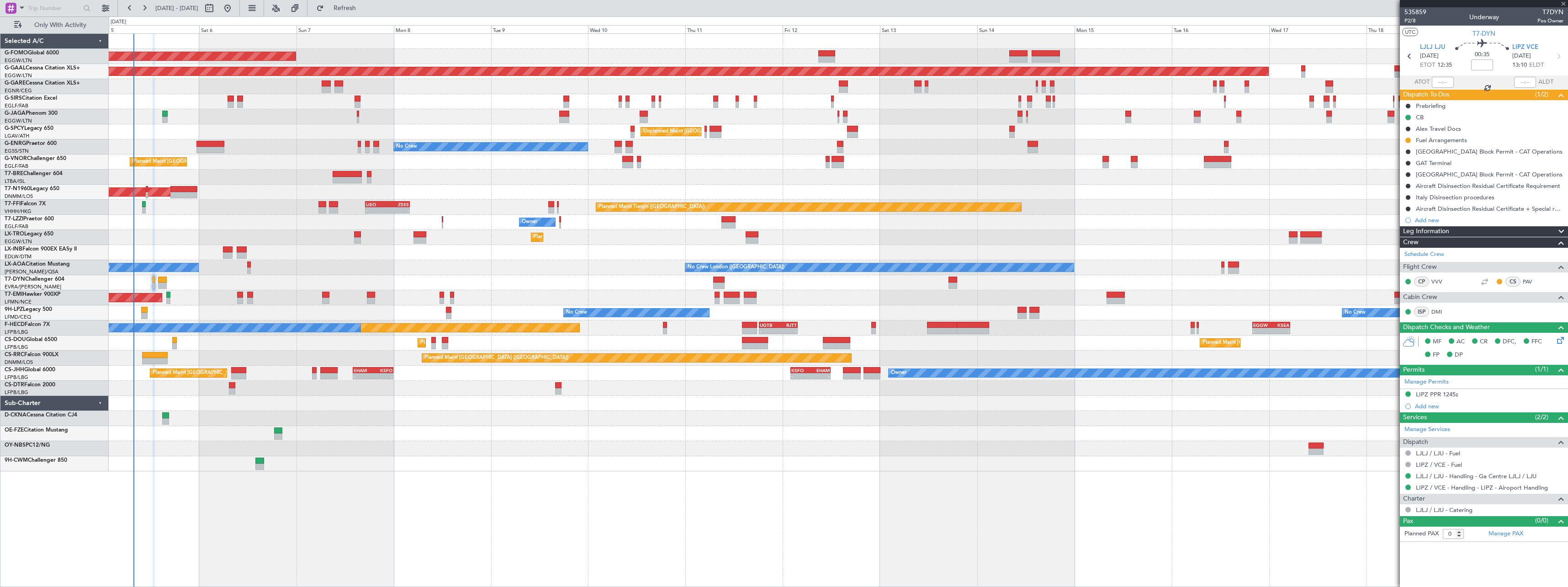
type input "+00:05"
type input "8"
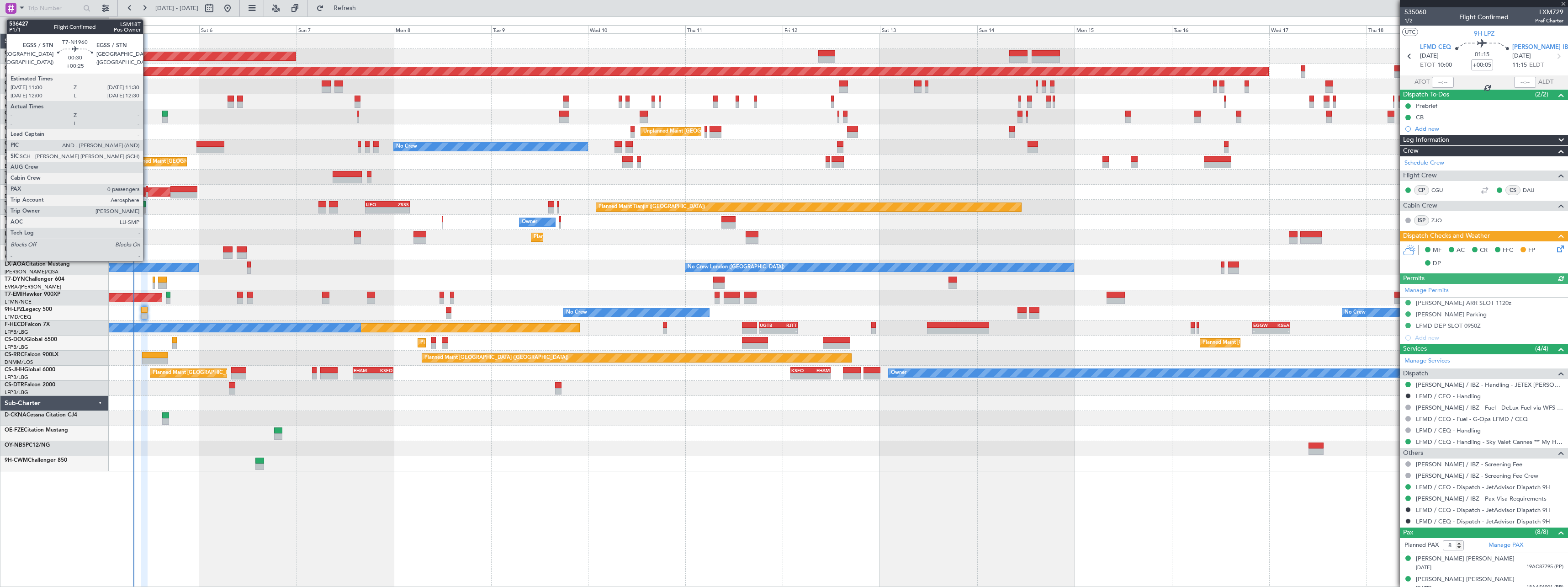
click at [147, 194] on div at bounding box center [147, 195] width 2 height 7
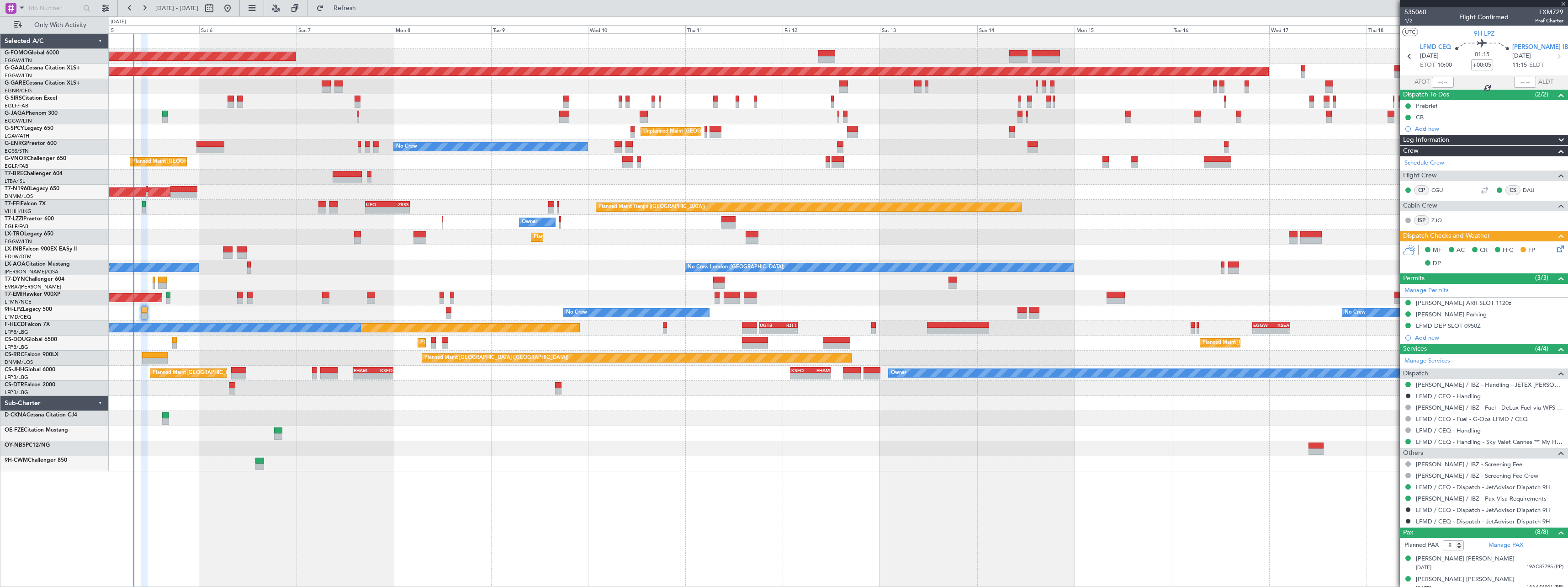
type input "+00:25"
type input "0"
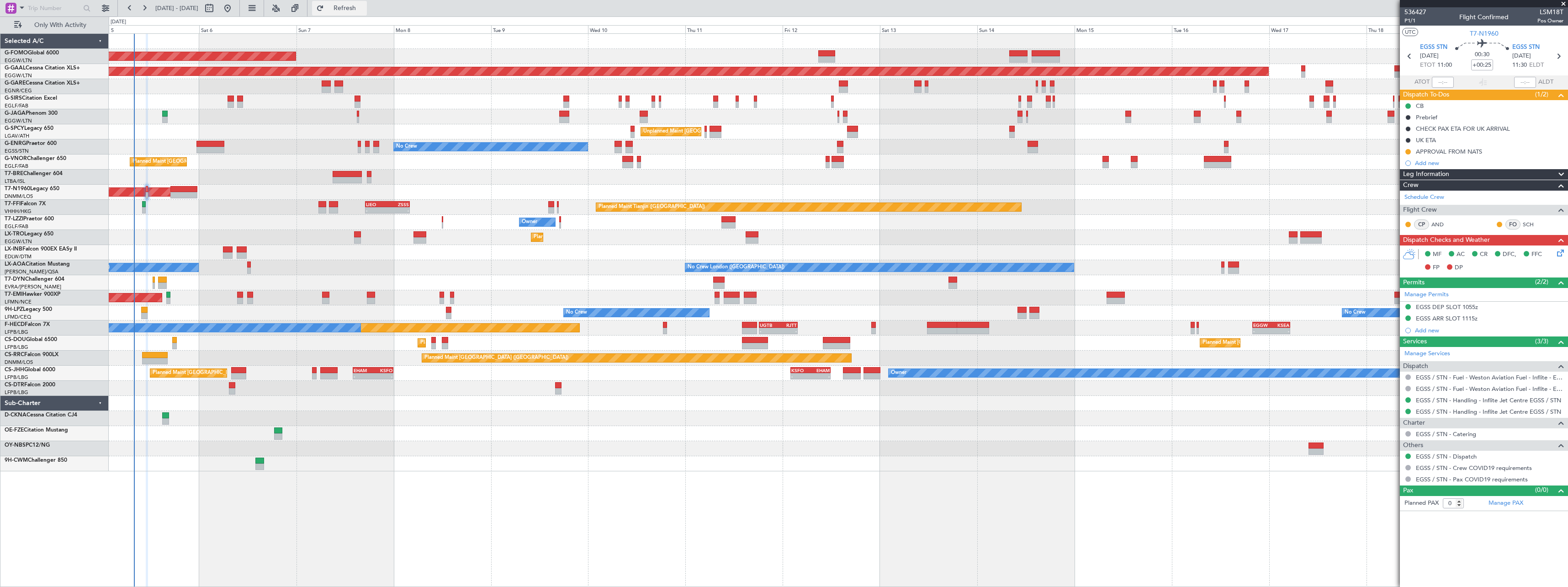
click at [364, 7] on span "Refresh" at bounding box center [345, 8] width 38 height 7
click at [364, 5] on span "Refresh" at bounding box center [345, 8] width 38 height 7
click at [364, 10] on span "Refresh" at bounding box center [345, 8] width 38 height 7
click at [364, 9] on span "Refresh" at bounding box center [345, 8] width 38 height 7
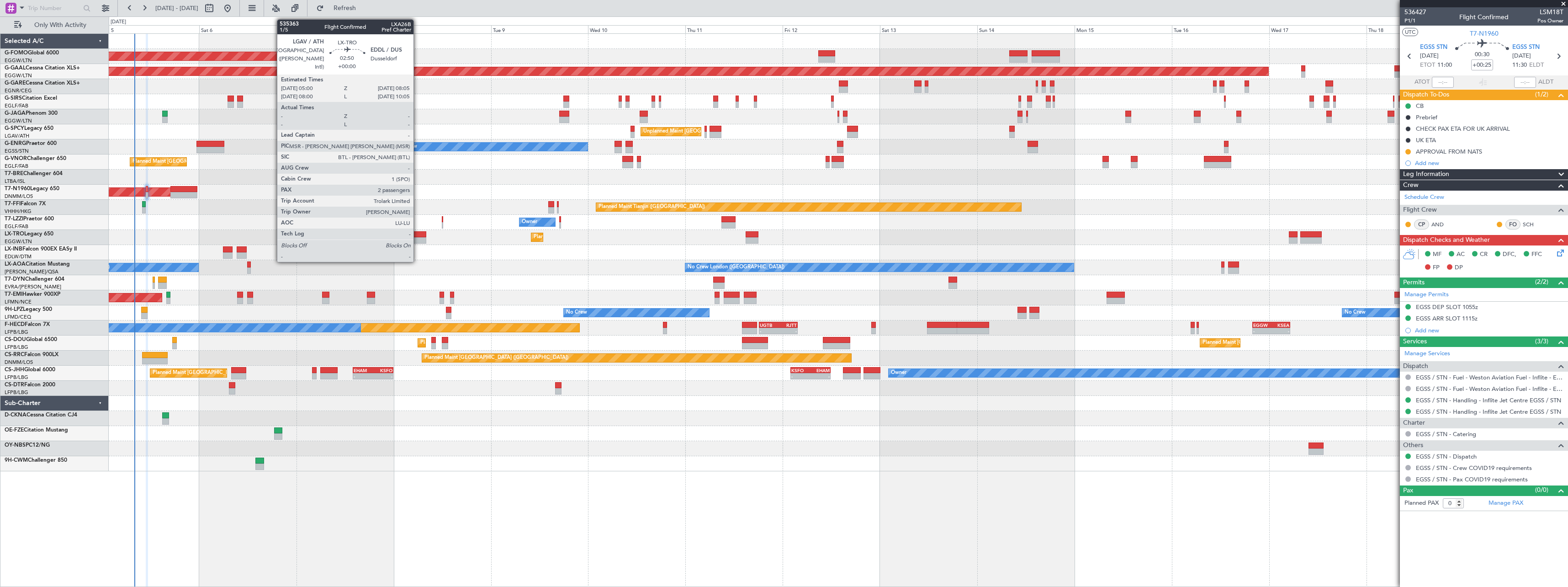
click at [418, 236] on div at bounding box center [419, 234] width 13 height 7
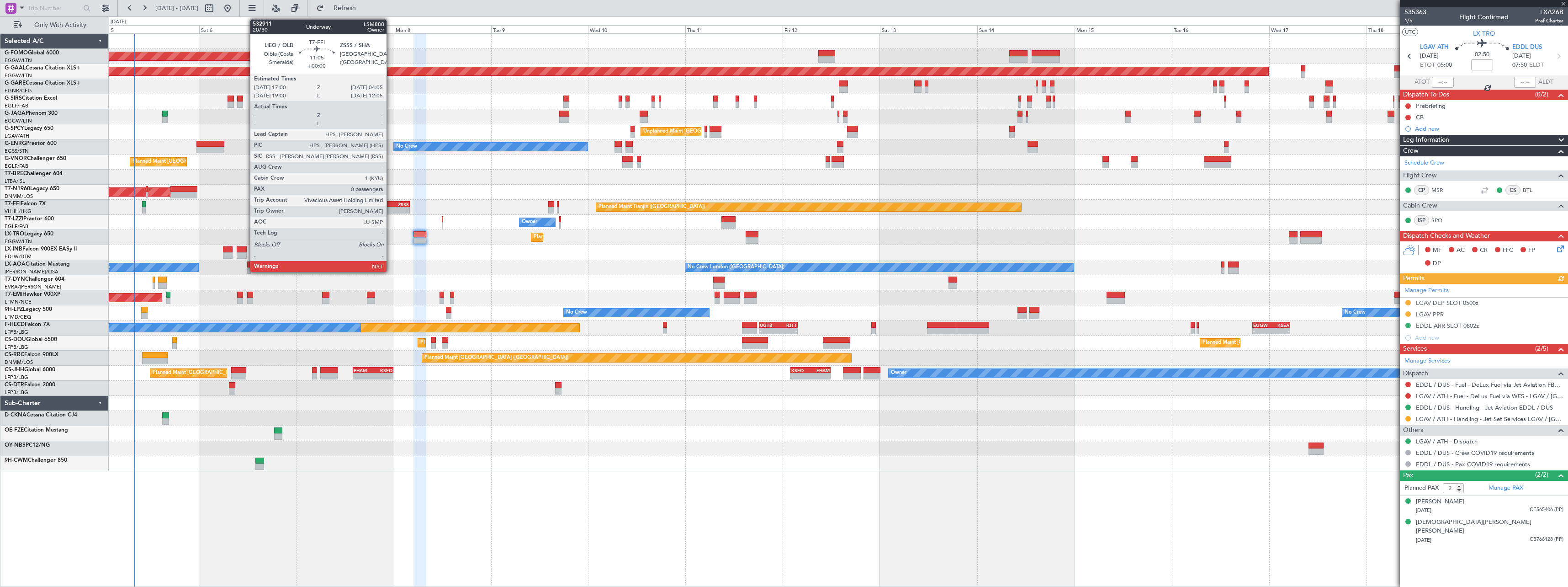
click at [391, 206] on div "ZSSS" at bounding box center [397, 204] width 21 height 5
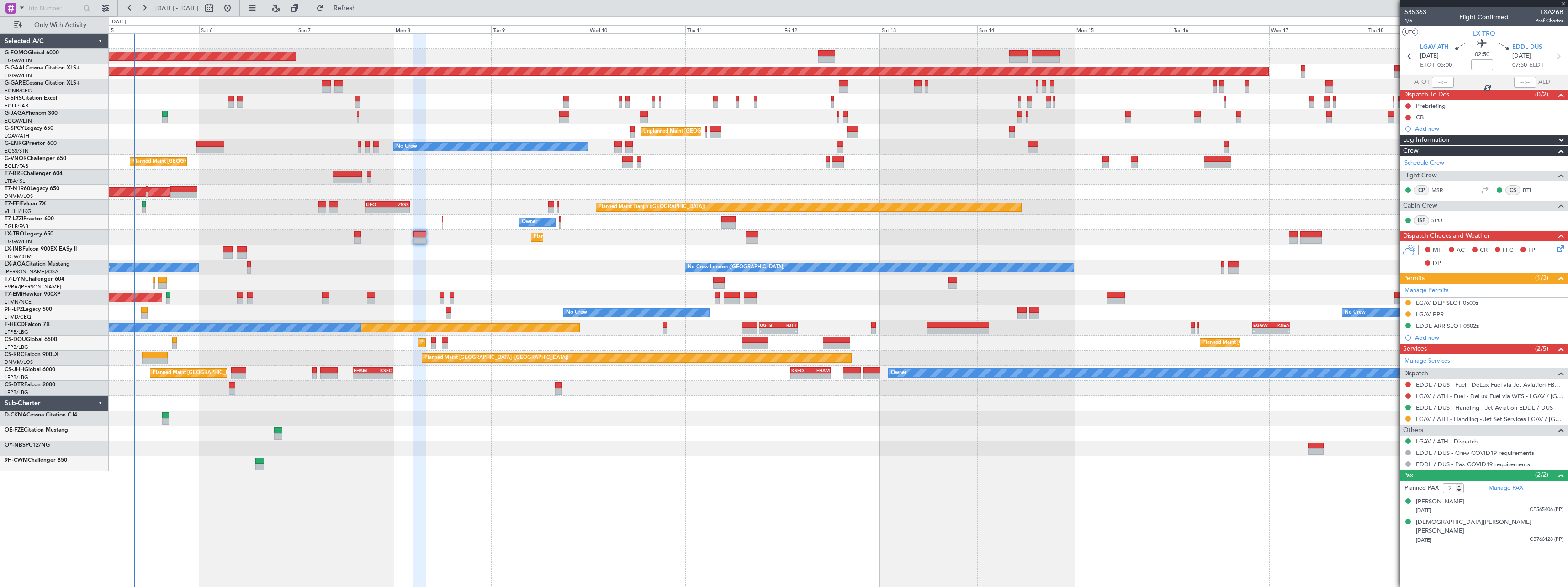
type input "0"
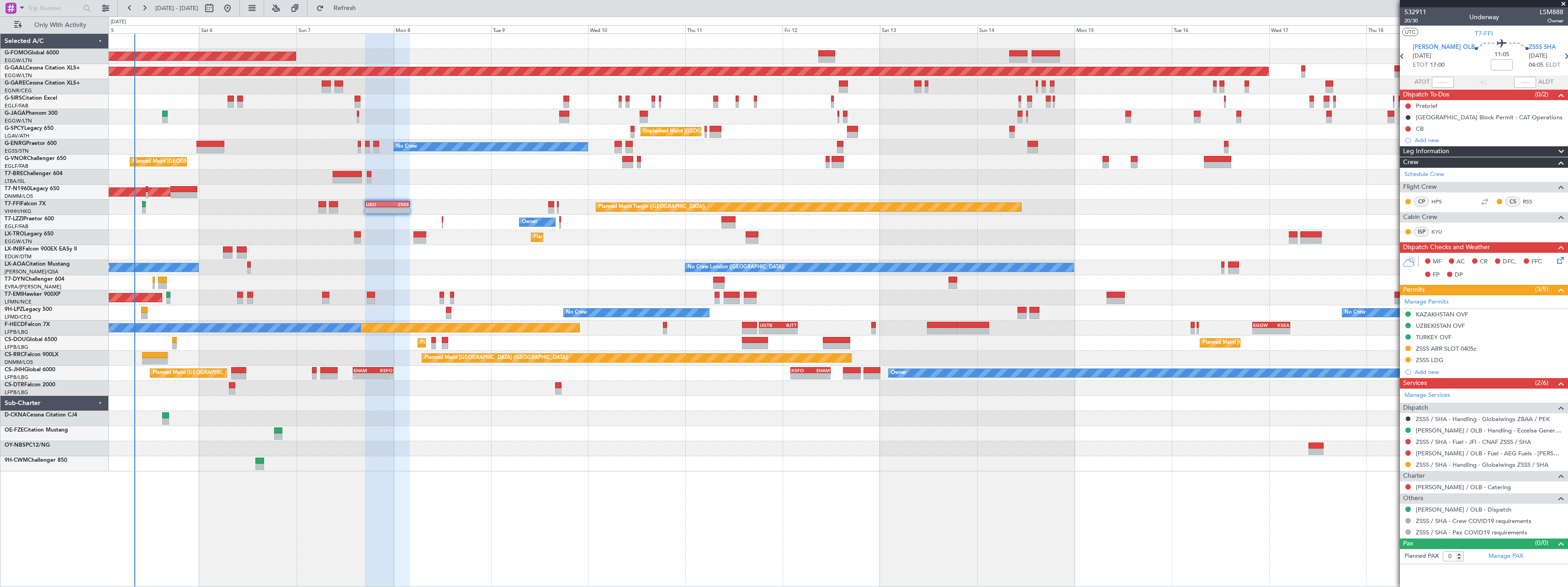
click at [1451, 152] on div "Leg Information" at bounding box center [1484, 151] width 168 height 10
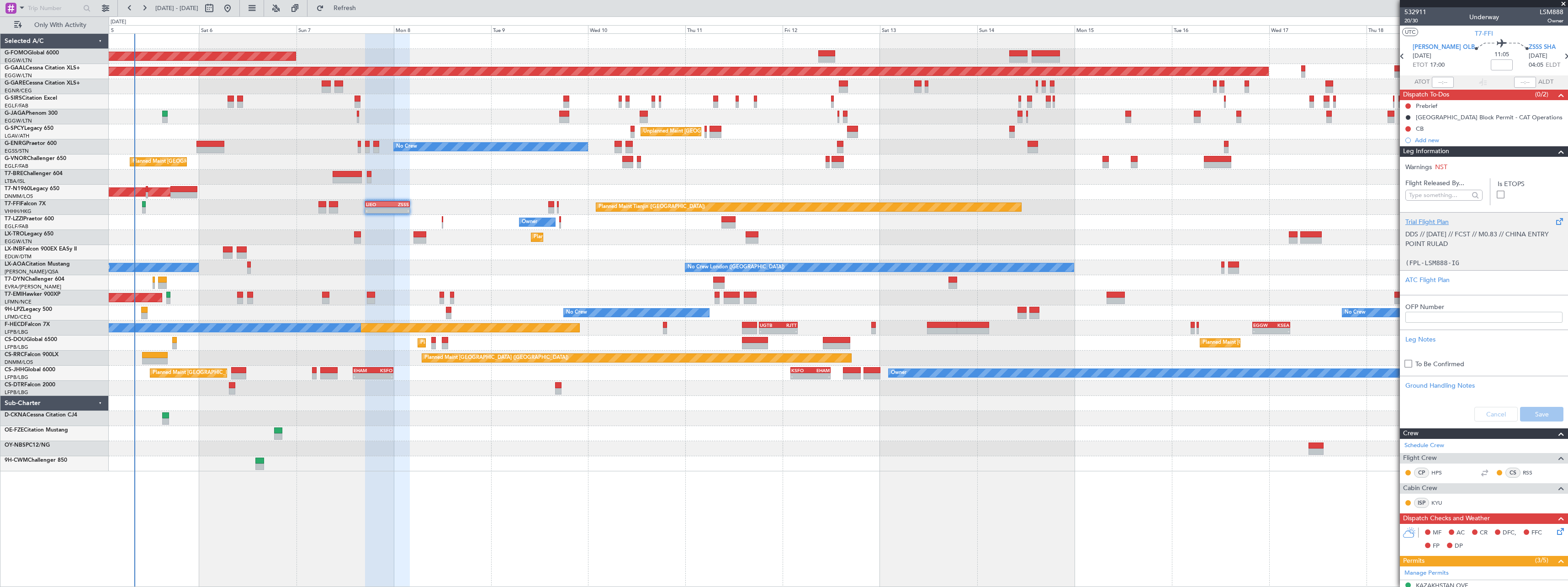
click at [1448, 231] on p "DDS // 10AUG // FCST // M0.83 // CHINA ENTRY POINT RULAD" at bounding box center [1484, 239] width 157 height 19
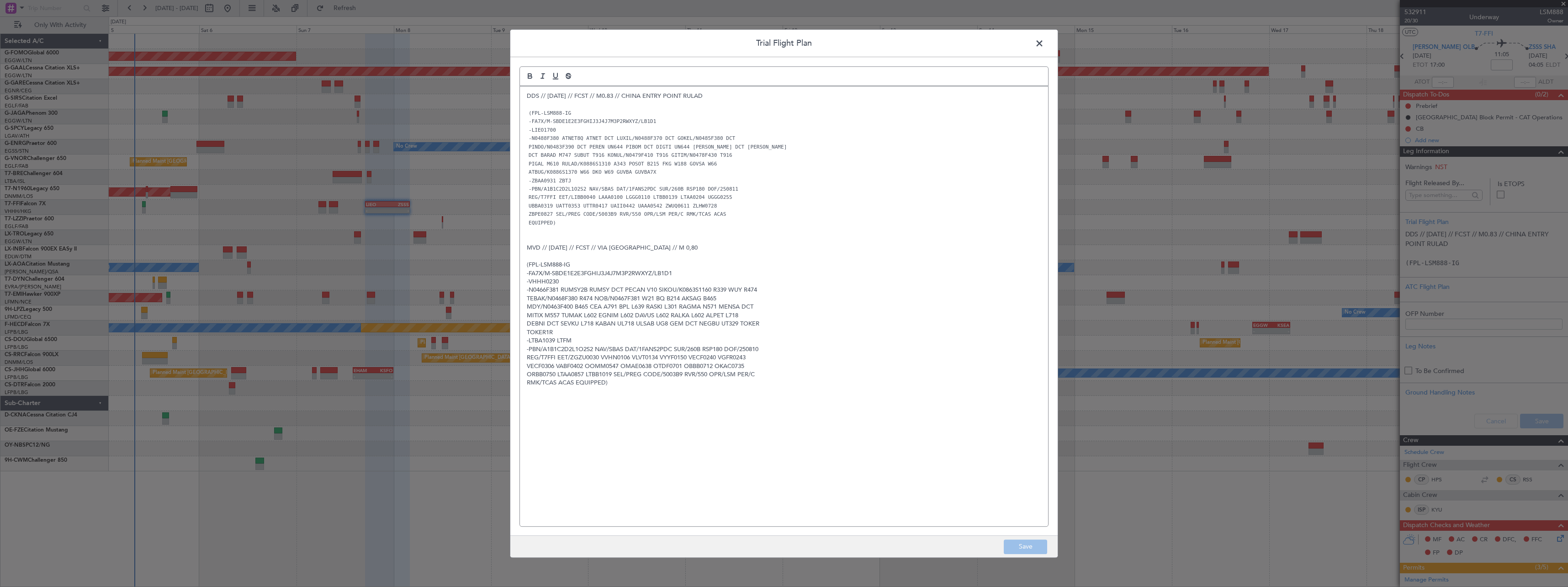
click at [1044, 42] on span at bounding box center [1044, 46] width 0 height 18
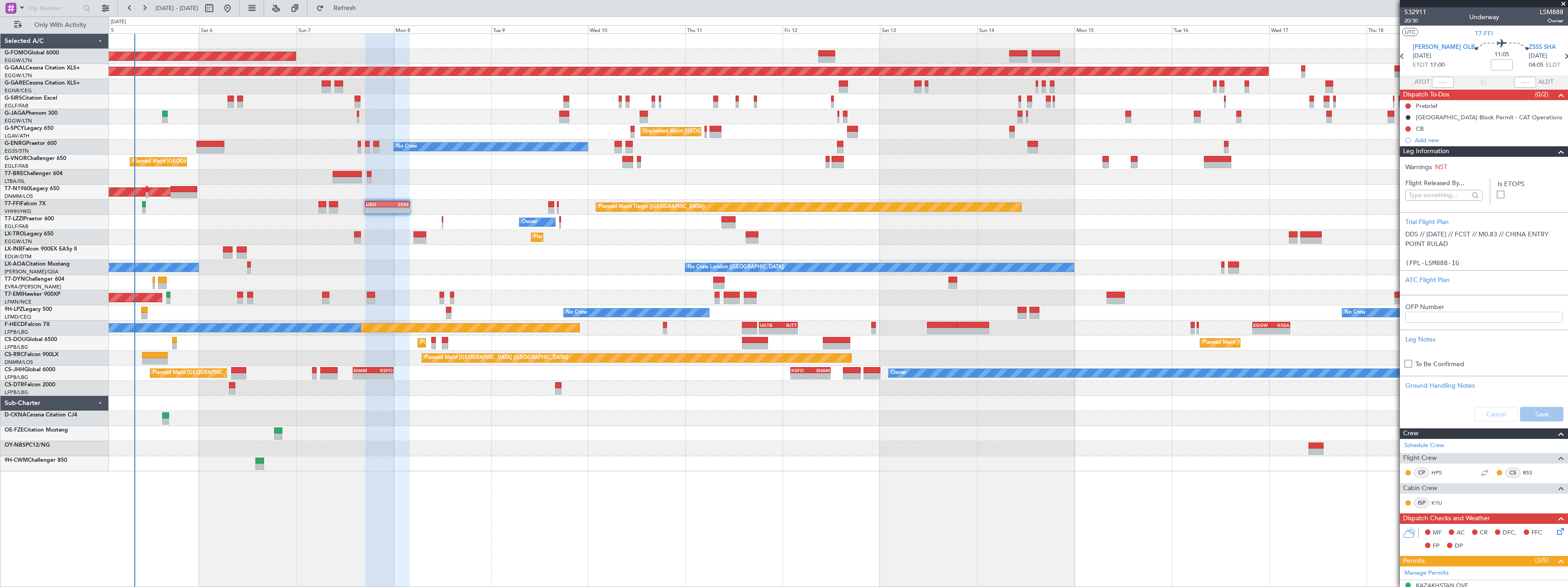
click at [1477, 149] on div "Leg Information" at bounding box center [1484, 151] width 168 height 10
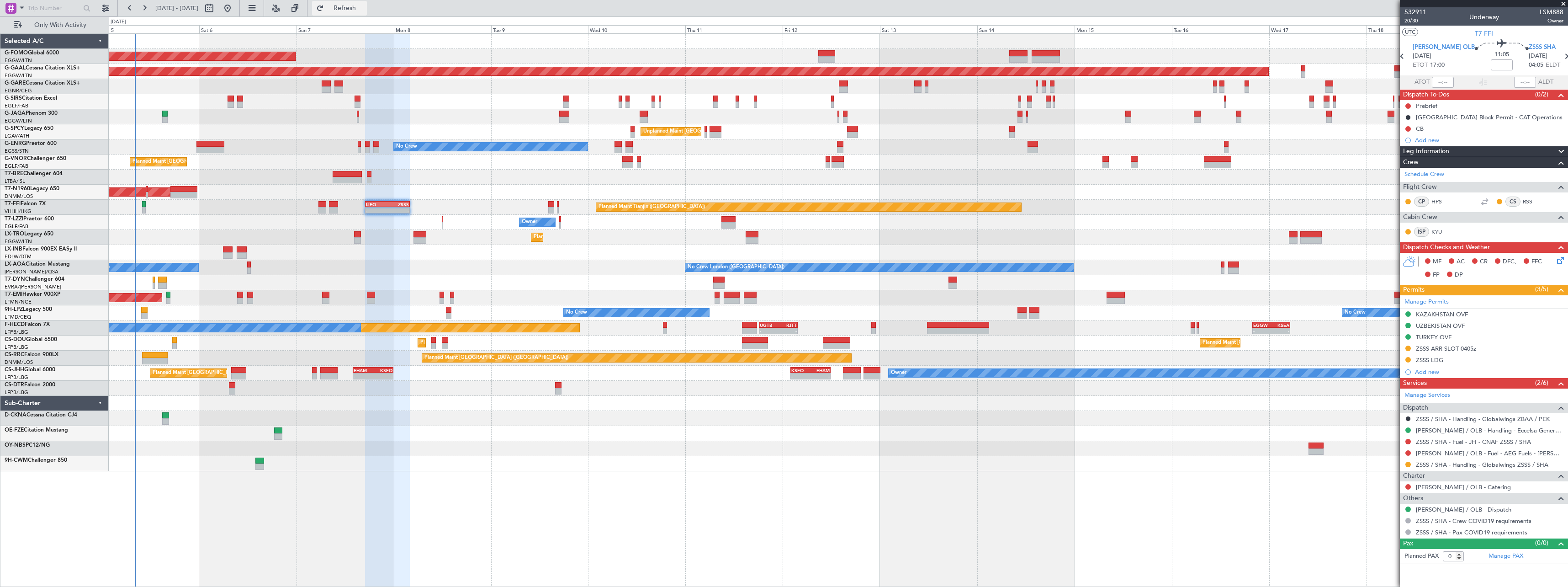
click at [367, 3] on button "Refresh" at bounding box center [340, 9] width 55 height 15
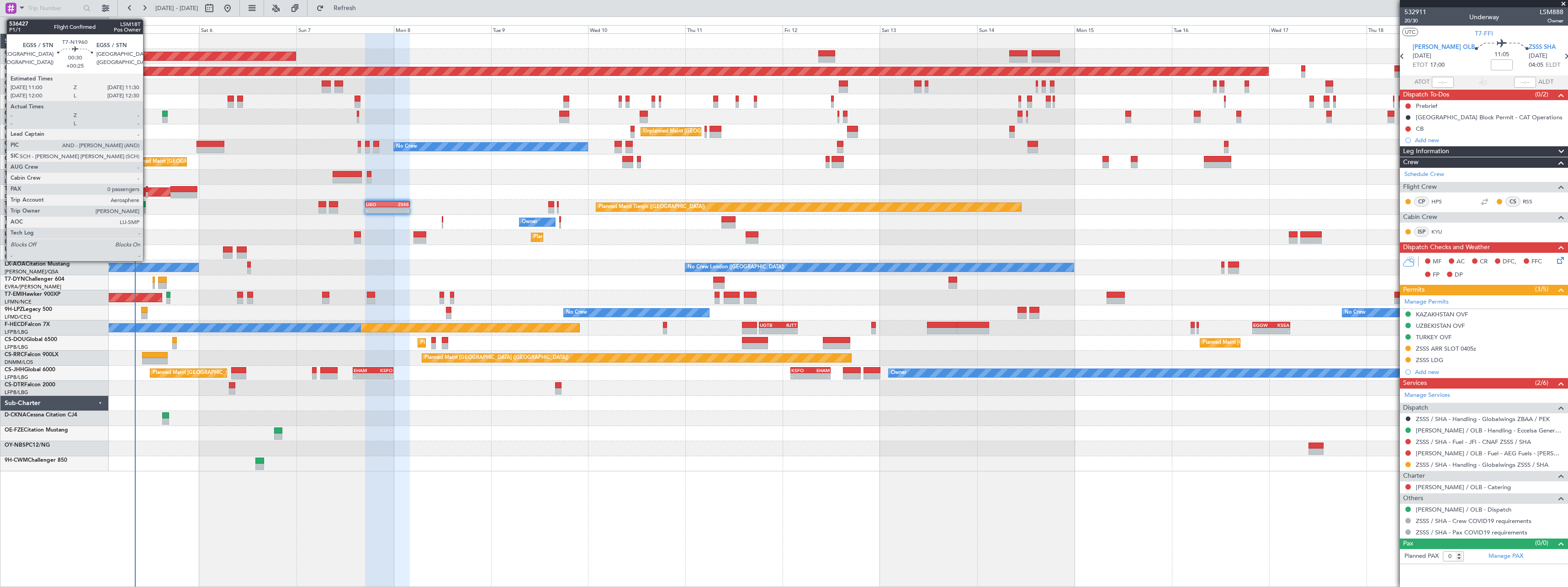
click at [147, 189] on div at bounding box center [147, 189] width 2 height 7
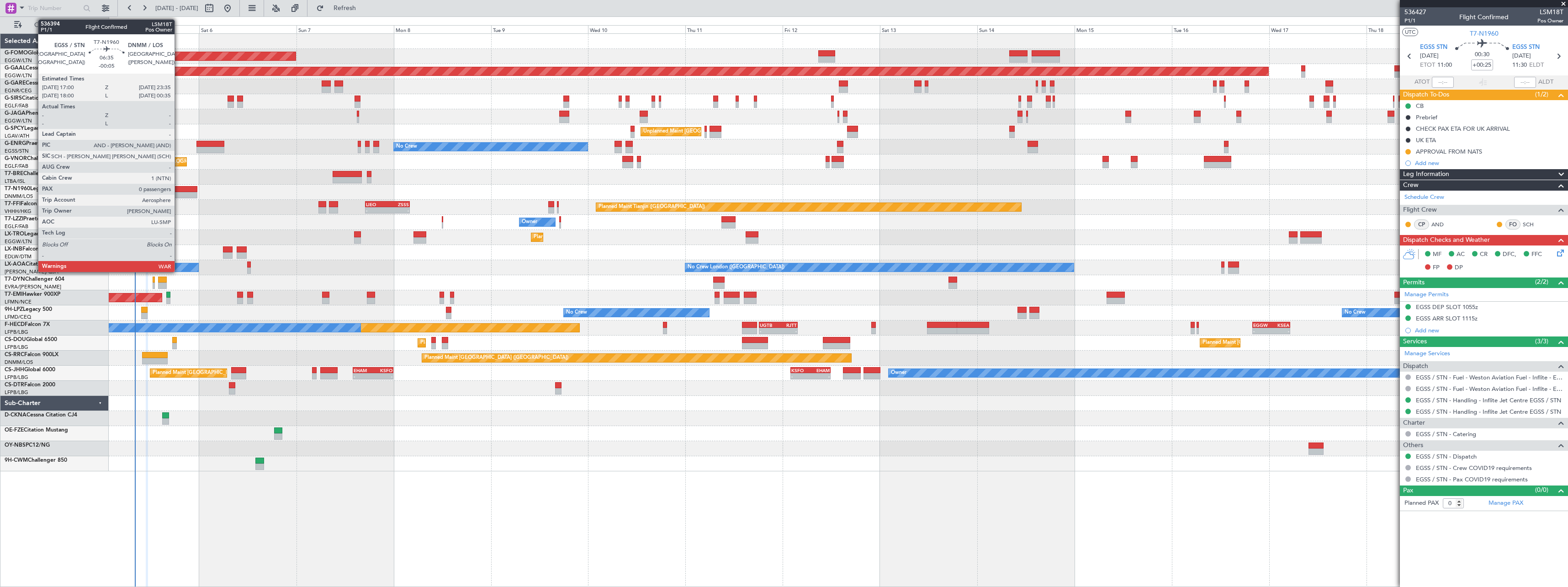
click at [178, 190] on div at bounding box center [184, 189] width 27 height 7
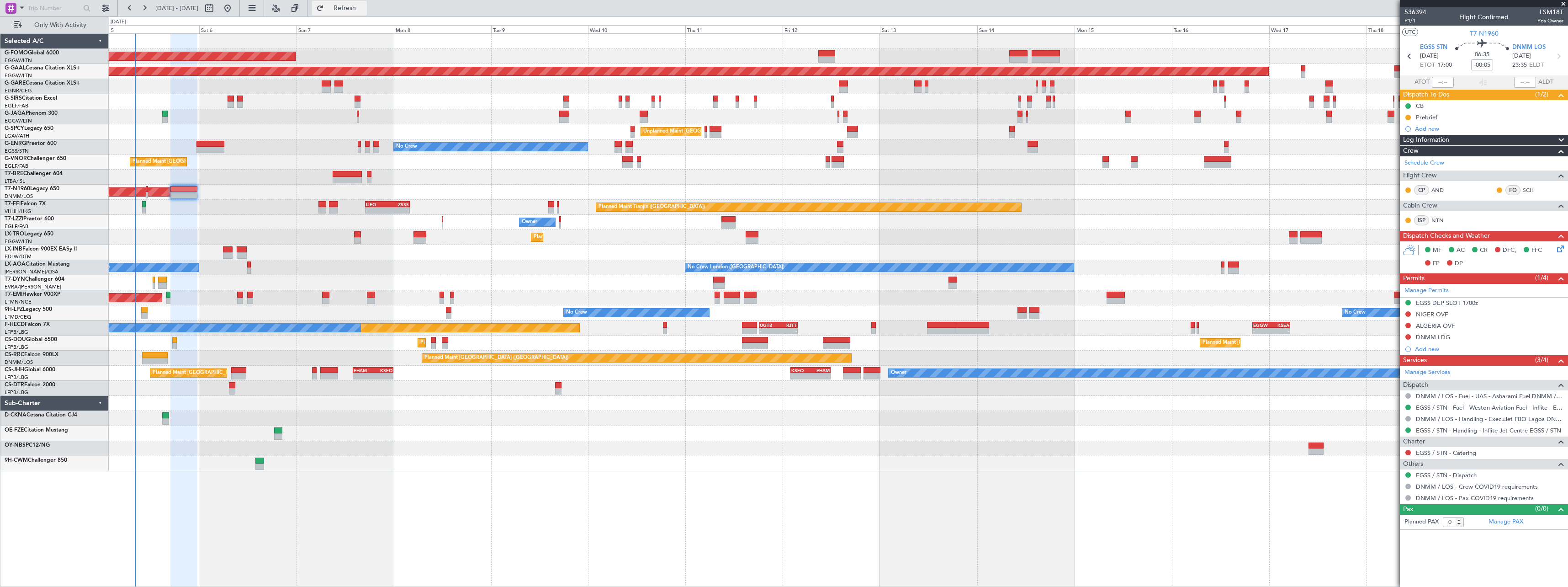
click at [361, 10] on span "Refresh" at bounding box center [345, 8] width 38 height 7
click at [363, 7] on span "Refresh" at bounding box center [345, 8] width 38 height 7
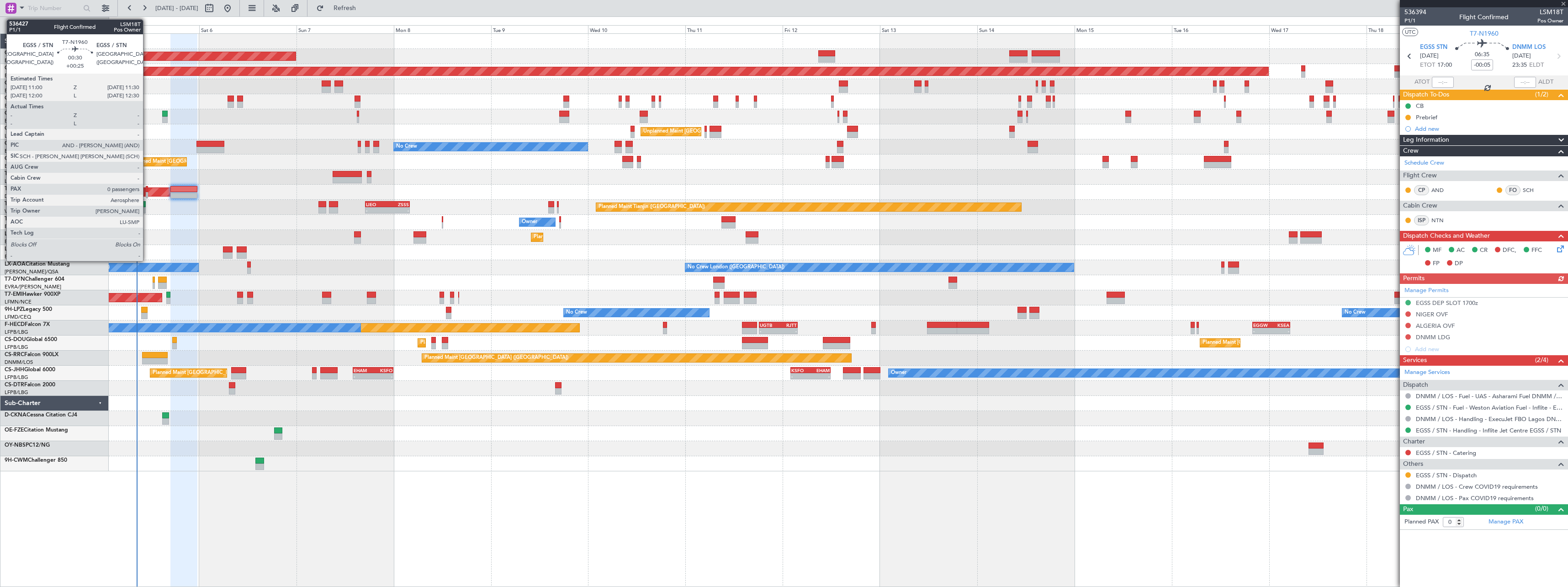
click at [147, 192] on div at bounding box center [147, 195] width 2 height 7
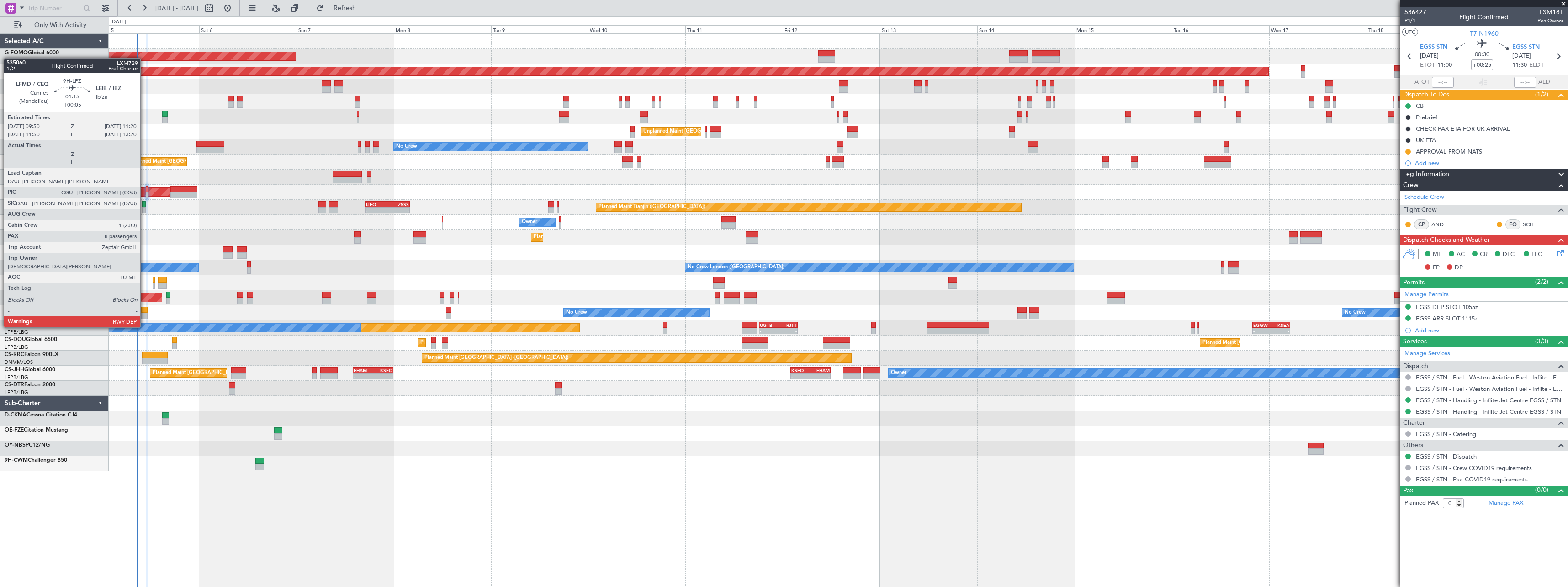
click at [144, 310] on div at bounding box center [144, 310] width 7 height 7
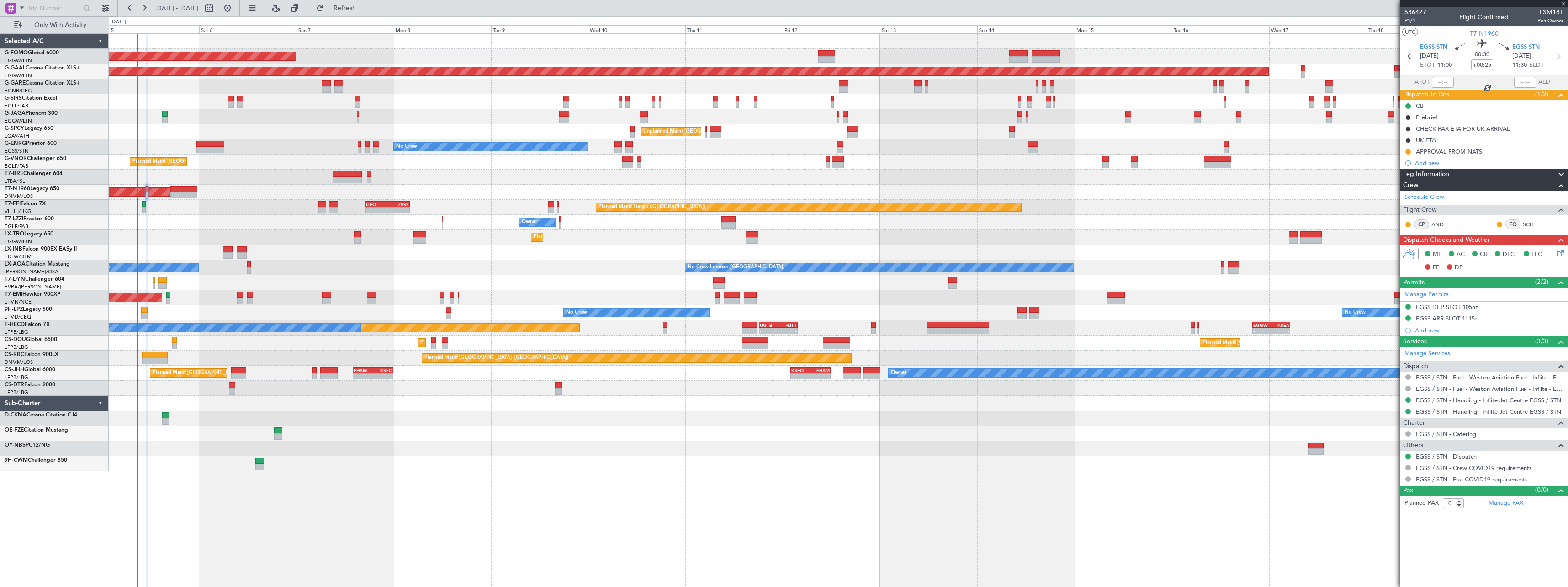
type input "+00:05"
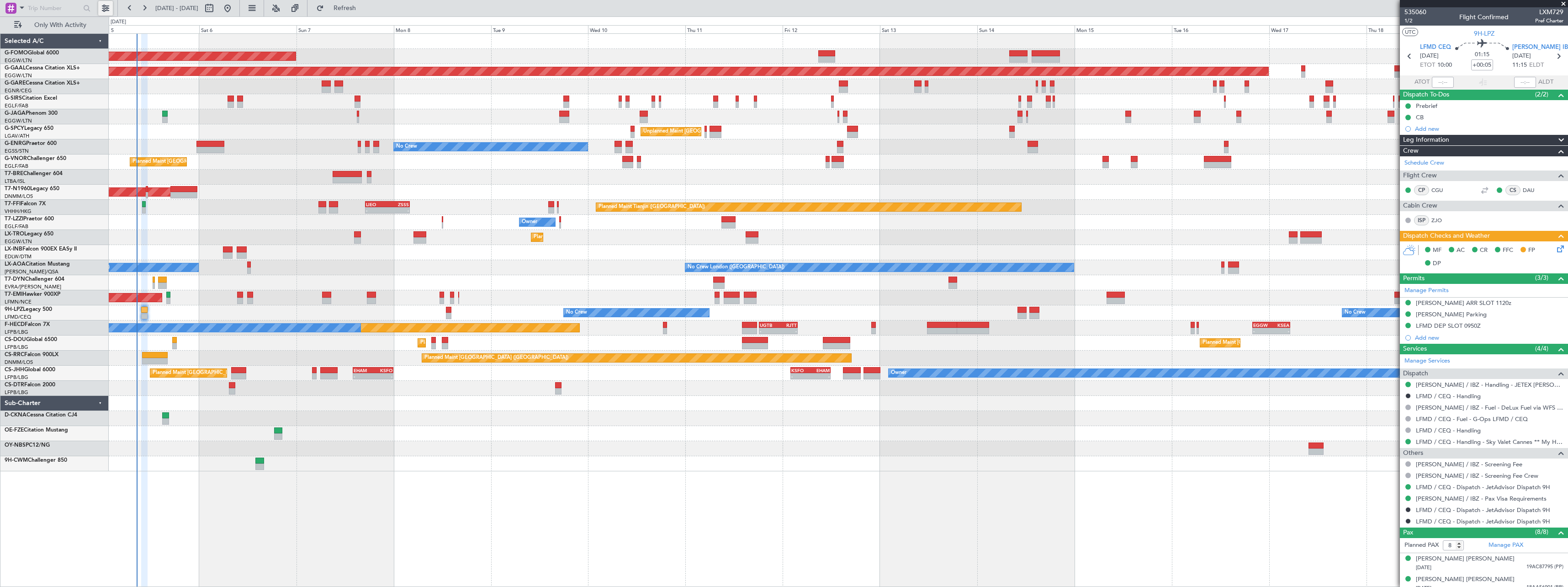
click at [107, 10] on button at bounding box center [105, 9] width 15 height 15
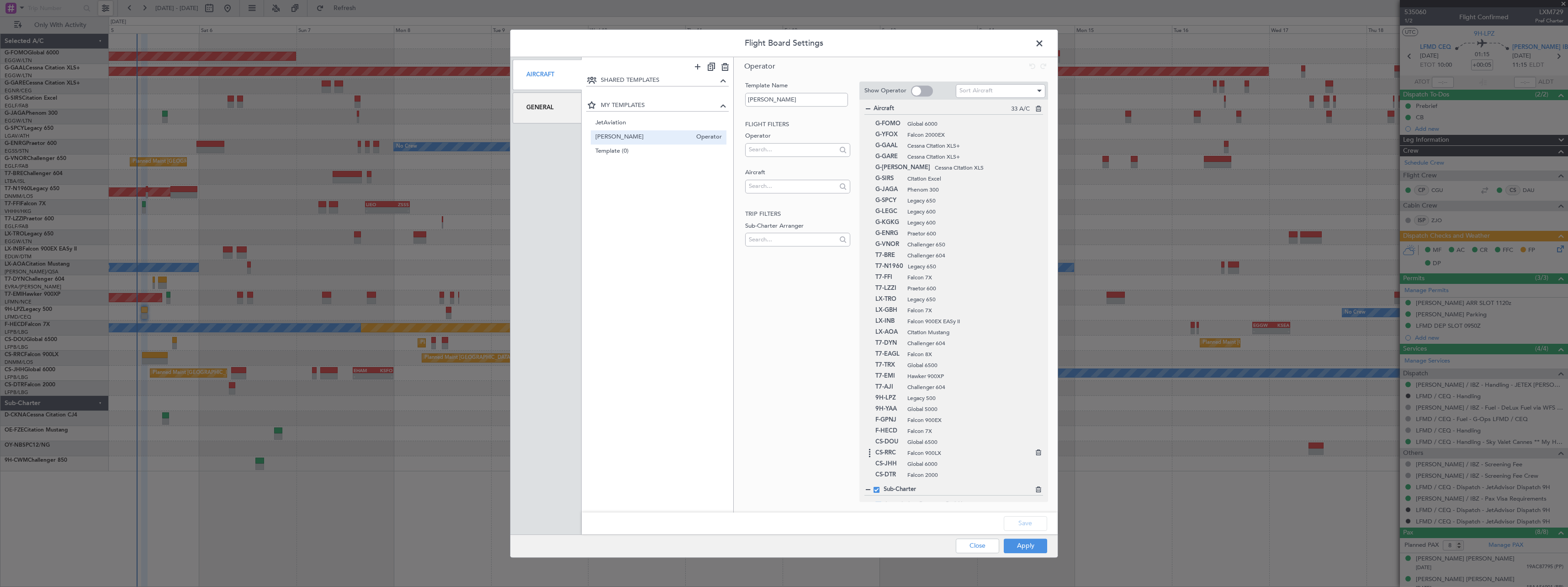
scroll to position [24, 0]
click at [878, 479] on span at bounding box center [878, 480] width 6 height 6
click at [882, 477] on input "checkbox" at bounding box center [882, 477] width 0 height 0
click at [879, 490] on span at bounding box center [878, 491] width 6 height 6
click at [882, 488] on input "checkbox" at bounding box center [882, 488] width 0 height 0
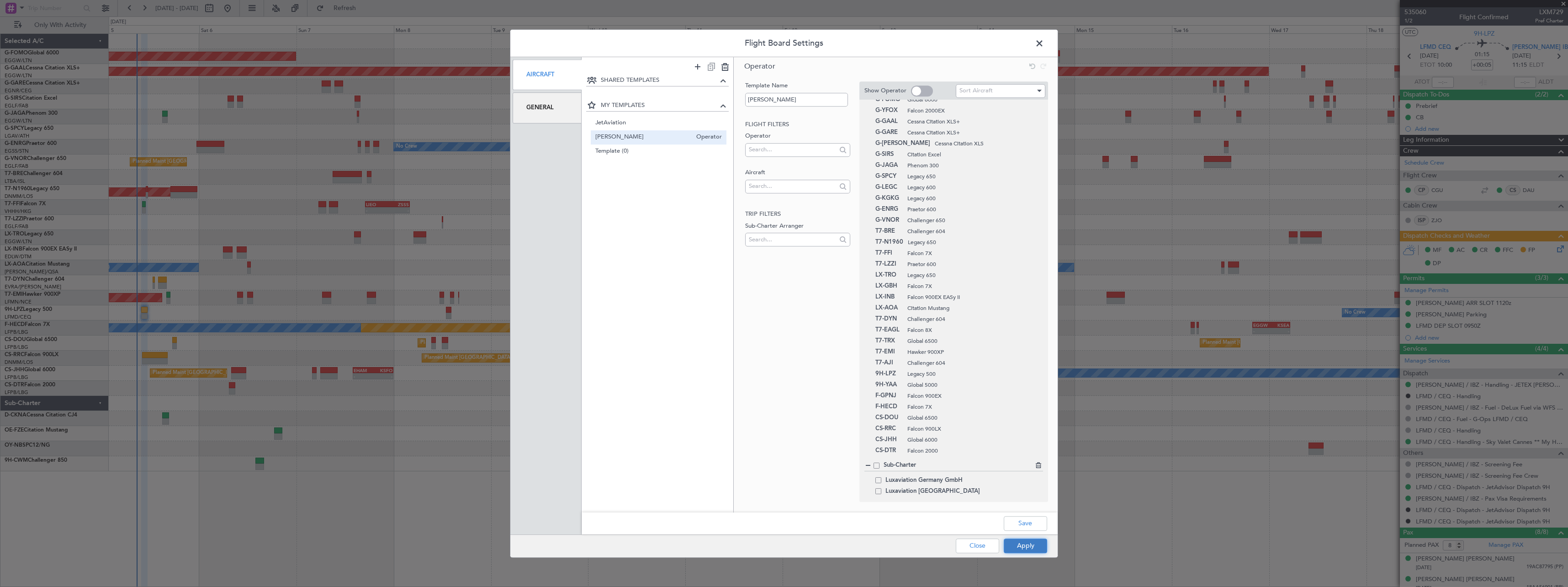
click at [1020, 547] on button "Apply" at bounding box center [1025, 546] width 43 height 15
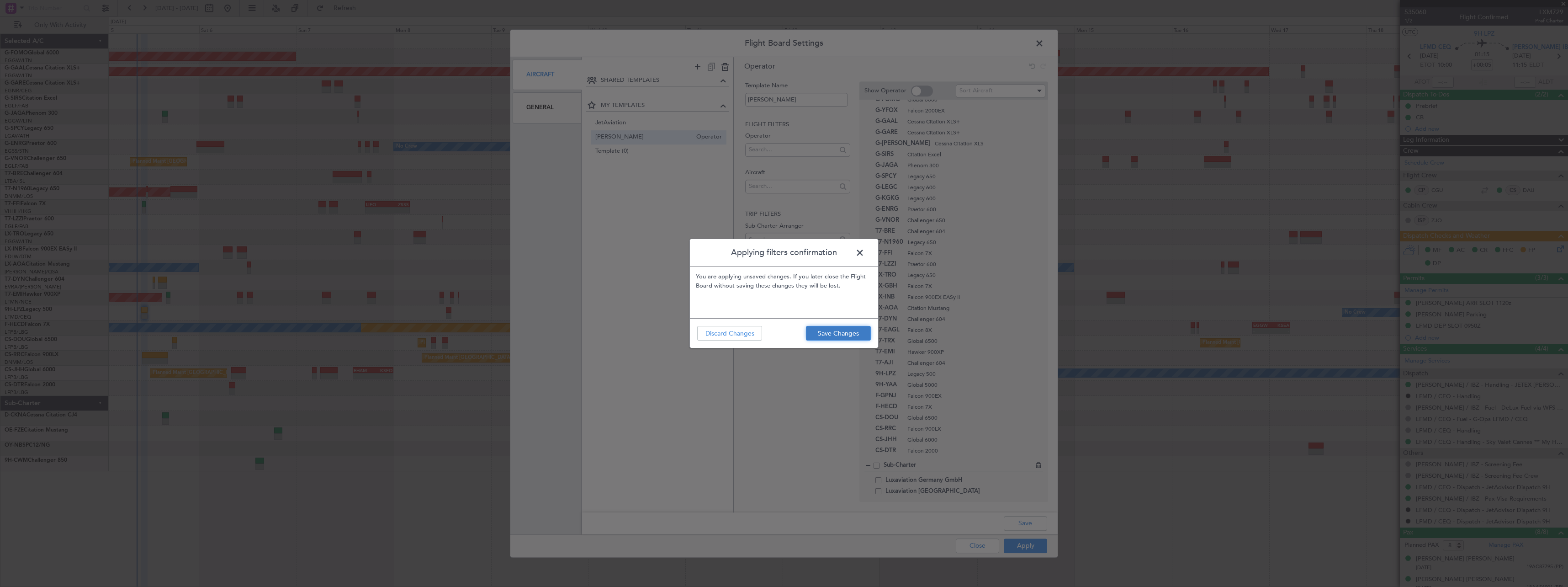
click at [832, 335] on button "Save Changes" at bounding box center [838, 333] width 65 height 15
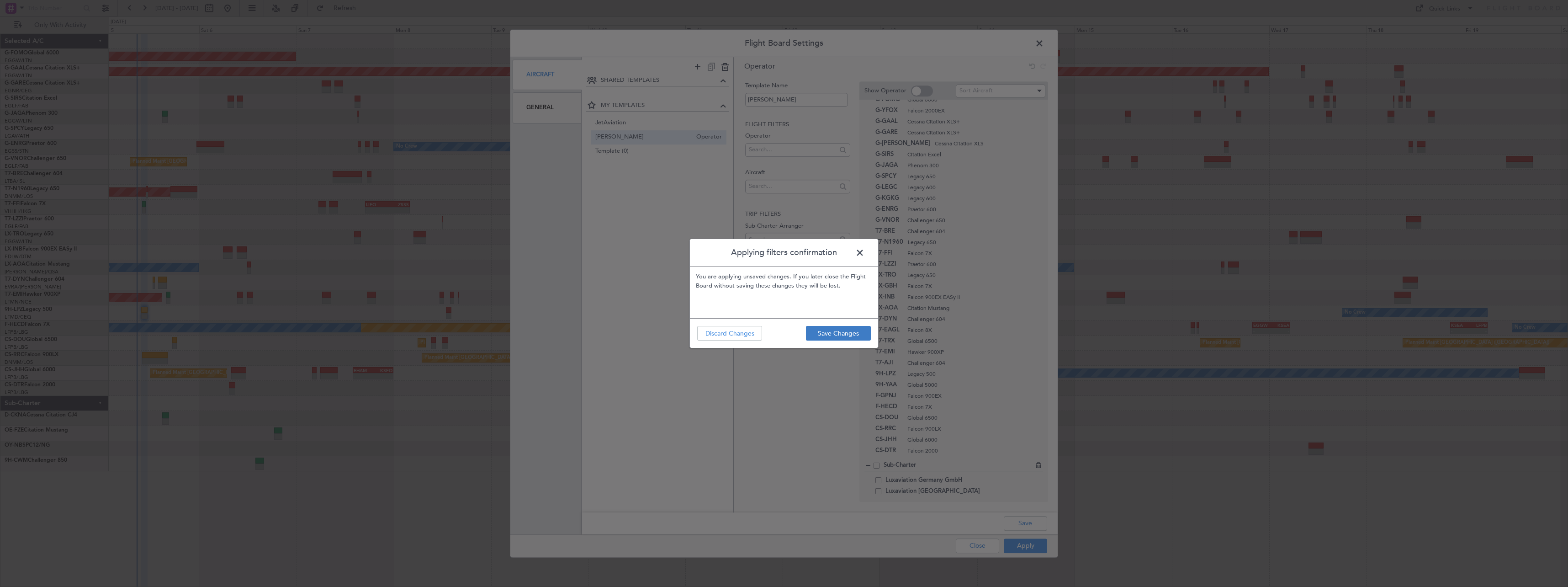
type input "0"
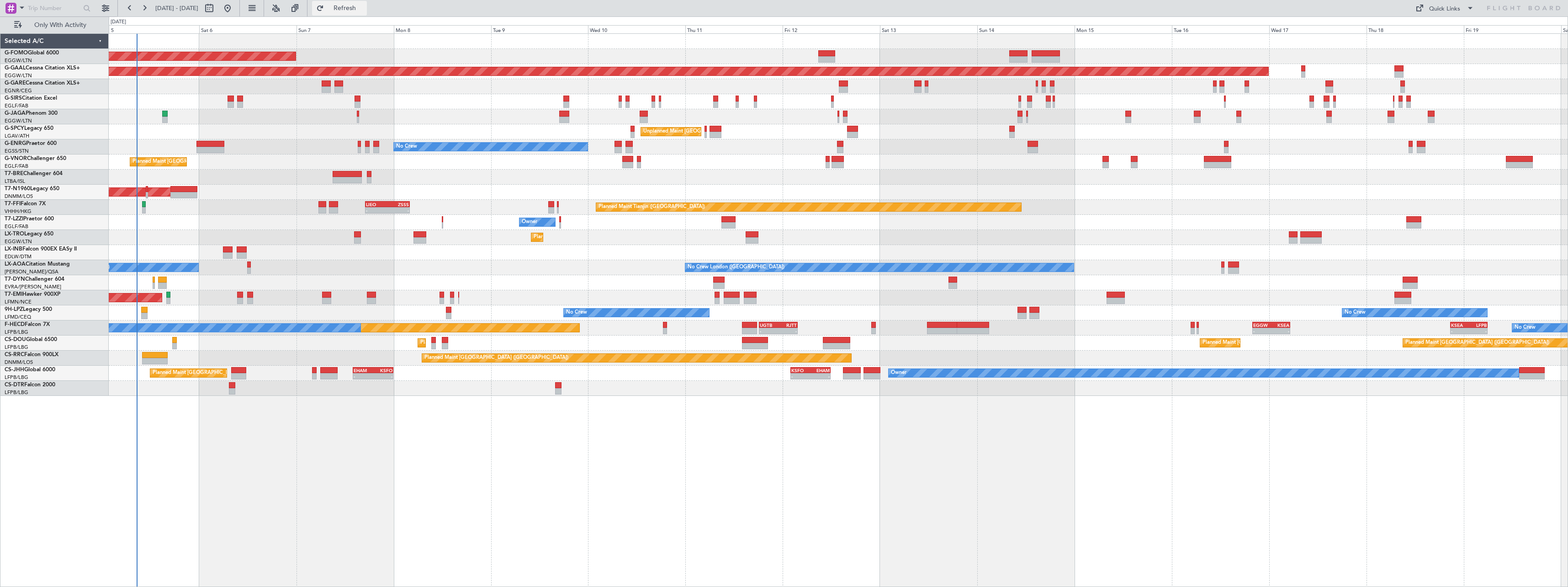
click at [364, 7] on span "Refresh" at bounding box center [345, 8] width 38 height 7
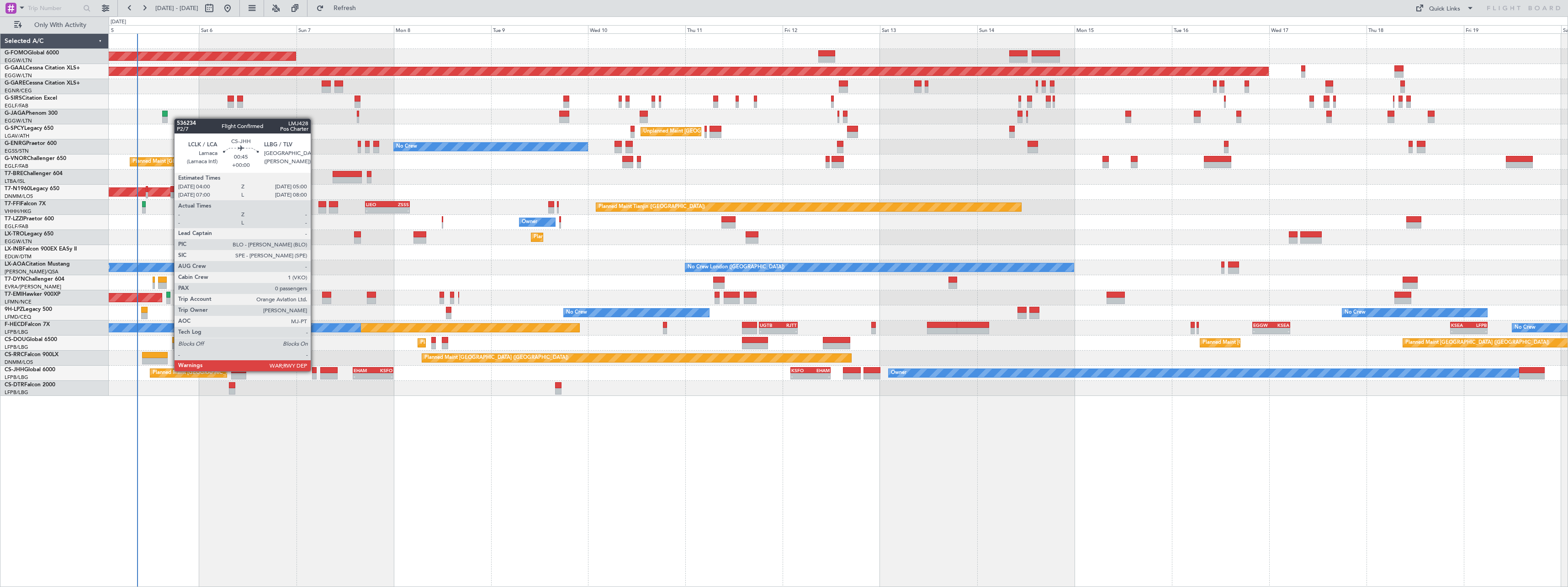
click at [315, 370] on div at bounding box center [314, 370] width 4 height 7
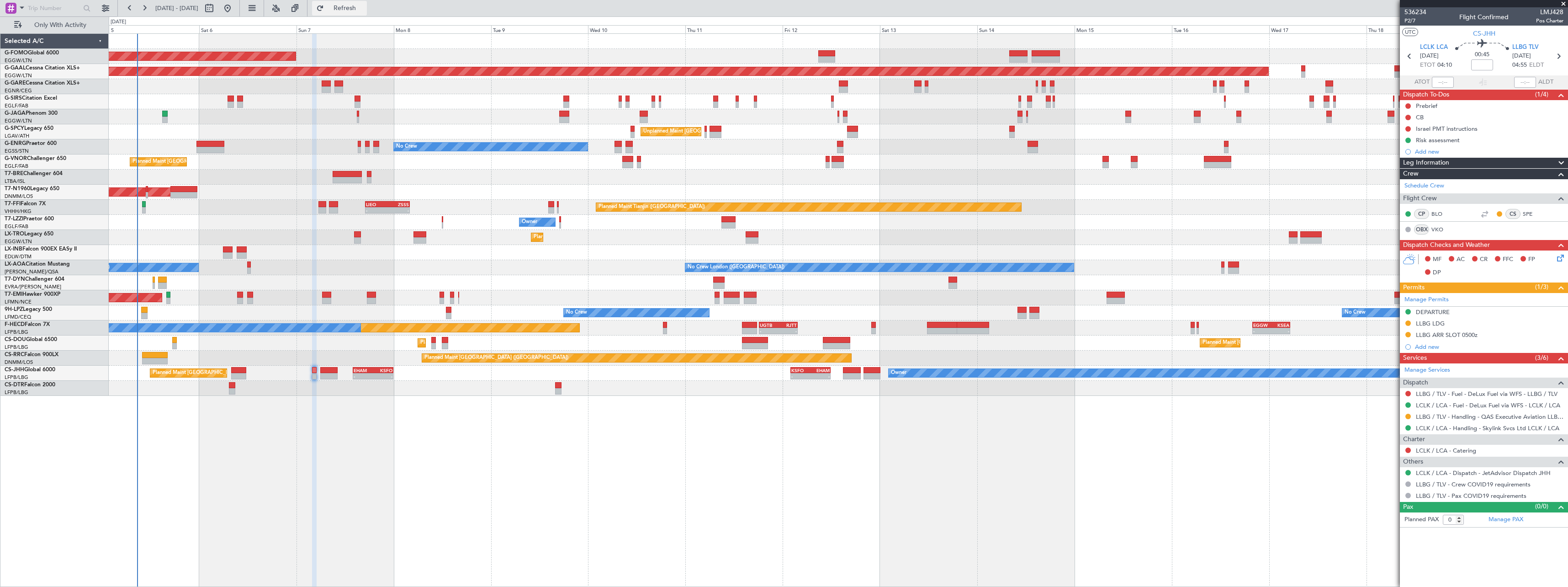
click at [364, 7] on span "Refresh" at bounding box center [345, 8] width 38 height 7
click at [364, 8] on span "Refresh" at bounding box center [345, 8] width 38 height 7
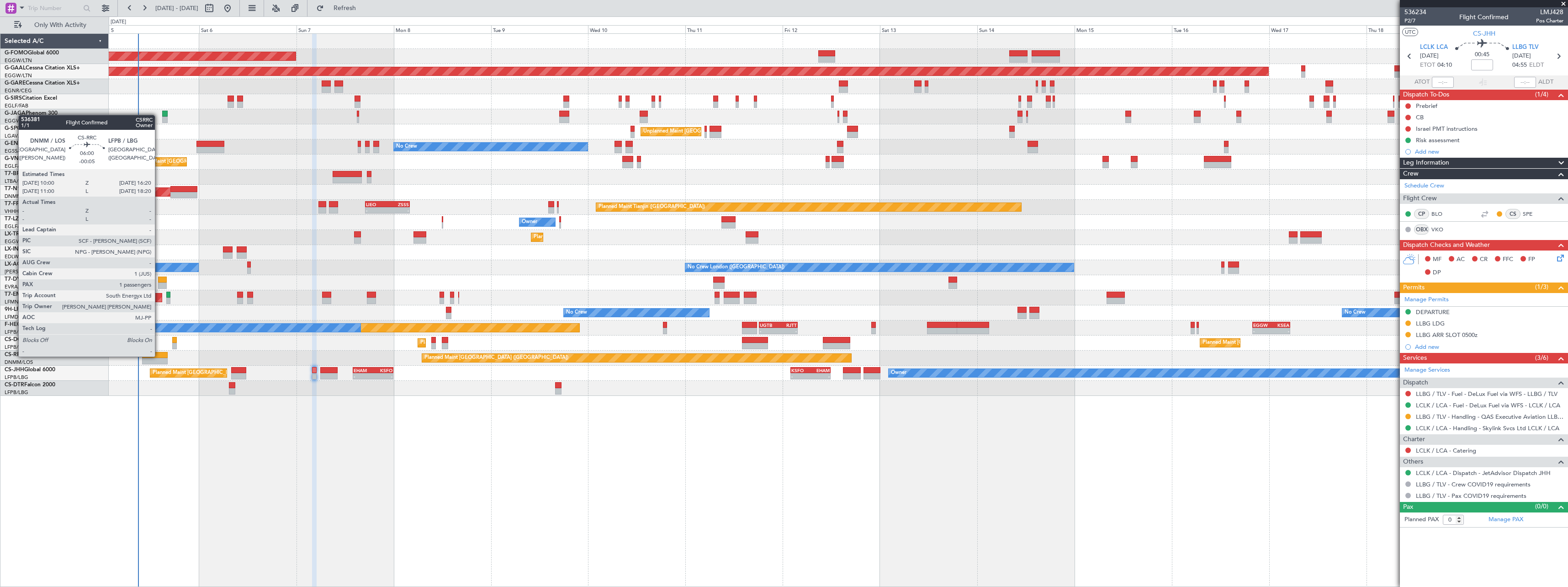
click at [159, 356] on div at bounding box center [155, 355] width 26 height 7
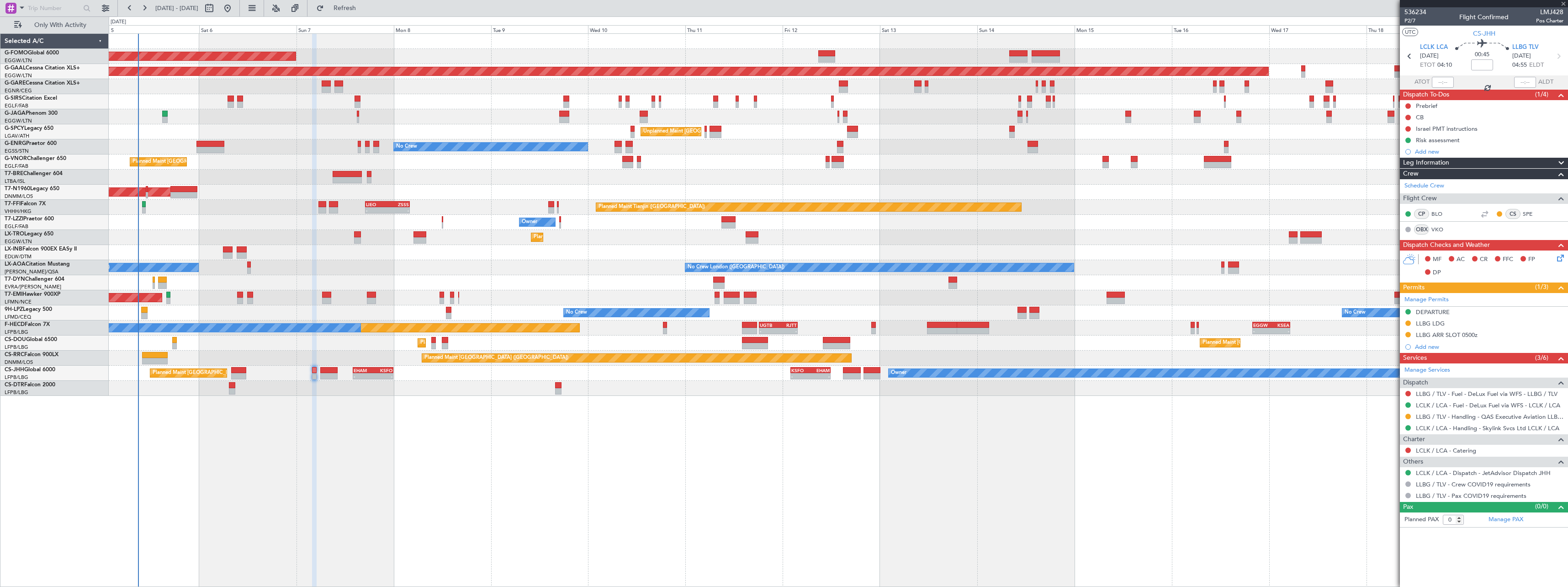
type input "-00:05"
type input "1"
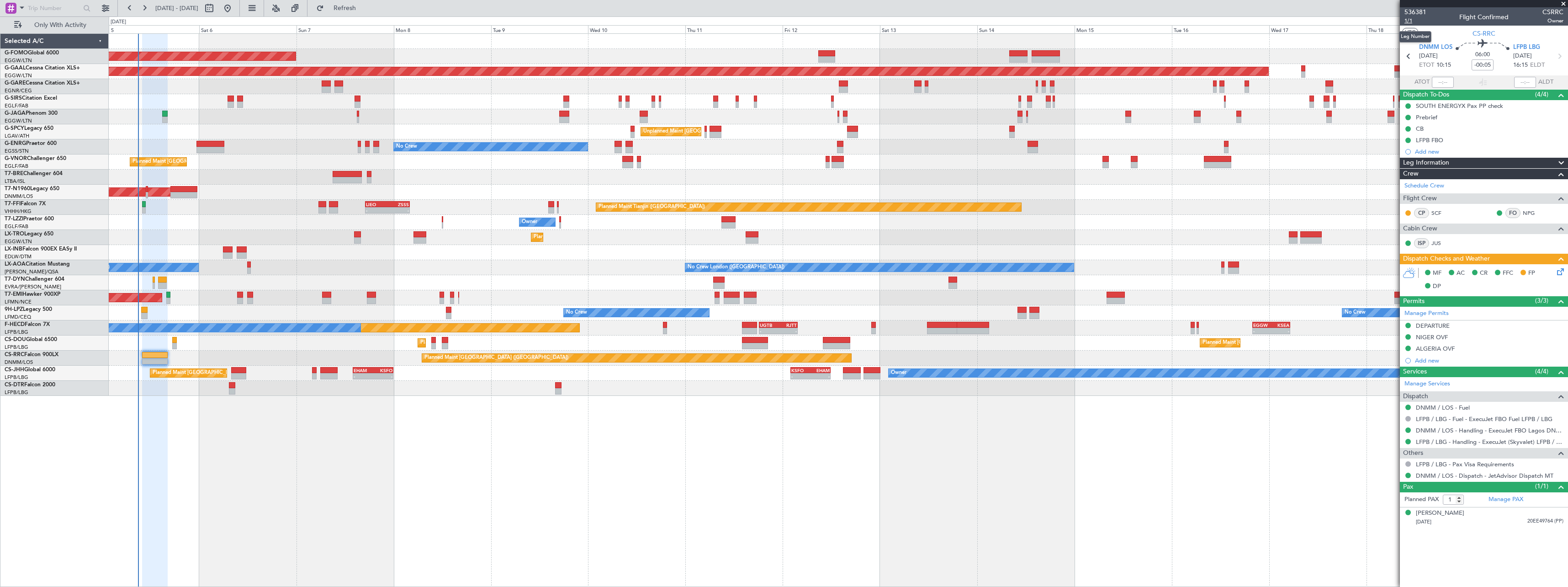
click at [1408, 19] on span "1/1" at bounding box center [1415, 21] width 22 height 8
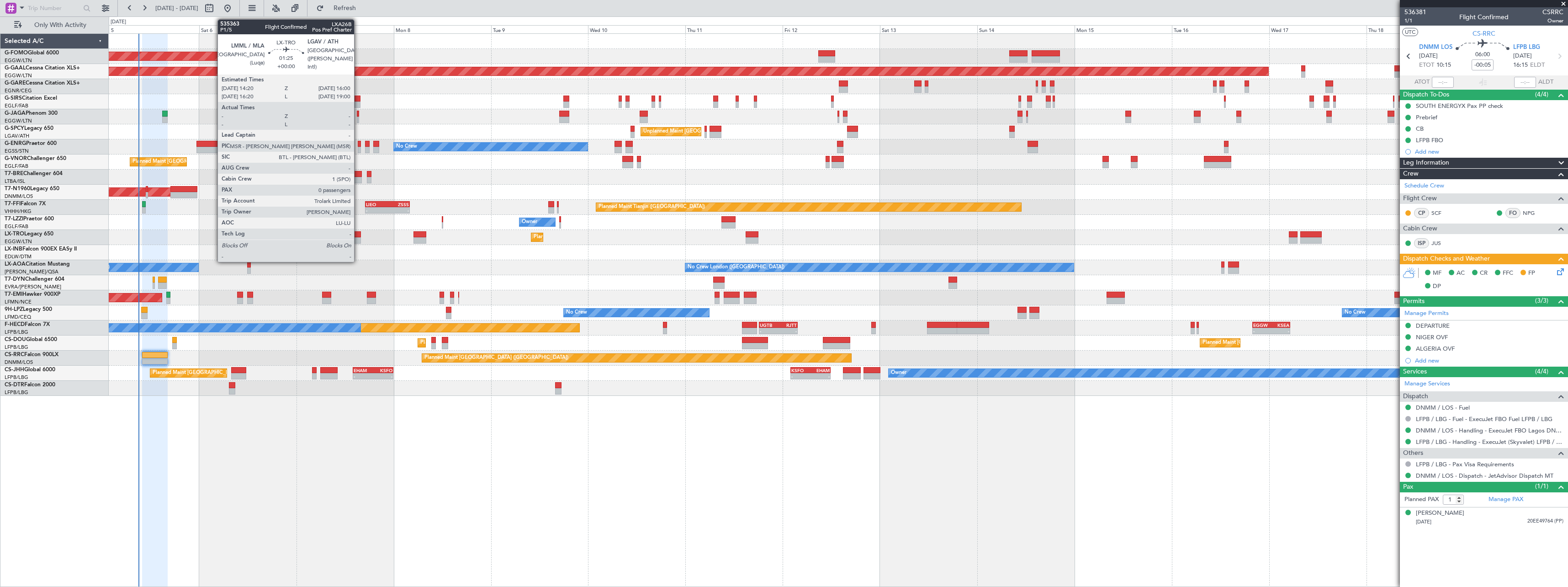
click at [358, 234] on div at bounding box center [357, 234] width 7 height 7
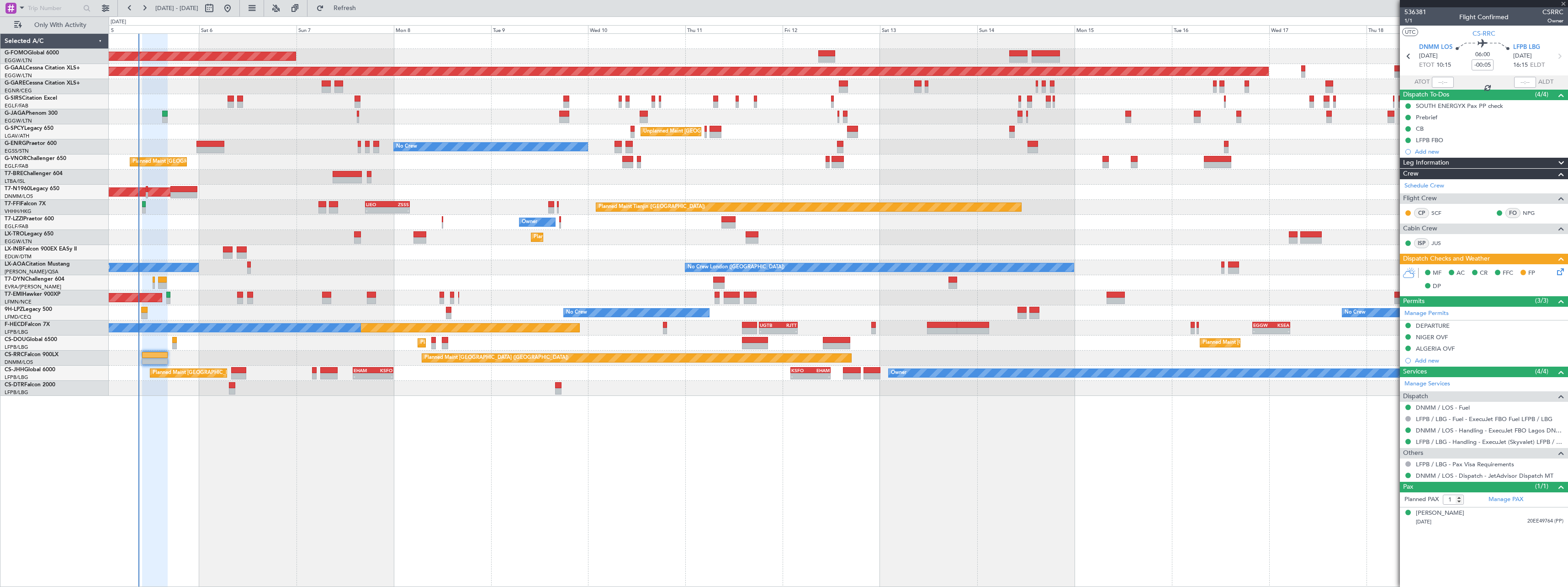
type input "0"
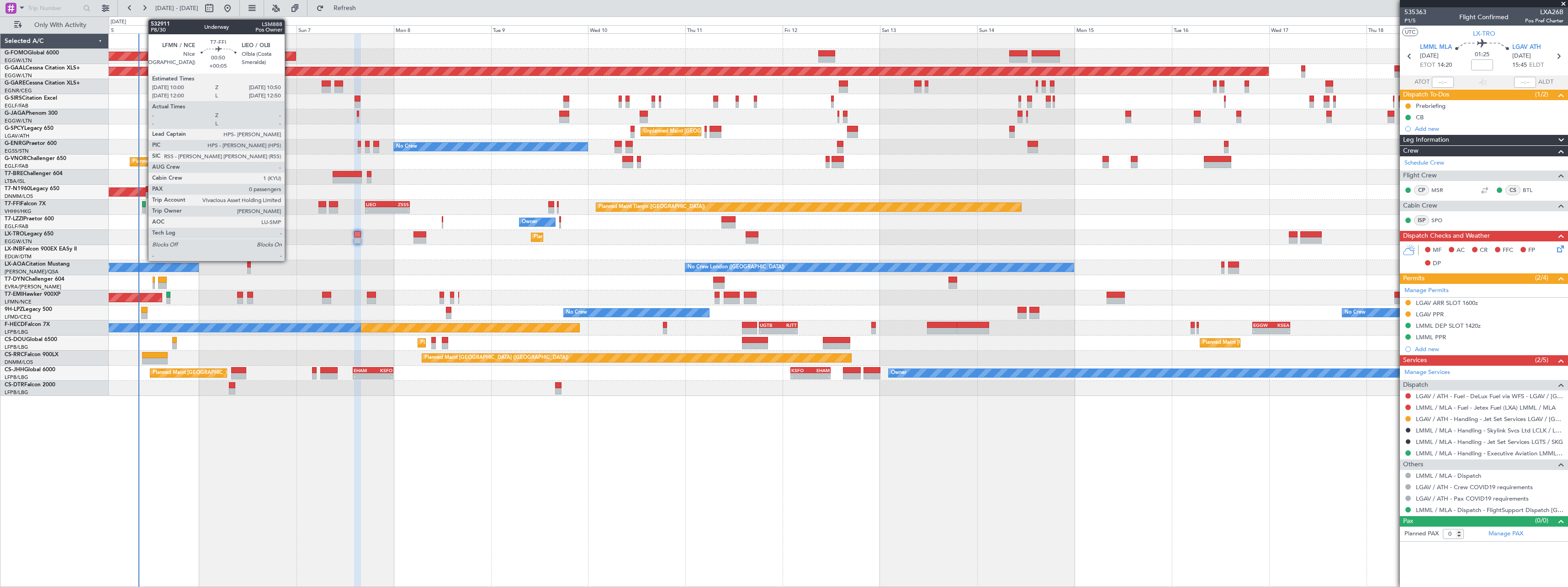
click at [144, 205] on div at bounding box center [144, 204] width 4 height 7
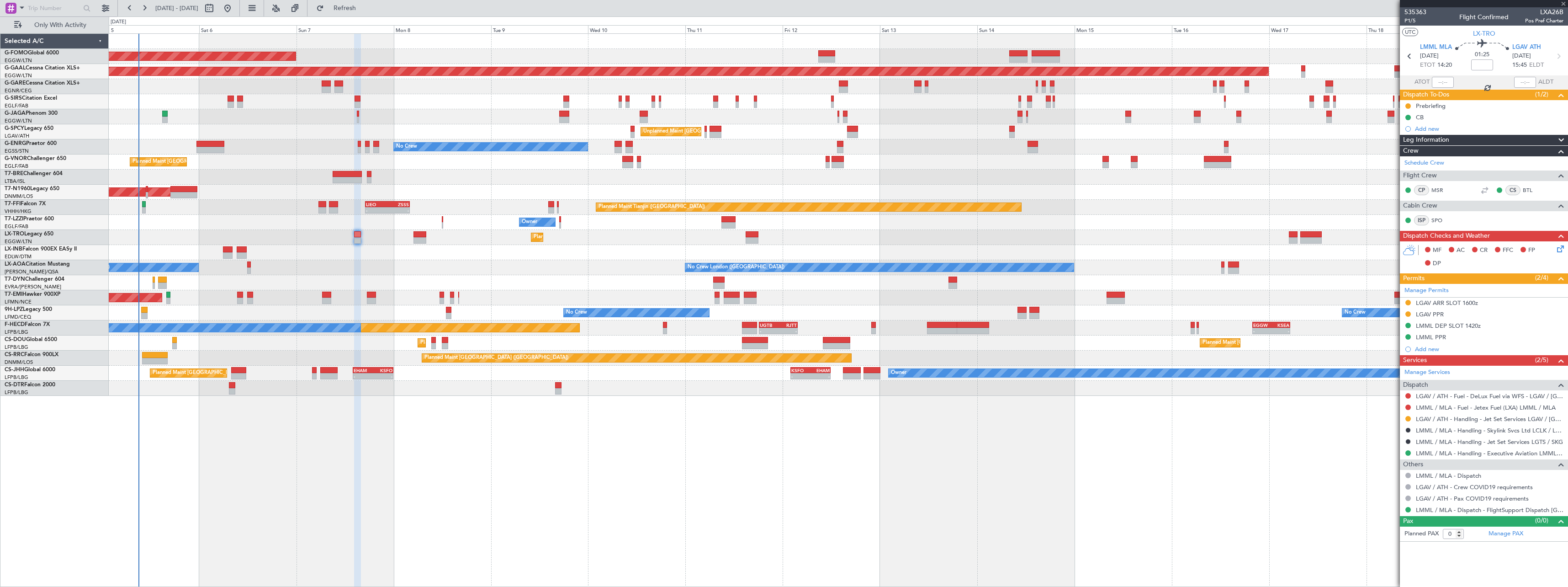
type input "+00:05"
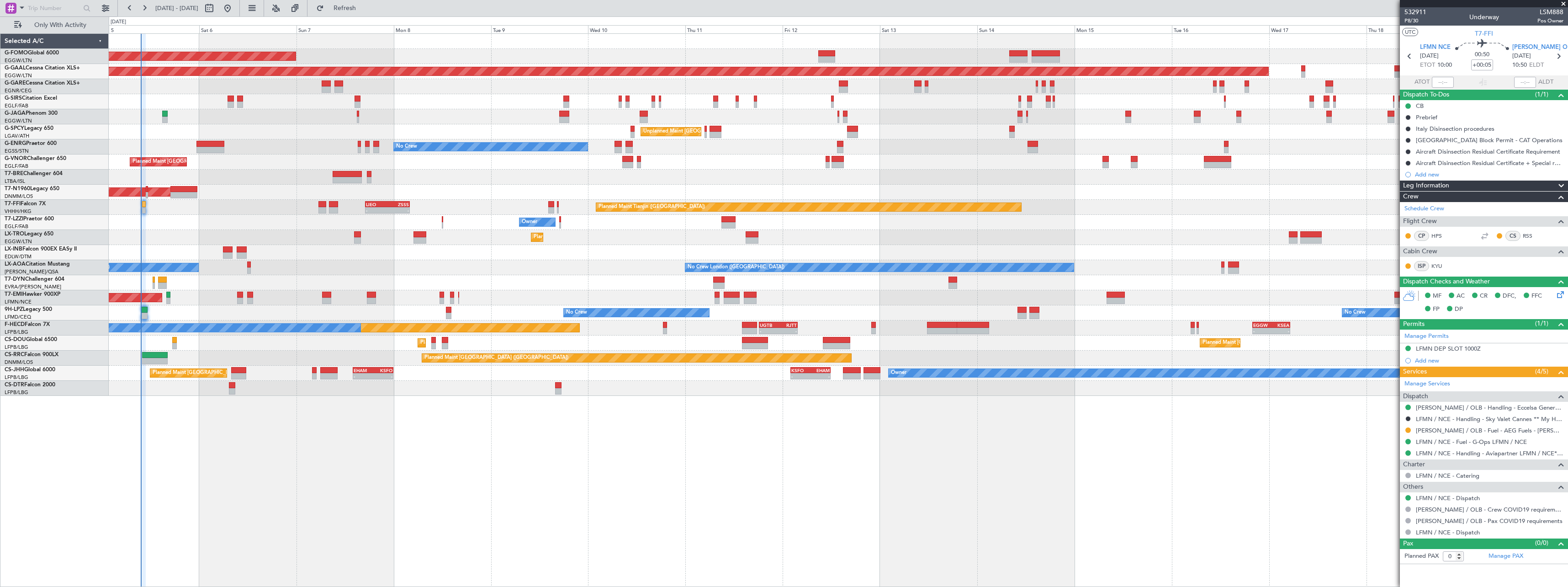
drag, startPoint x: 1565, startPoint y: 5, endPoint x: 1558, endPoint y: 5, distance: 7.0
click at [1565, 5] on span at bounding box center [1563, 4] width 9 height 9
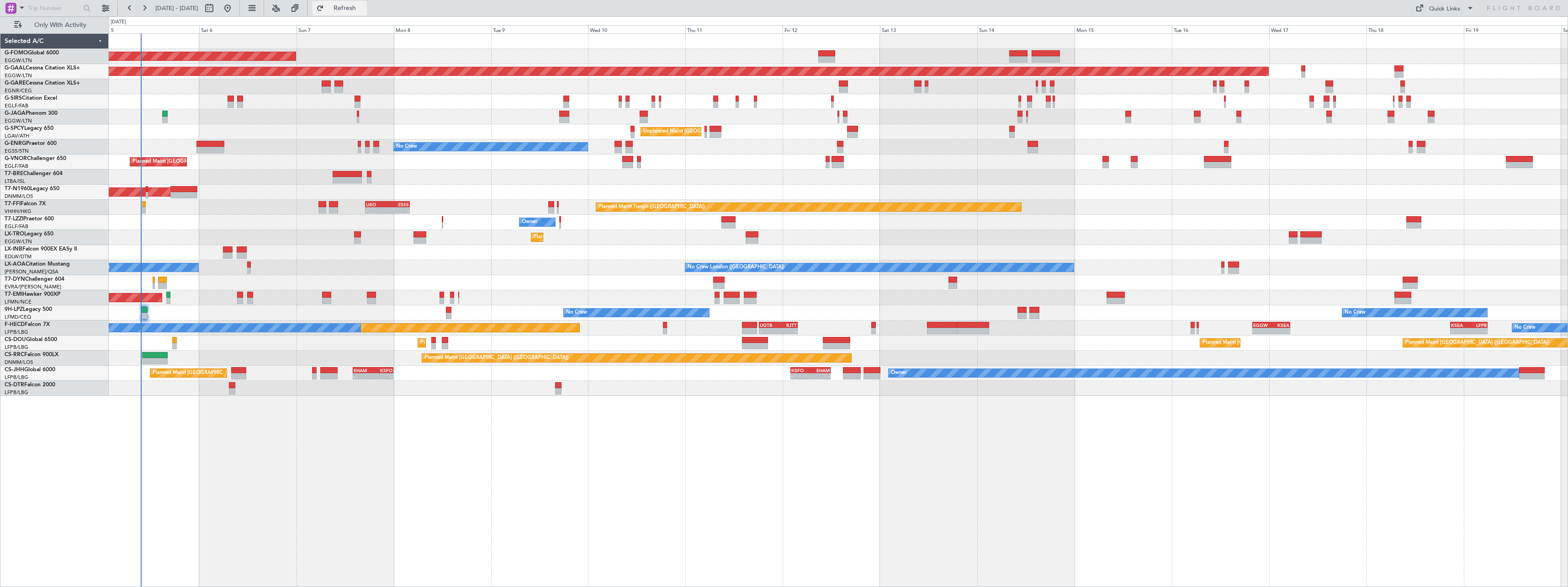
click at [364, 9] on span "Refresh" at bounding box center [345, 8] width 38 height 7
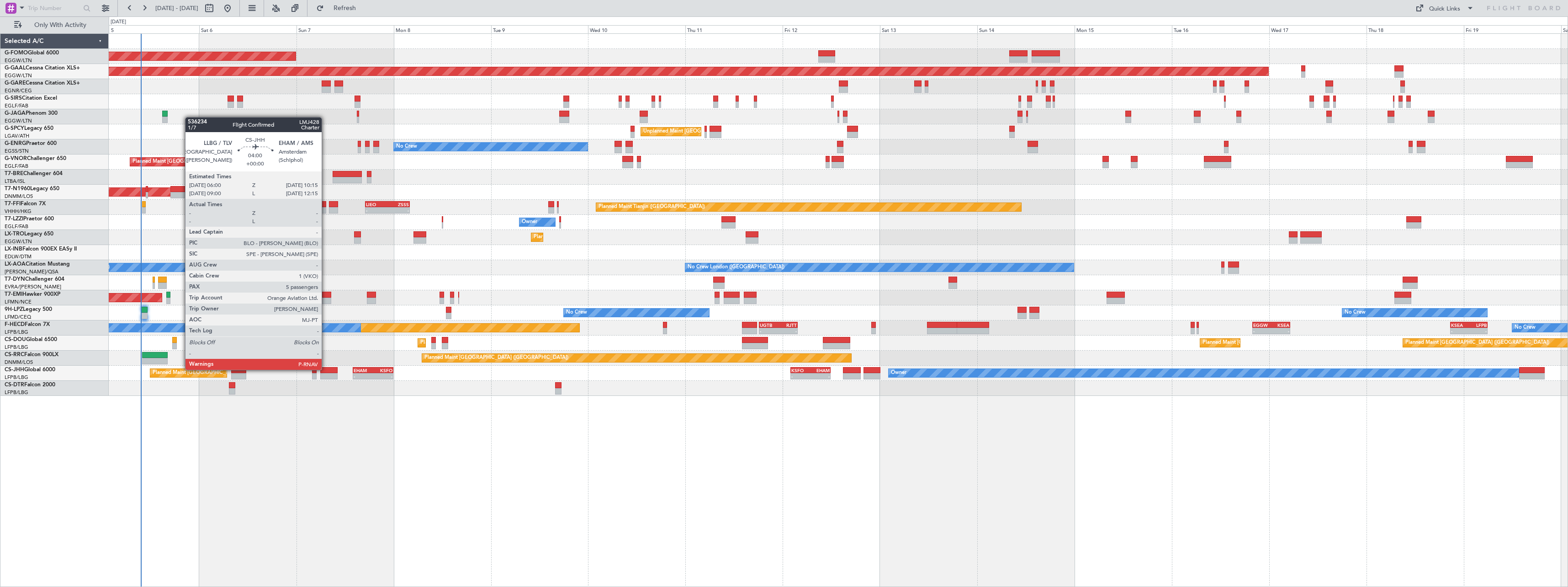
click at [326, 369] on div at bounding box center [329, 370] width 18 height 7
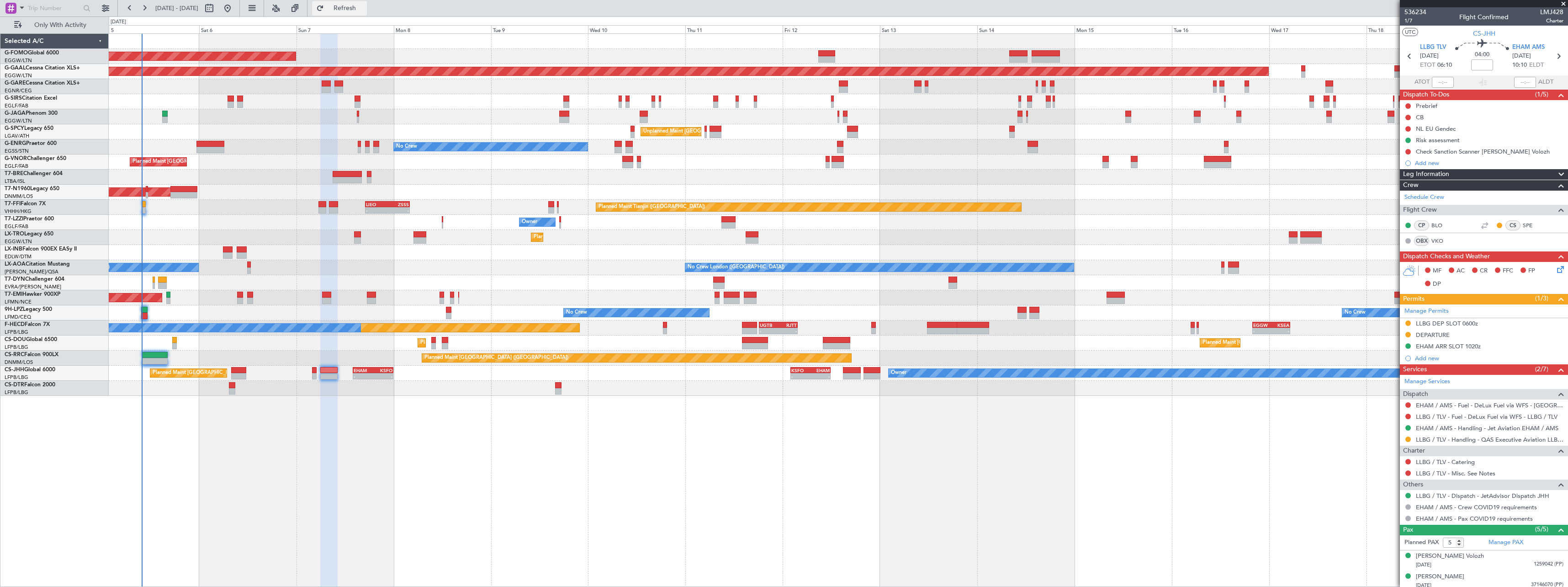
click at [364, 8] on span "Refresh" at bounding box center [345, 8] width 38 height 7
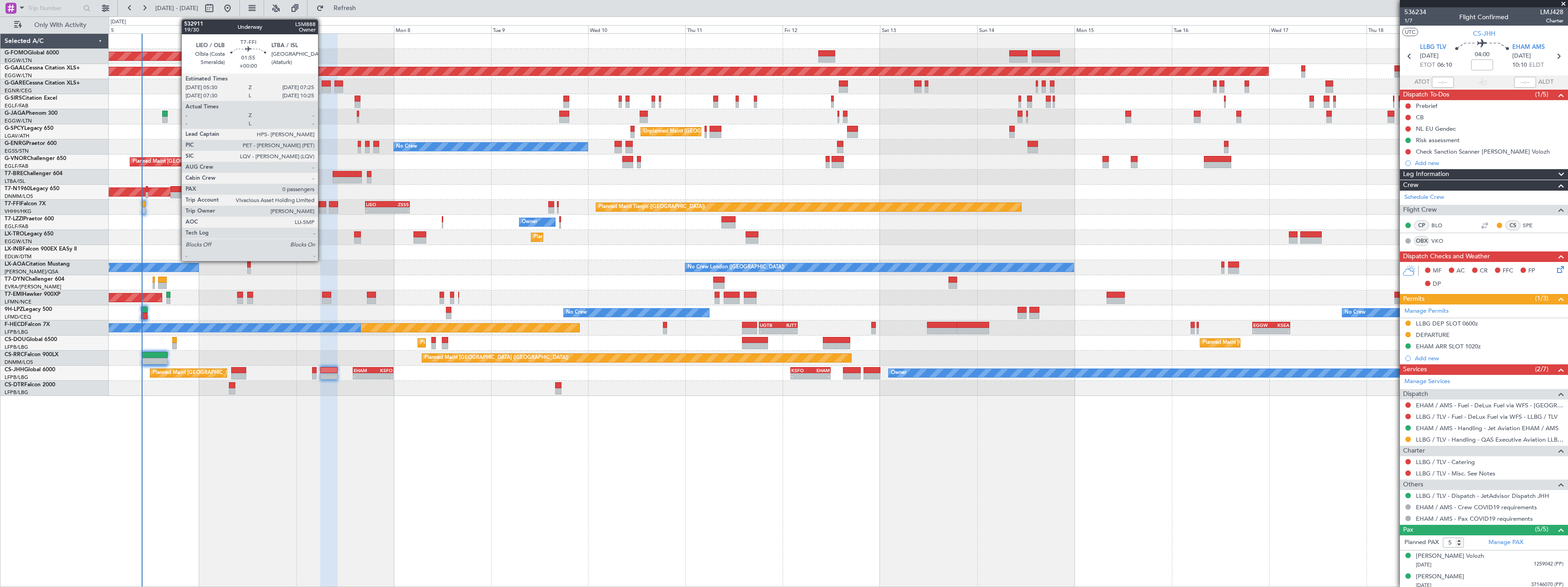
click at [322, 205] on div at bounding box center [323, 204] width 9 height 7
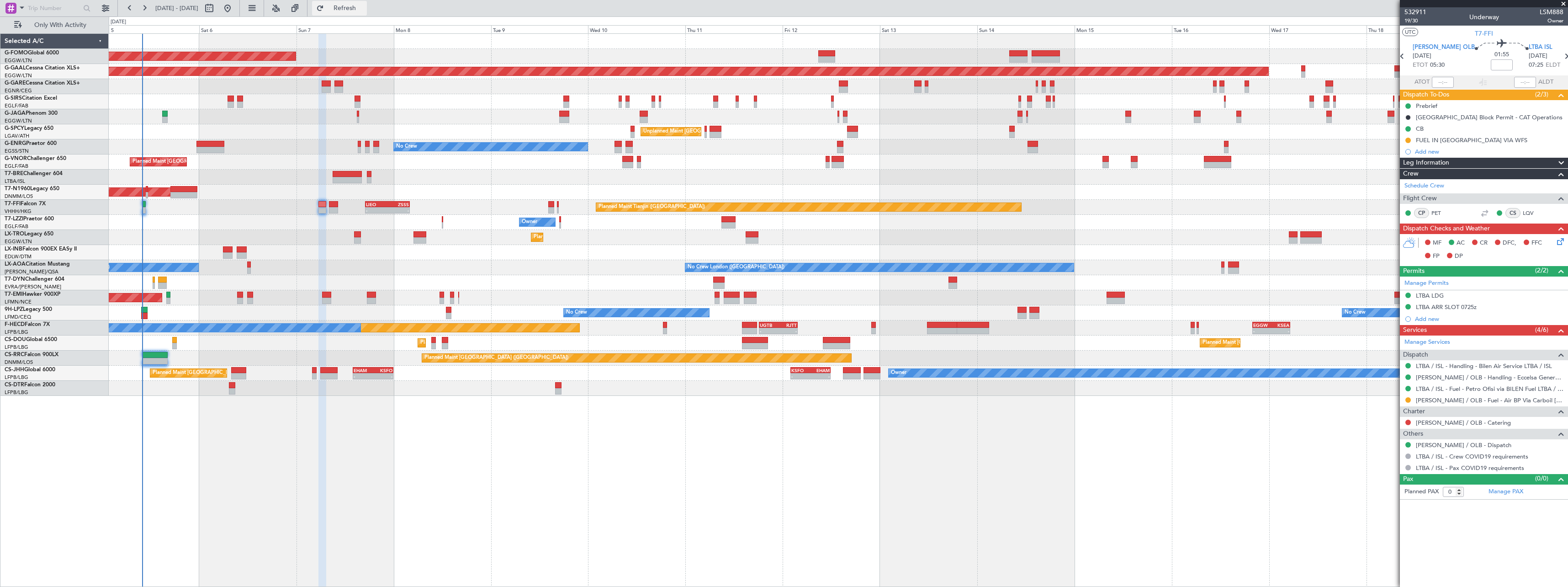
click at [364, 8] on span "Refresh" at bounding box center [345, 8] width 38 height 7
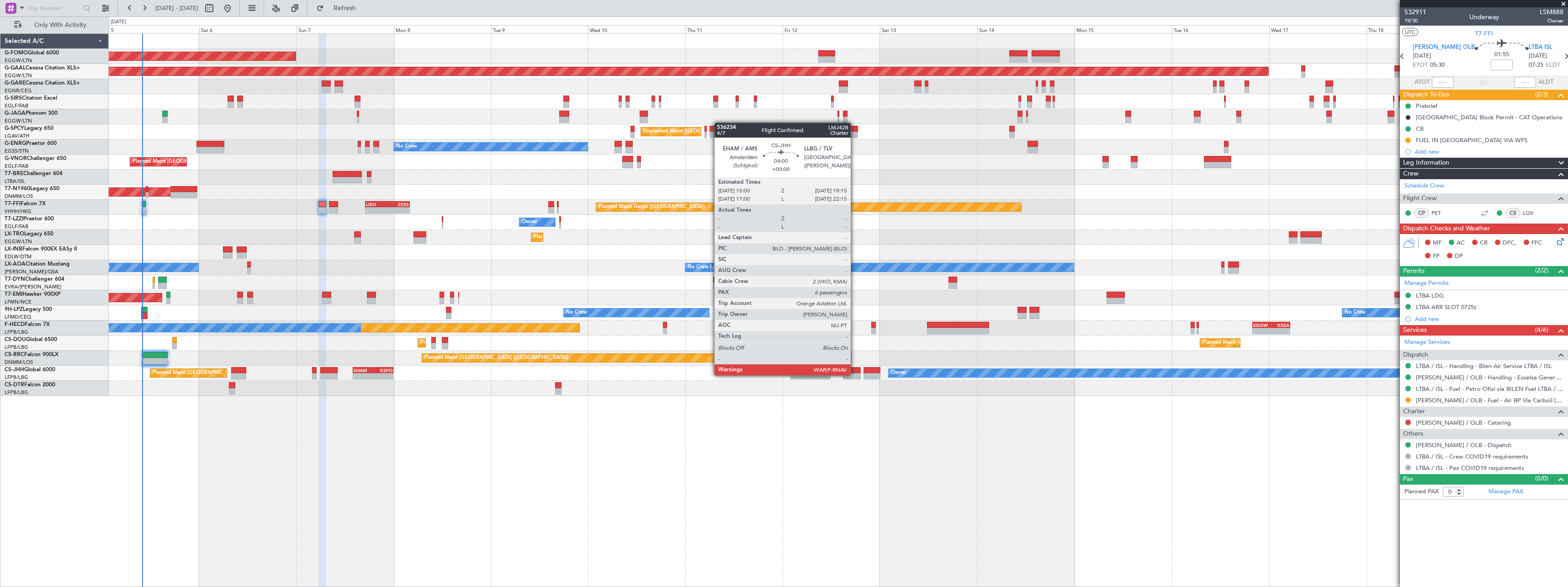
click at [855, 374] on div at bounding box center [852, 376] width 18 height 7
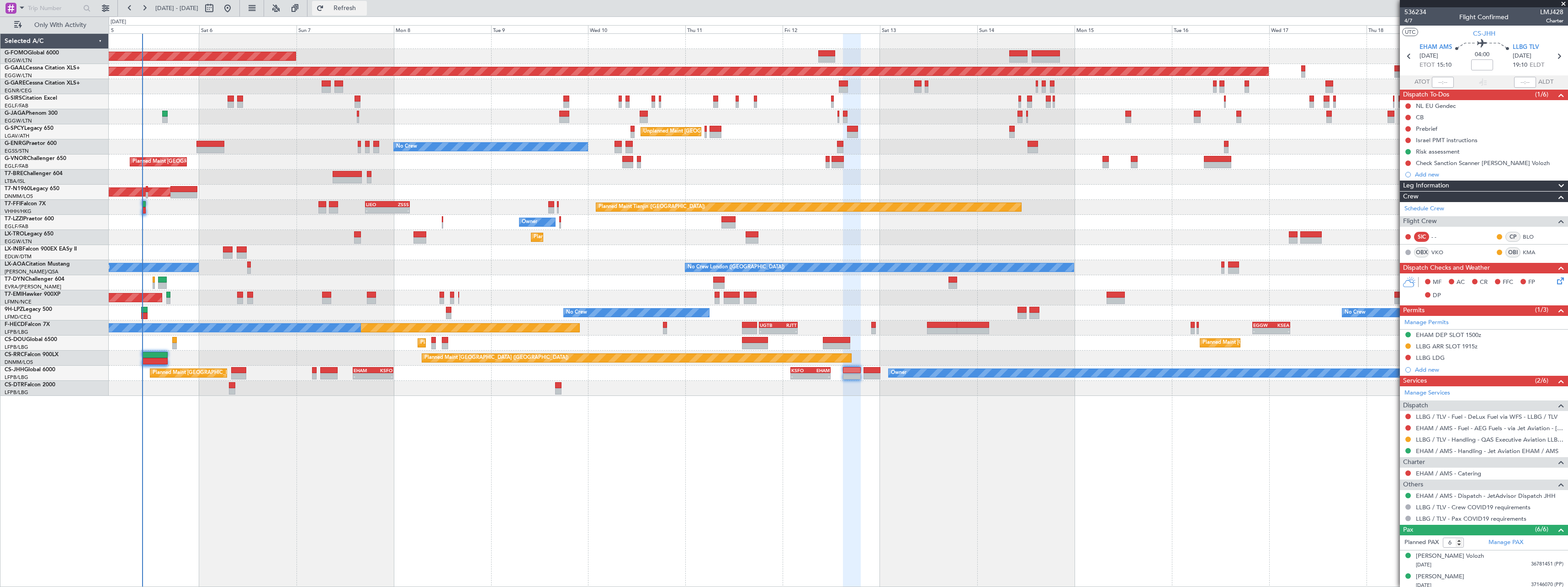
click at [364, 9] on span "Refresh" at bounding box center [345, 8] width 38 height 7
click at [364, 10] on span "Refresh" at bounding box center [345, 8] width 38 height 7
click at [364, 11] on span "Refresh" at bounding box center [345, 8] width 38 height 7
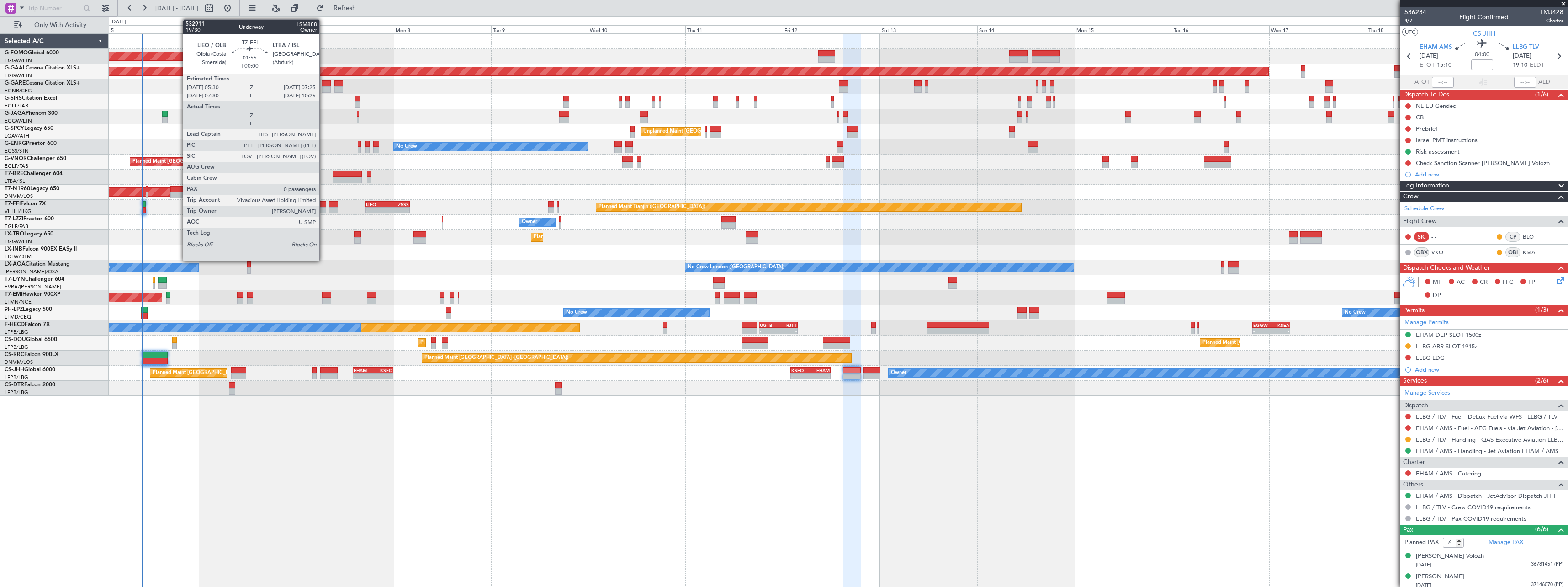
click at [323, 204] on div at bounding box center [323, 204] width 9 height 7
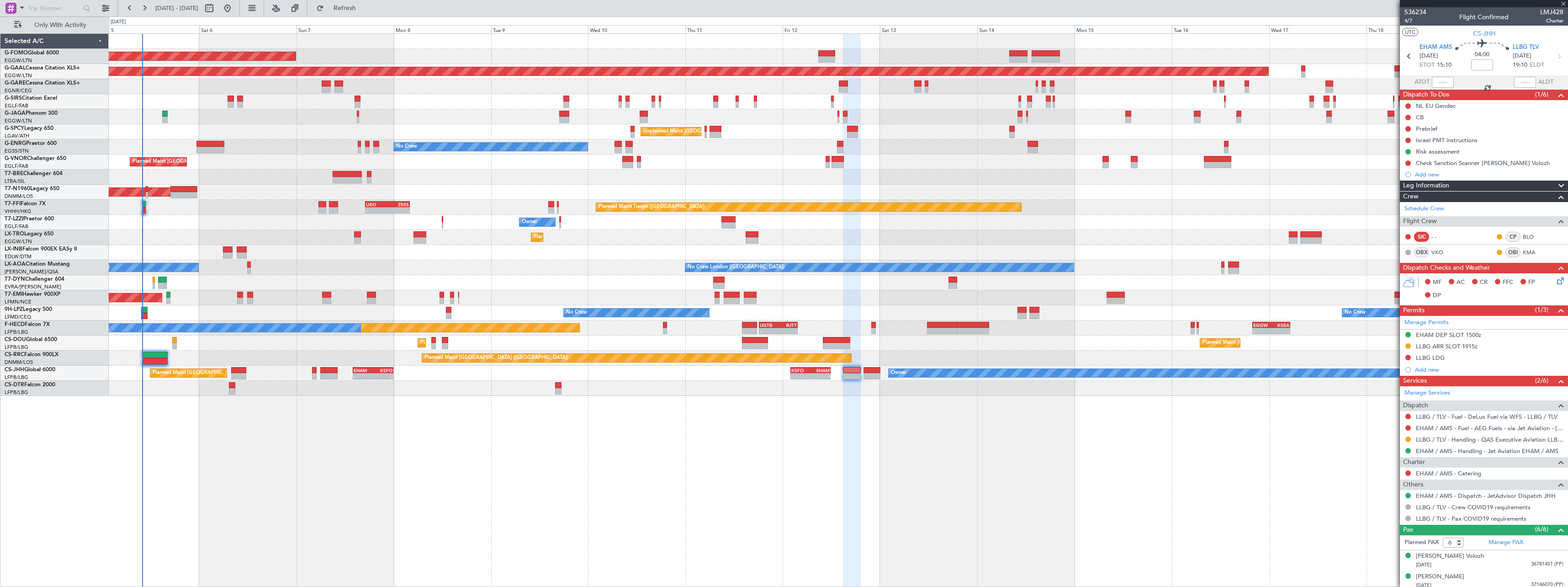
type input "0"
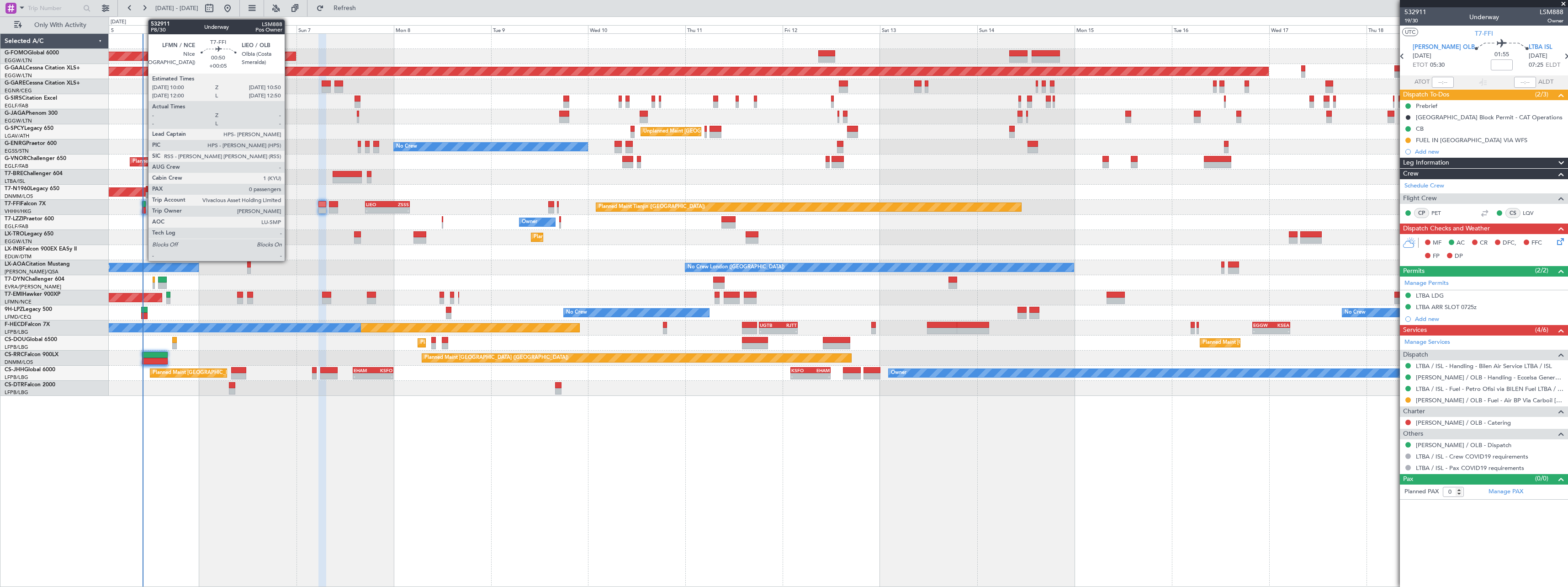
click at [144, 205] on div at bounding box center [144, 204] width 4 height 7
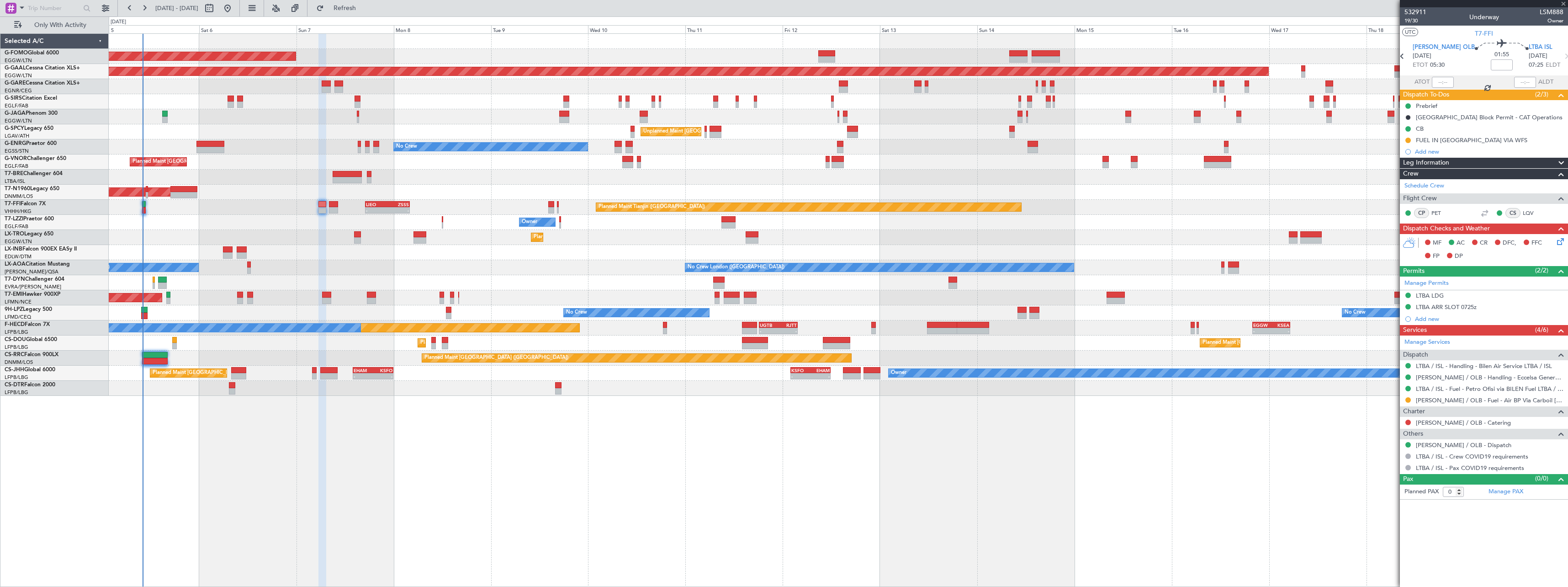
type input "+00:05"
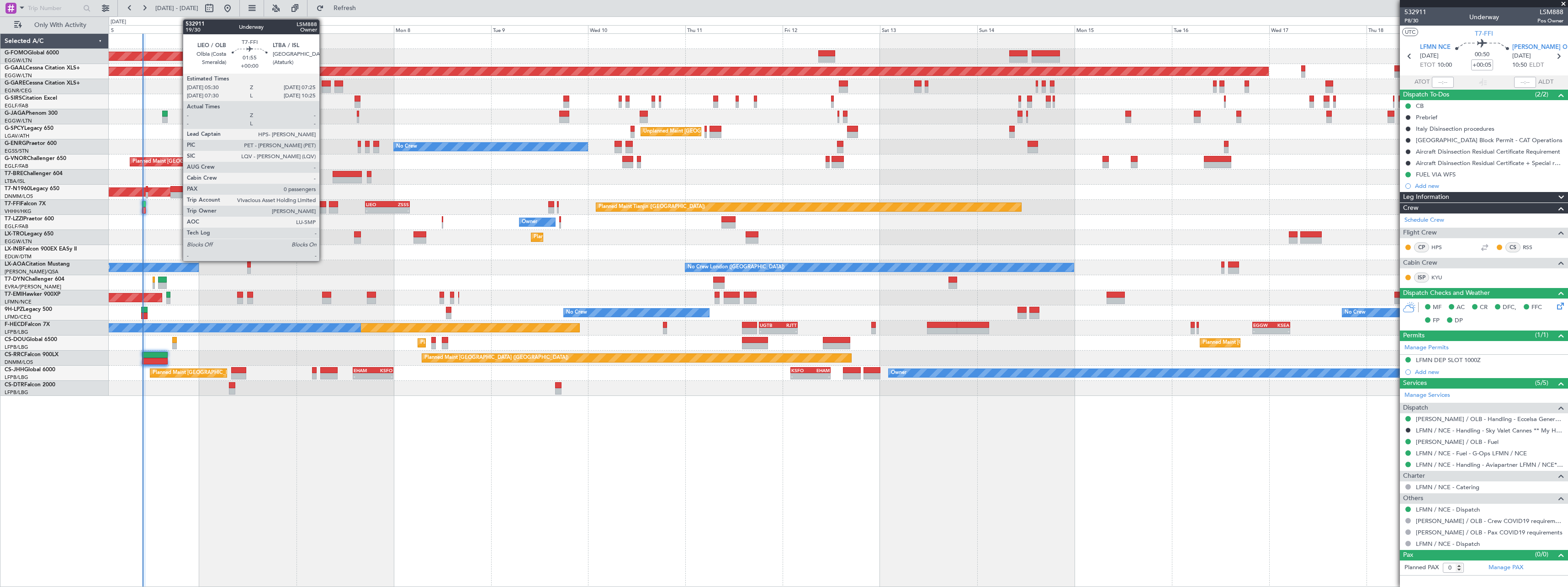
click at [323, 205] on div at bounding box center [323, 204] width 9 height 7
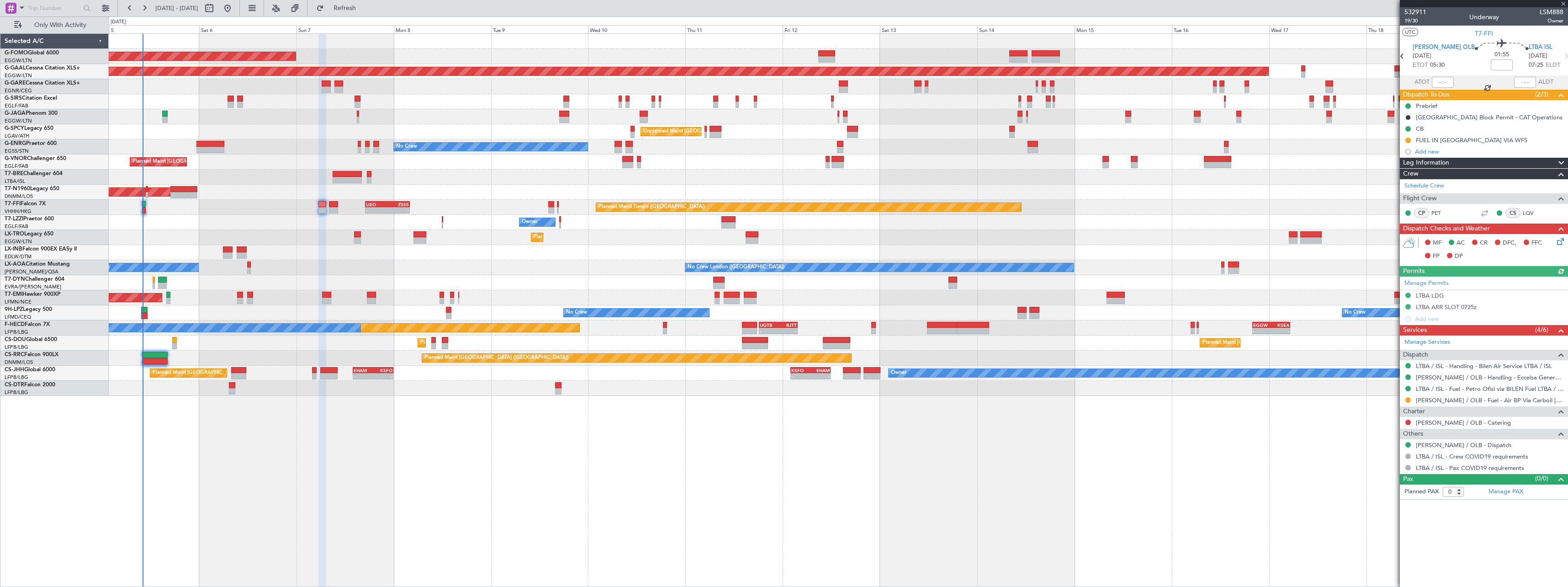
click at [373, 199] on div "Planned Maint [GEOGRAPHIC_DATA] ([GEOGRAPHIC_DATA])" at bounding box center [838, 192] width 1459 height 15
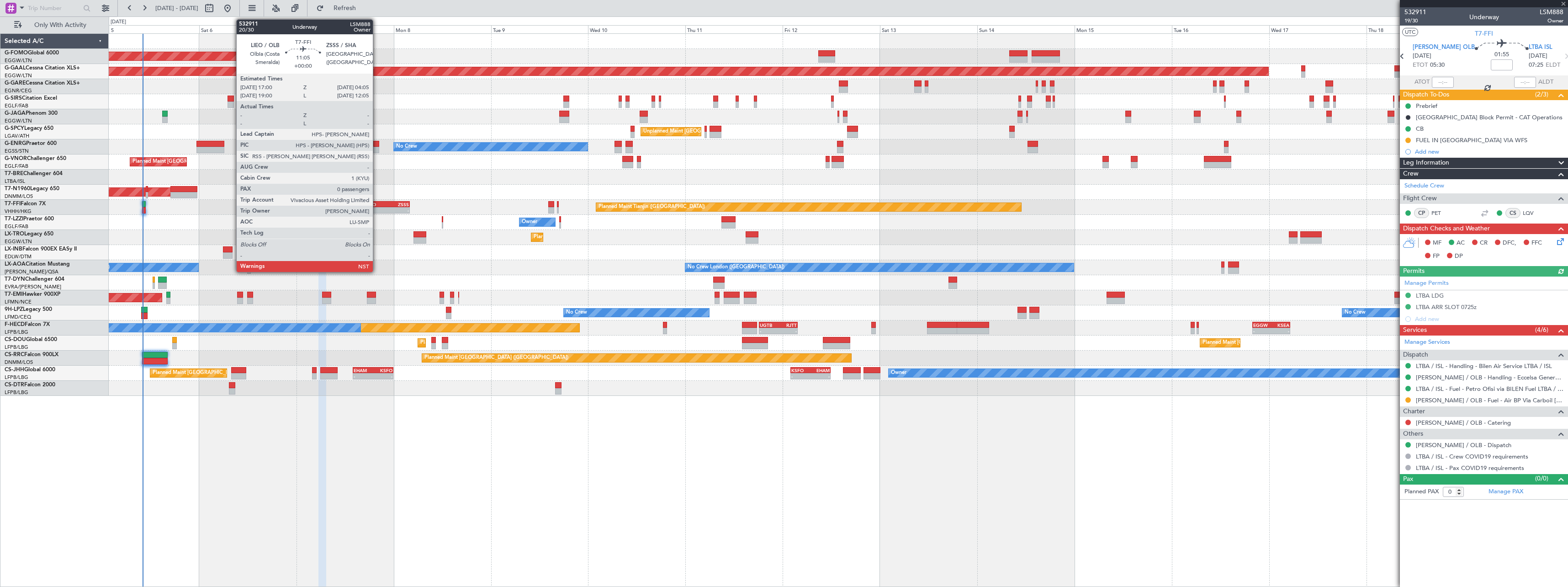
click at [377, 205] on div "LIEO" at bounding box center [376, 204] width 21 height 5
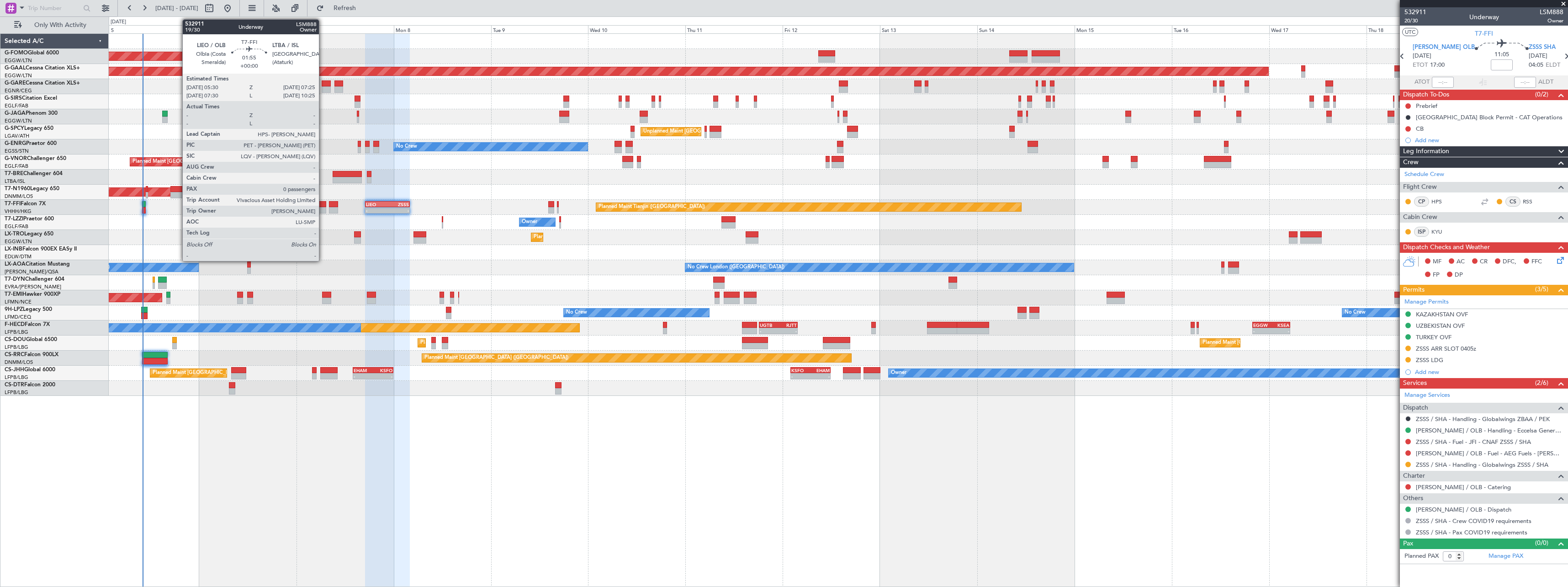
click at [323, 205] on div at bounding box center [323, 204] width 9 height 7
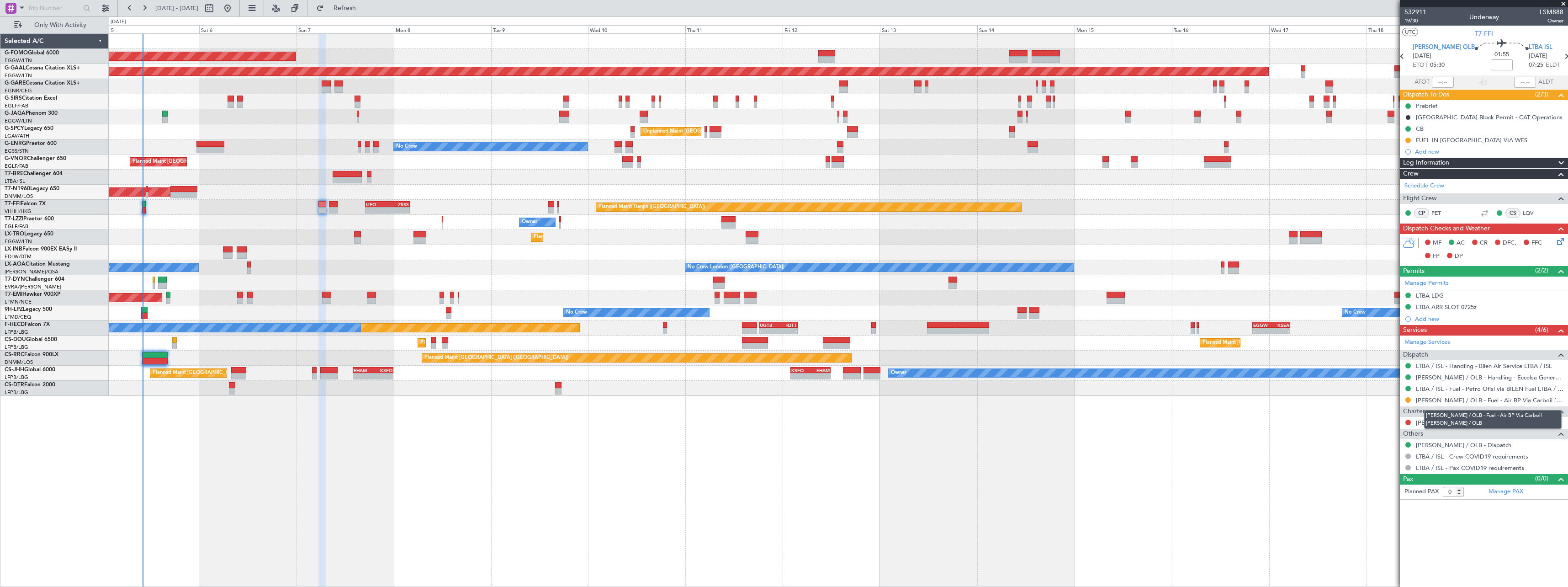
click at [1452, 400] on link "[PERSON_NAME] / OLB - Fuel - Air BP Via Carboil [PERSON_NAME] / OLB" at bounding box center [1489, 400] width 147 height 8
click at [367, 3] on button "Refresh" at bounding box center [340, 9] width 55 height 15
click at [1409, 401] on button at bounding box center [1408, 399] width 5 height 5
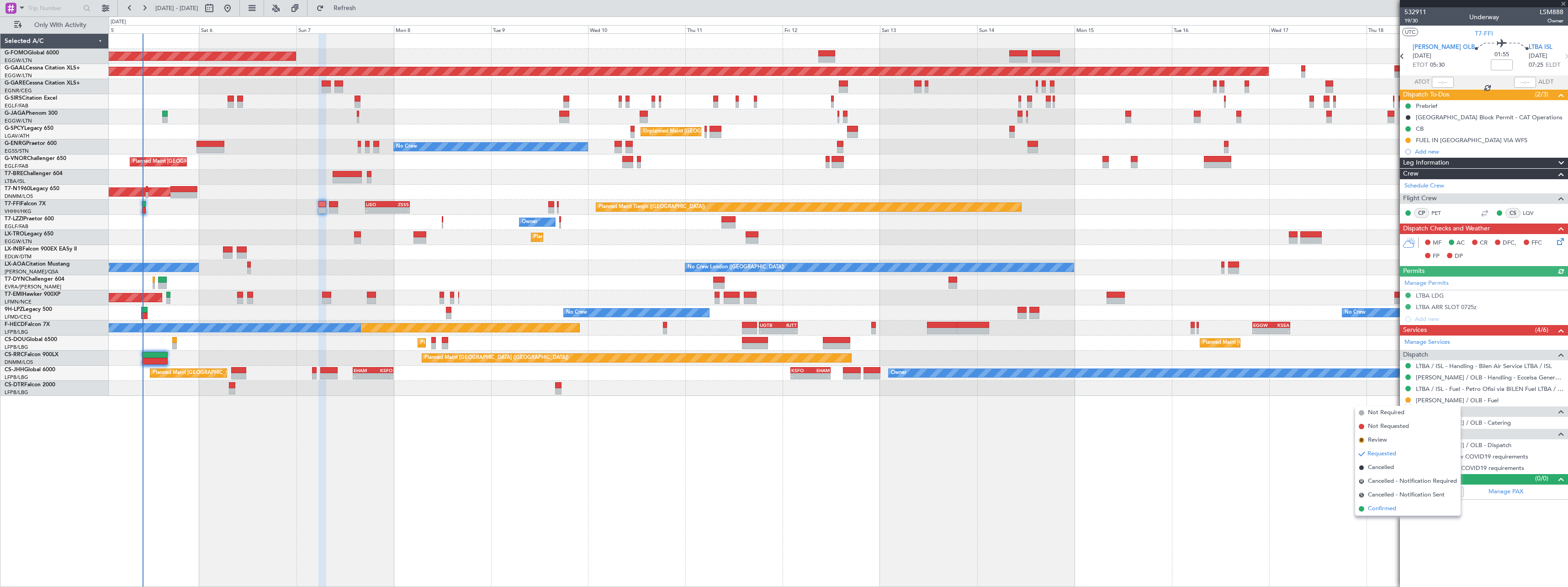
click at [1372, 508] on span "Confirmed" at bounding box center [1382, 508] width 29 height 9
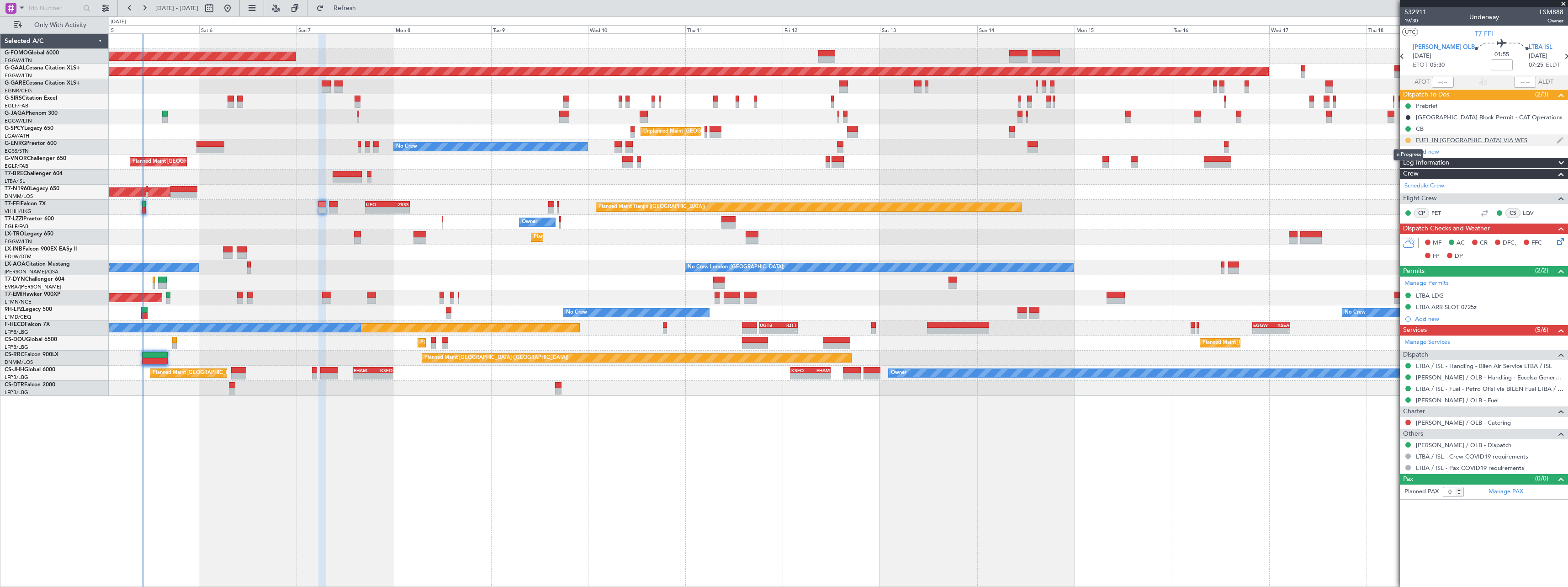
click at [1409, 139] on button at bounding box center [1408, 140] width 5 height 5
click at [1400, 180] on span "Completed" at bounding box center [1412, 180] width 30 height 9
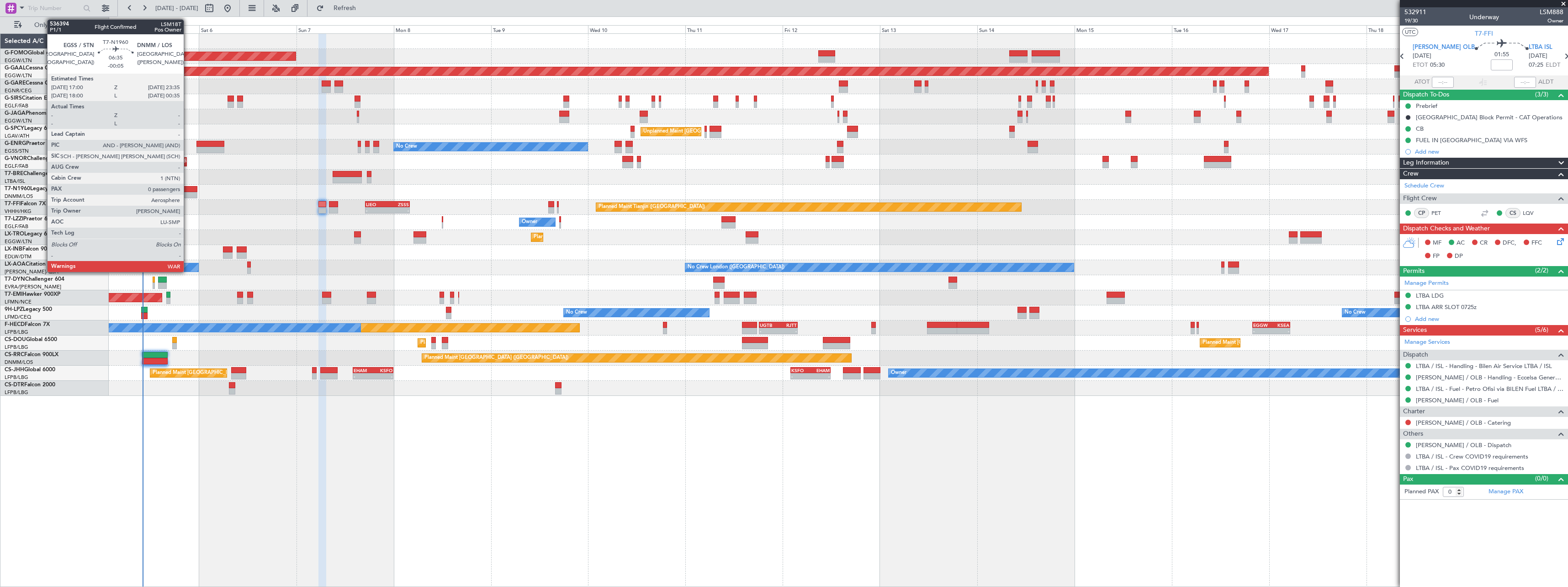
click at [187, 189] on div at bounding box center [184, 189] width 27 height 7
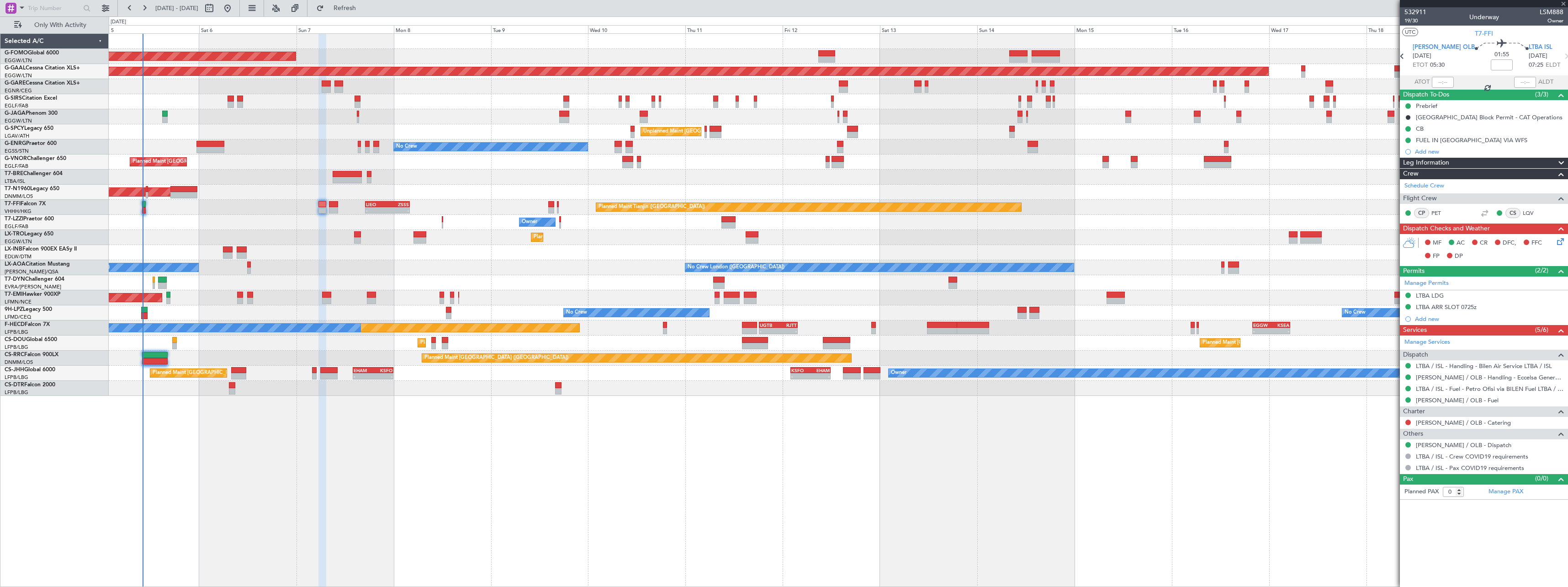
type input "-00:05"
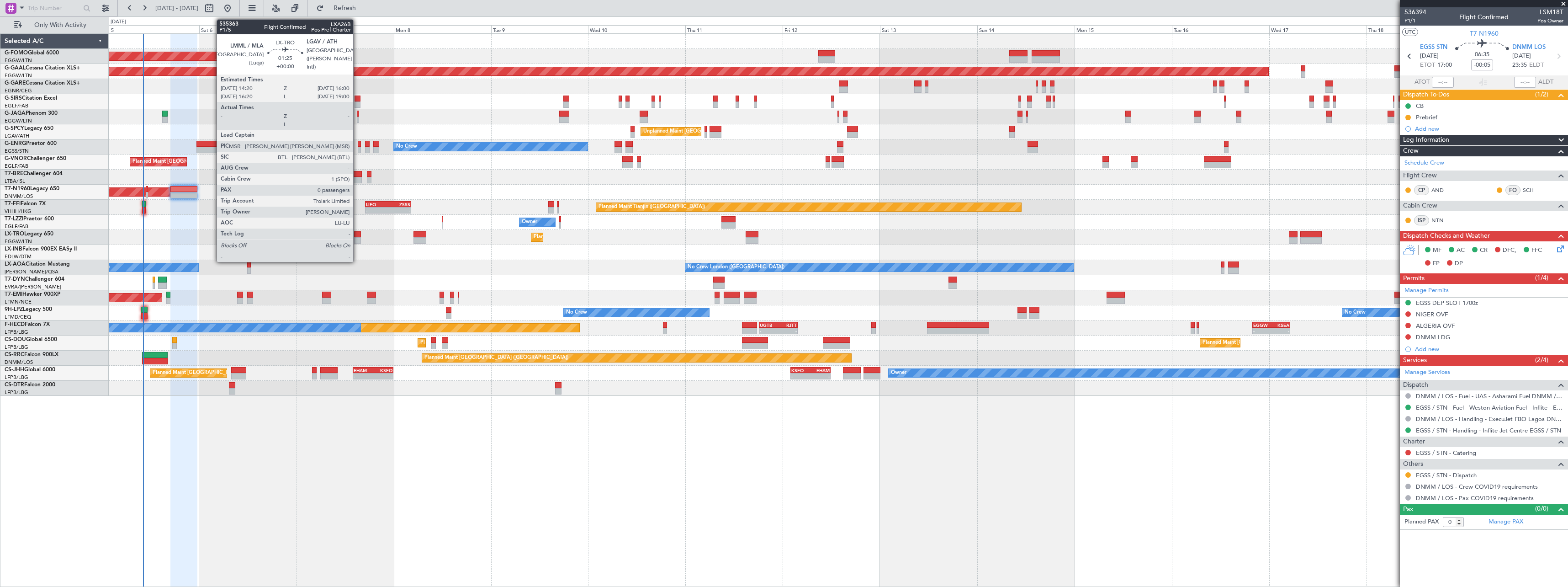
click at [357, 234] on div at bounding box center [357, 234] width 7 height 7
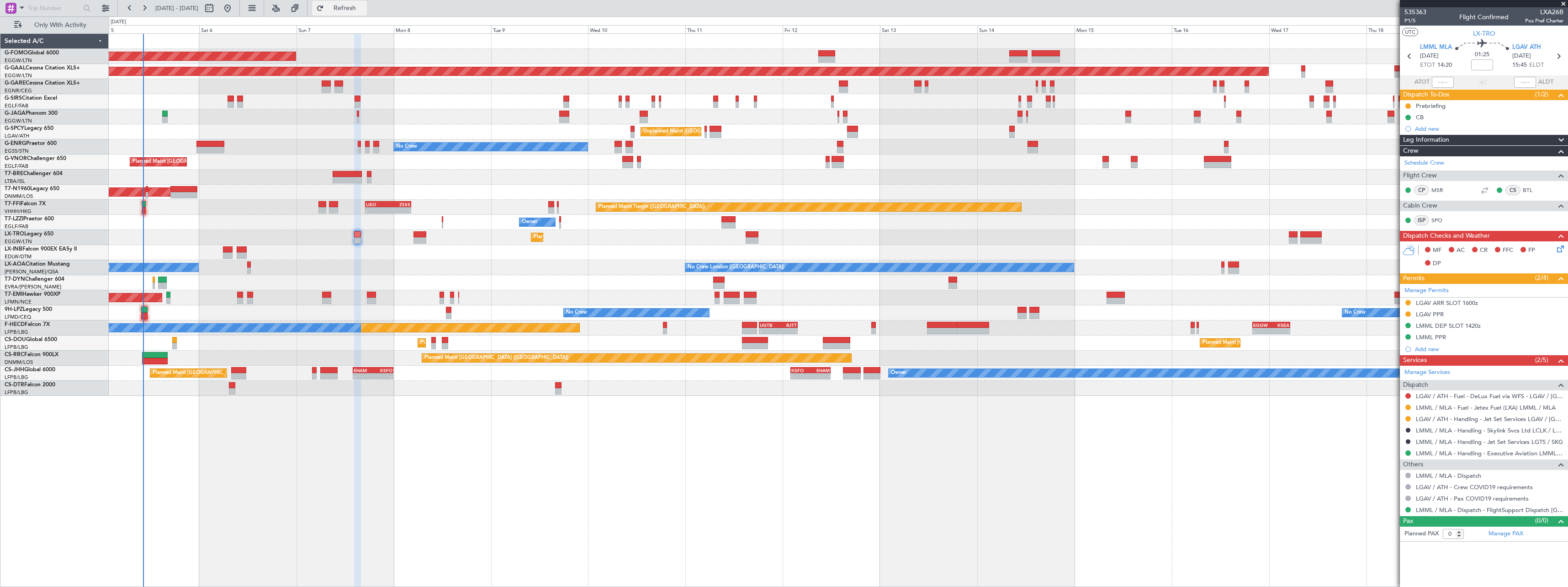
click at [364, 6] on span "Refresh" at bounding box center [345, 8] width 38 height 7
click at [364, 9] on span "Refresh" at bounding box center [345, 8] width 38 height 7
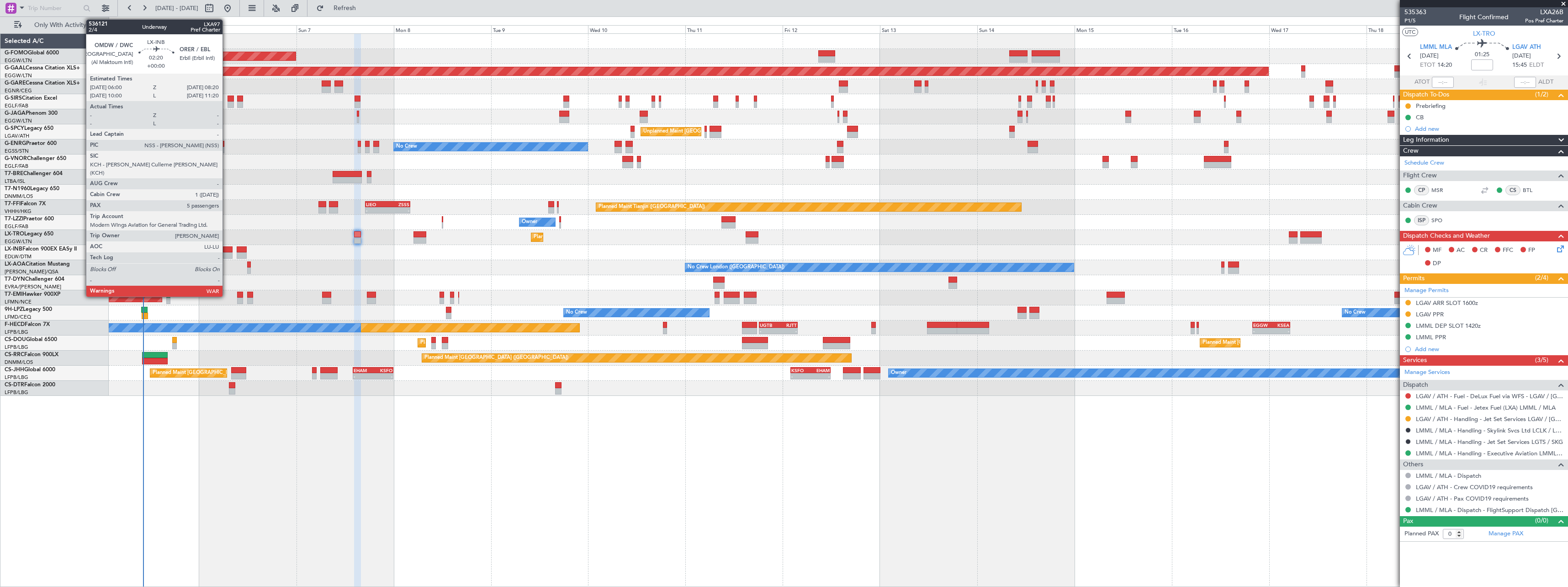
click at [226, 249] on div at bounding box center [228, 250] width 10 height 7
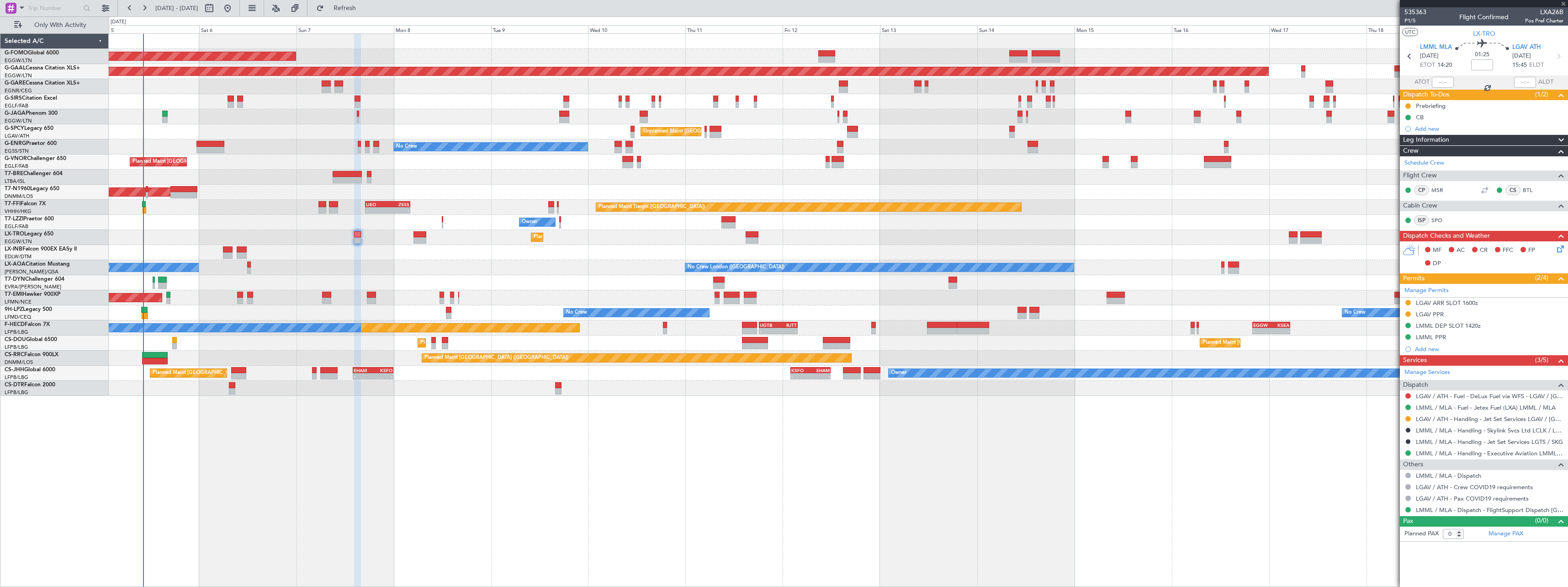
type input "5"
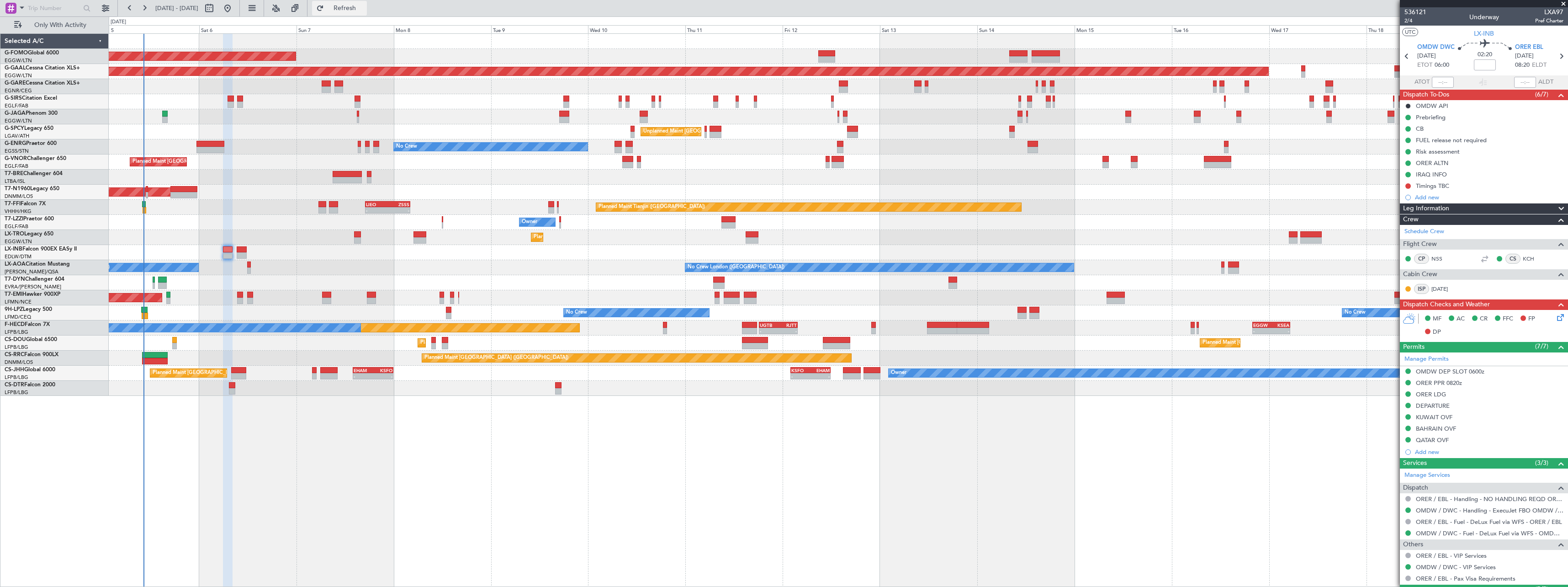
click at [364, 5] on span "Refresh" at bounding box center [345, 8] width 38 height 7
click at [364, 9] on span "Refresh" at bounding box center [345, 8] width 38 height 7
click at [364, 7] on span "Refresh" at bounding box center [345, 8] width 38 height 7
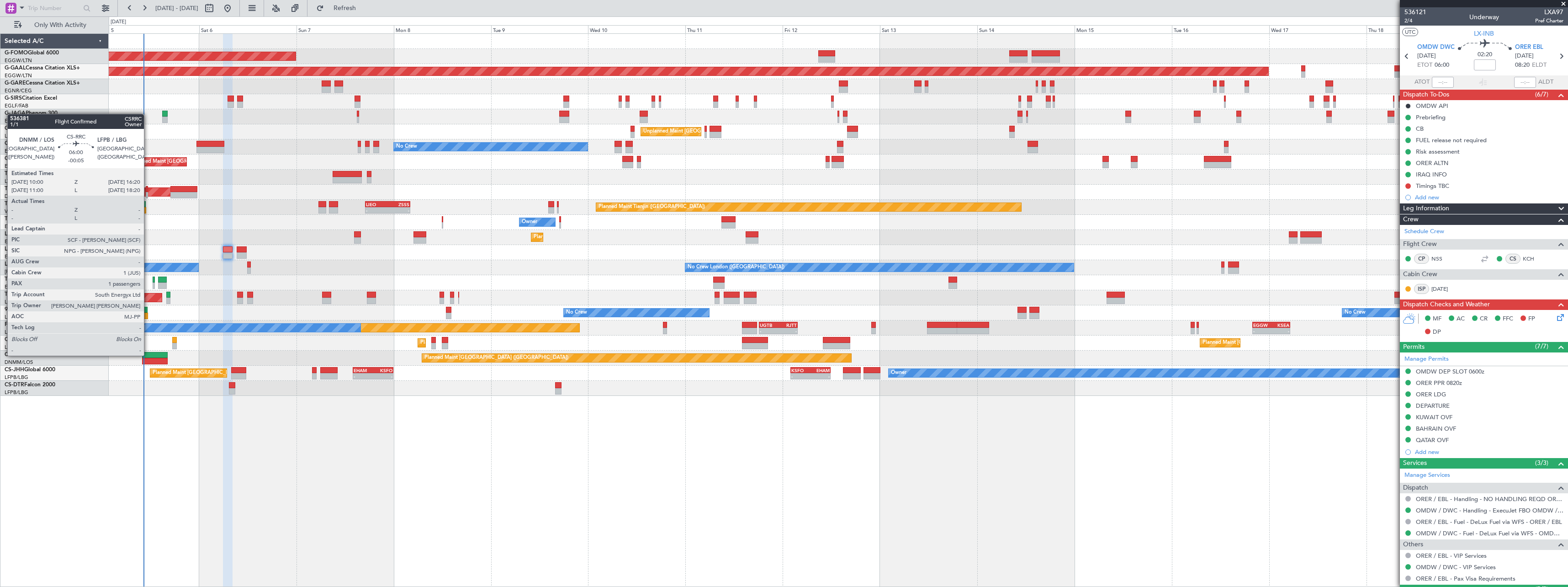
click at [145, 356] on div at bounding box center [155, 355] width 26 height 7
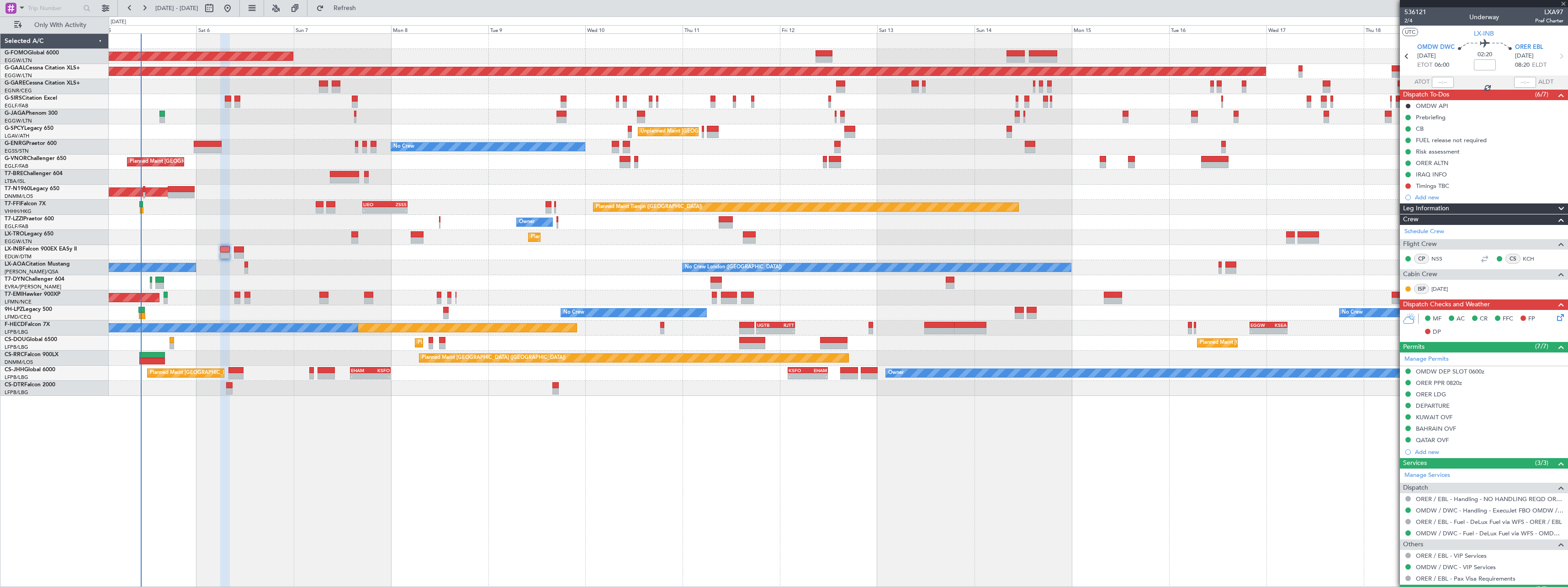
type input "-00:05"
type input "1"
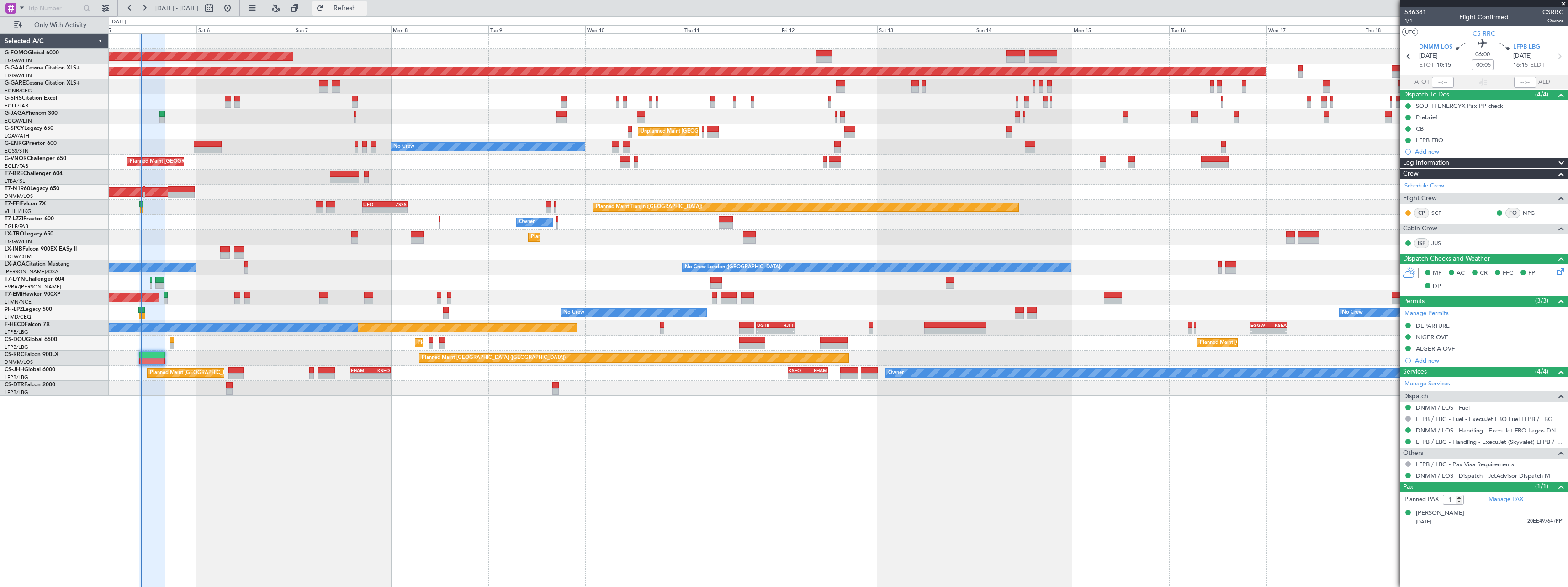
click at [364, 5] on span "Refresh" at bounding box center [345, 8] width 38 height 7
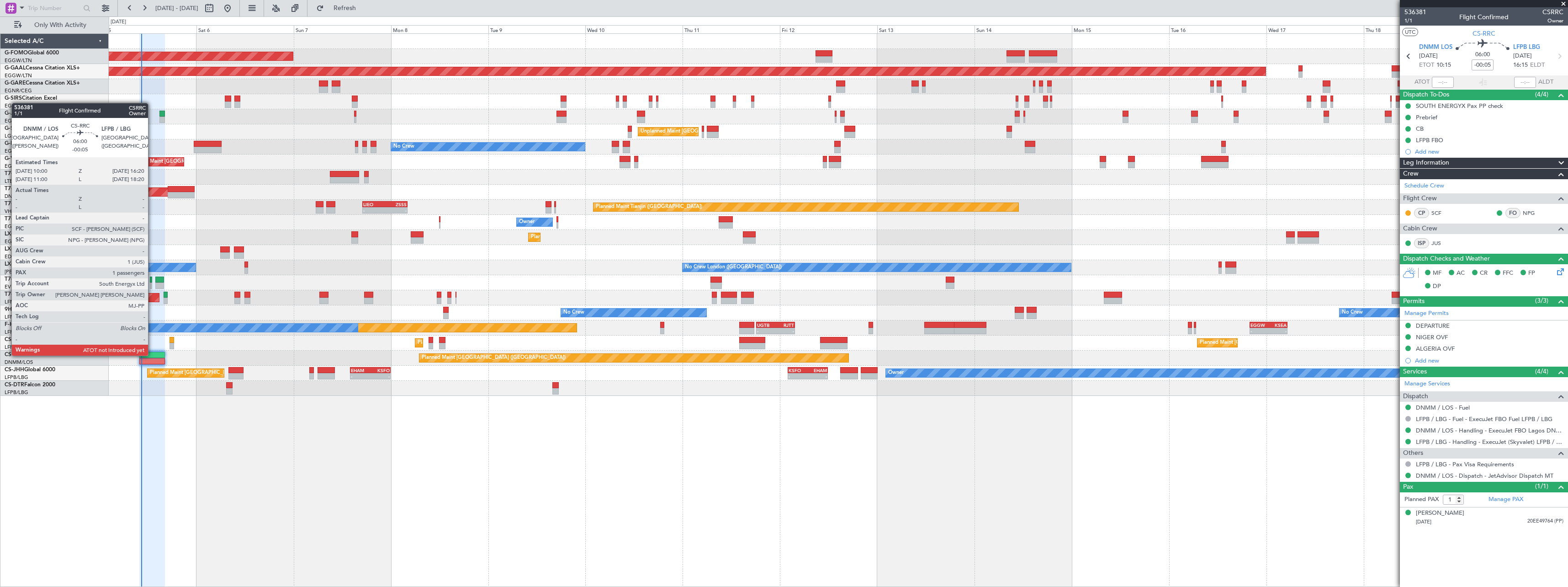
click at [152, 354] on div at bounding box center [152, 355] width 26 height 7
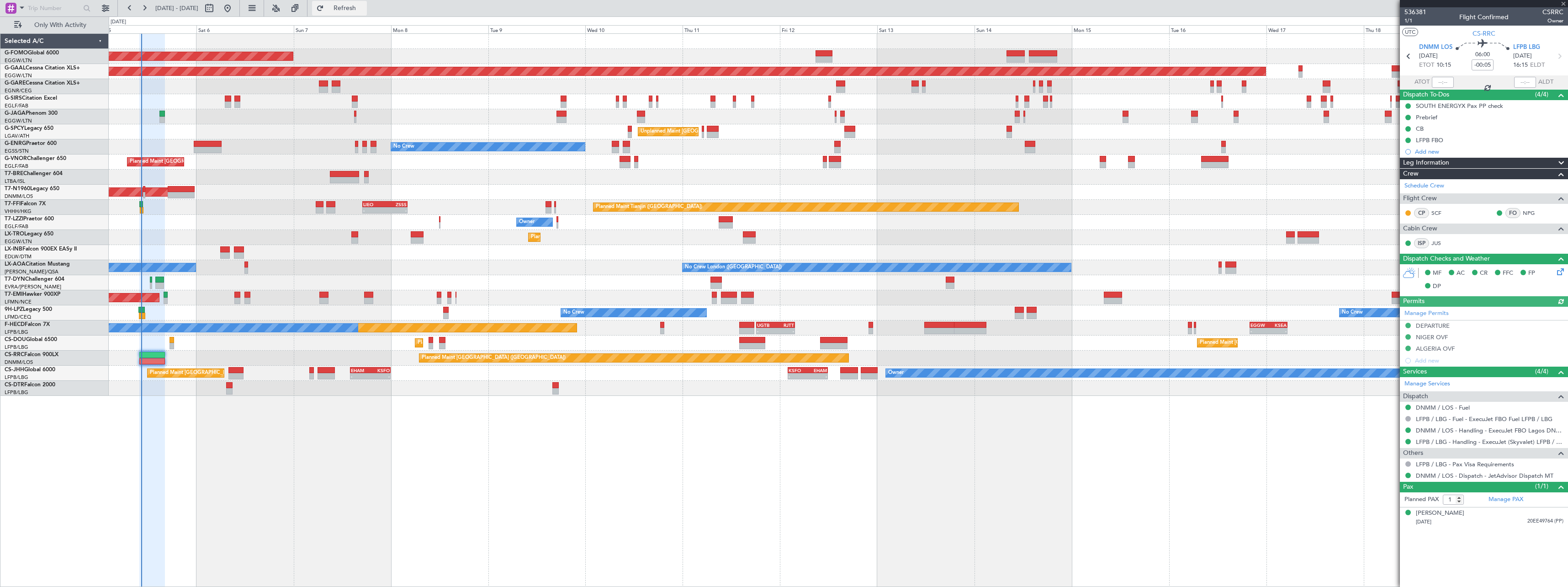
click at [364, 7] on span "Refresh" at bounding box center [345, 8] width 38 height 7
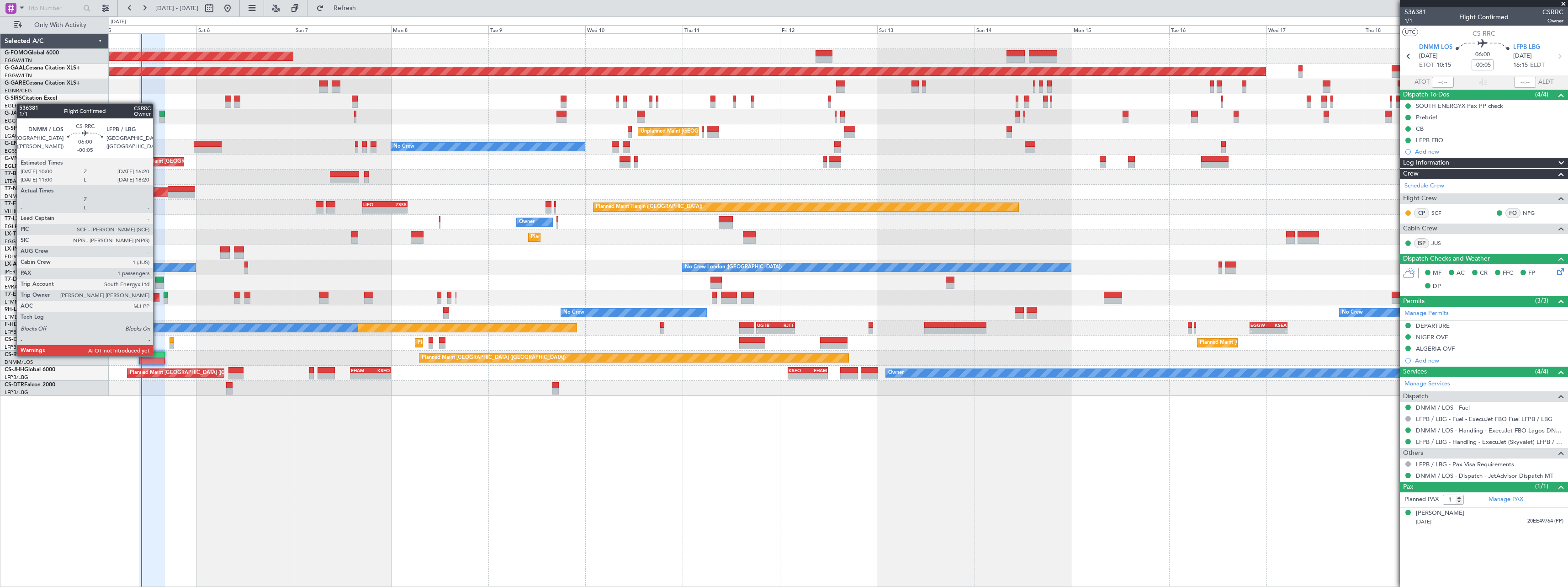
click at [157, 355] on div at bounding box center [152, 355] width 26 height 7
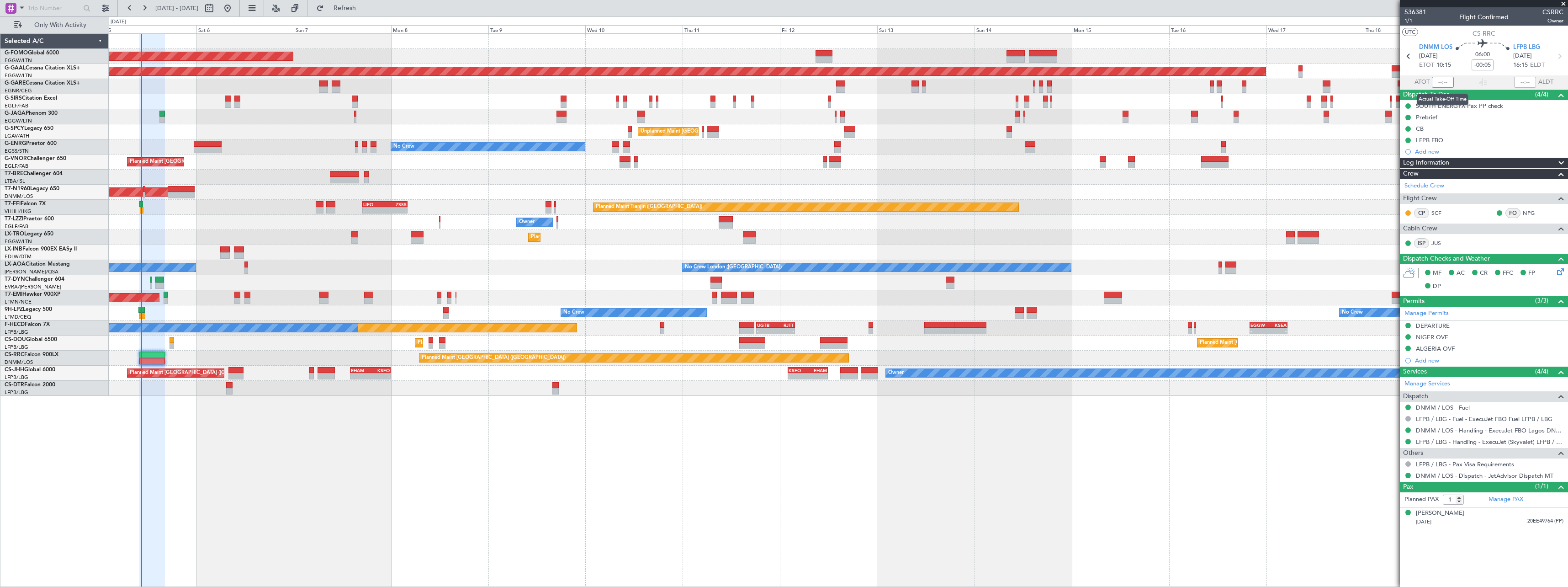
click at [1442, 80] on input "text" at bounding box center [1443, 82] width 22 height 11
type input "10:25"
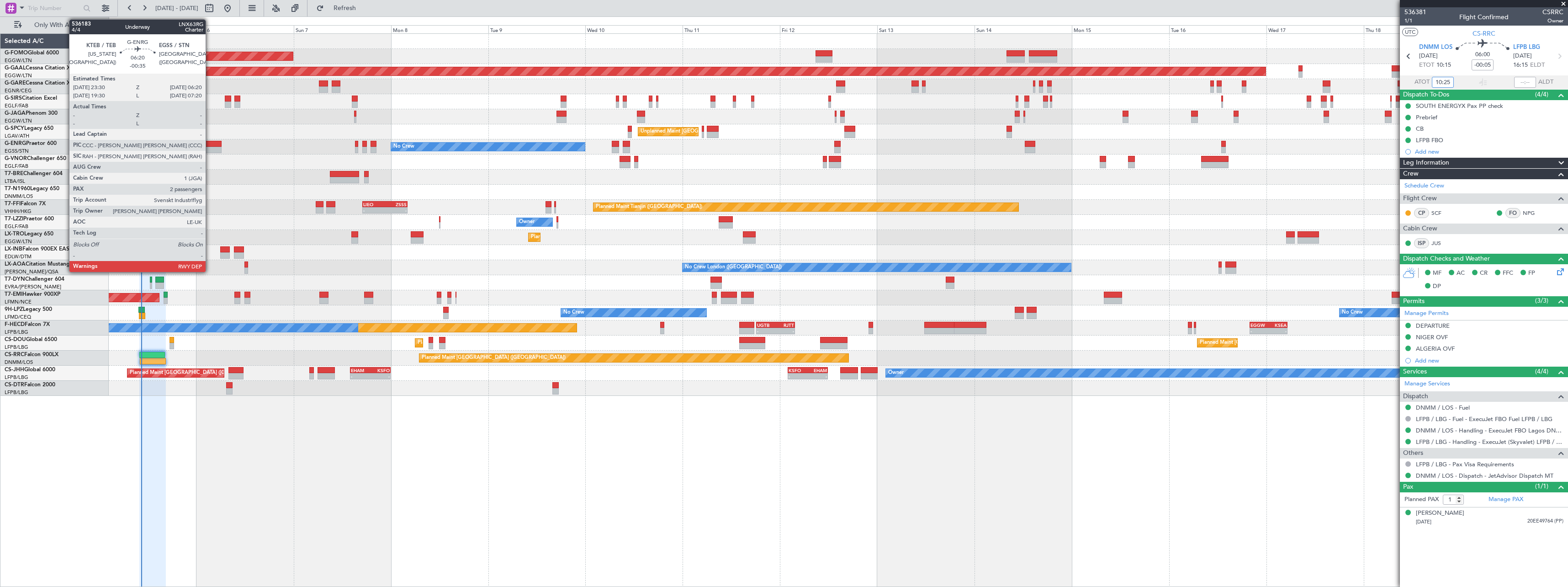
click at [210, 147] on div at bounding box center [208, 150] width 28 height 7
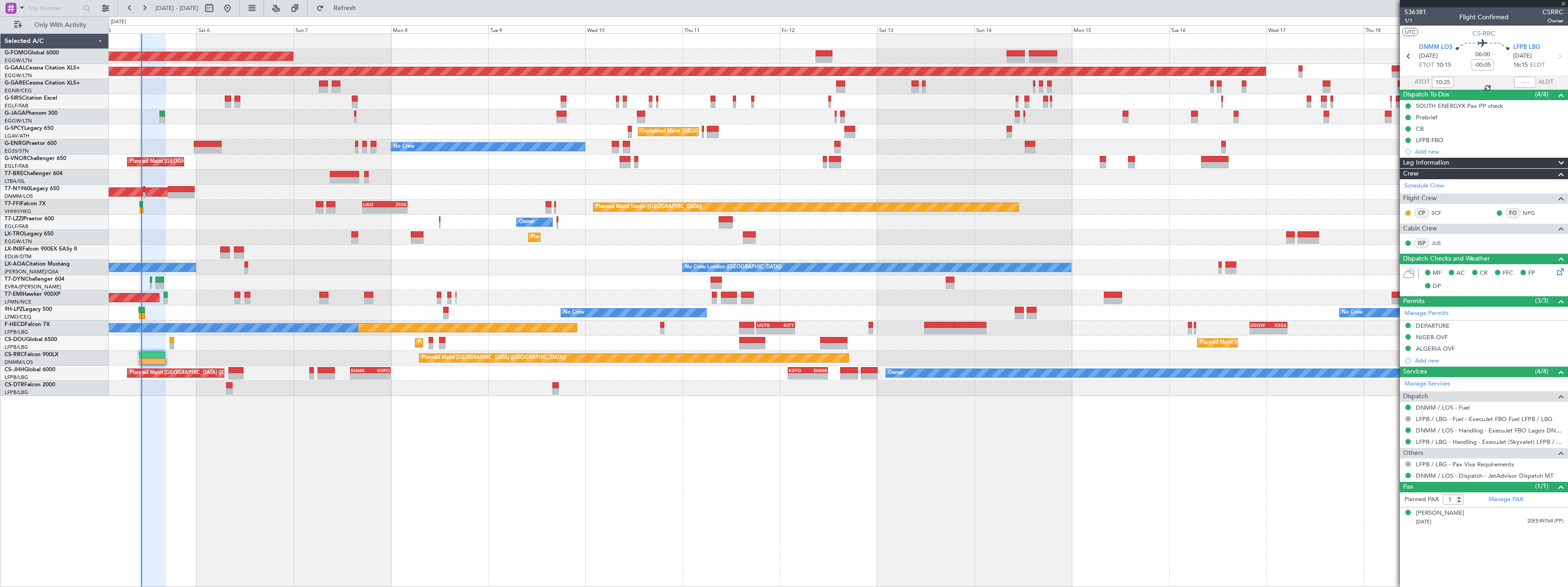
type input "-00:35"
type input "2"
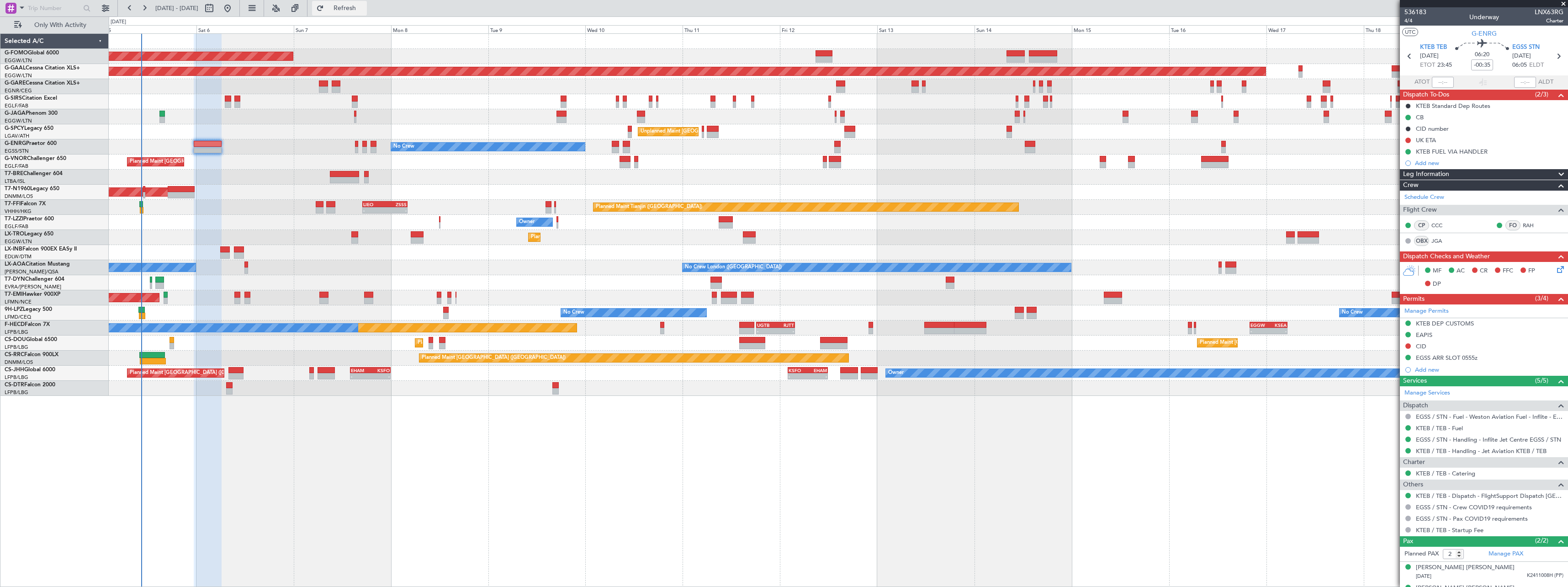
click at [364, 10] on span "Refresh" at bounding box center [345, 8] width 38 height 7
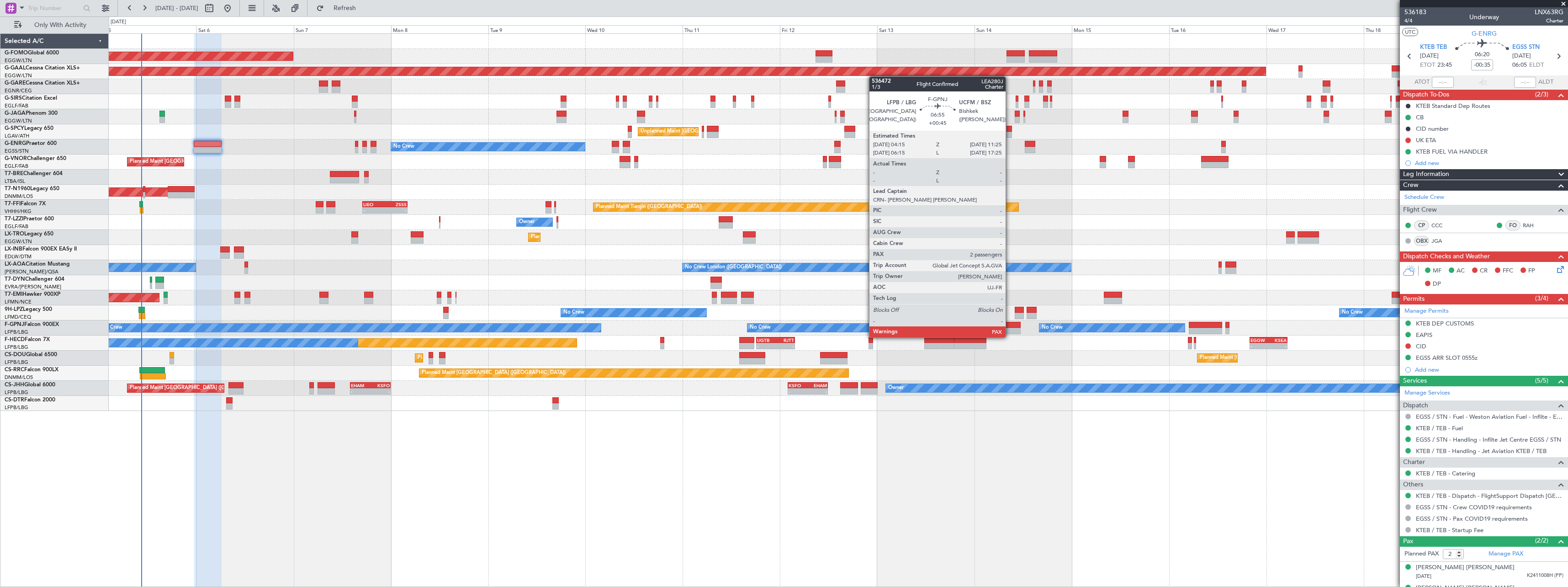
click at [1010, 328] on div at bounding box center [1006, 331] width 29 height 7
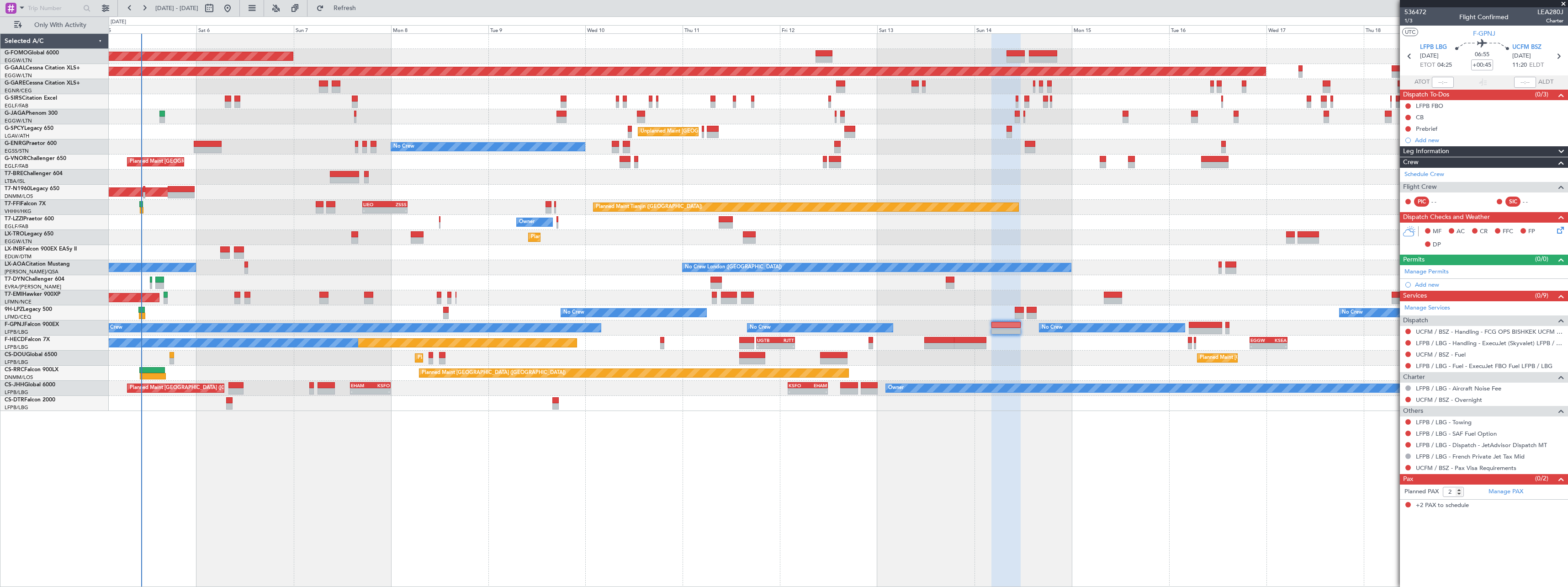
click at [1448, 147] on span "Leg Information" at bounding box center [1426, 151] width 46 height 10
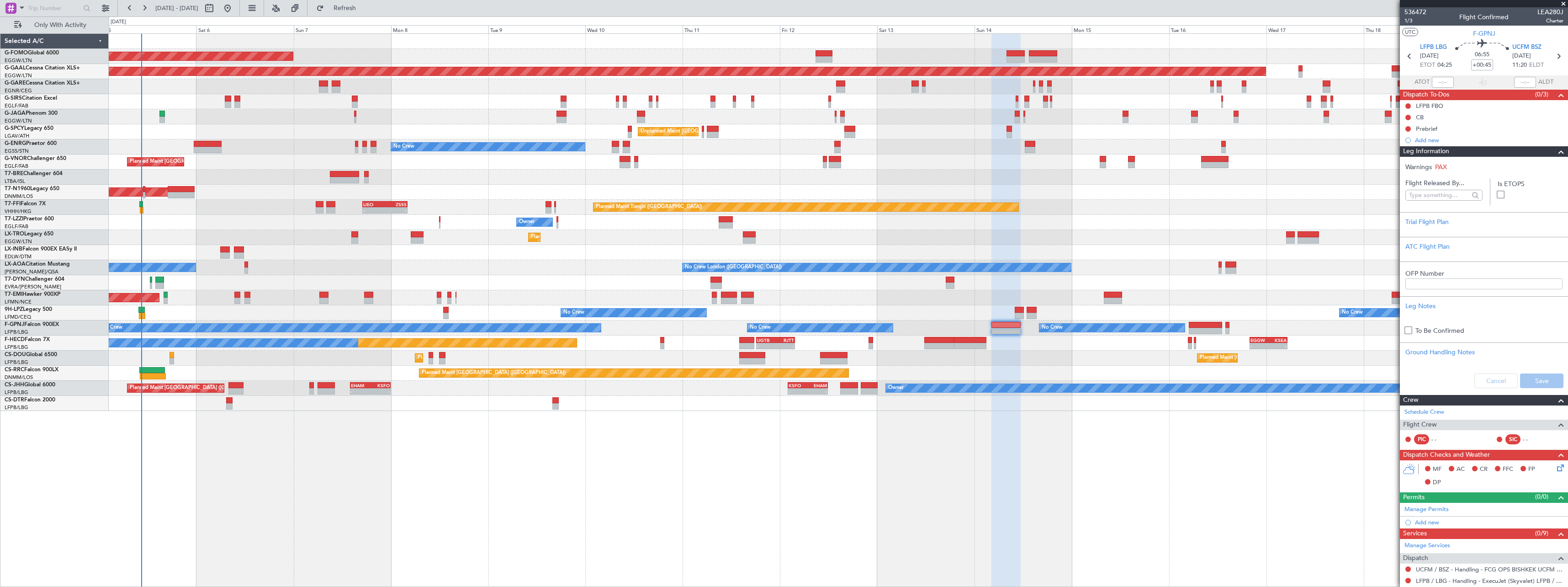
click at [1448, 147] on span "Leg Information" at bounding box center [1426, 151] width 46 height 10
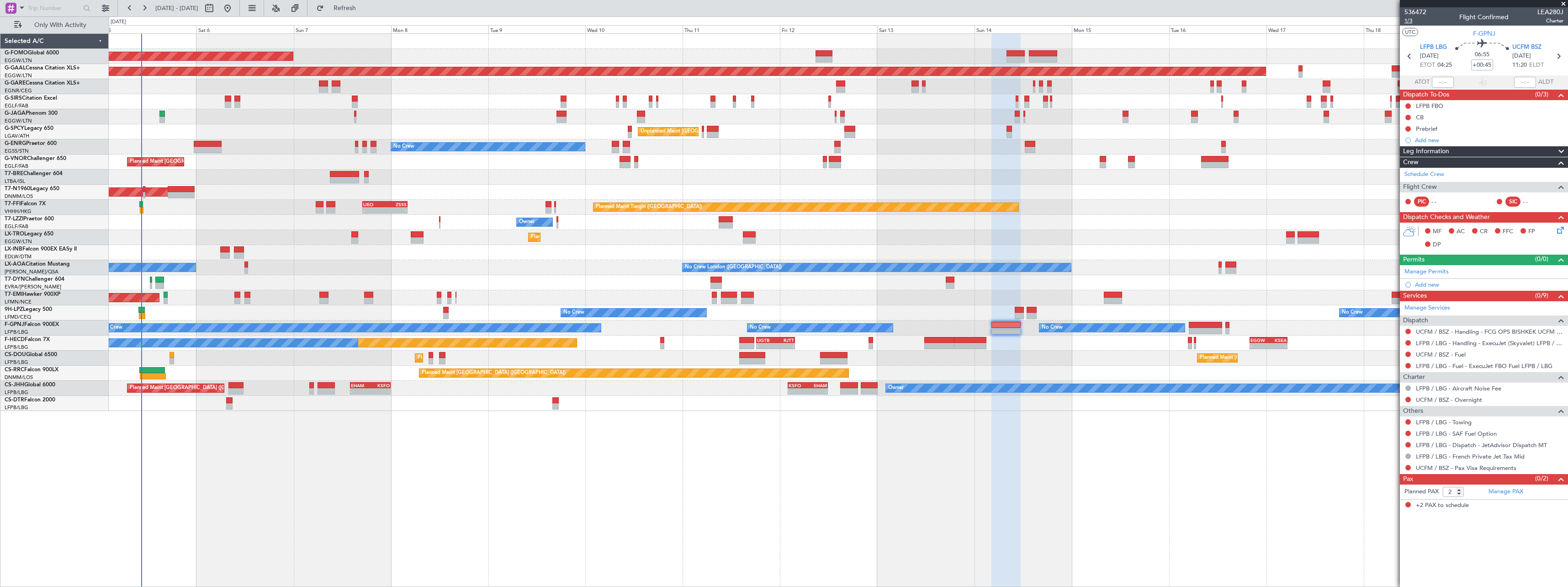
click at [1406, 19] on span "1/3" at bounding box center [1415, 21] width 22 height 8
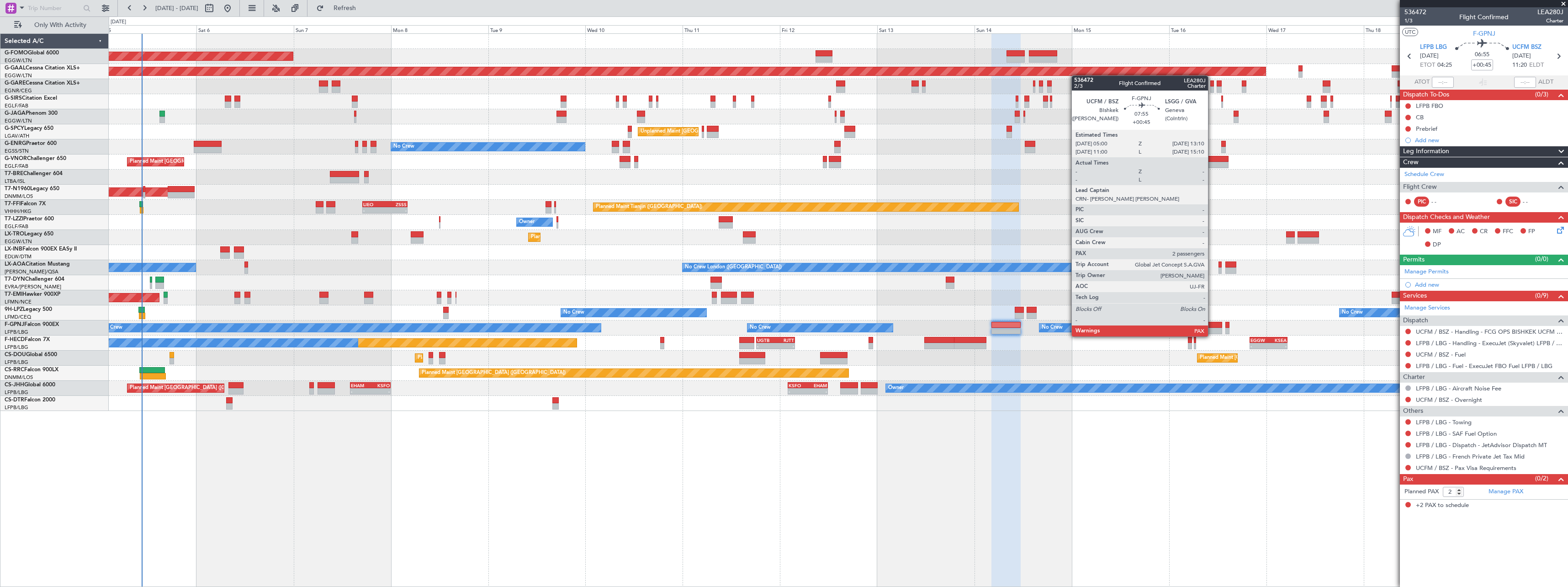
click at [1212, 327] on div at bounding box center [1205, 325] width 33 height 7
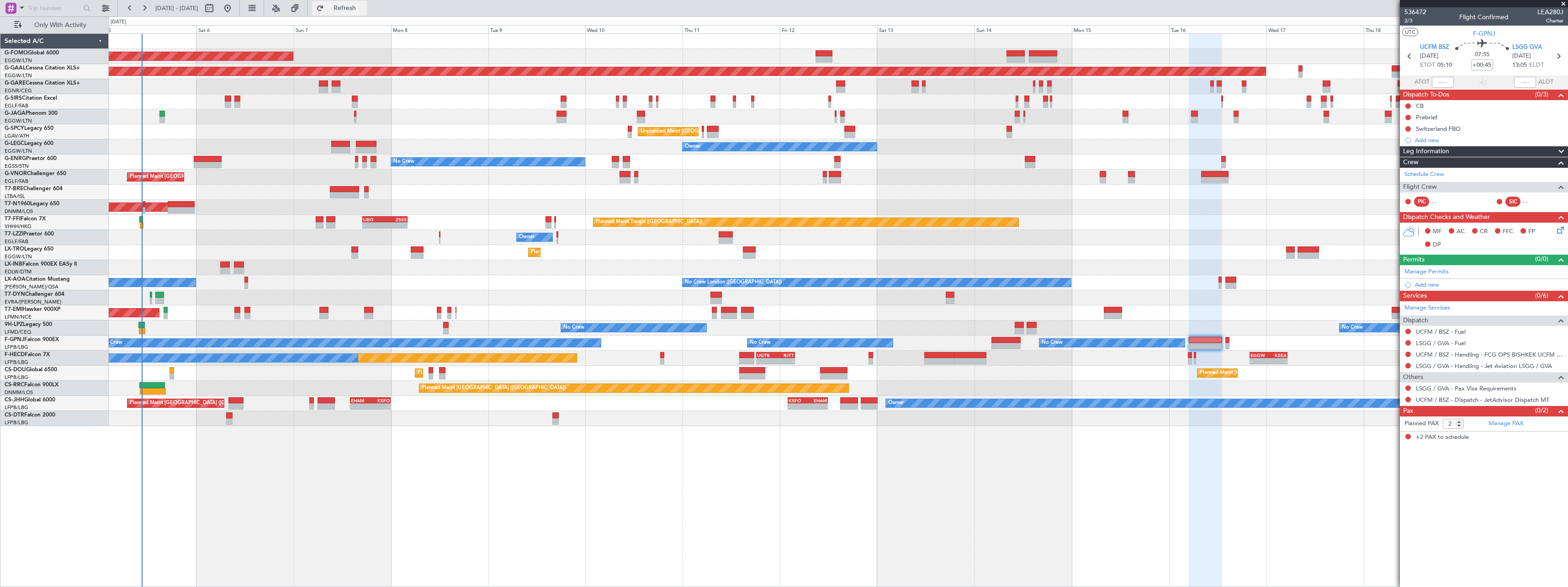
click at [364, 9] on span "Refresh" at bounding box center [345, 8] width 38 height 7
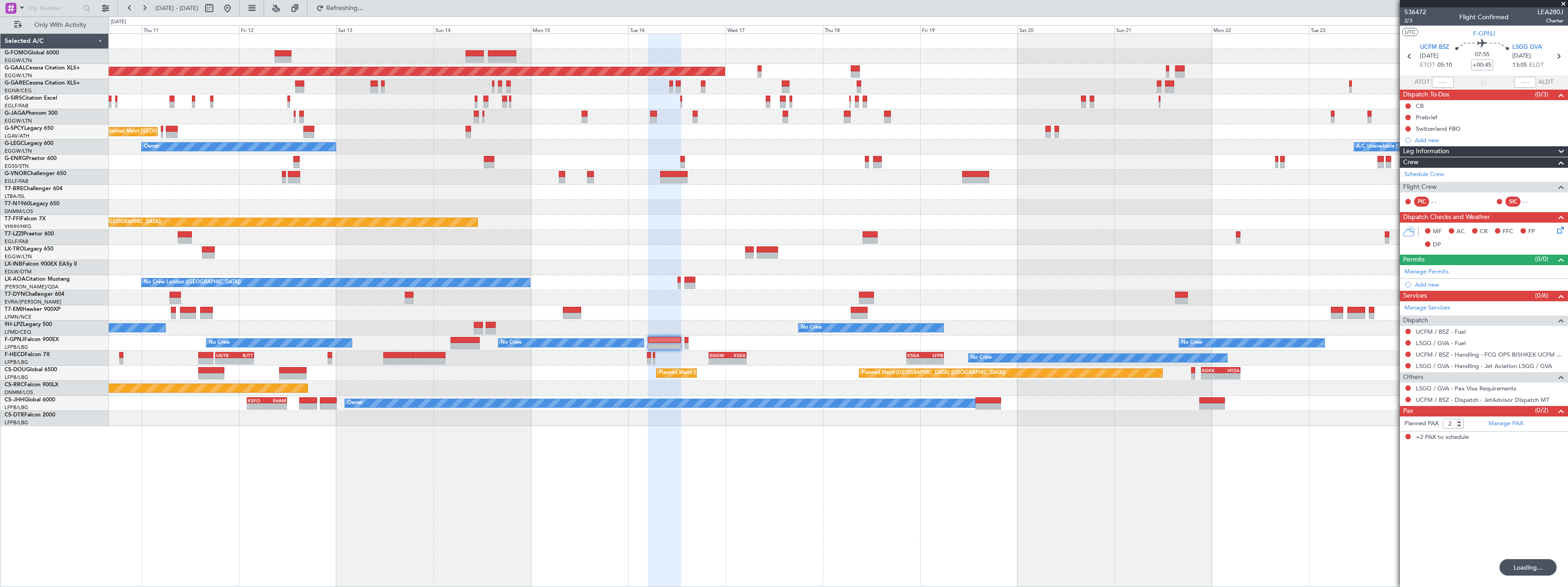
click at [644, 466] on div "Planned Maint London (Luton) Planned Maint Dusseldorf Planned Maint London (Lut…" at bounding box center [838, 310] width 1459 height 554
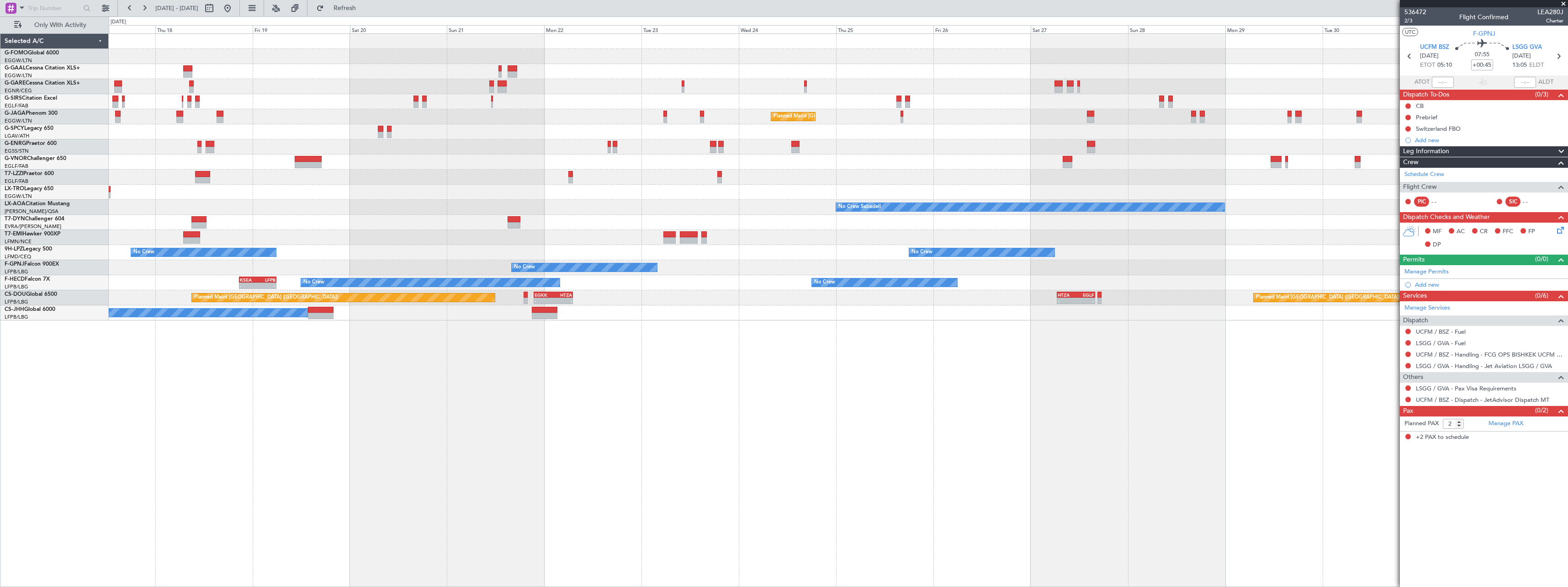
click at [537, 417] on div "Planned Maint Dusseldorf Planned Maint London (Luton) No Crew Sabadell No Crew …" at bounding box center [838, 310] width 1459 height 554
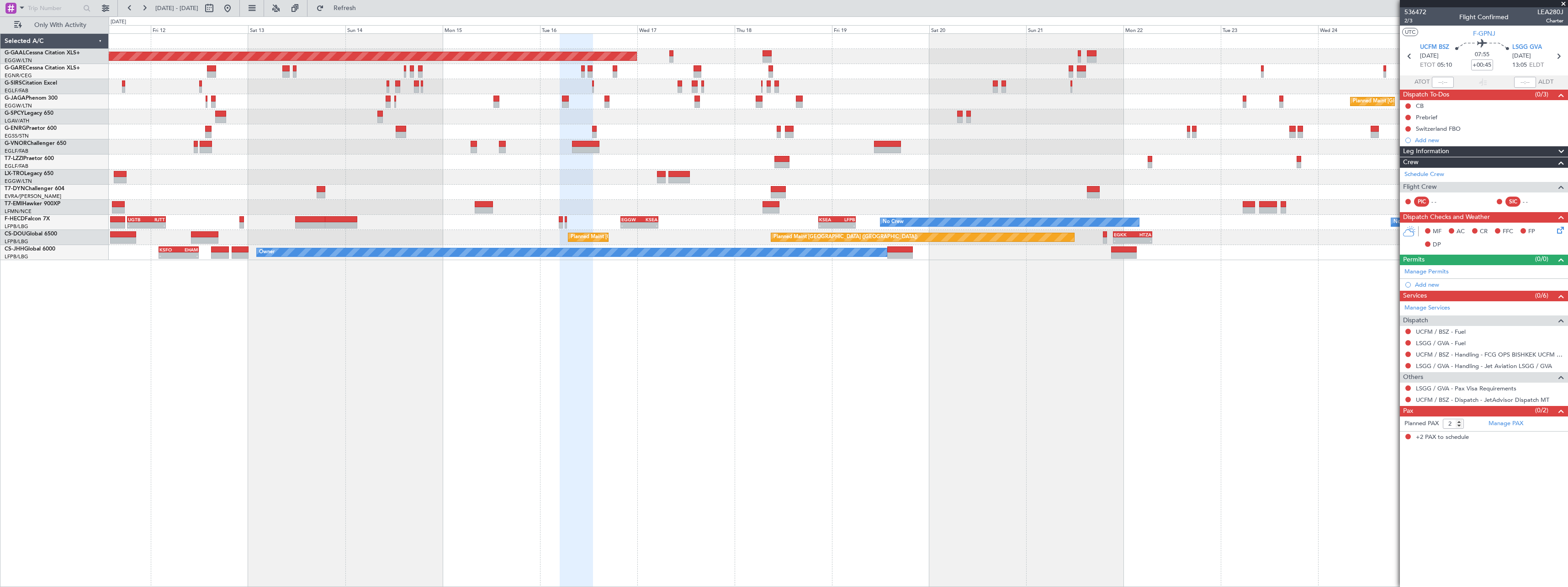
click at [1127, 383] on div "Planned Maint Dusseldorf Planned Maint London (Luton) Unplanned Maint Athens (E…" at bounding box center [838, 310] width 1459 height 554
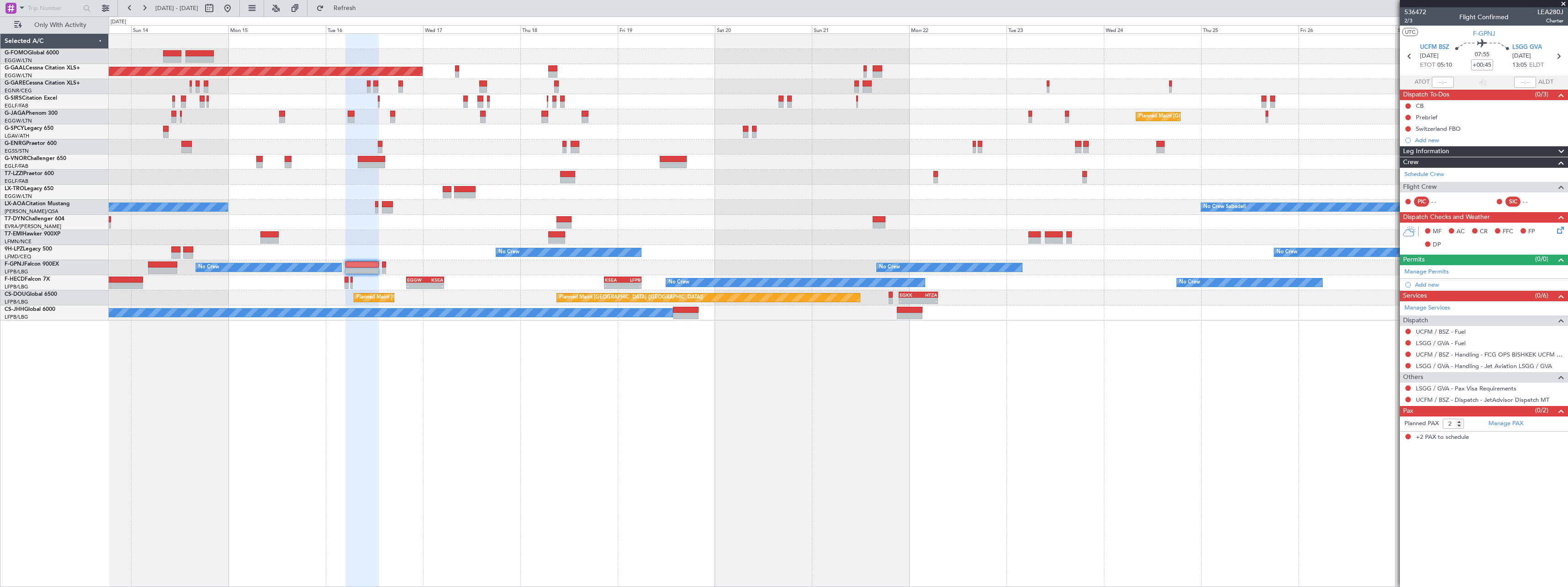
click at [455, 406] on div "Planned Maint Dusseldorf Planned Maint London (Luton) Unplanned Maint Athens (E…" at bounding box center [838, 310] width 1459 height 554
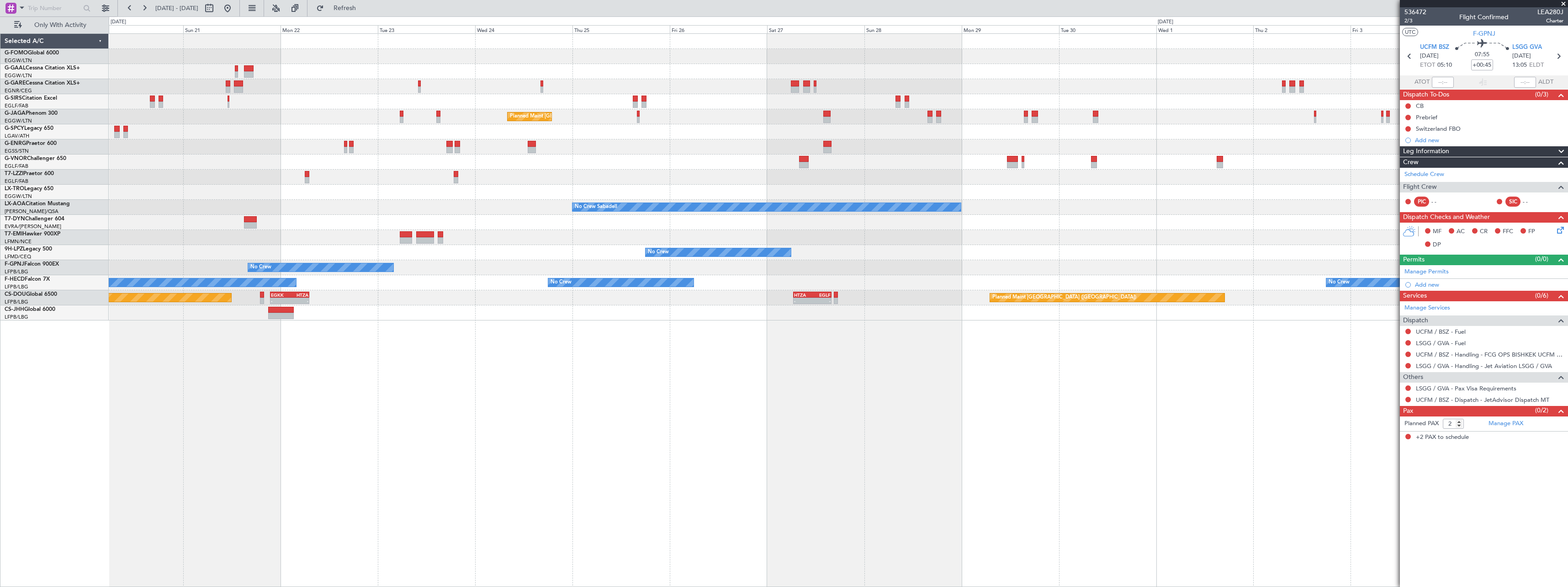
click at [584, 393] on div "Planned Maint Dusseldorf Planned Maint London (Luton) No Crew Sabadell No Crew …" at bounding box center [838, 310] width 1459 height 554
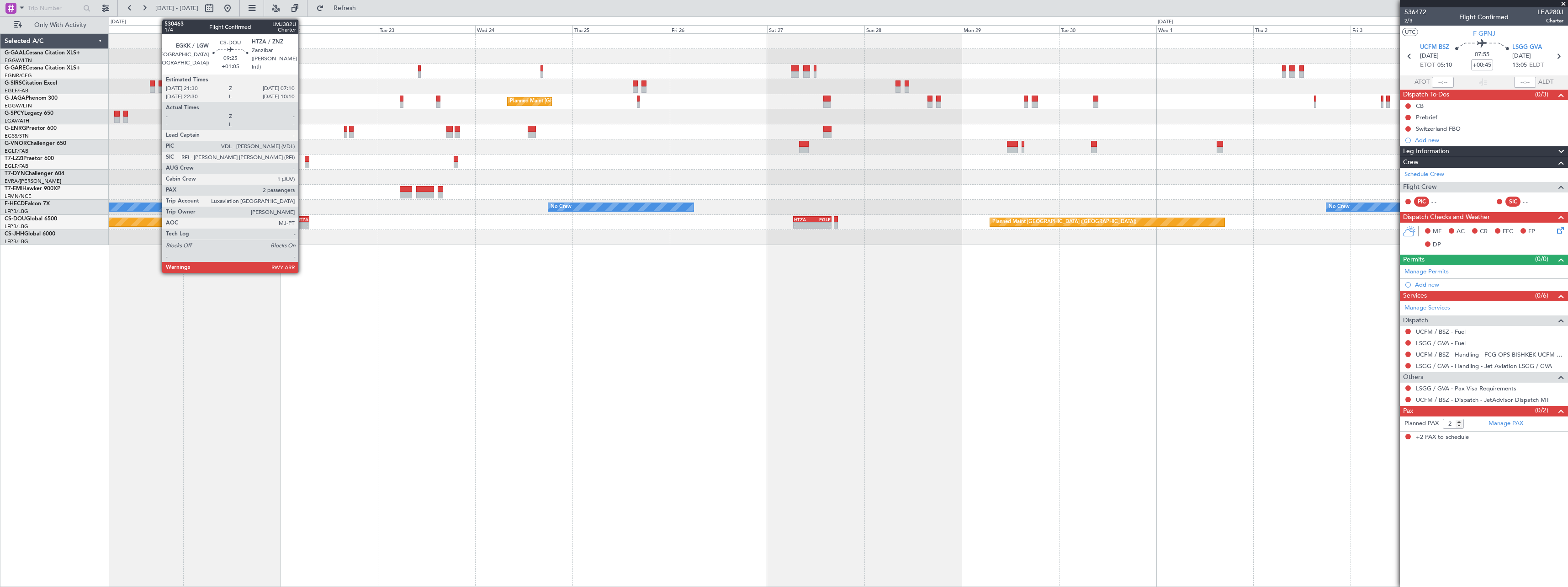
click at [303, 219] on div "HTZA" at bounding box center [299, 219] width 19 height 5
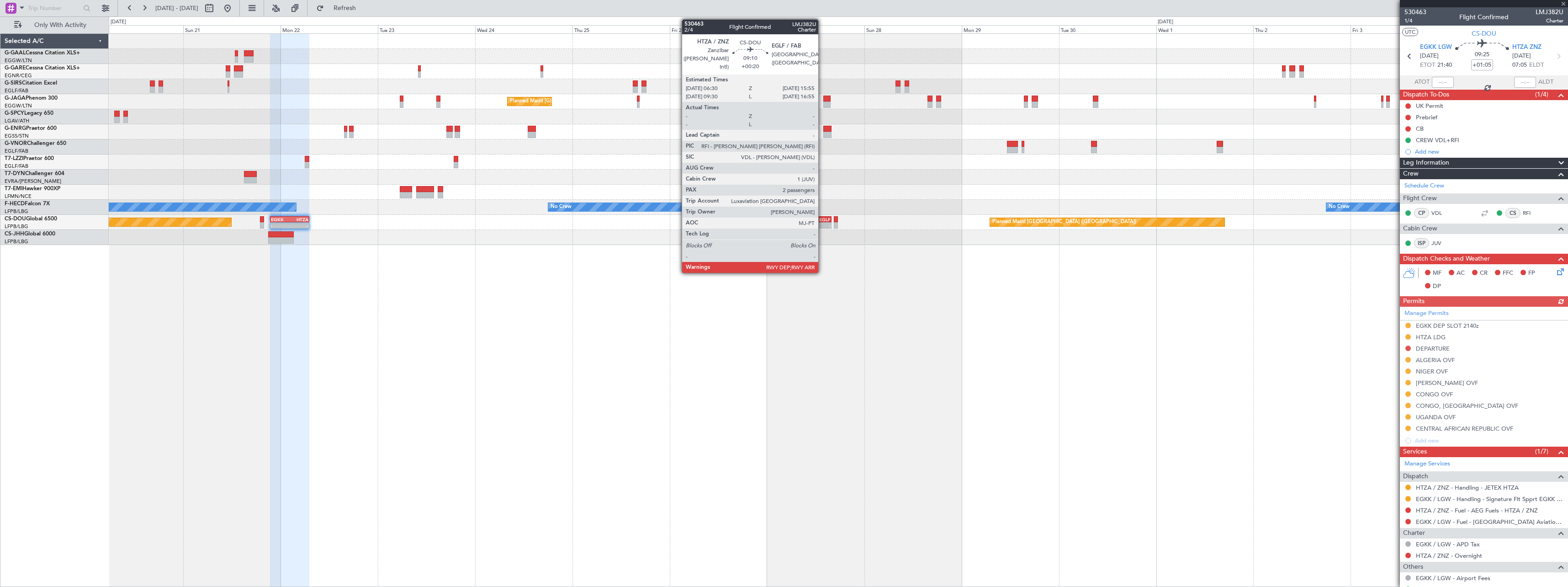
click at [822, 219] on div "EGLF" at bounding box center [822, 219] width 18 height 5
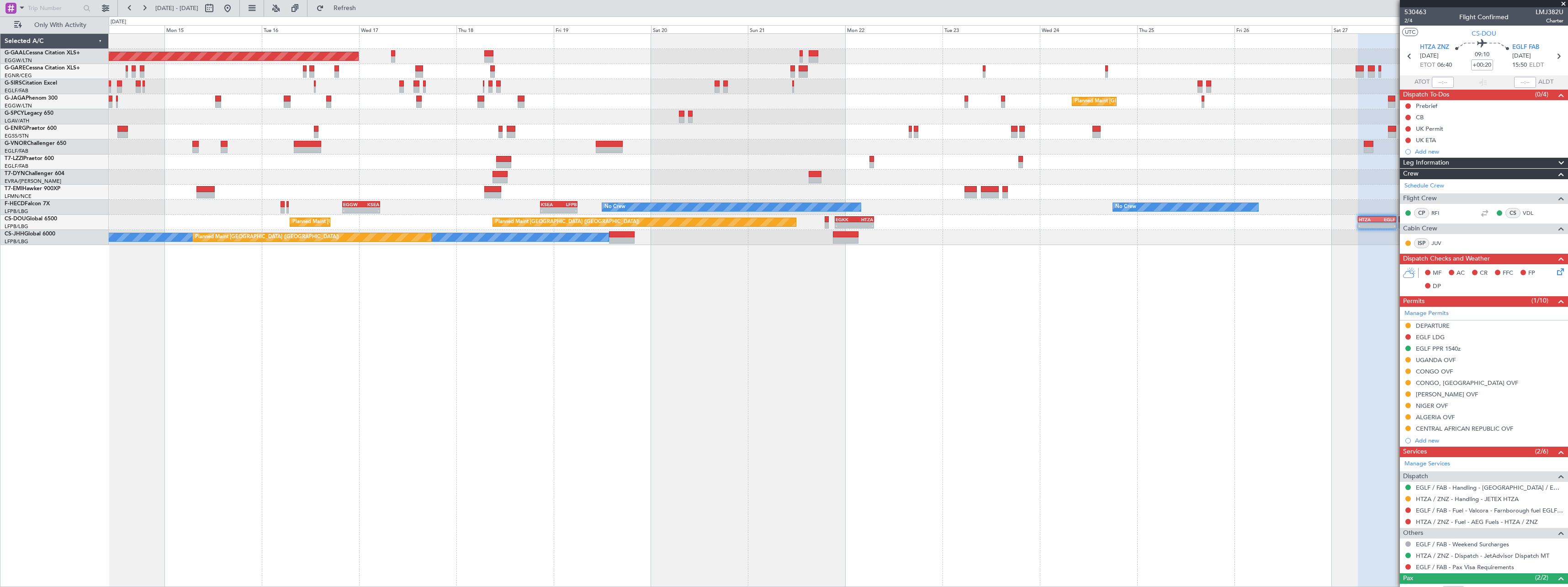
click at [973, 331] on div "Planned Maint Dusseldorf Planned Maint London (Luton) Unplanned Maint Athens (E…" at bounding box center [838, 310] width 1459 height 554
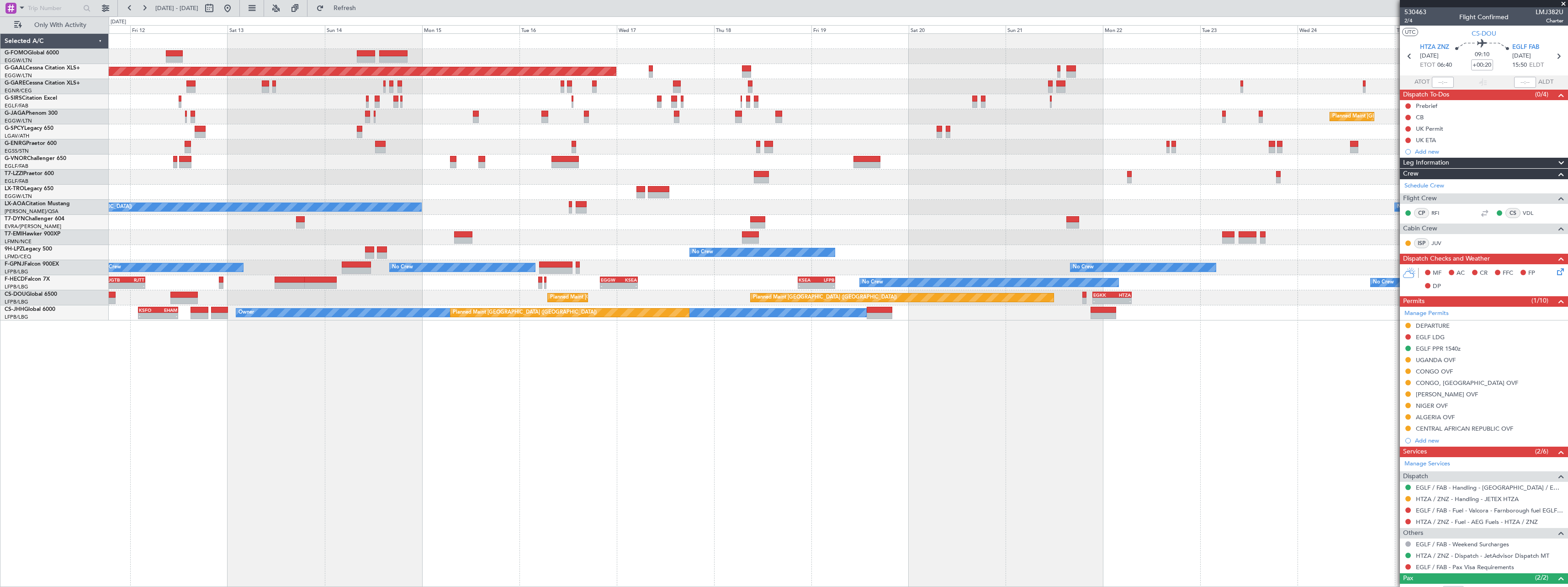
click at [646, 329] on div "Planned Maint Dusseldorf Planned Maint London (Luton) Unplanned Maint Athens (E…" at bounding box center [838, 310] width 1459 height 554
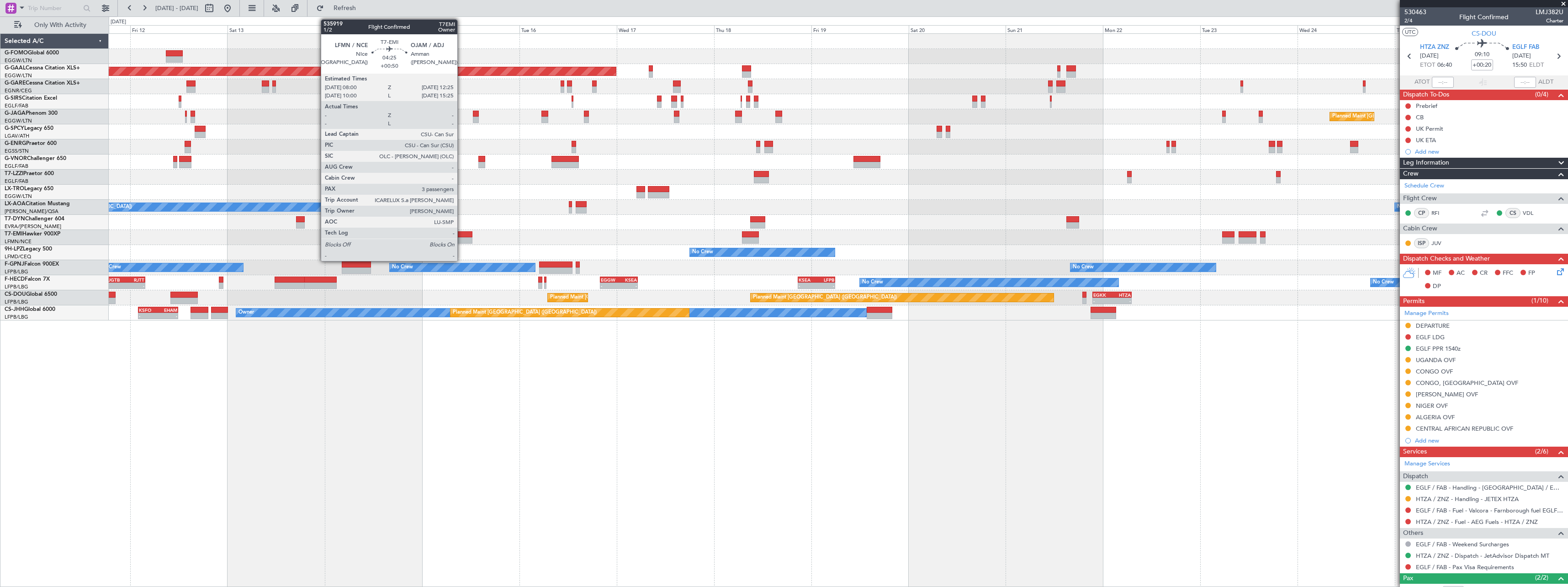
click at [461, 236] on div at bounding box center [463, 234] width 18 height 7
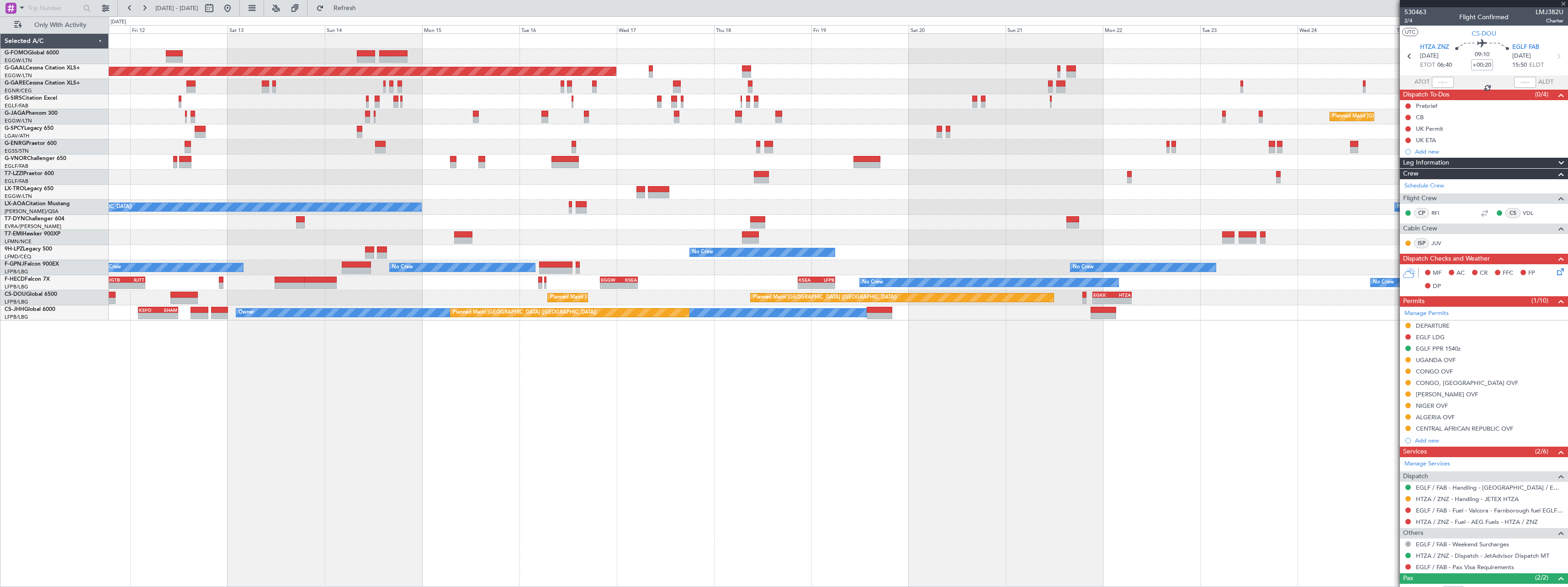
type input "+00:50"
type input "3"
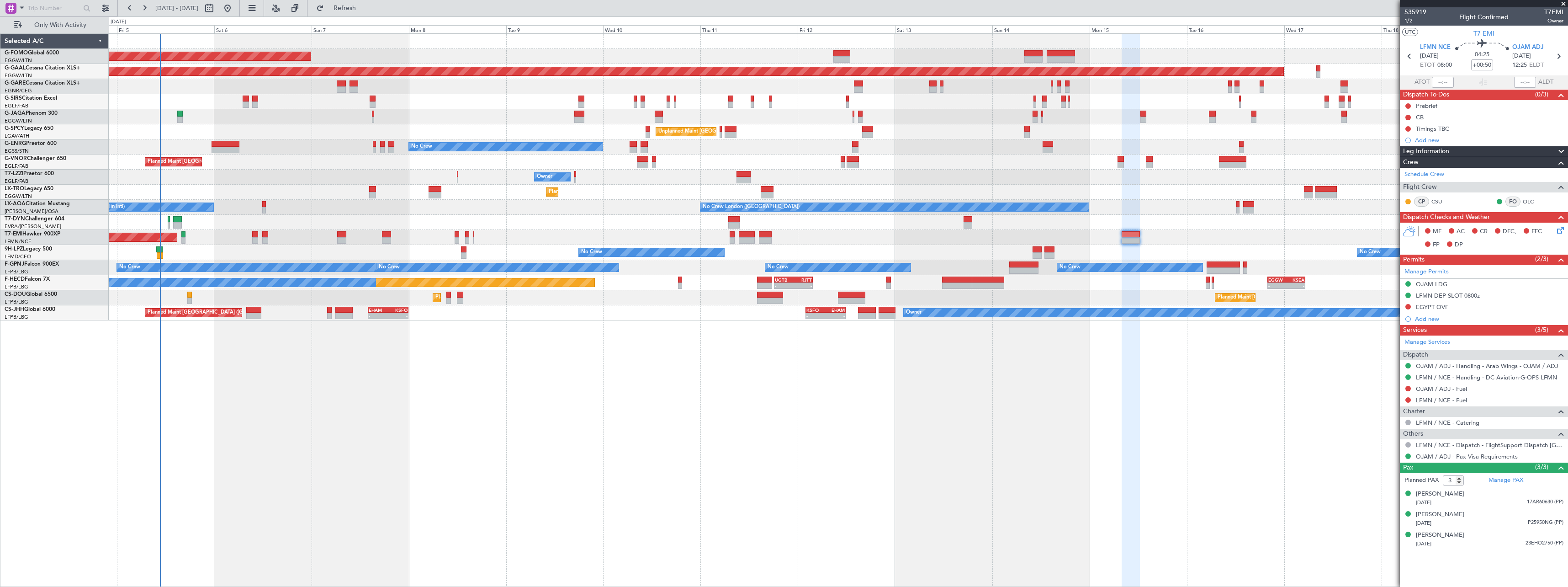
click at [1038, 419] on div "Planned Maint London (Luton) Planned Maint Dusseldorf Unplanned Maint Chester P…" at bounding box center [838, 310] width 1459 height 554
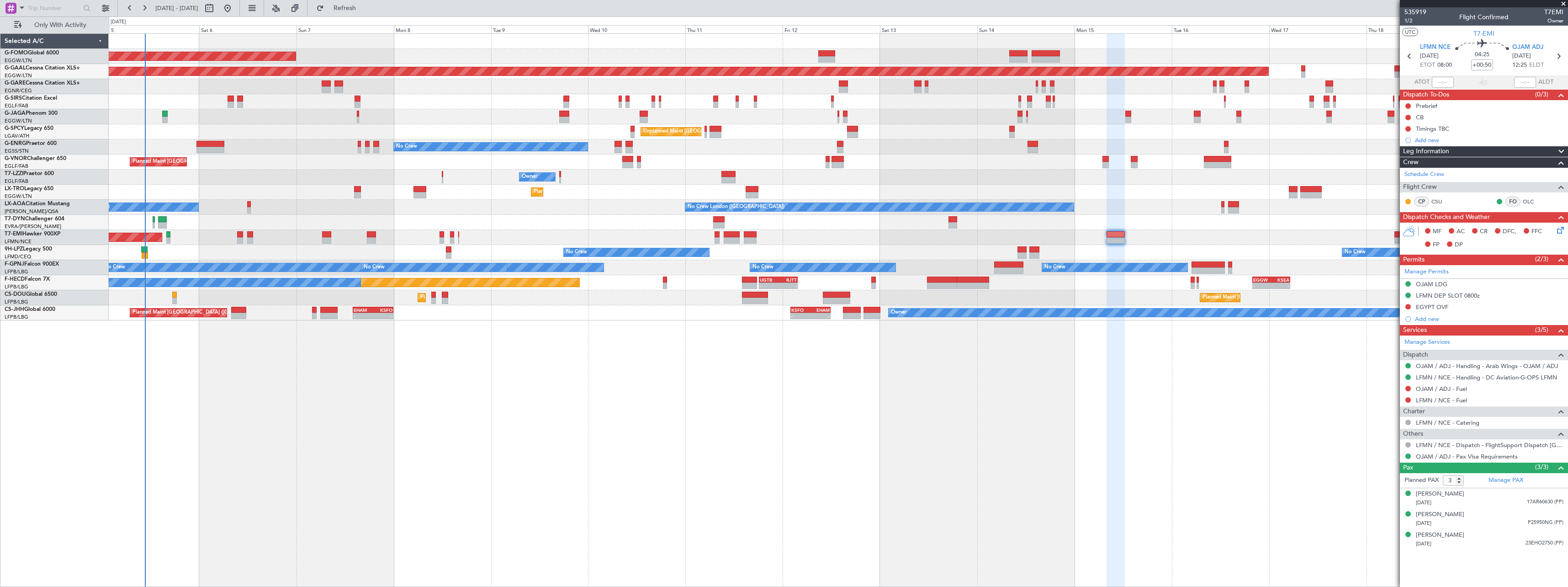
click at [443, 445] on div "Planned Maint London (Luton) Planned Maint Dusseldorf Unplanned Maint Chester P…" at bounding box center [838, 310] width 1459 height 554
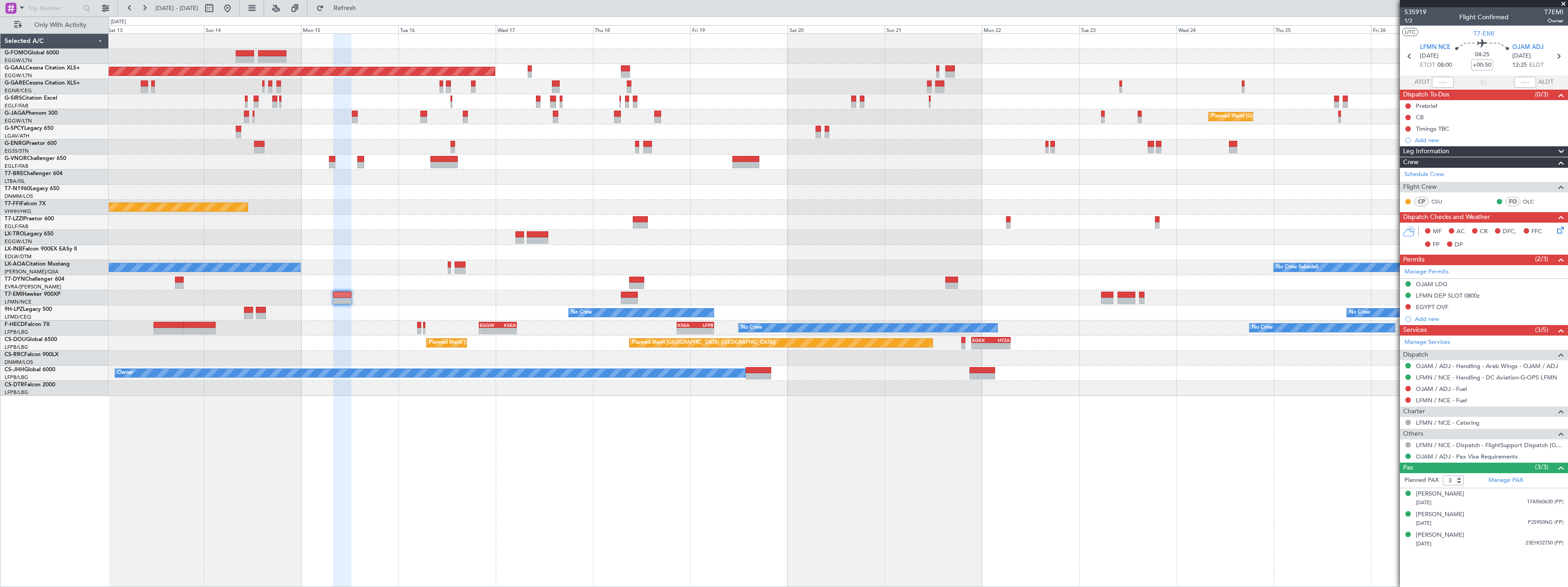
click at [120, 261] on div "Planned Maint Dusseldorf Planned Maint London (Luton) Unplanned Maint Athens (E…" at bounding box center [838, 215] width 1459 height 362
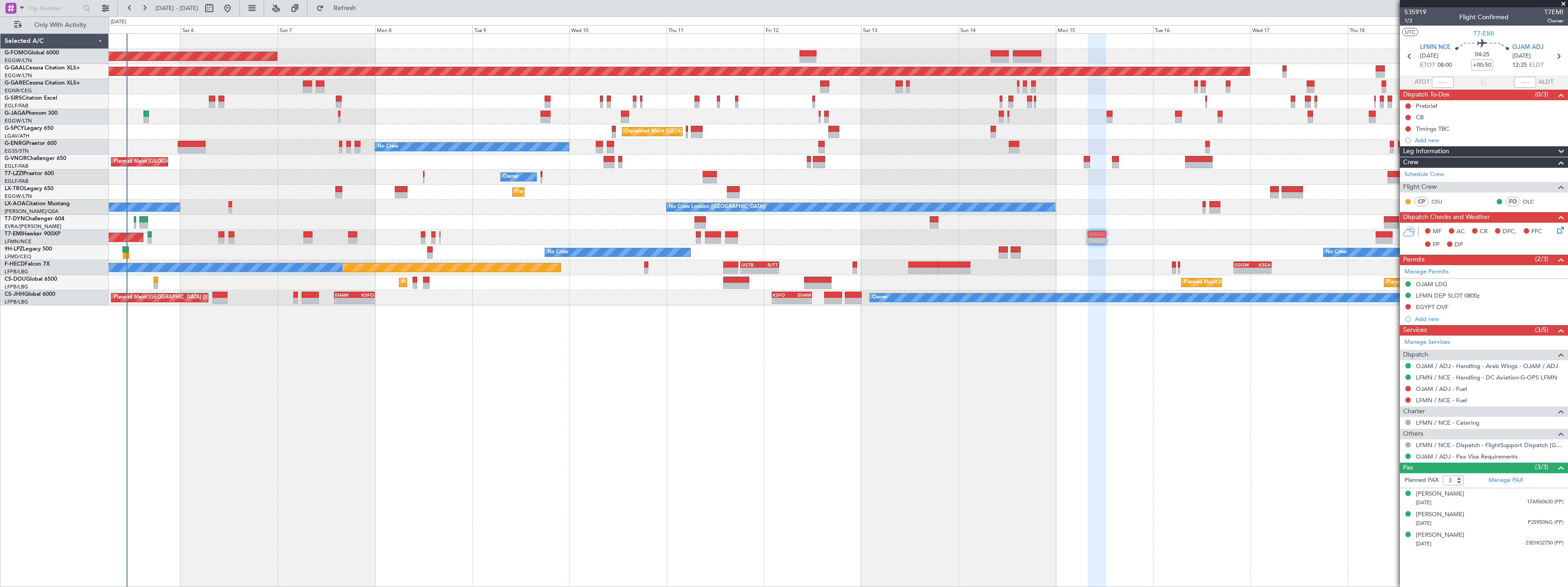
click at [954, 385] on div "Planned Maint London (Luton) Planned Maint Dusseldorf Unplanned Maint Chester P…" at bounding box center [838, 310] width 1459 height 554
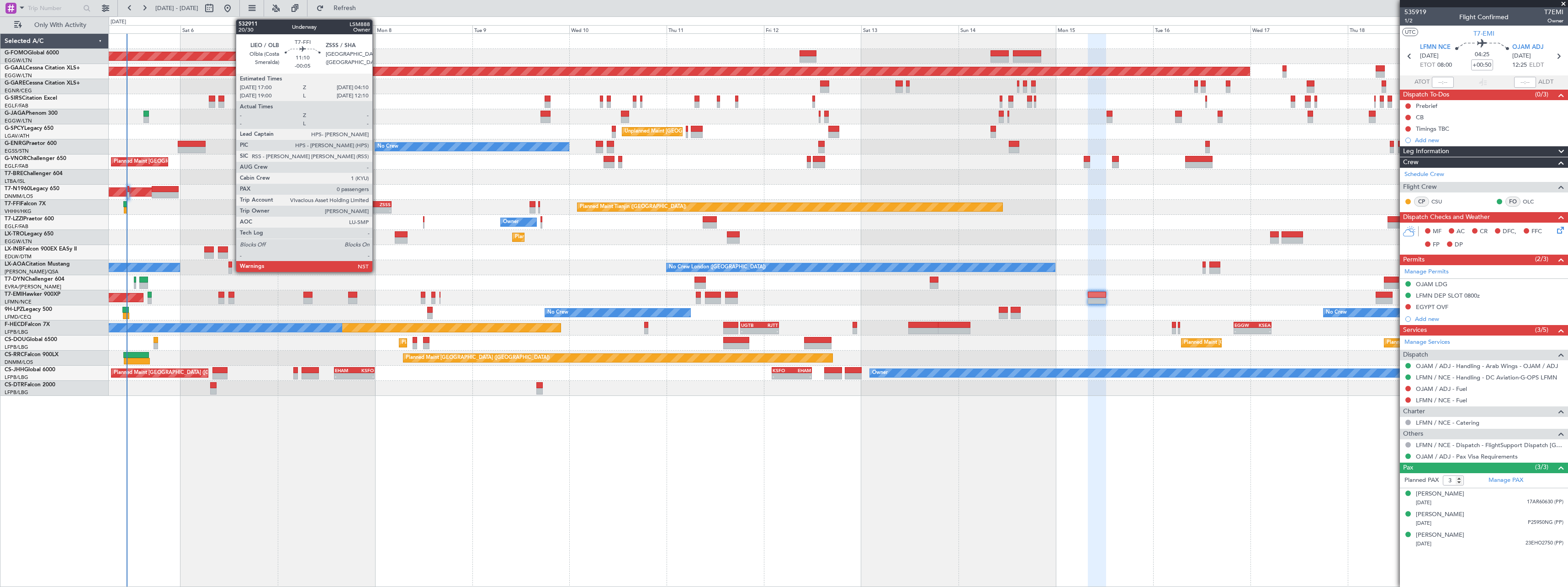
click at [376, 205] on div "ZSSS" at bounding box center [380, 204] width 22 height 5
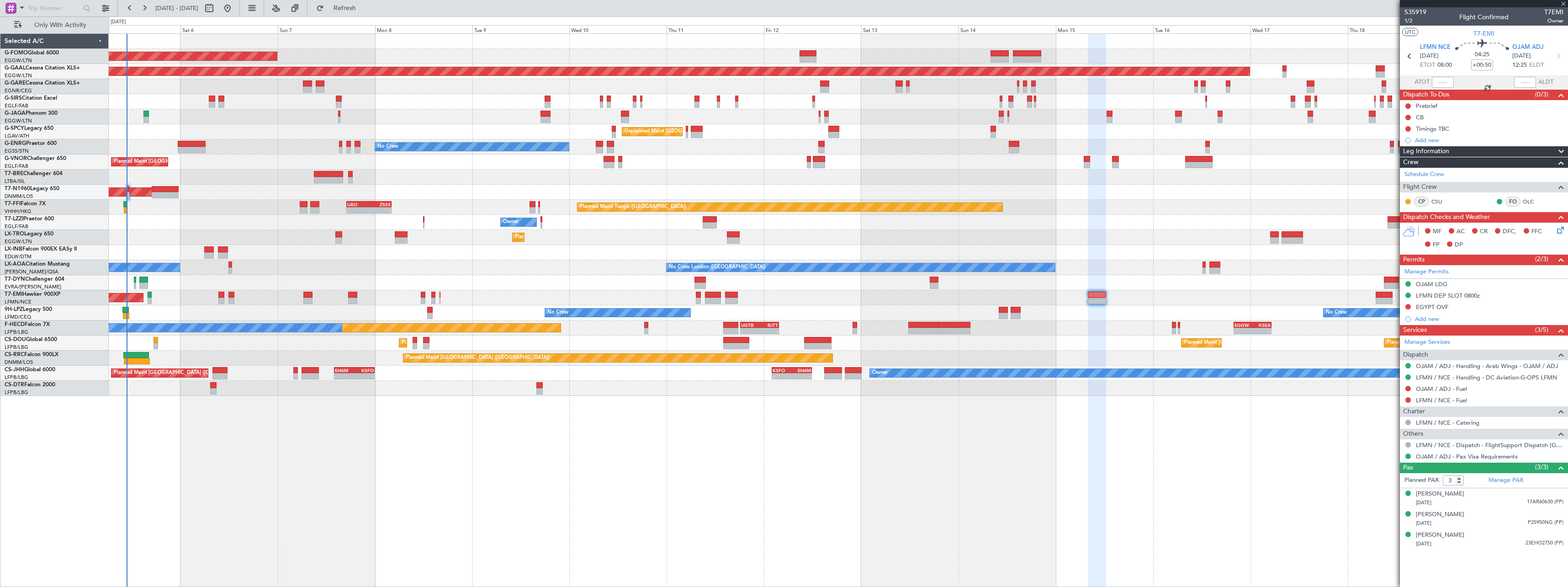
type input "-00:05"
type input "0"
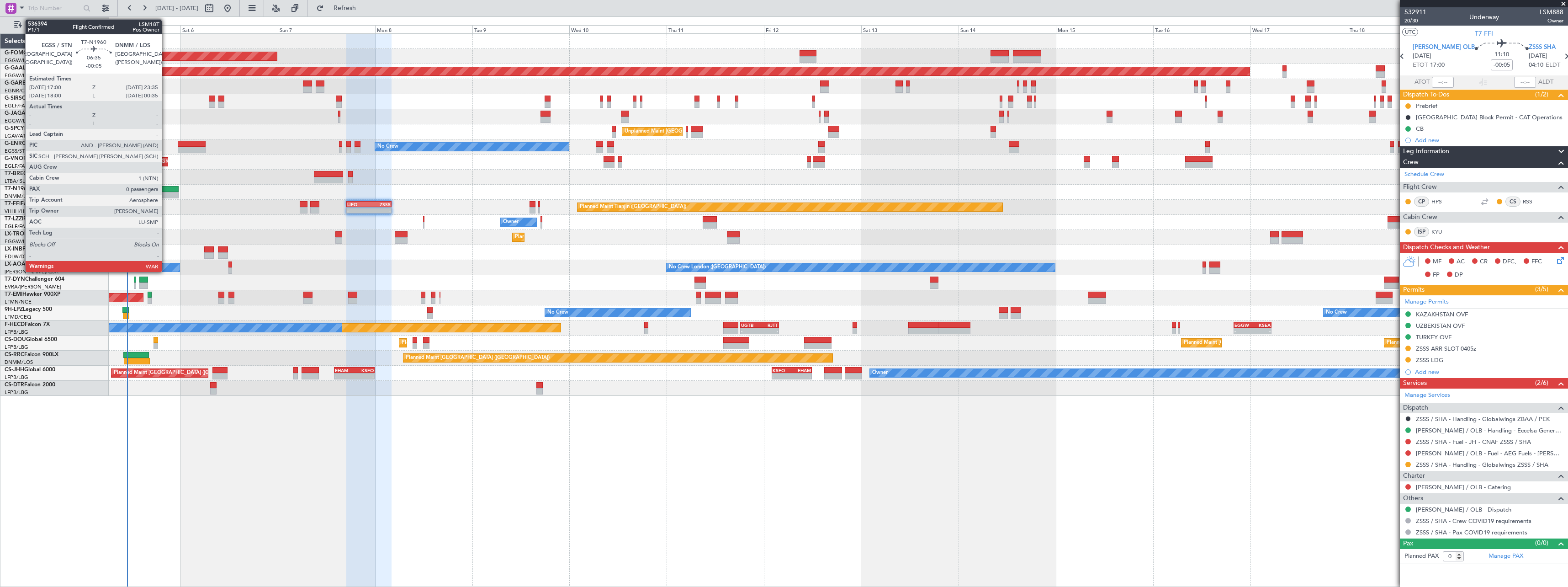
click at [166, 191] on div at bounding box center [165, 189] width 27 height 7
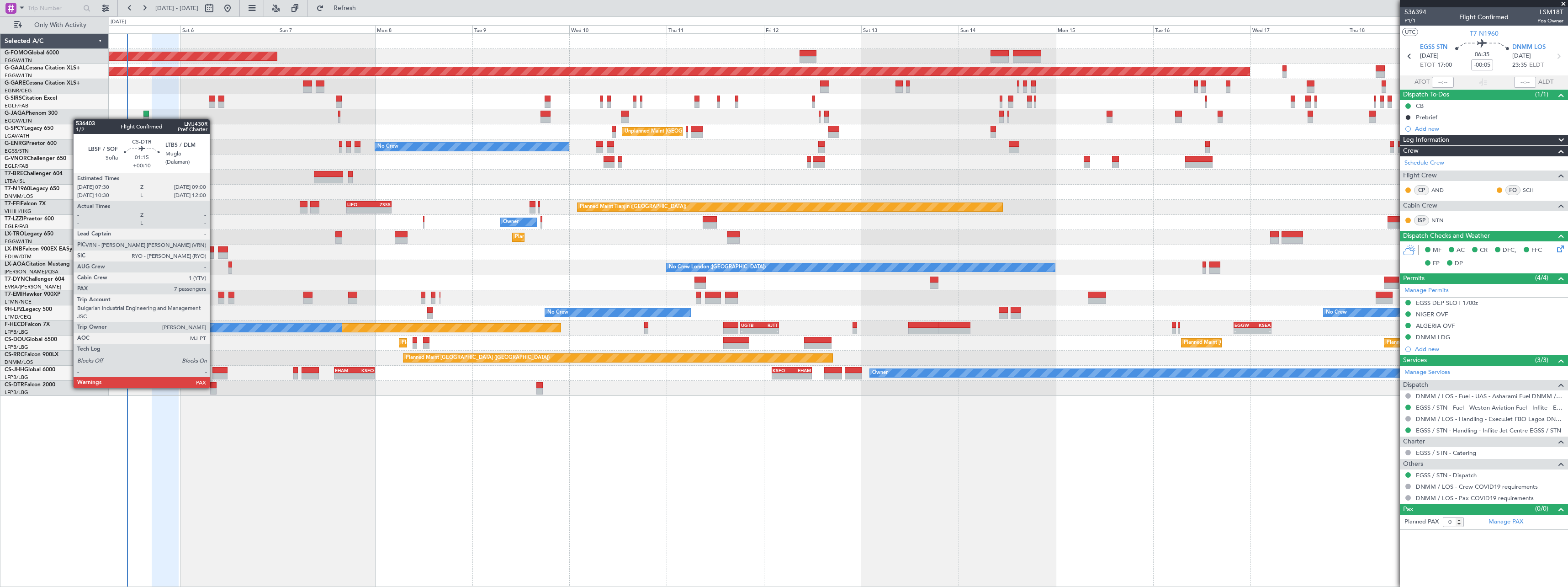
click at [214, 387] on div at bounding box center [213, 385] width 7 height 7
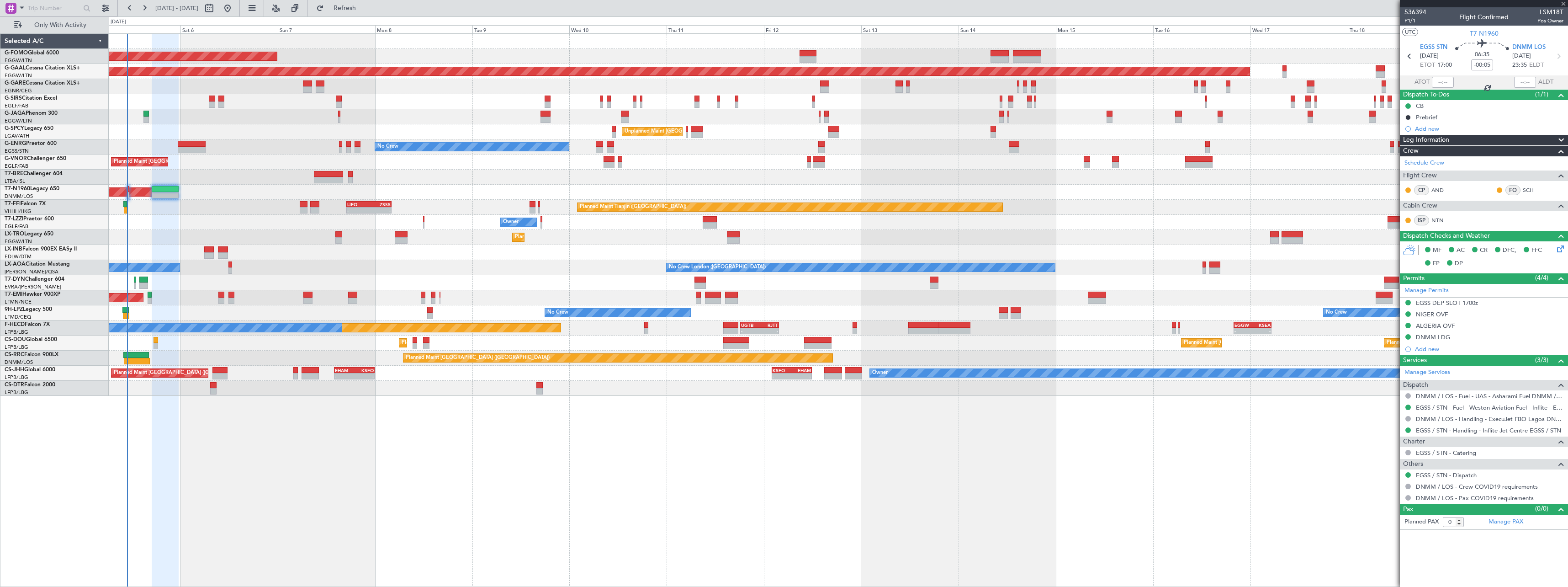
type input "+00:10"
type input "7"
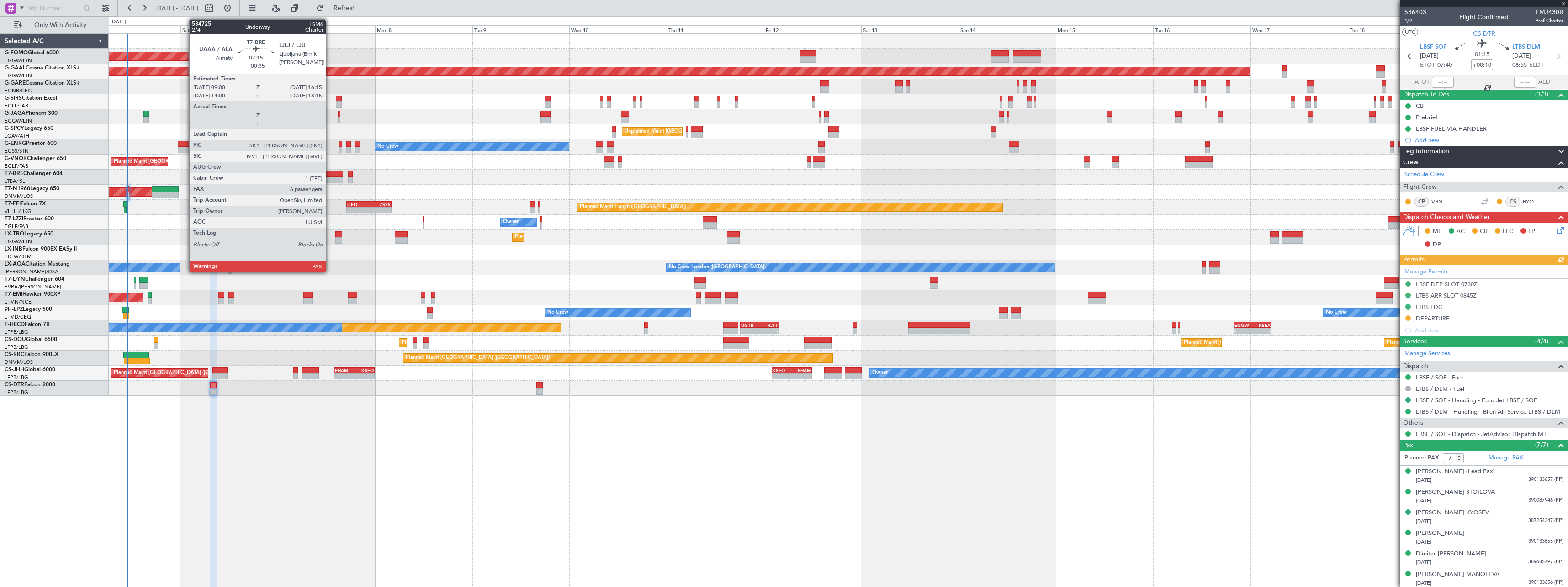
click at [330, 172] on div at bounding box center [329, 174] width 30 height 7
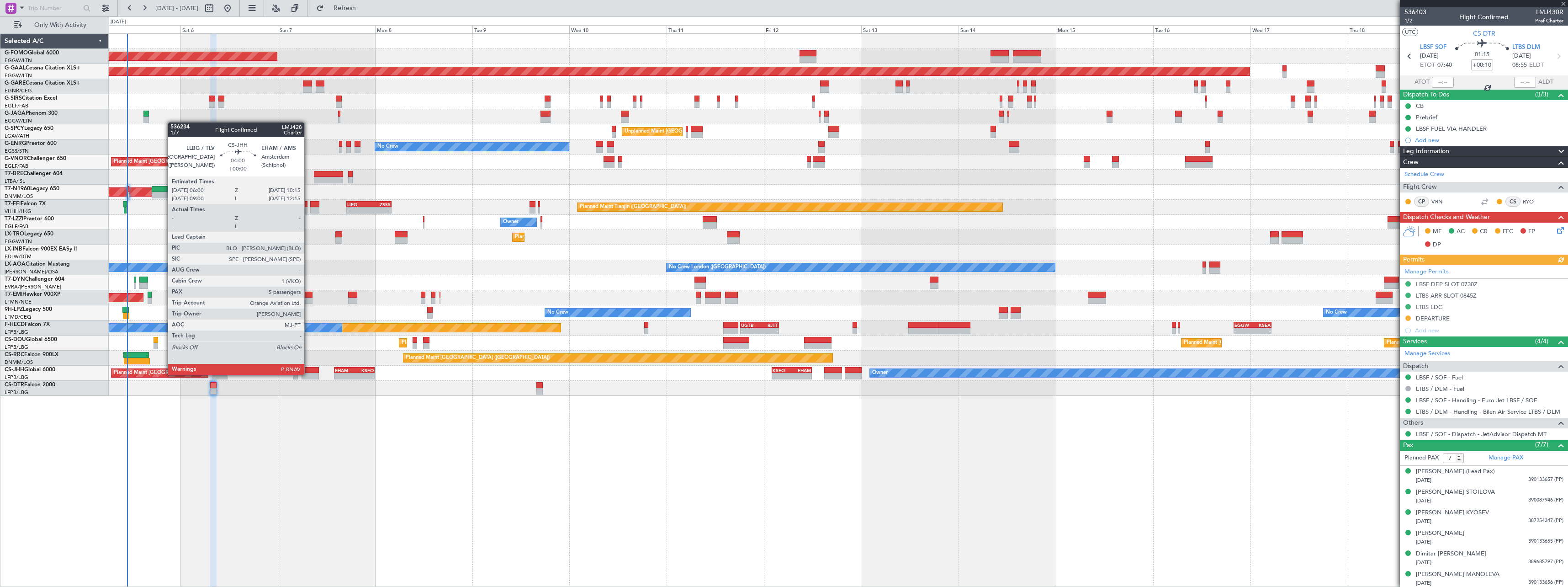
type input "+00:35"
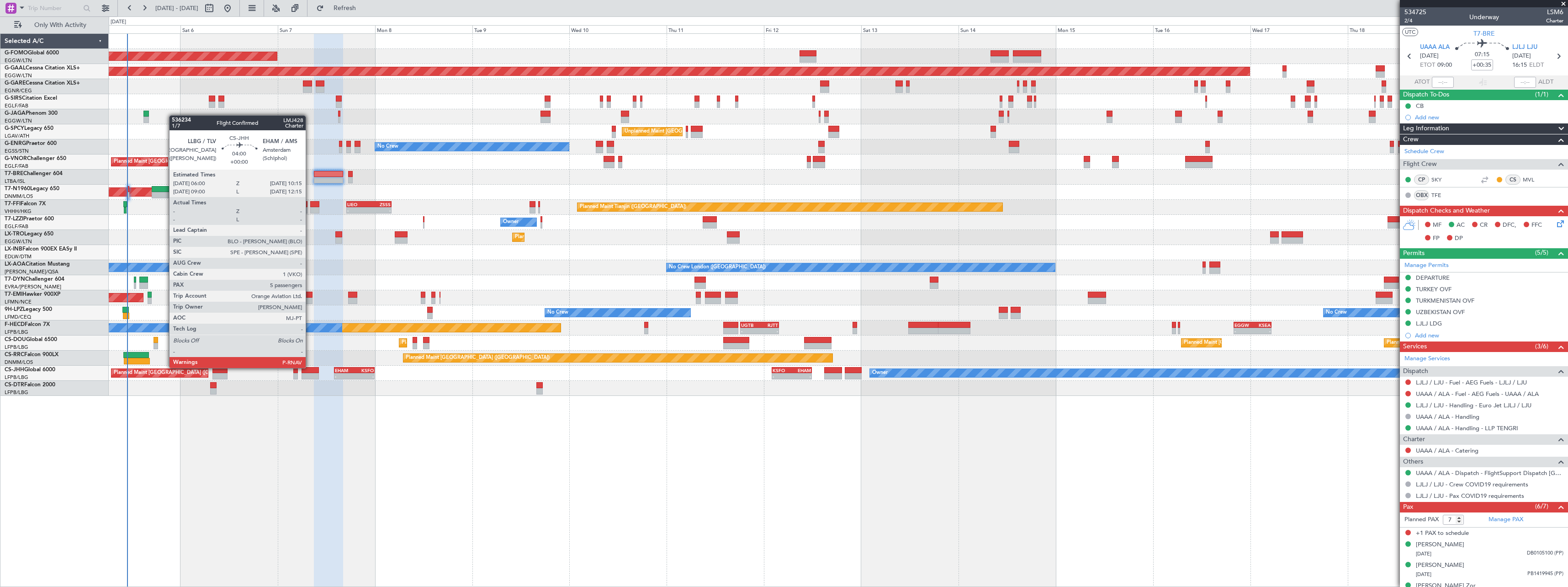
click at [310, 367] on div at bounding box center [310, 370] width 18 height 7
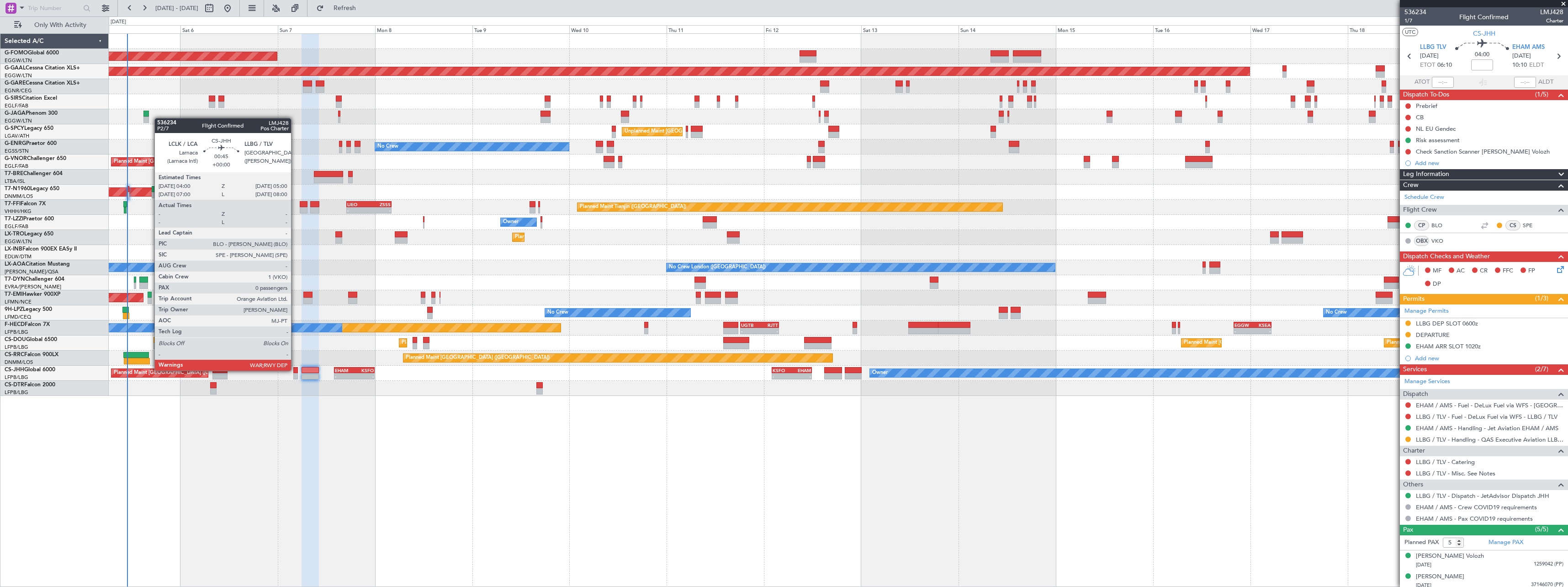
click at [295, 370] on div at bounding box center [295, 370] width 4 height 7
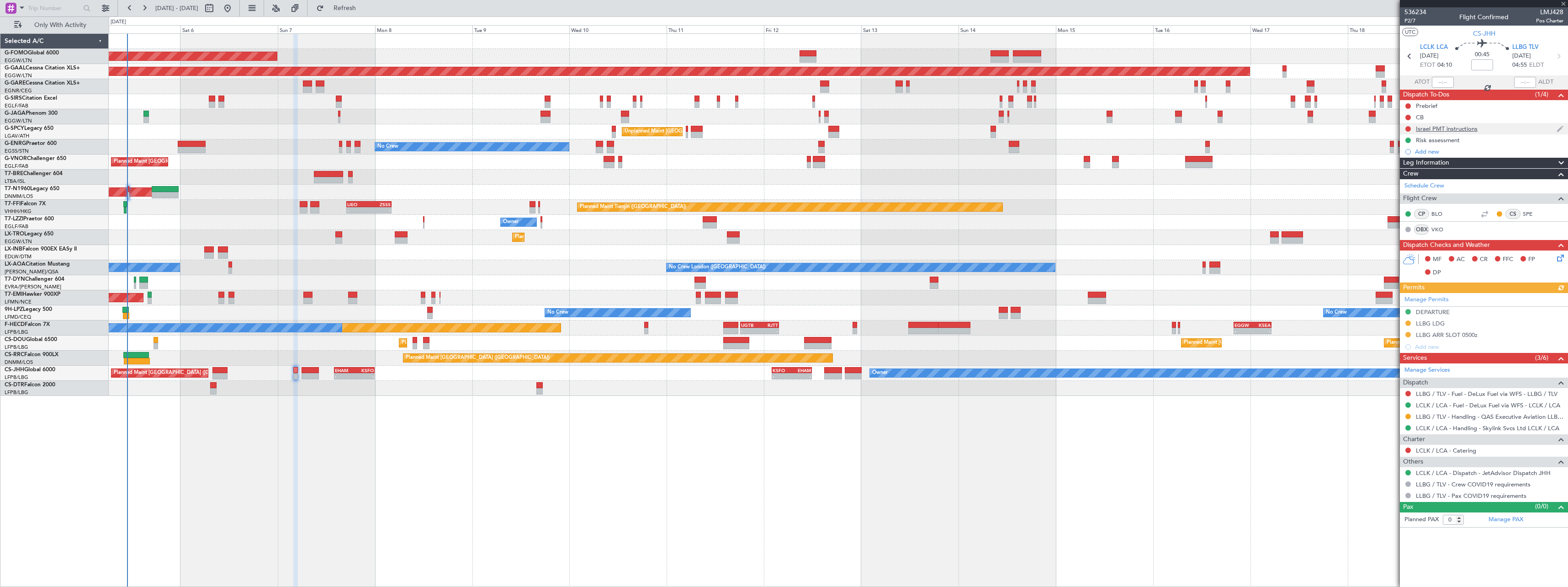
click at [1454, 131] on div "Israel PMT instructions" at bounding box center [1446, 128] width 61 height 8
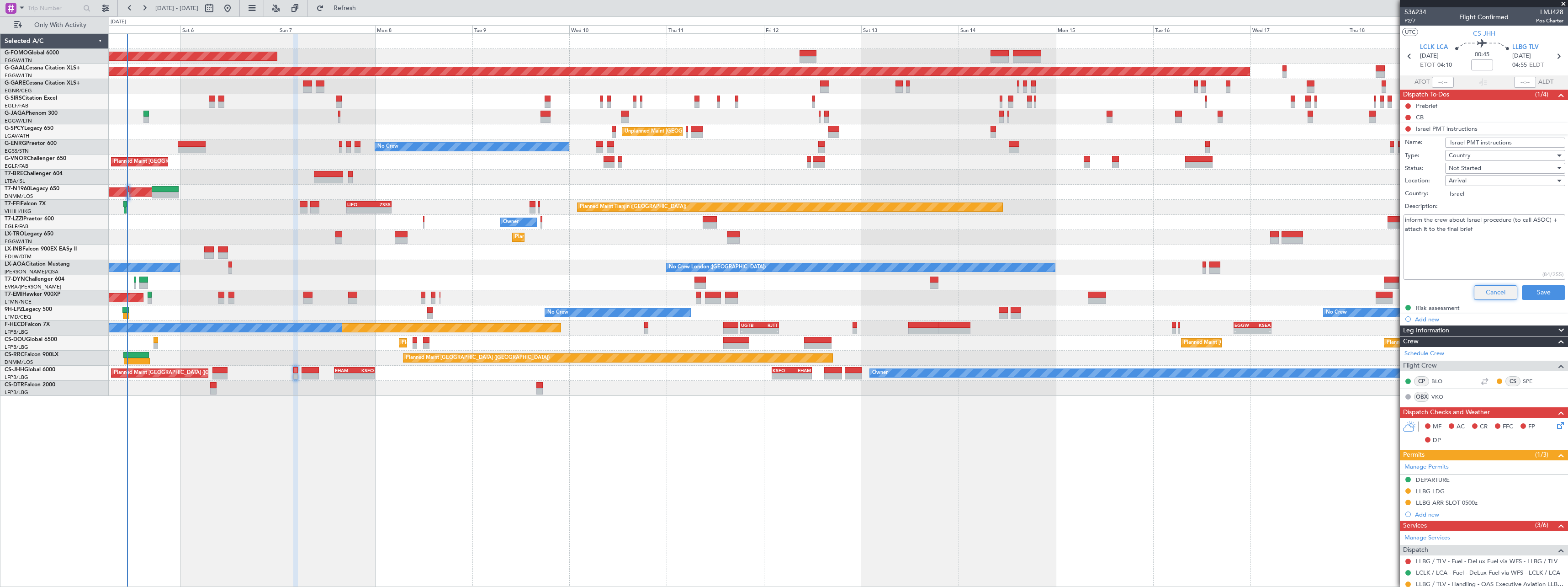
click at [1485, 287] on button "Cancel" at bounding box center [1495, 292] width 43 height 15
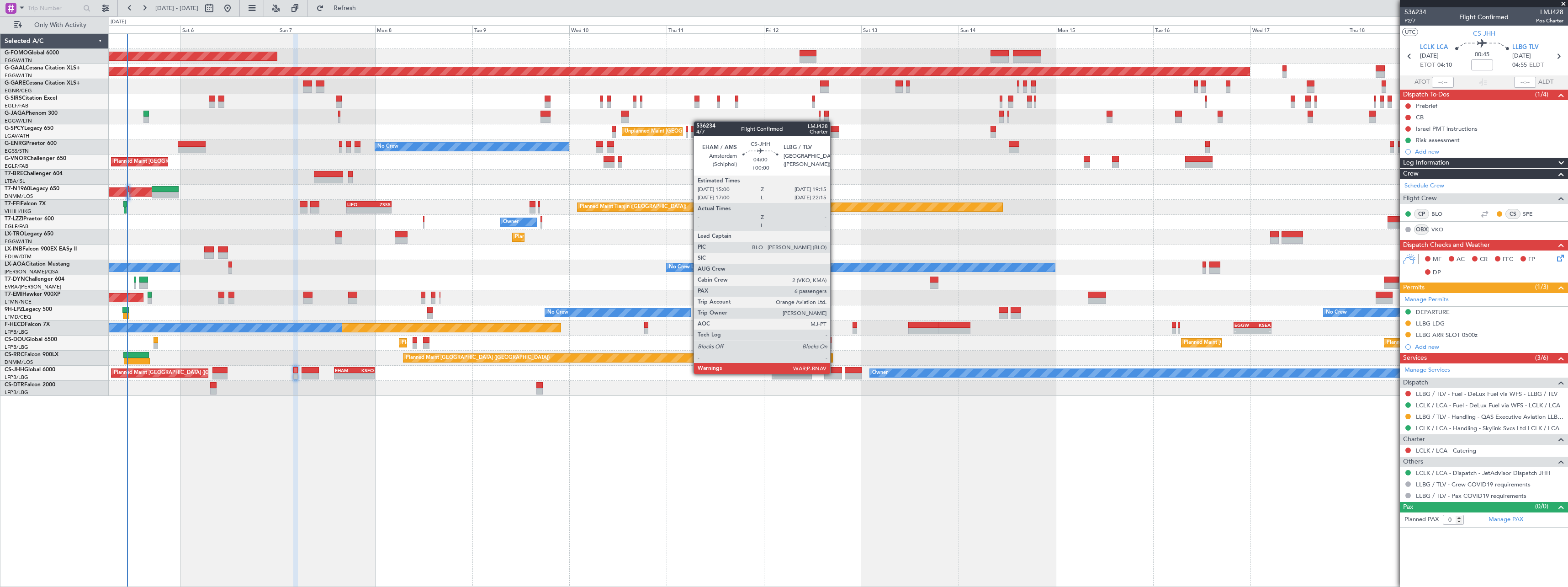
click at [835, 373] on div at bounding box center [833, 376] width 18 height 7
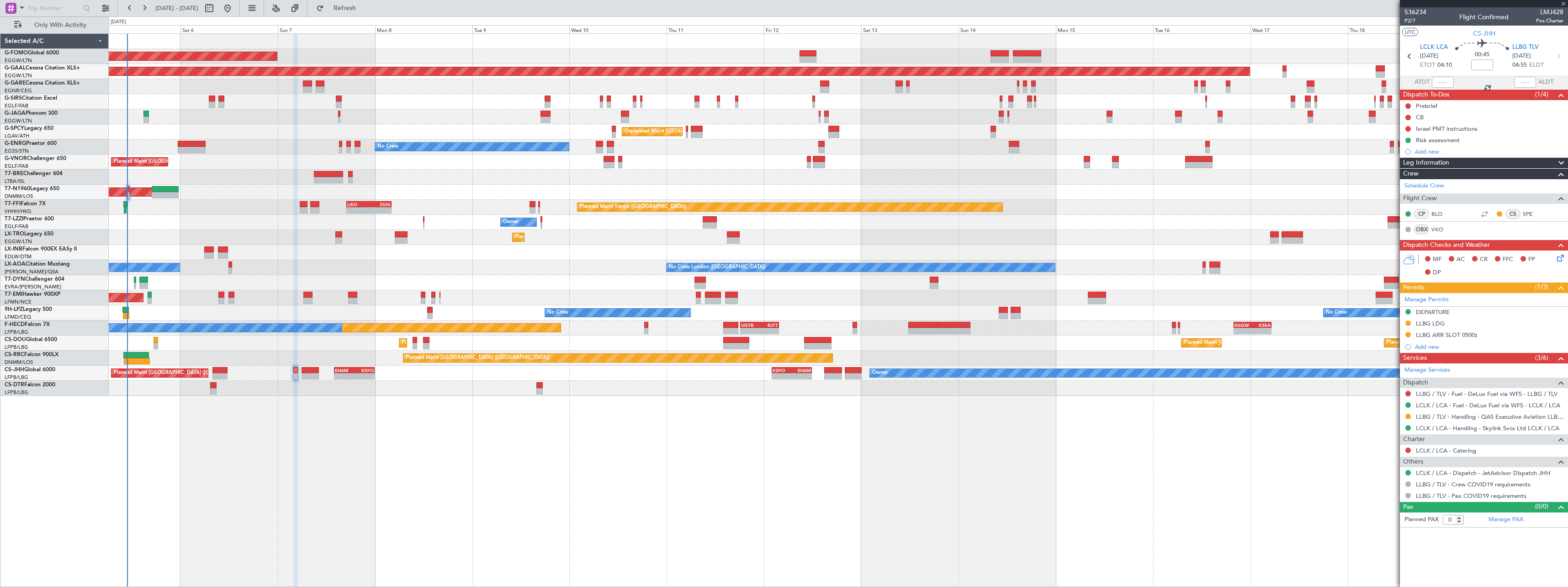
type input "6"
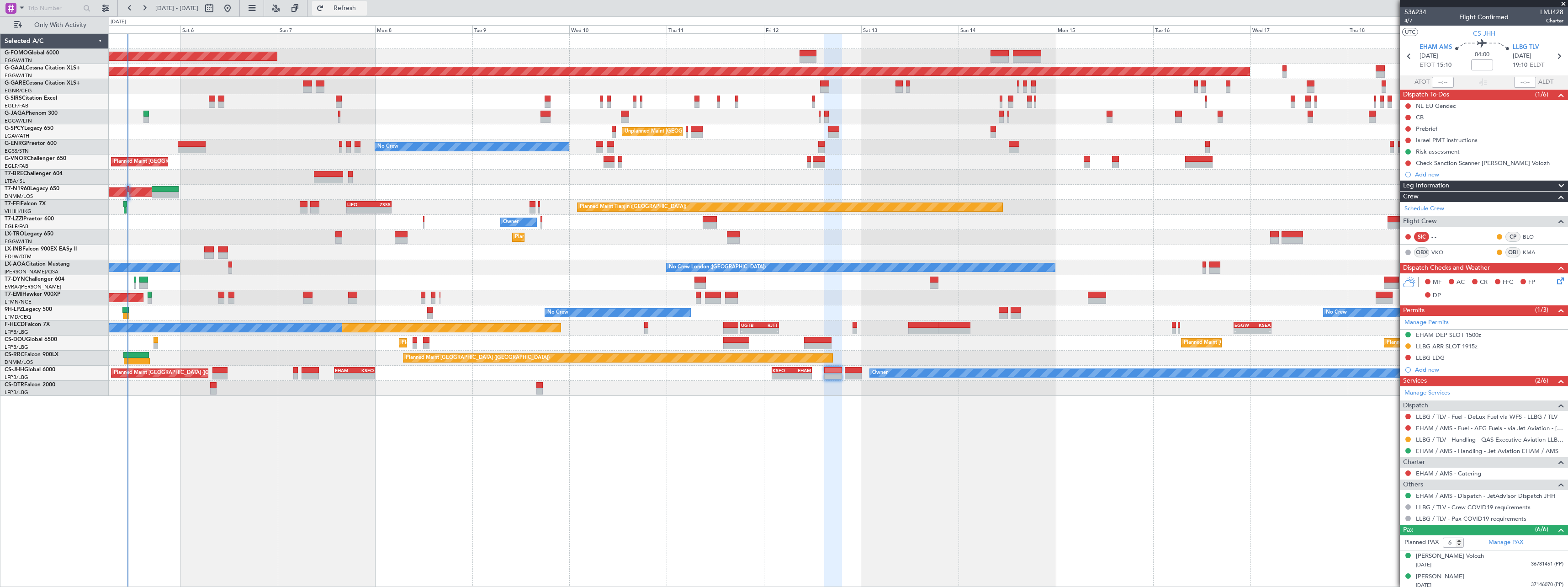
click at [364, 12] on span "Refresh" at bounding box center [345, 8] width 38 height 7
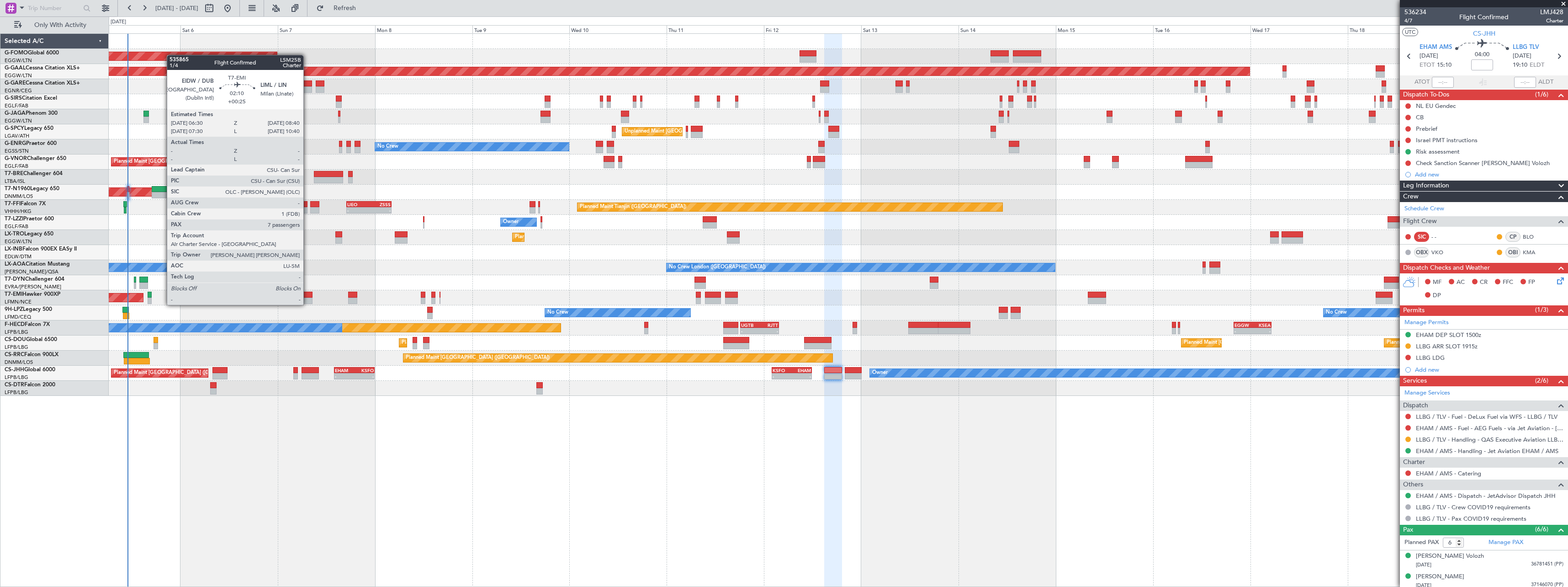
click at [307, 296] on div at bounding box center [307, 295] width 9 height 7
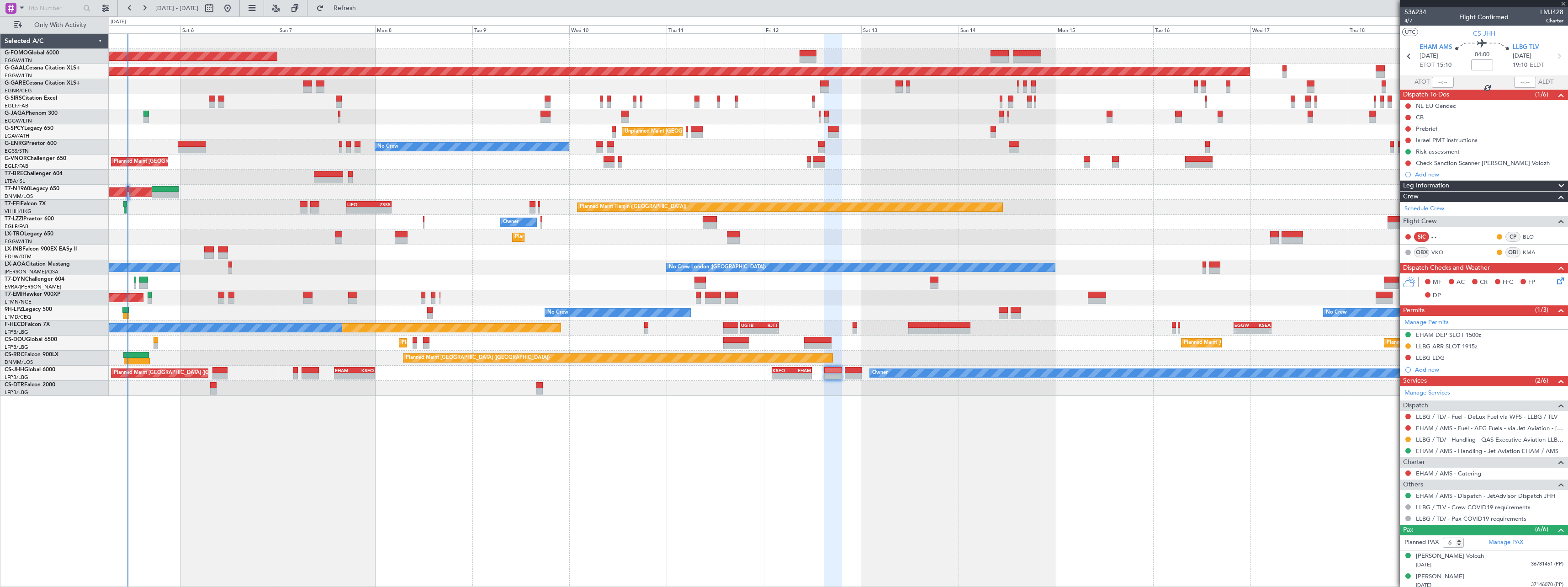
type input "+00:25"
type input "7"
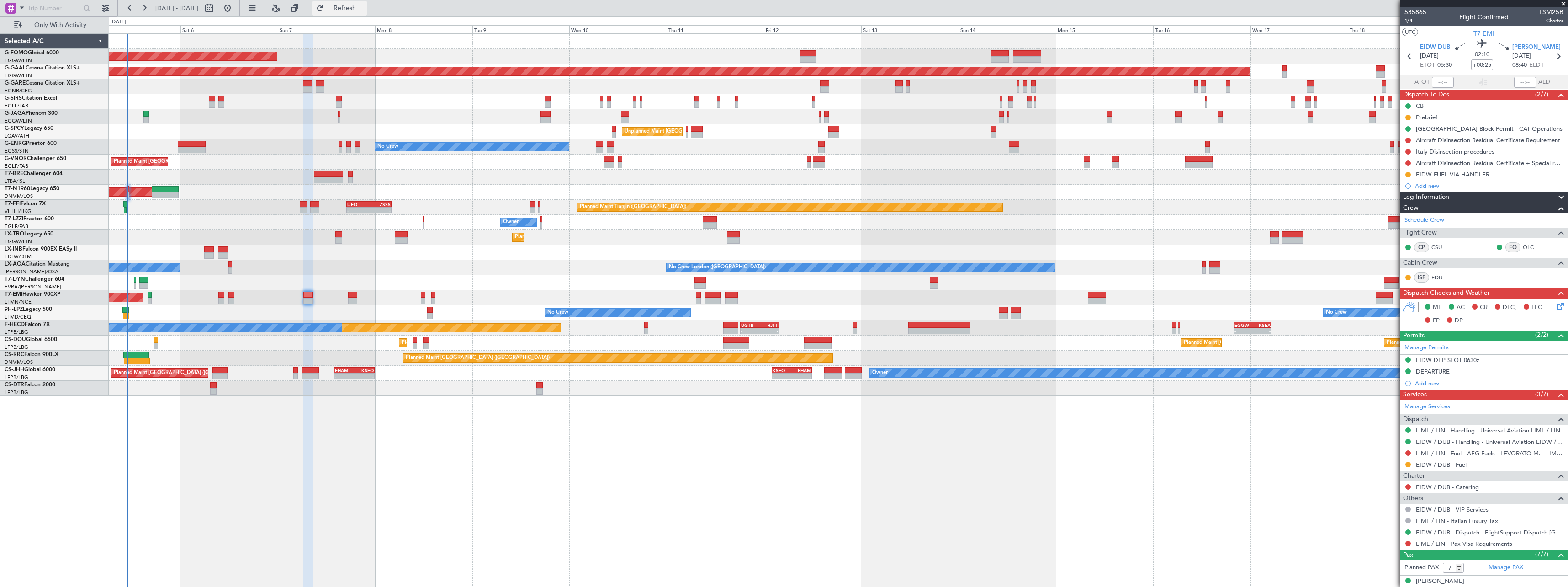
click at [367, 13] on button "Refresh" at bounding box center [340, 9] width 55 height 15
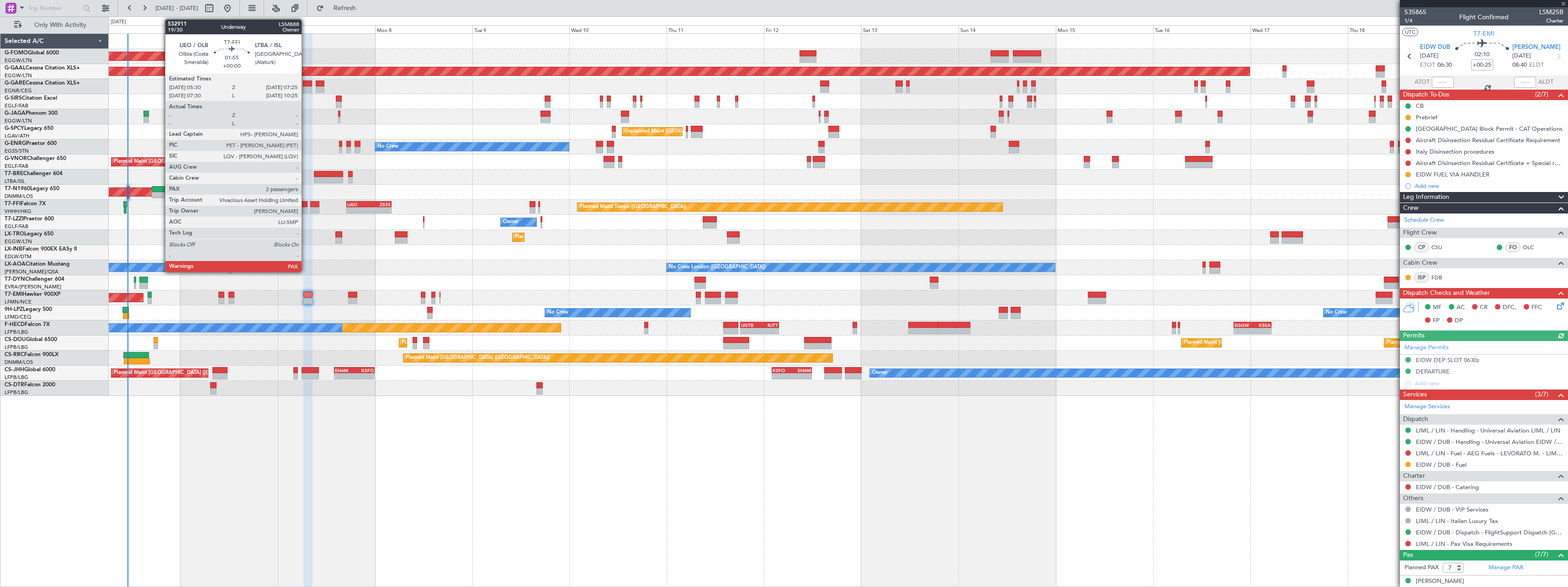
click at [306, 205] on div at bounding box center [304, 204] width 9 height 7
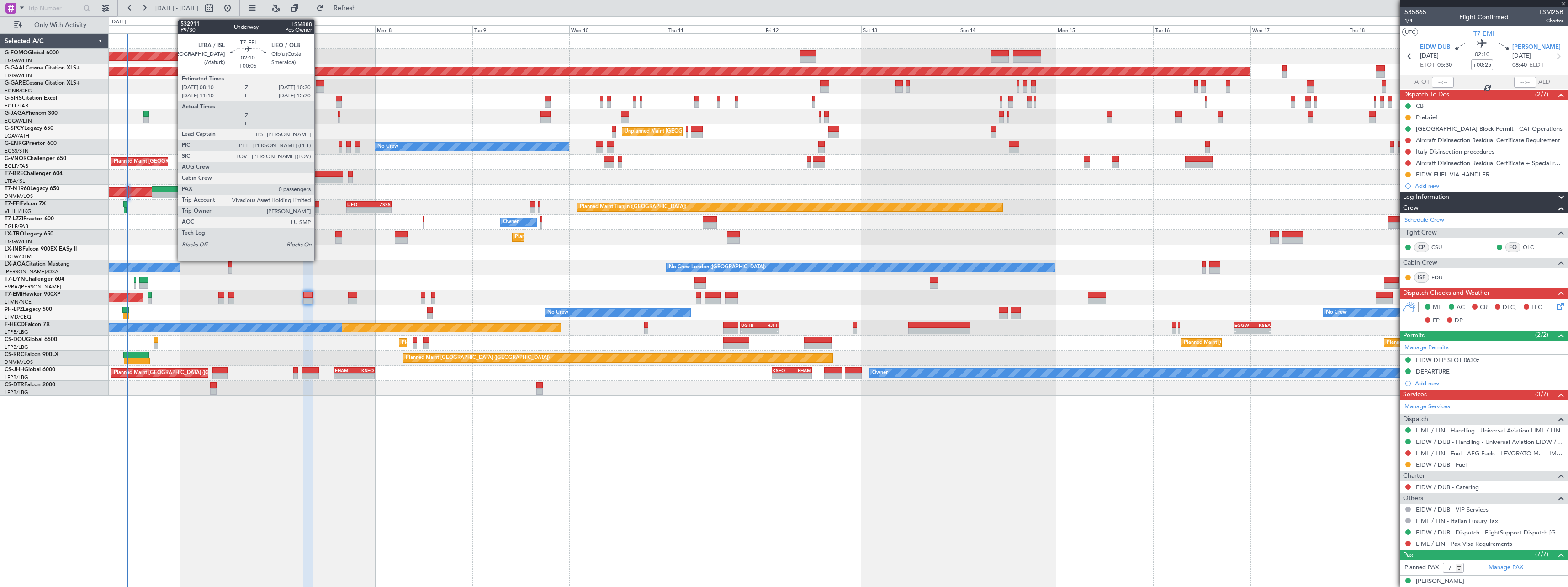
type input "2"
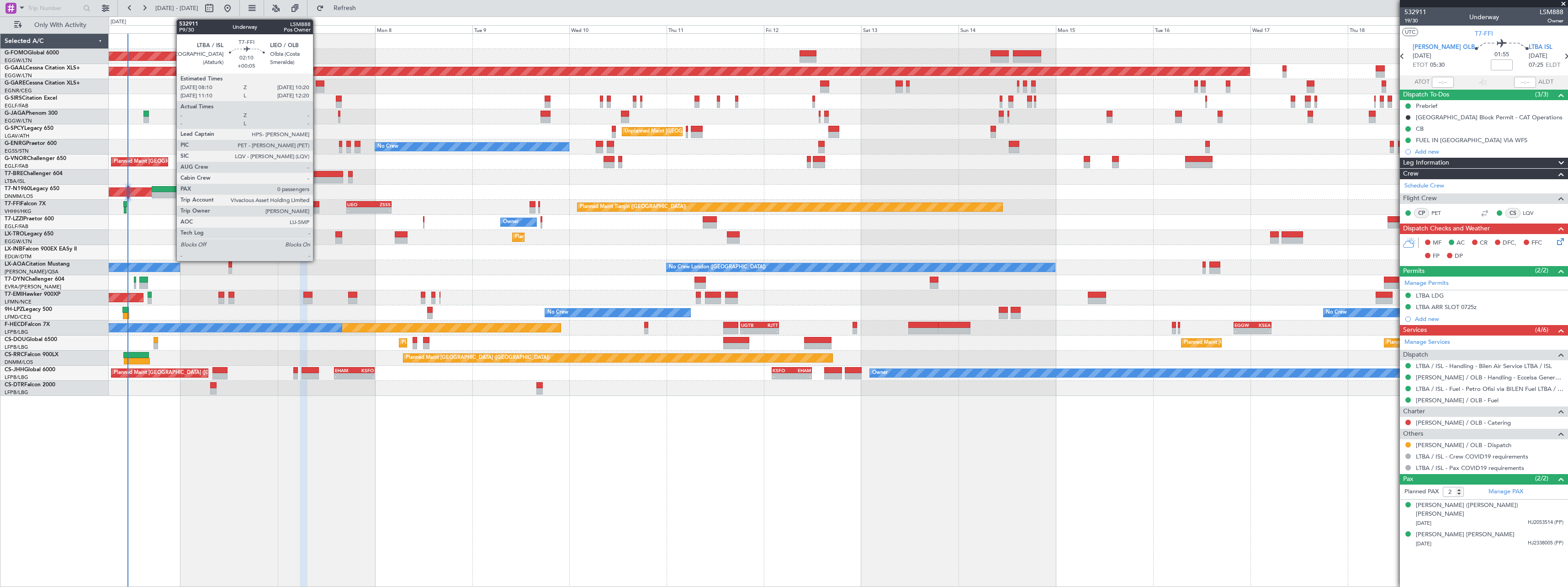
click at [317, 205] on div at bounding box center [315, 204] width 9 height 7
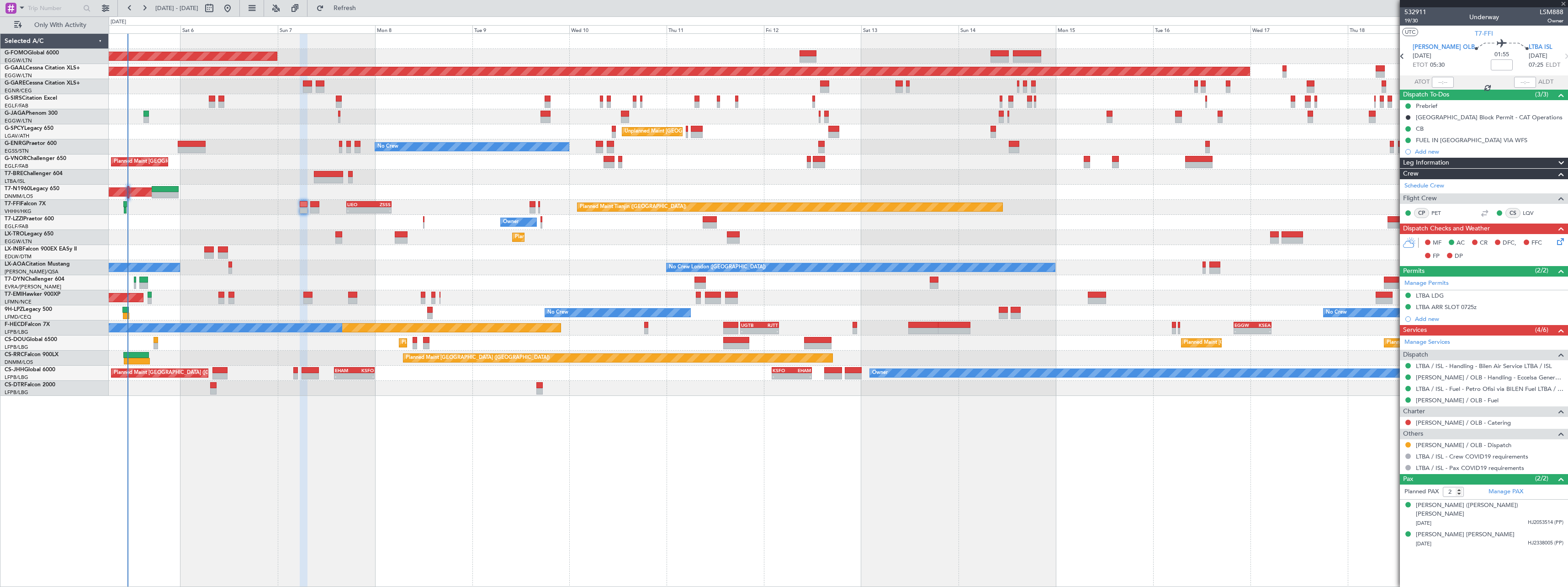
type input "+00:05"
type input "0"
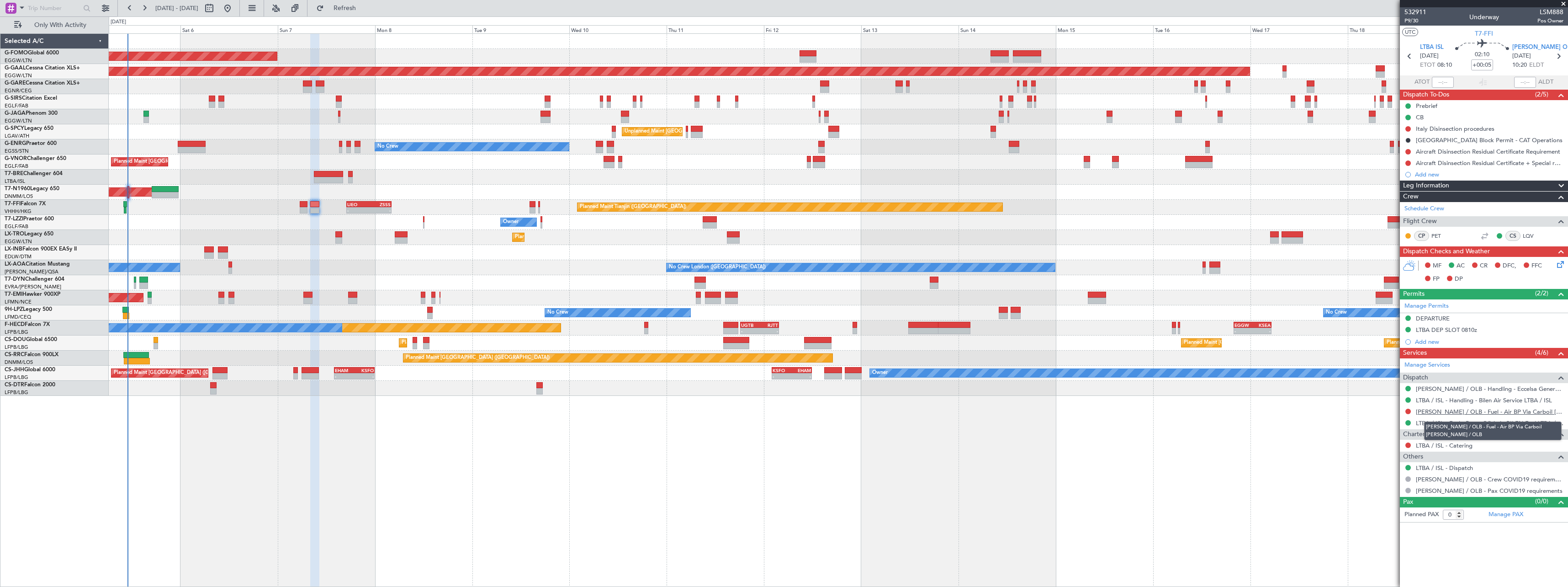
click at [1454, 413] on link "[PERSON_NAME] / OLB - Fuel - Air BP Via Carboil [PERSON_NAME] / OLB" at bounding box center [1489, 412] width 147 height 8
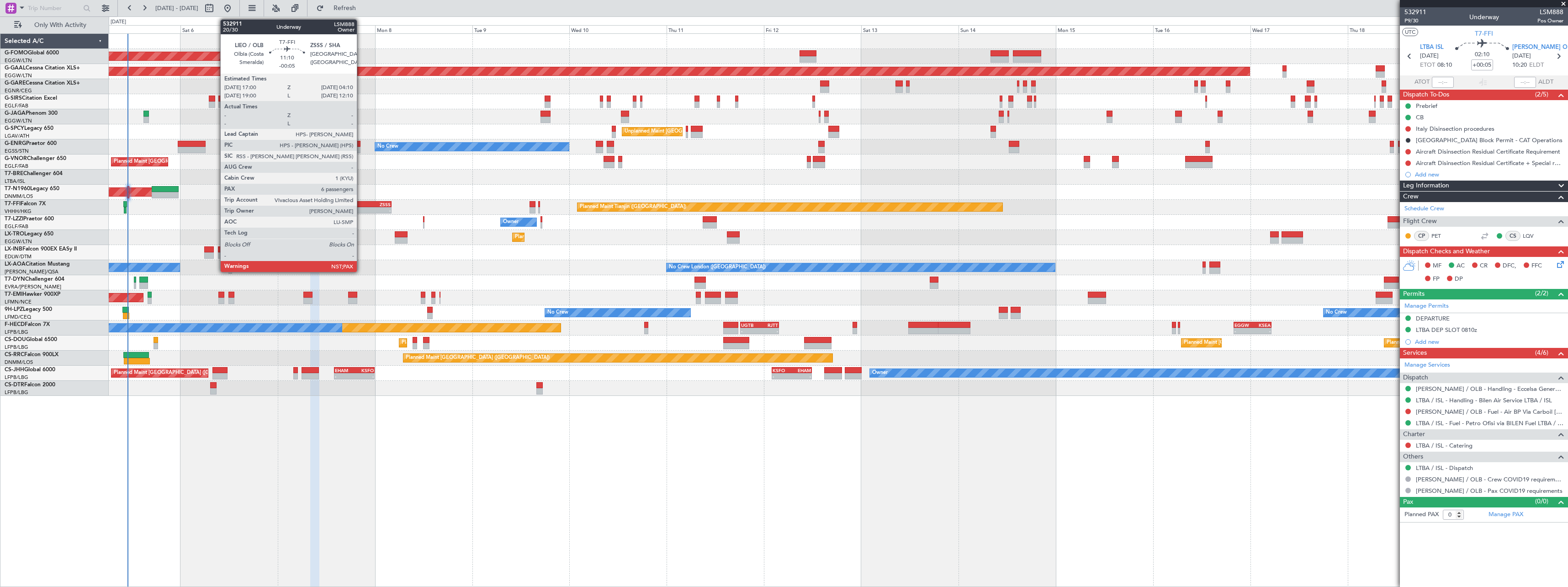
click at [361, 206] on div "LIEO" at bounding box center [358, 204] width 22 height 5
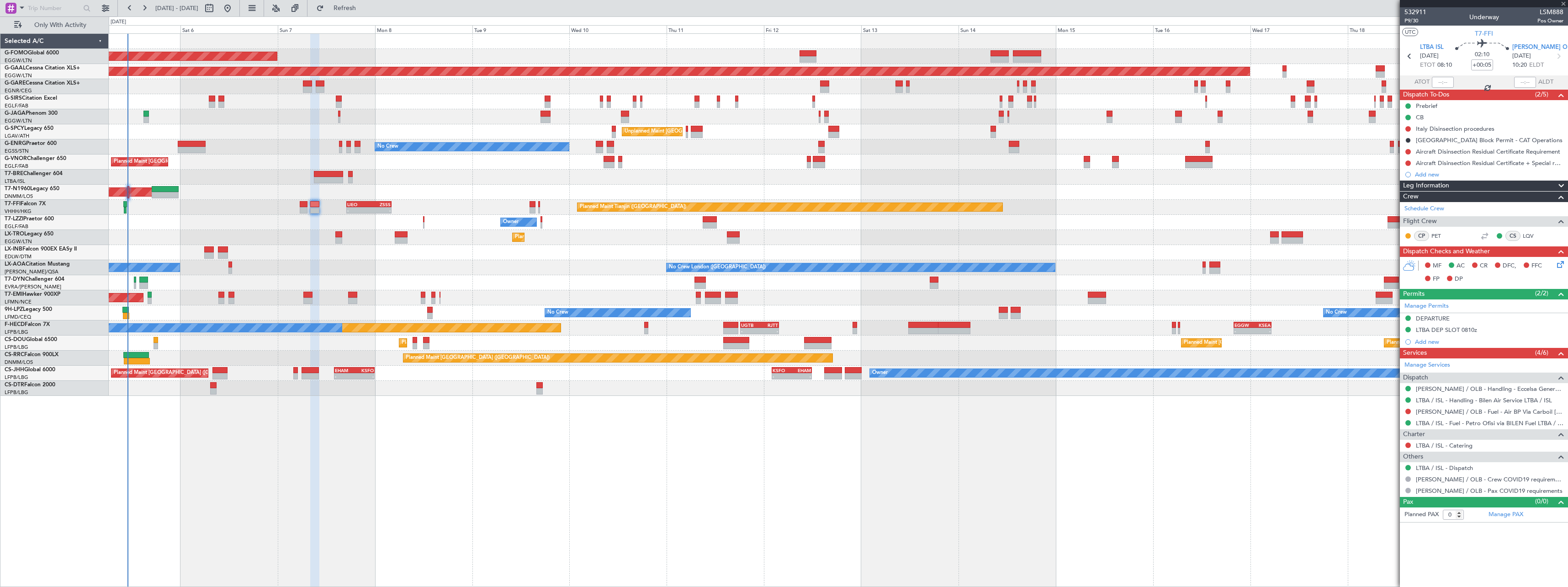
type input "-00:05"
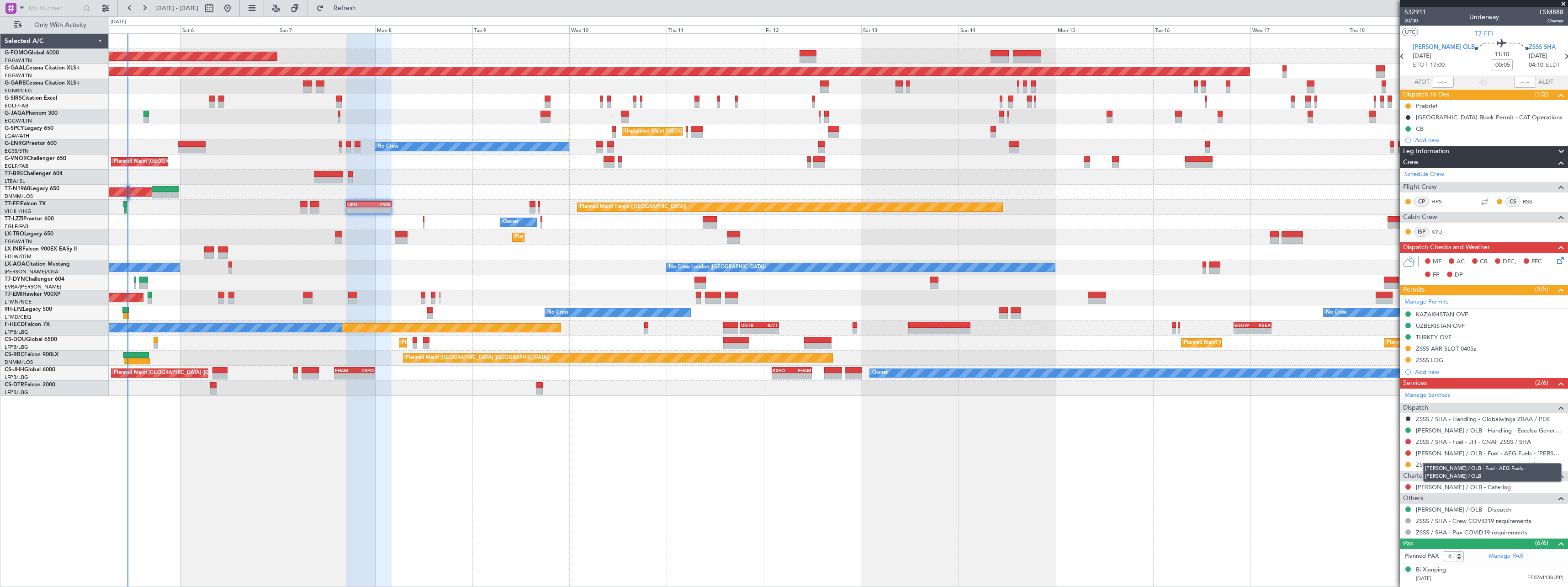
click at [1474, 454] on link "[PERSON_NAME] / OLB - Fuel - AEG Fuels - [PERSON_NAME] / OLB" at bounding box center [1489, 453] width 147 height 8
click at [362, 7] on span "Refresh" at bounding box center [345, 8] width 38 height 7
click at [358, 5] on button "Refresh" at bounding box center [340, 9] width 55 height 15
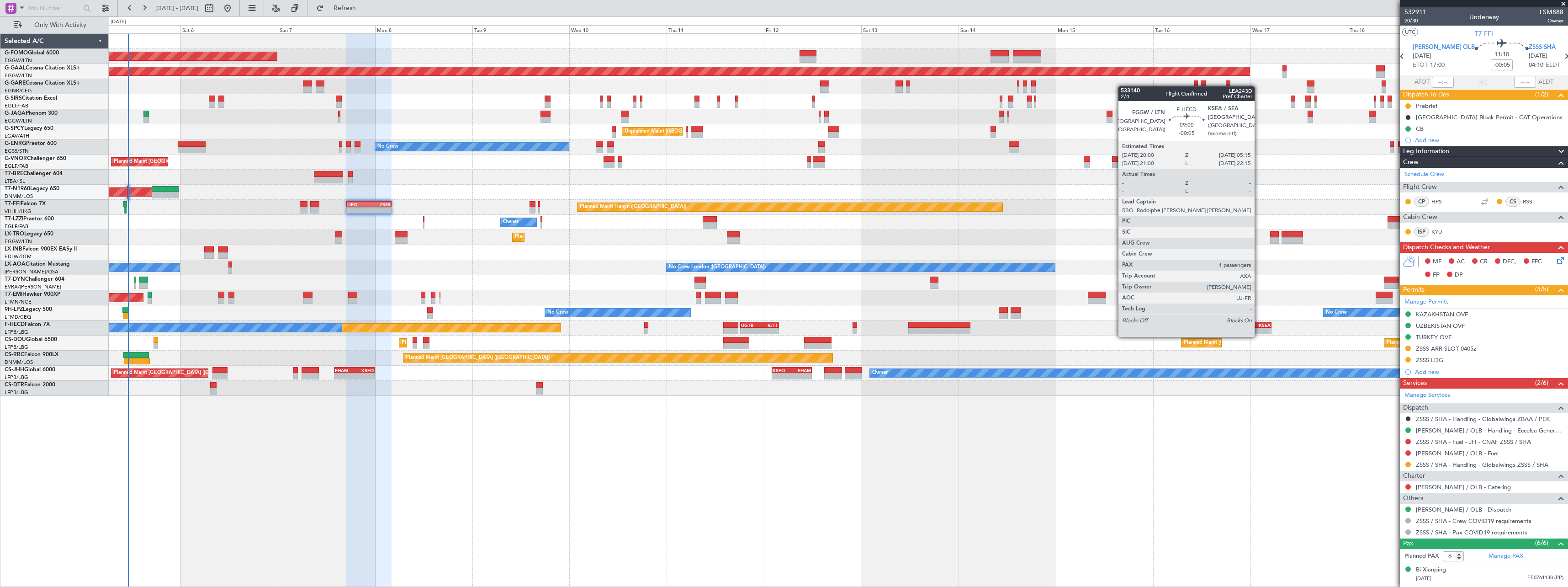
click at [1259, 327] on div "KSEA" at bounding box center [1261, 325] width 18 height 5
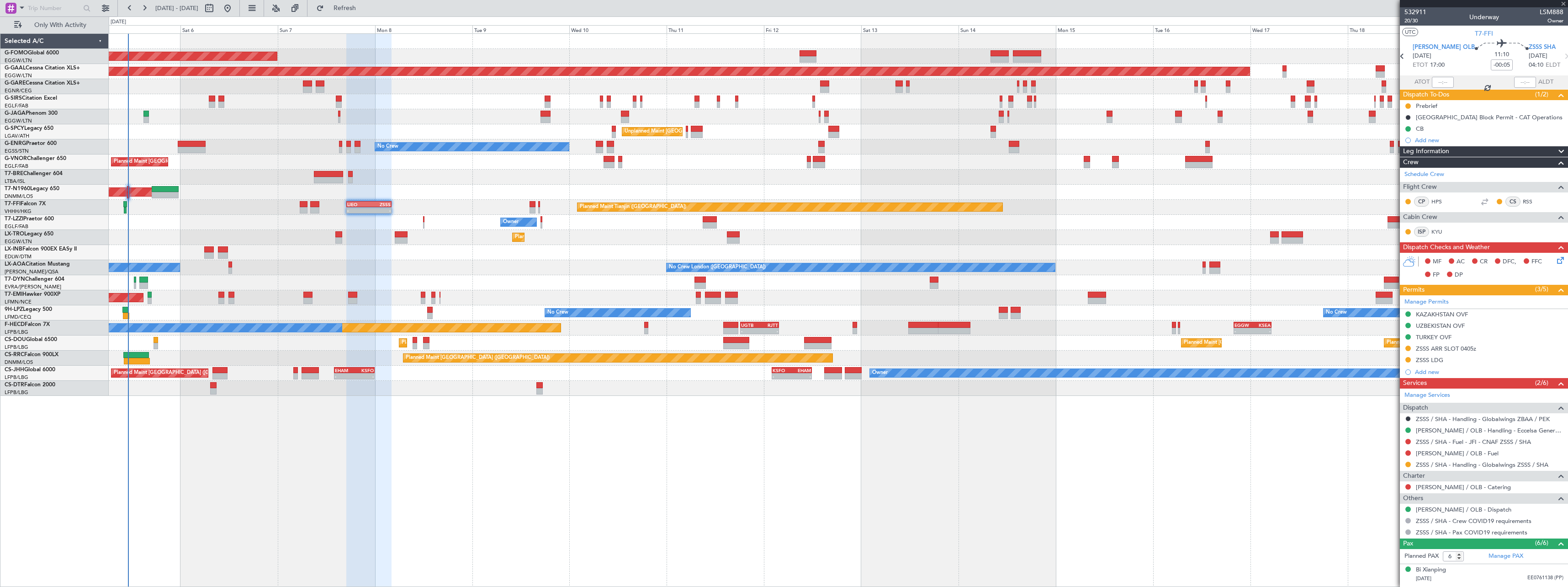
type input "1"
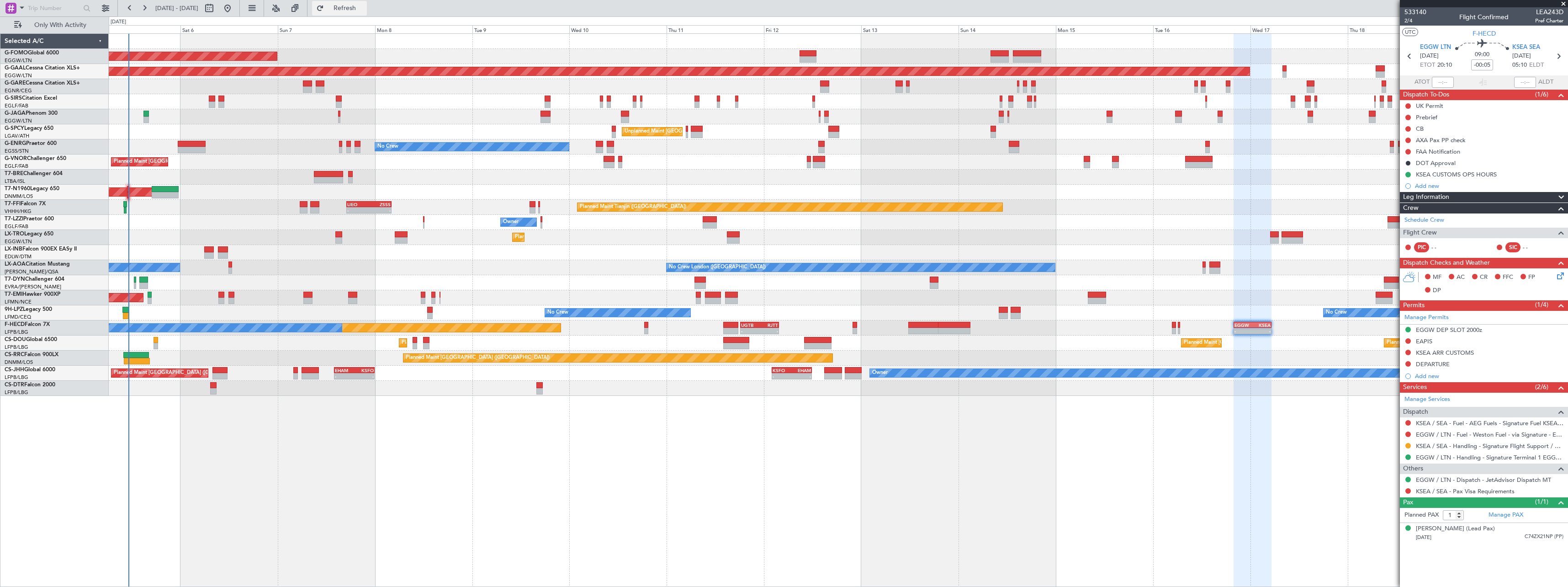
click at [364, 9] on span "Refresh" at bounding box center [345, 8] width 38 height 7
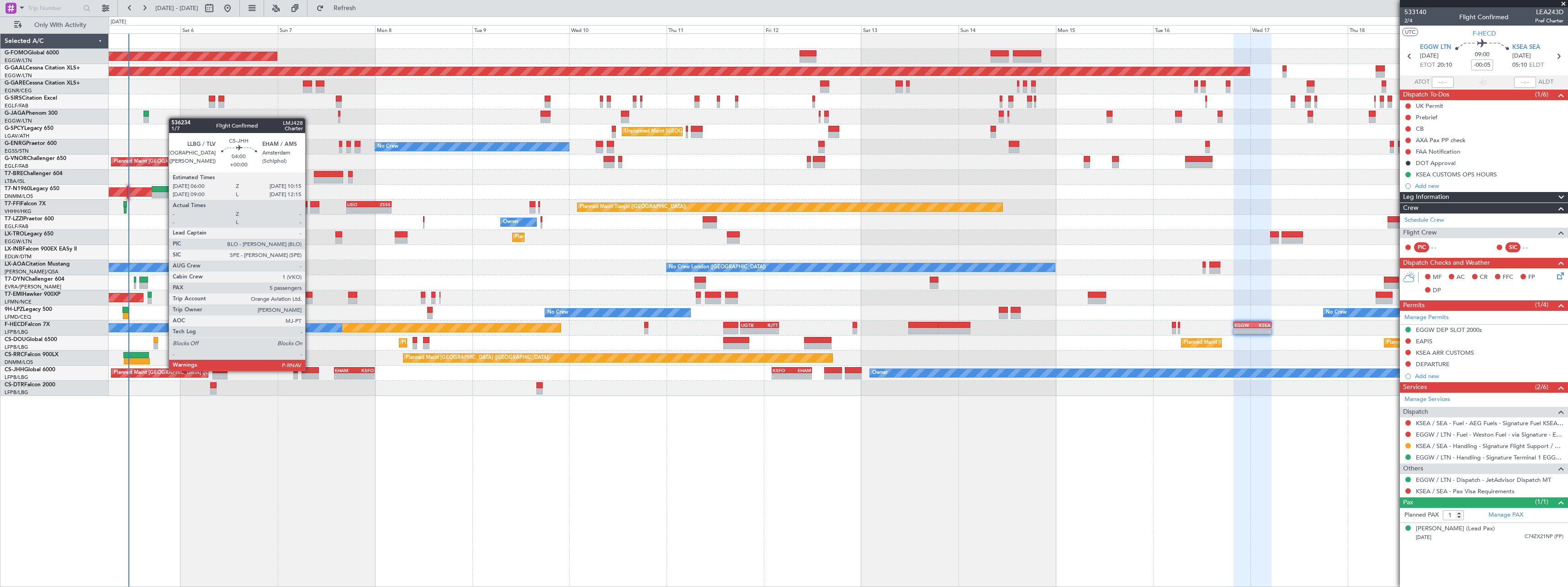
click at [309, 370] on div at bounding box center [310, 370] width 18 height 7
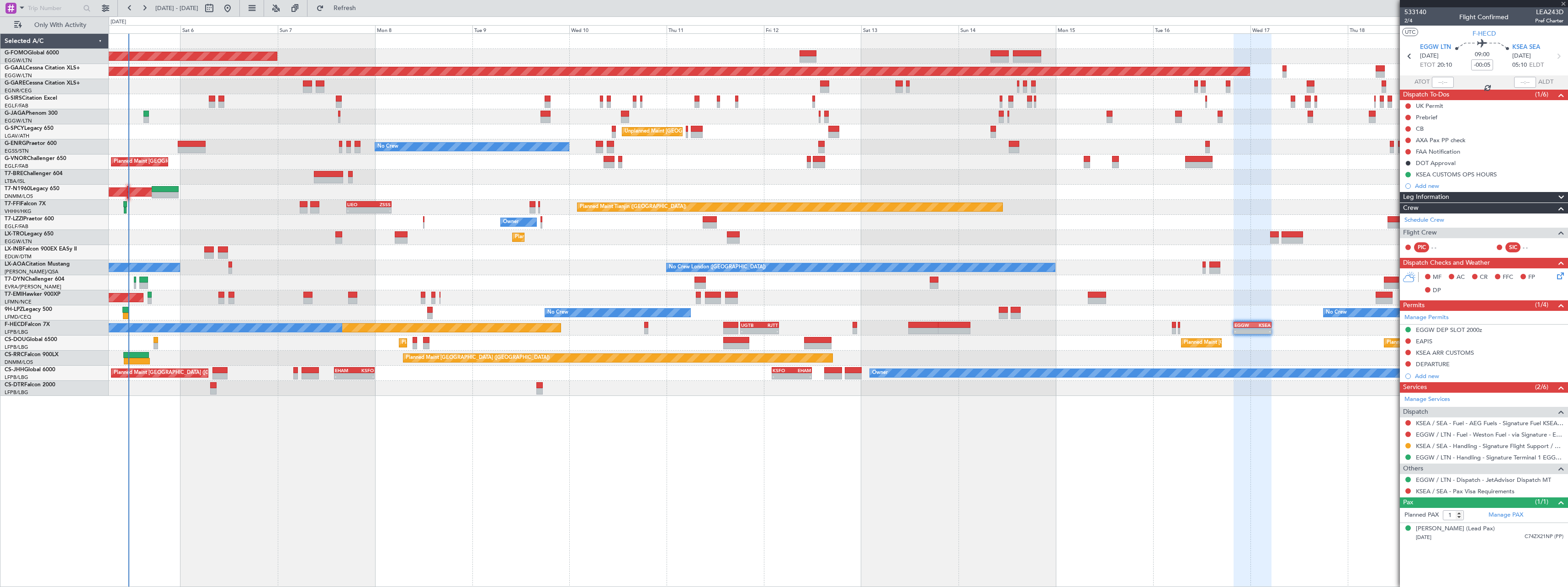
type input "5"
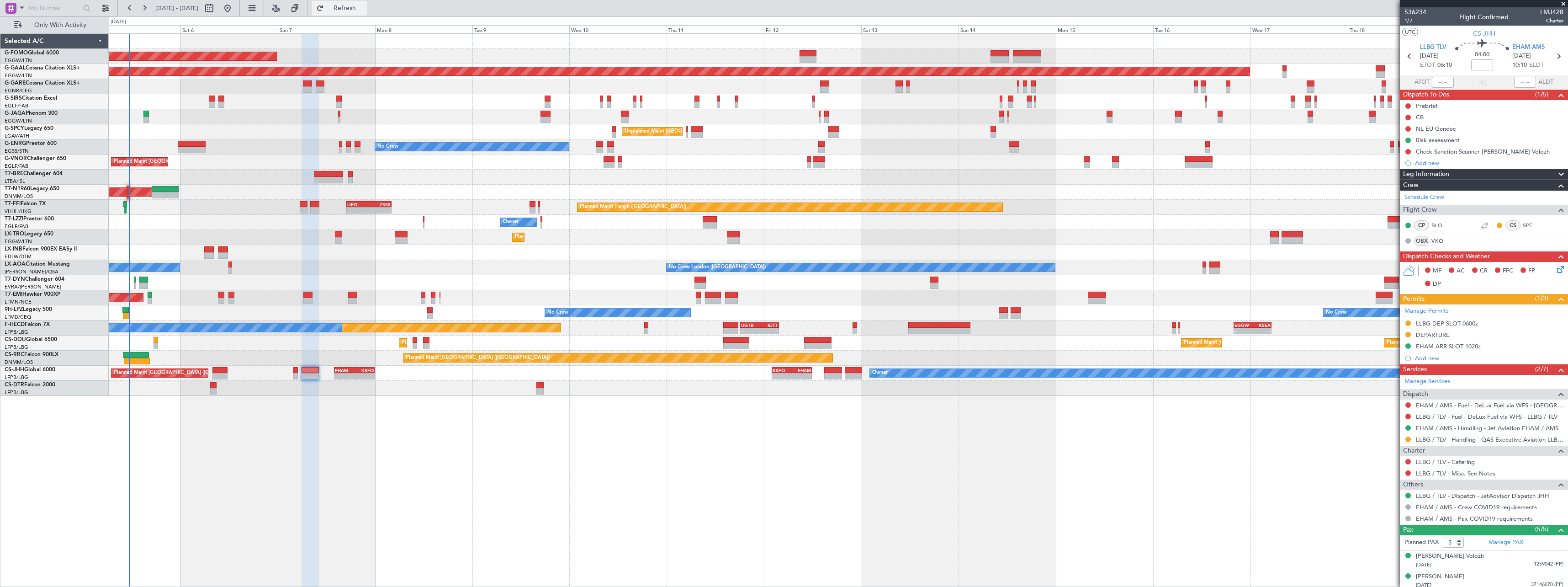
click at [367, 13] on button "Refresh" at bounding box center [340, 9] width 55 height 15
click at [364, 11] on span "Refresh" at bounding box center [345, 8] width 38 height 7
click at [364, 12] on span "Refresh" at bounding box center [345, 8] width 38 height 7
